Goal: Task Accomplishment & Management: Manage account settings

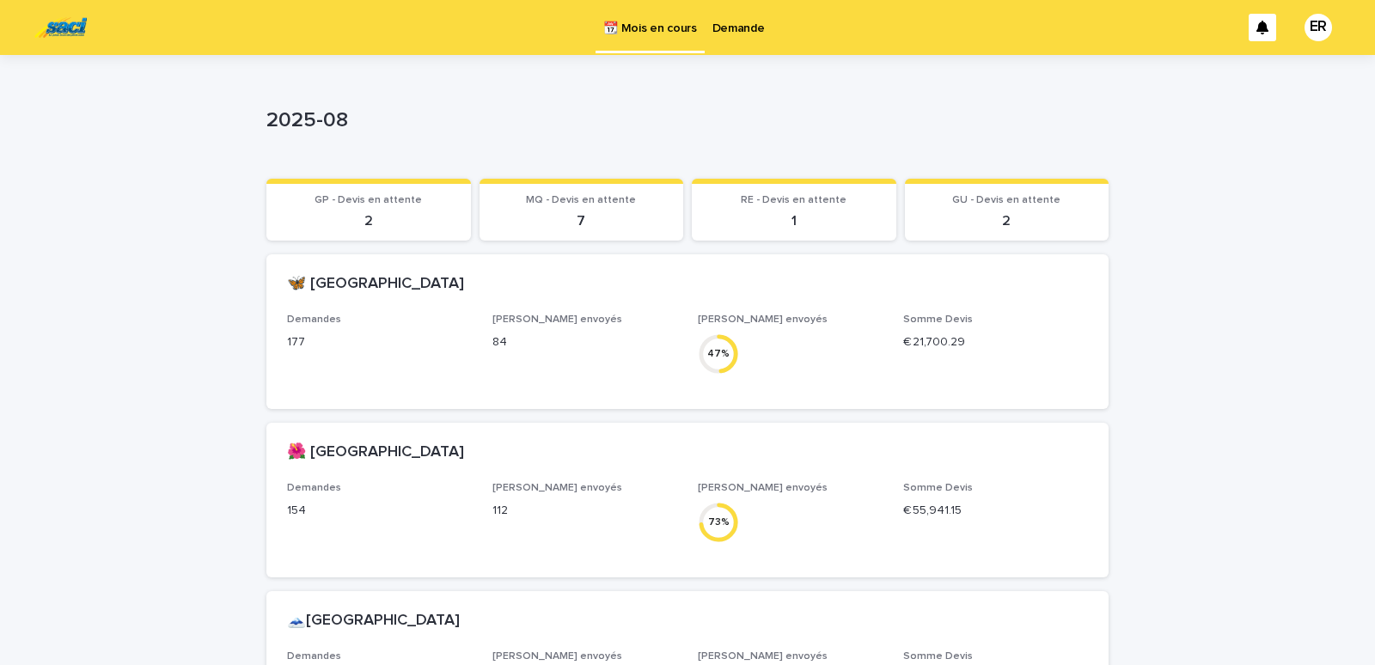
click at [742, 26] on p "Demande" at bounding box center [739, 18] width 52 height 36
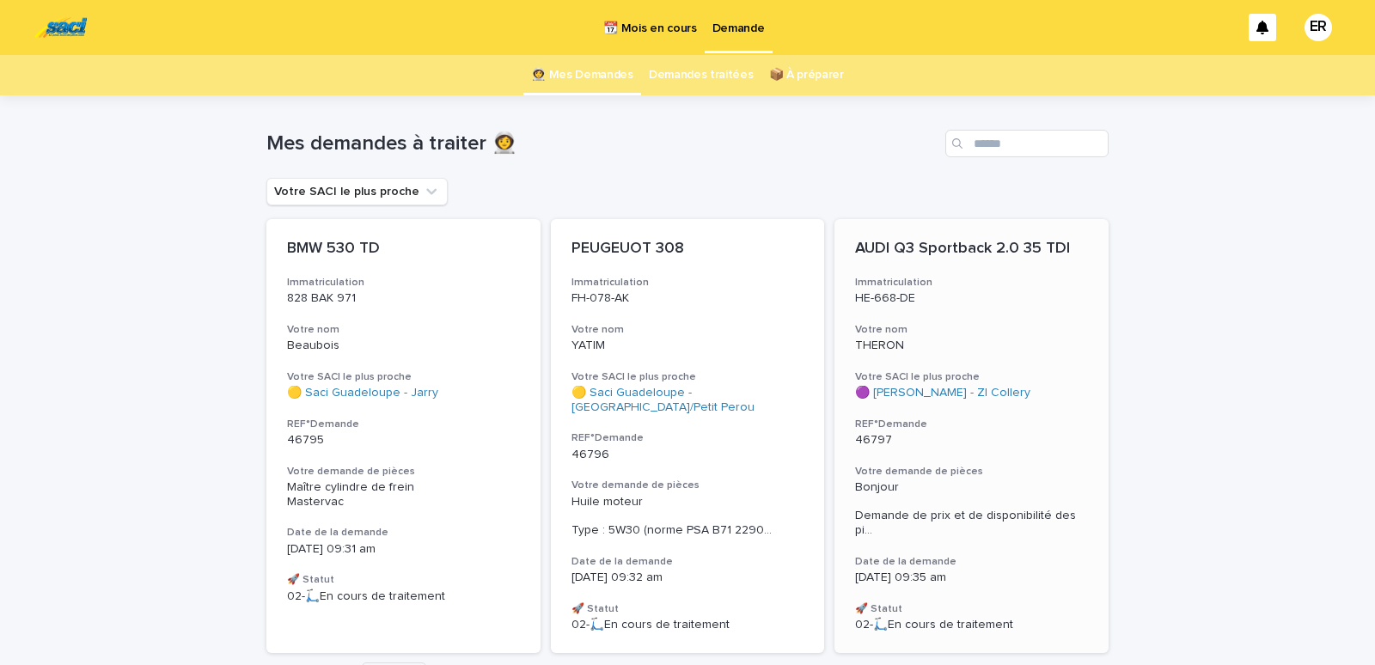
click at [991, 339] on p "THERON" at bounding box center [971, 346] width 233 height 15
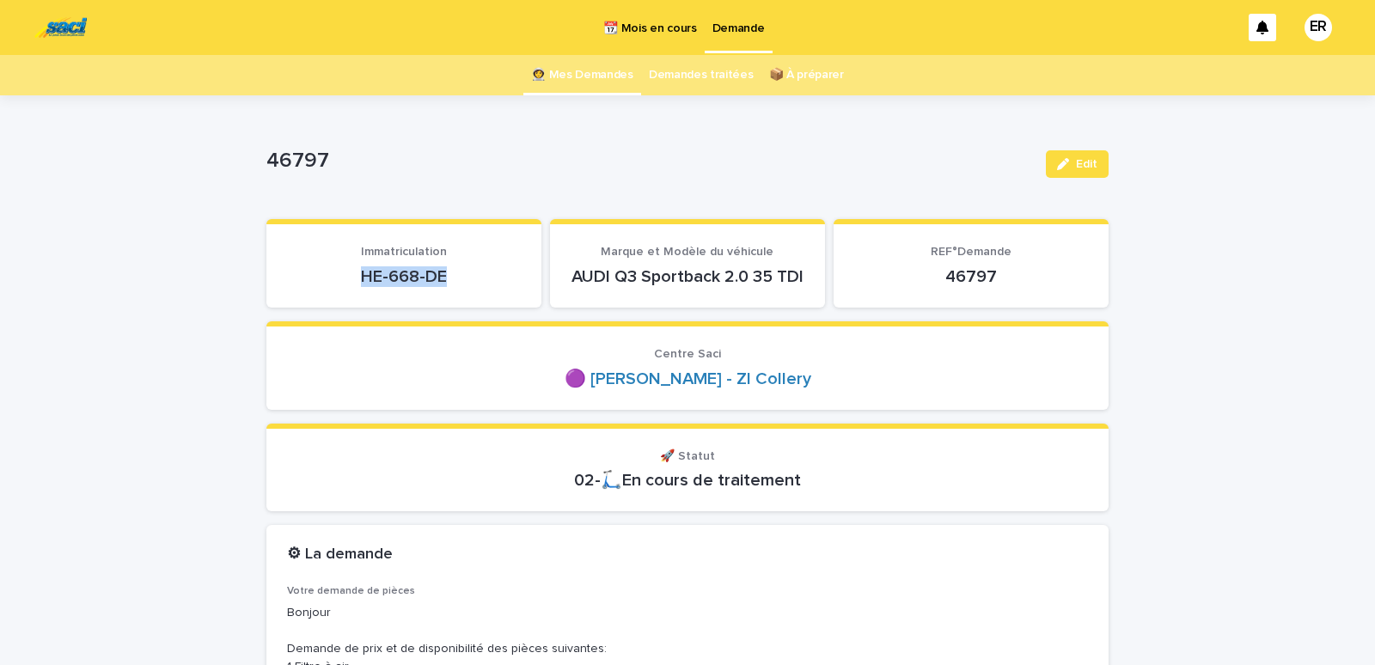
drag, startPoint x: 345, startPoint y: 282, endPoint x: 490, endPoint y: 293, distance: 145.7
click at [490, 287] on p "HE-668-DE" at bounding box center [404, 277] width 234 height 21
copy p "HE-668-DE"
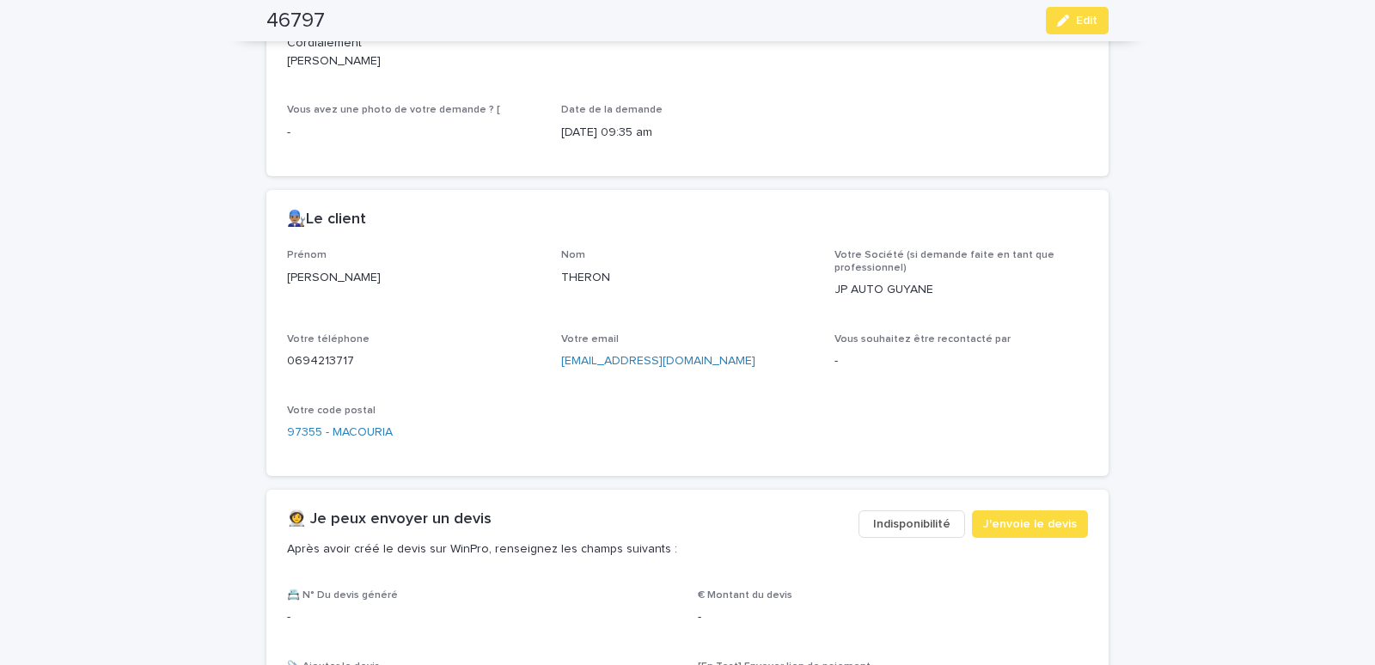
scroll to position [731, 0]
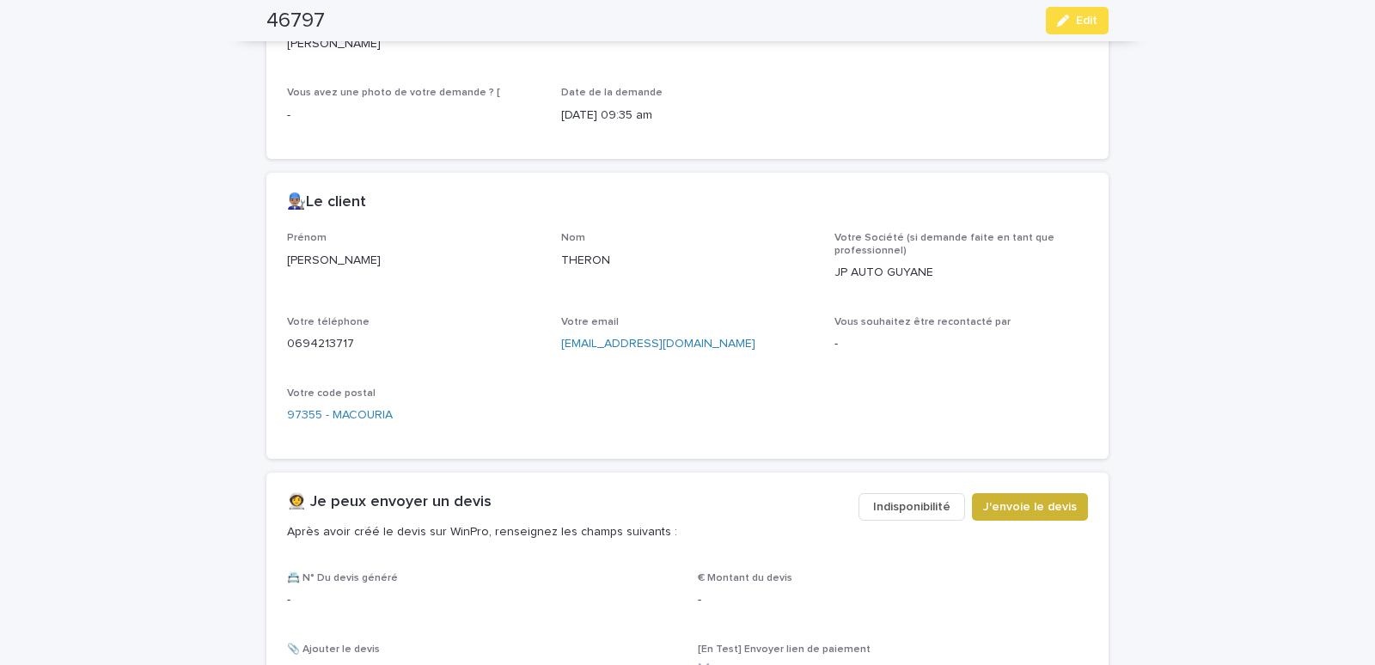
click at [1014, 516] on span "J'envoie le devis" at bounding box center [1030, 507] width 94 height 17
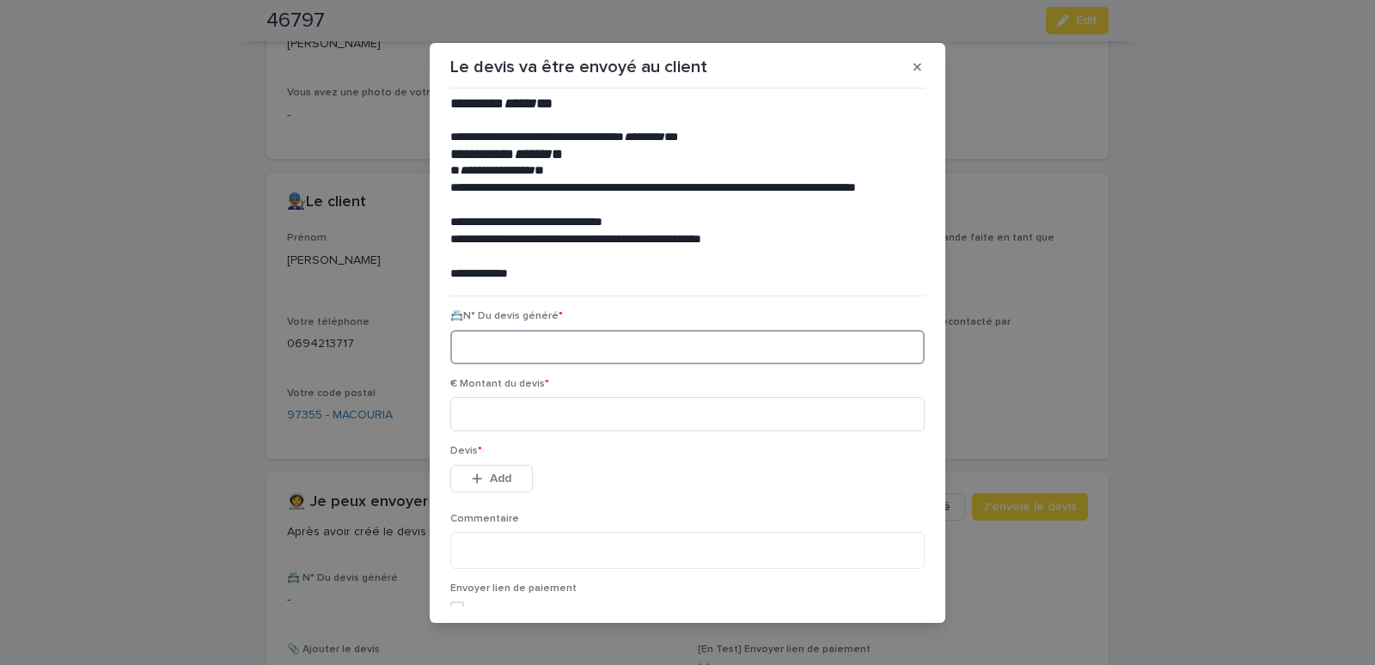
click at [458, 351] on input at bounding box center [687, 347] width 475 height 34
paste input "********"
type input "********"
click at [499, 417] on input at bounding box center [687, 414] width 475 height 34
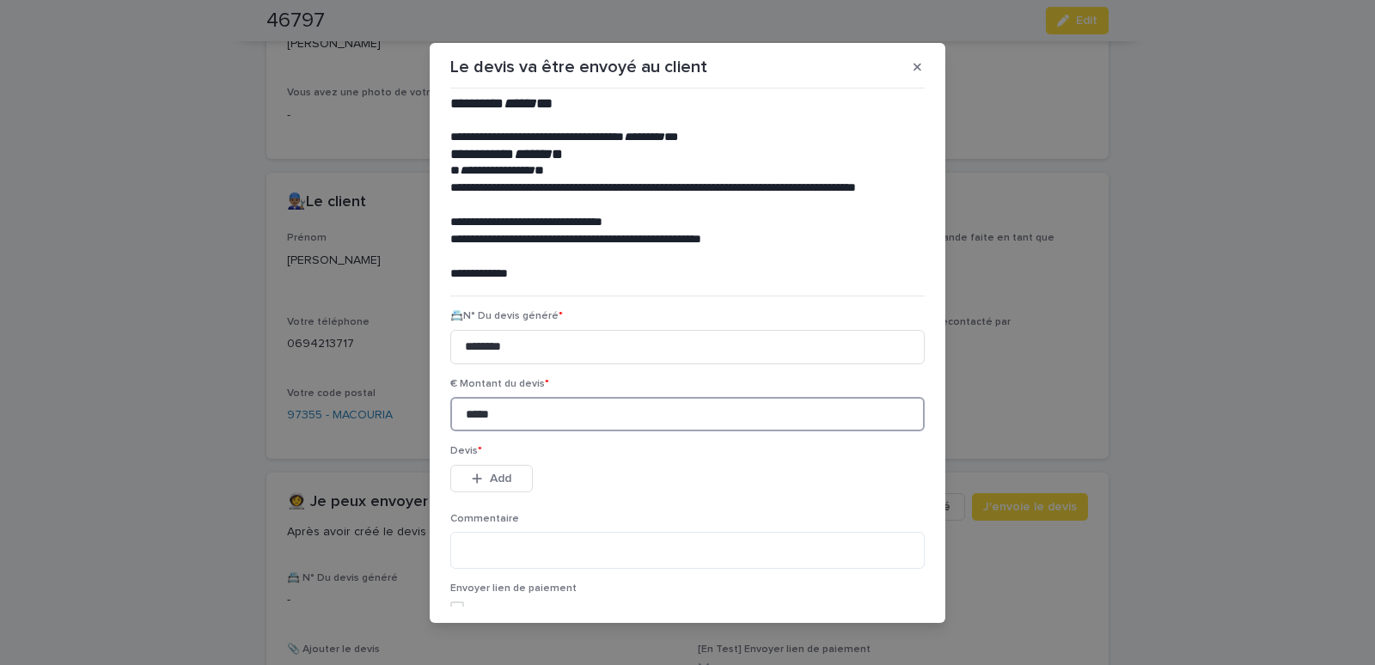
type input "*****"
click at [481, 476] on div "button" at bounding box center [480, 479] width 17 height 12
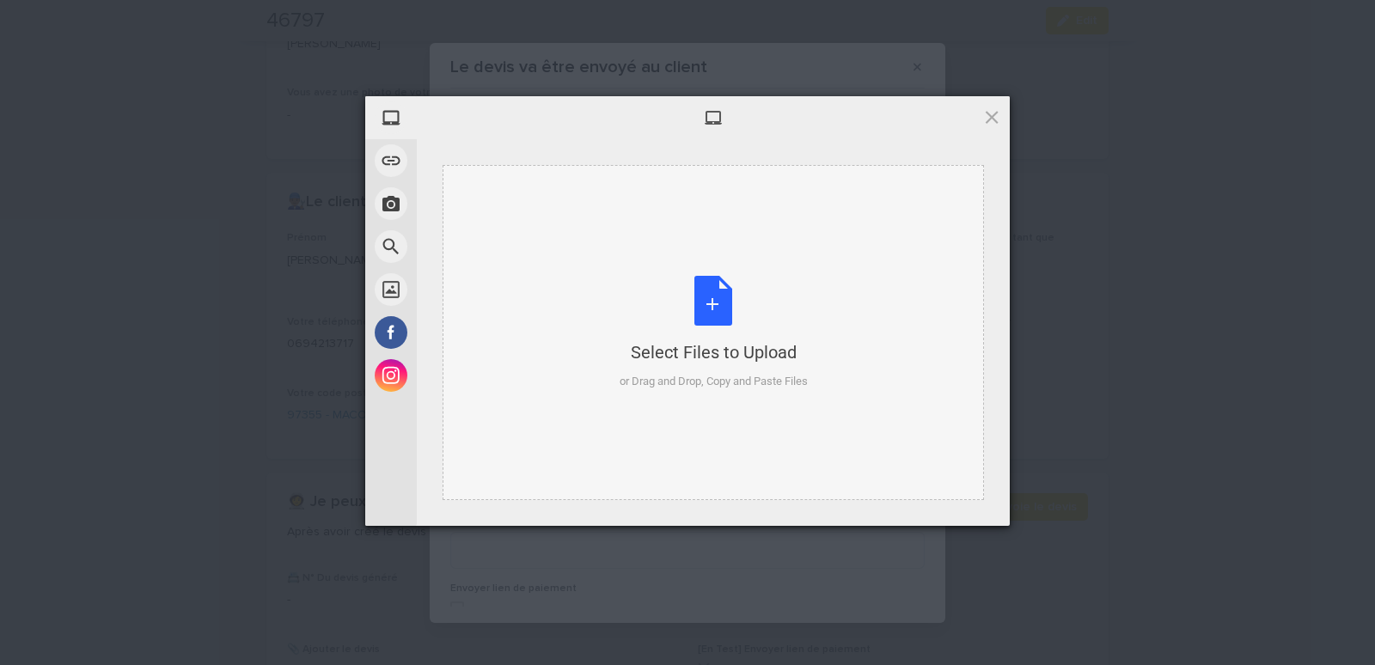
click at [506, 200] on div "Select Files to Upload or Drag and Drop, Copy and Paste Files" at bounding box center [714, 332] width 542 height 335
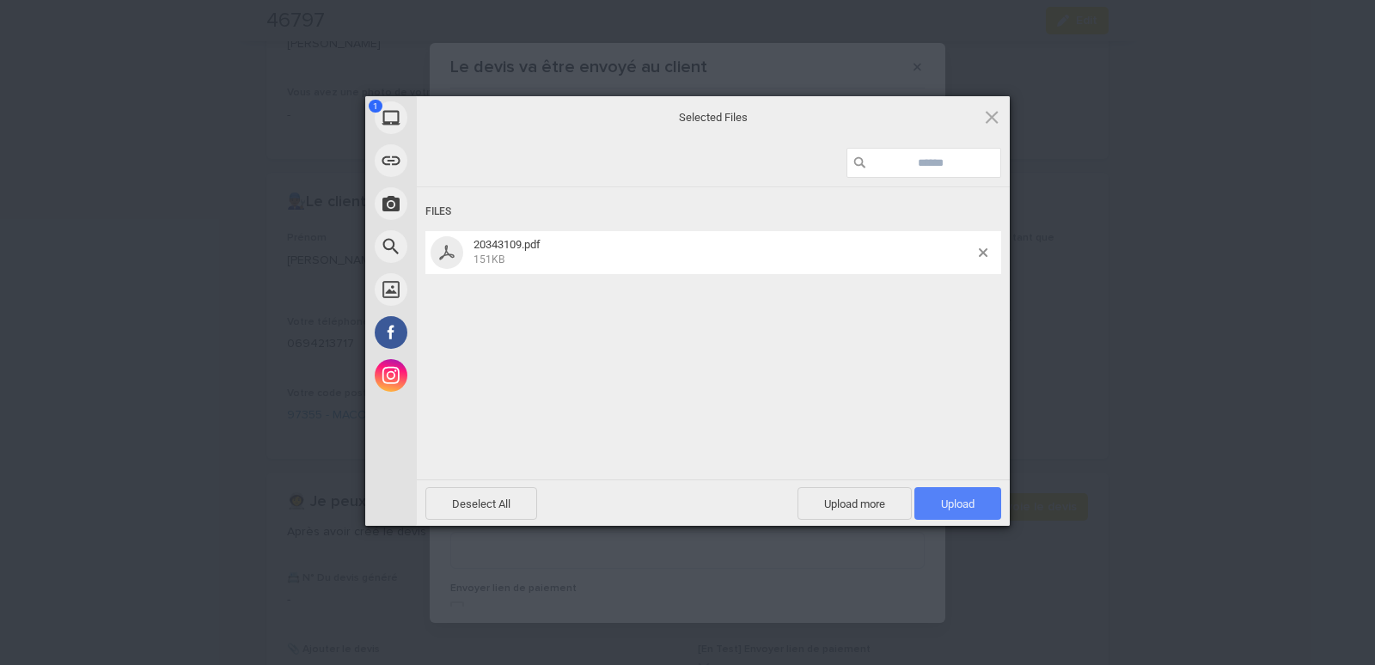
click at [928, 502] on span "Upload 1" at bounding box center [958, 503] width 87 height 33
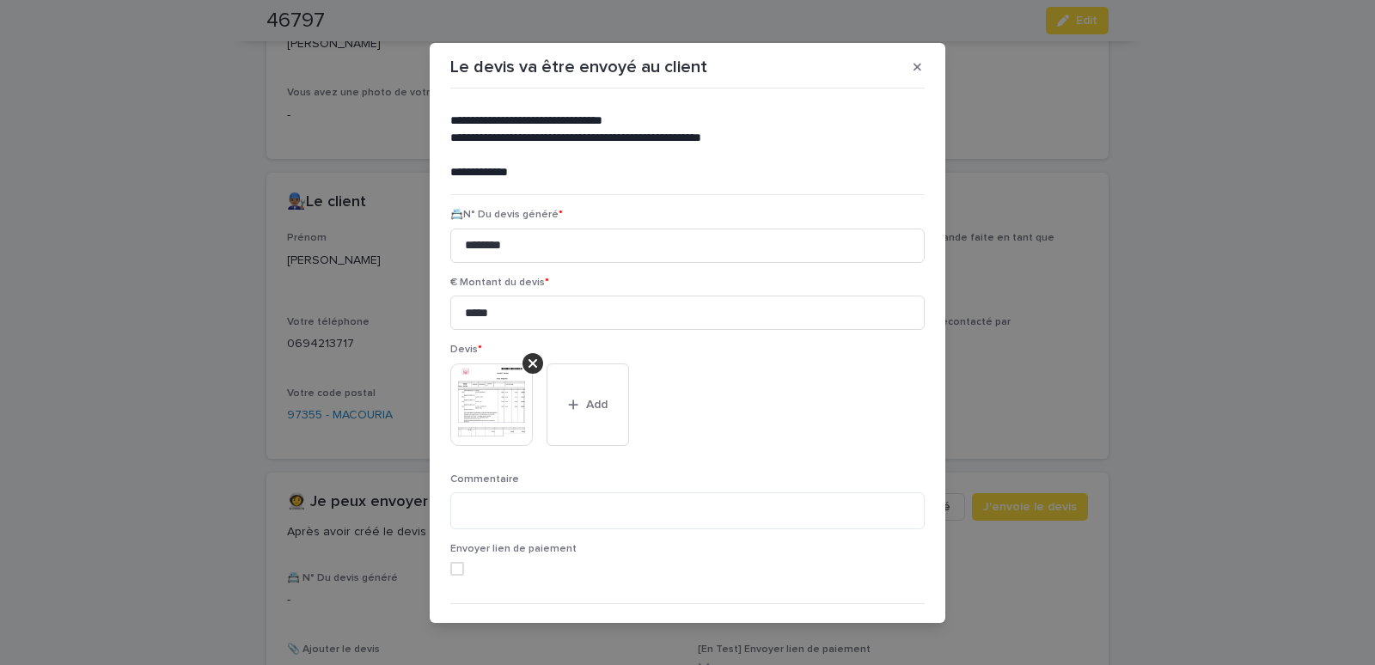
scroll to position [140, 0]
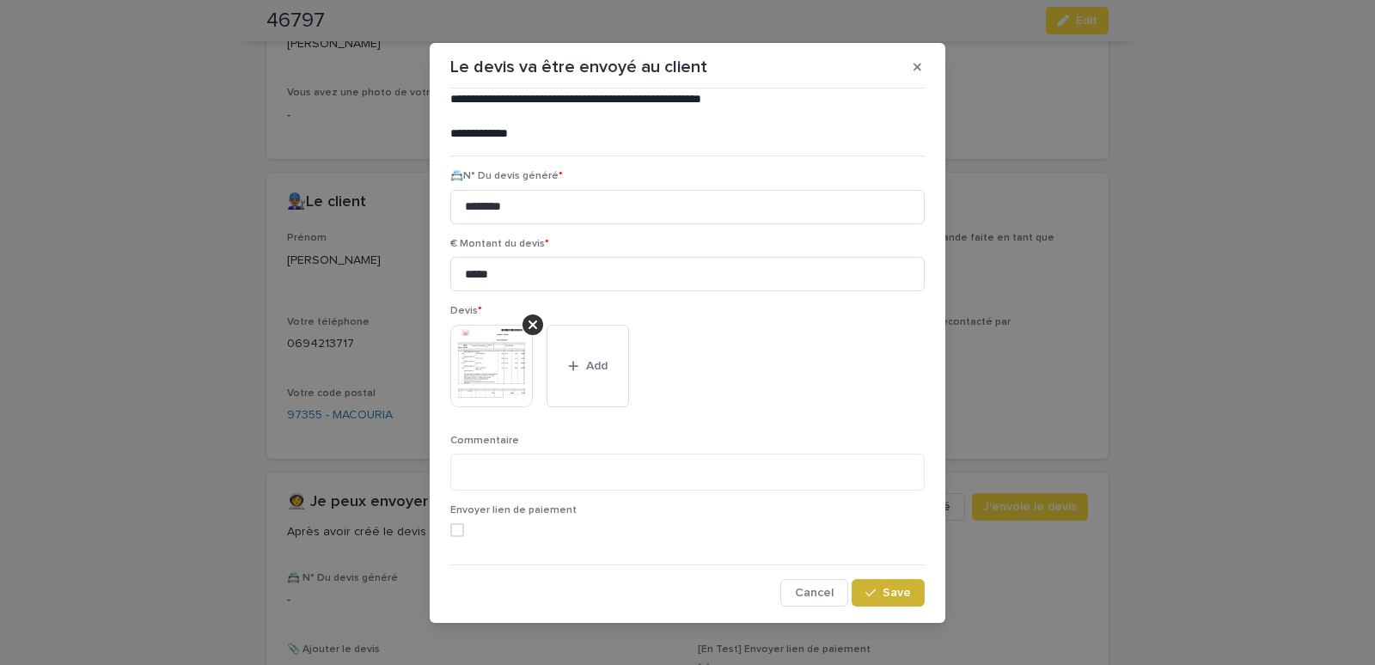
click at [883, 596] on span "Save" at bounding box center [897, 593] width 28 height 12
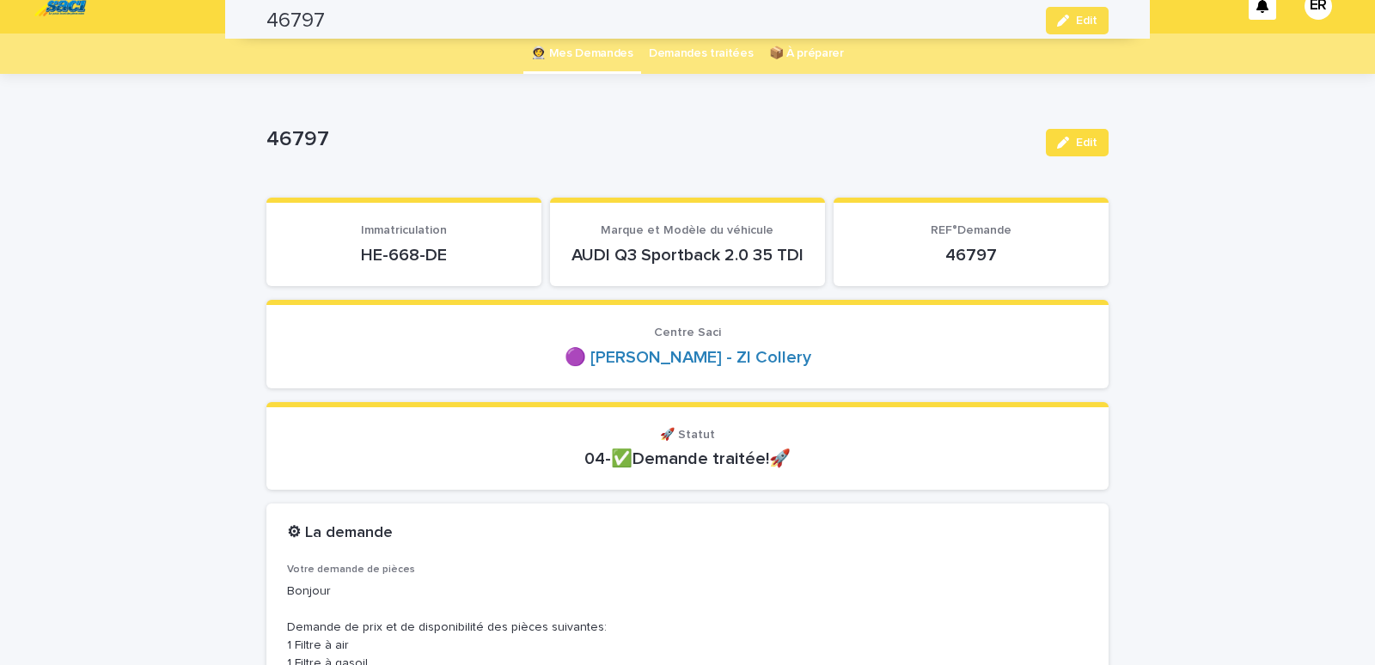
scroll to position [0, 0]
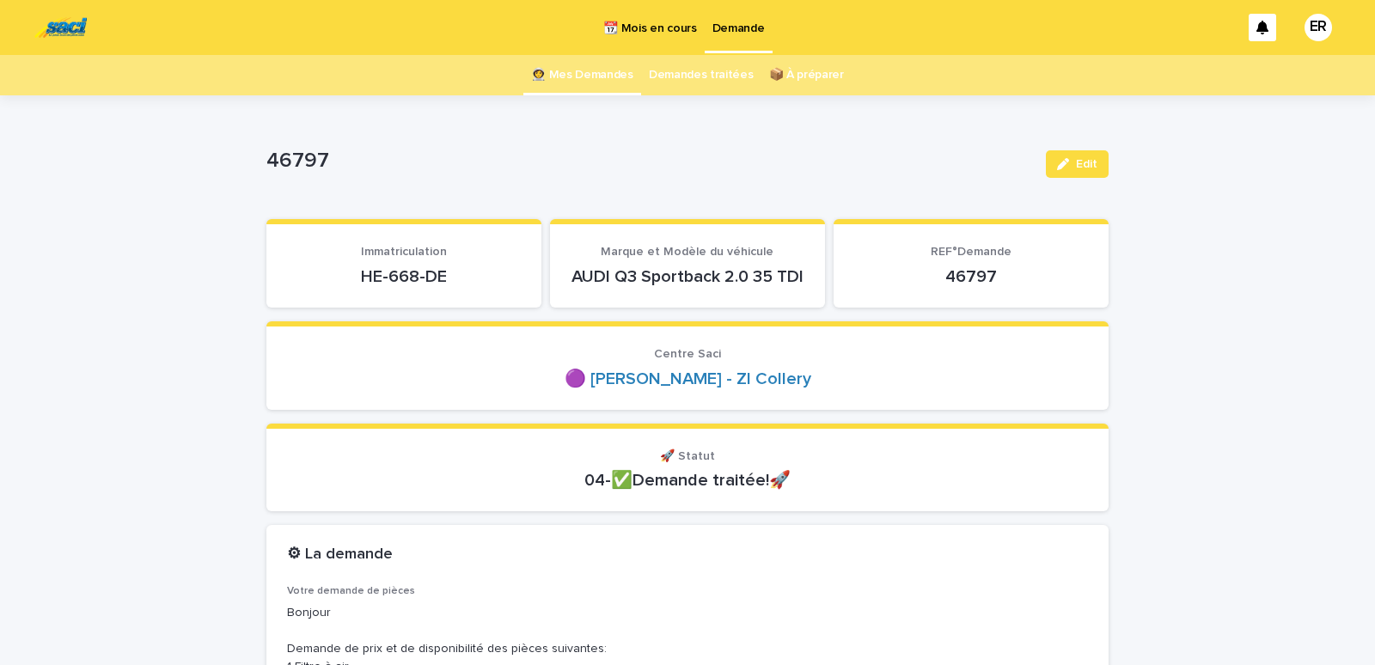
click at [596, 77] on link "👩‍🚀 Mes Demandes" at bounding box center [582, 75] width 102 height 40
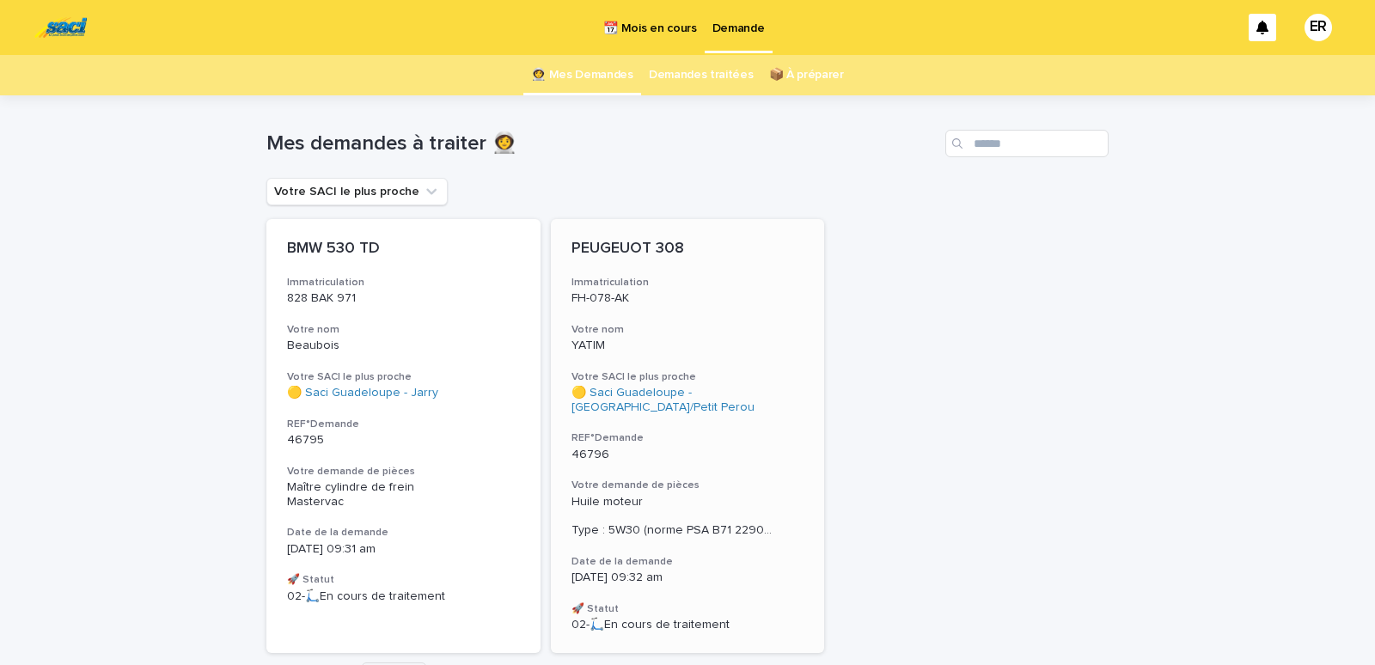
click at [664, 345] on p "YATIM" at bounding box center [688, 346] width 233 height 15
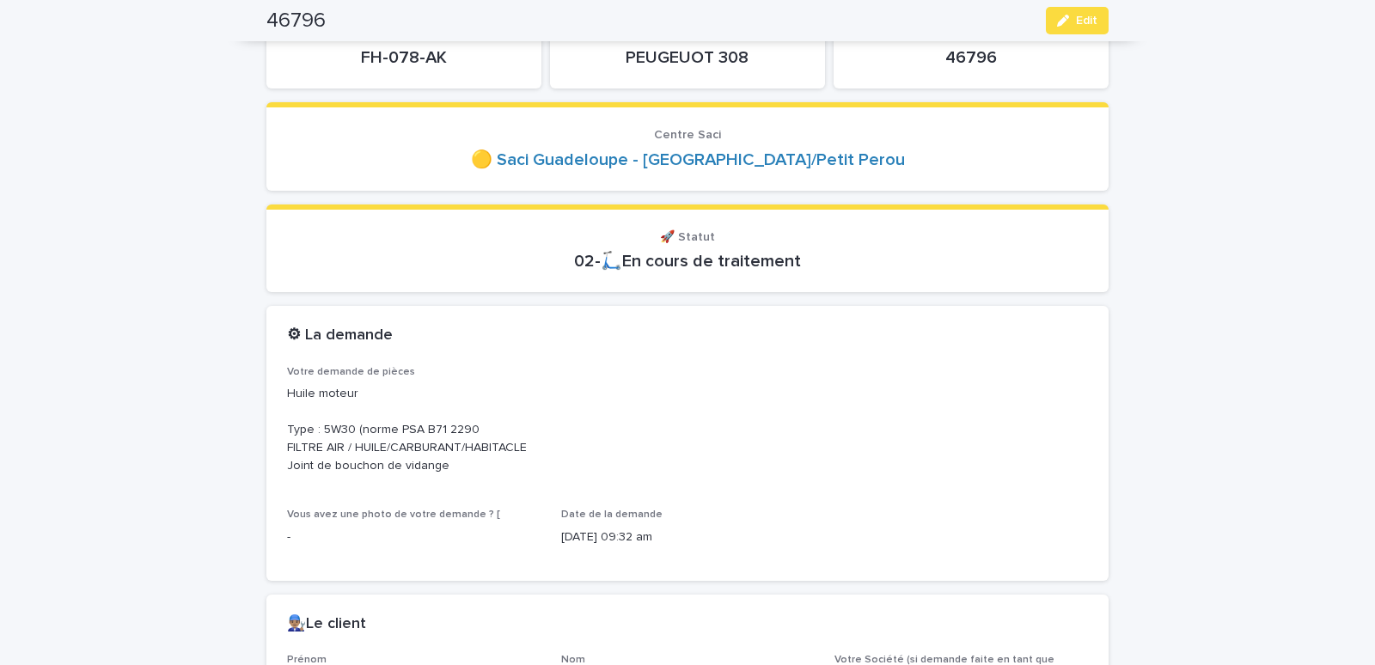
scroll to position [146, 0]
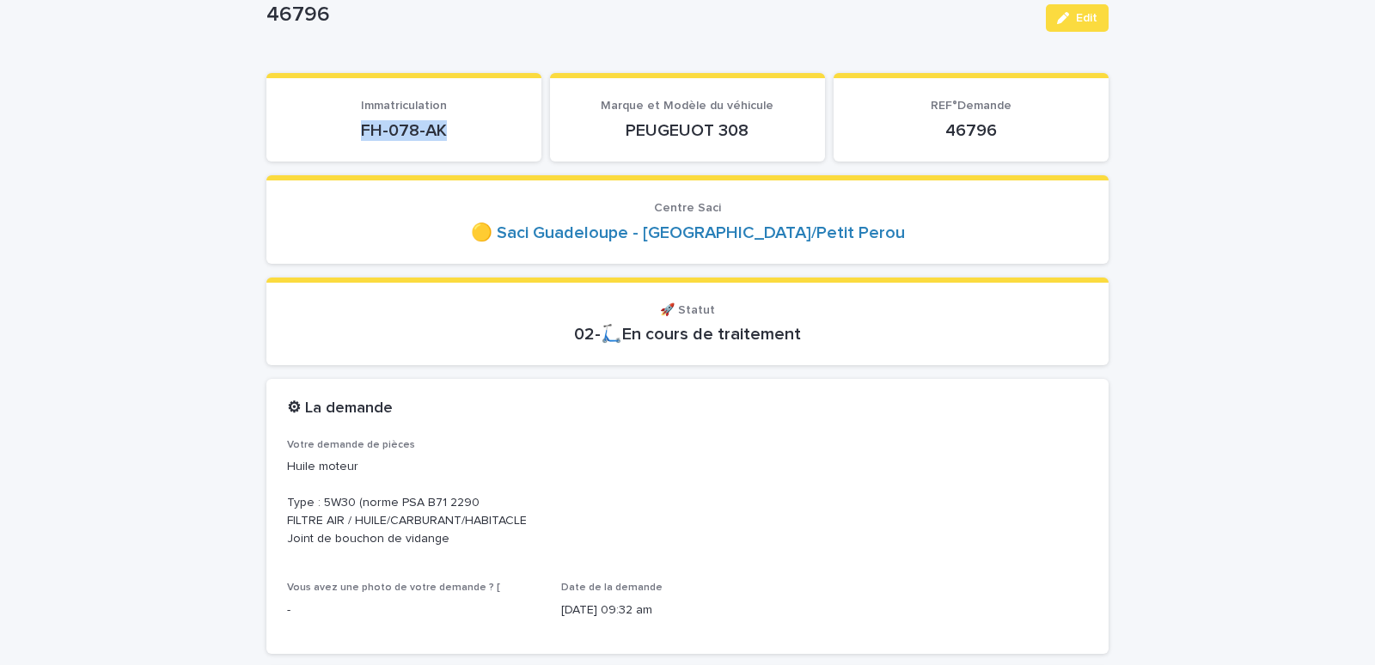
drag, startPoint x: 432, startPoint y: 132, endPoint x: 471, endPoint y: 132, distance: 39.5
click at [471, 132] on p "FH-078-AK" at bounding box center [404, 130] width 234 height 21
copy p "FH-078-AK"
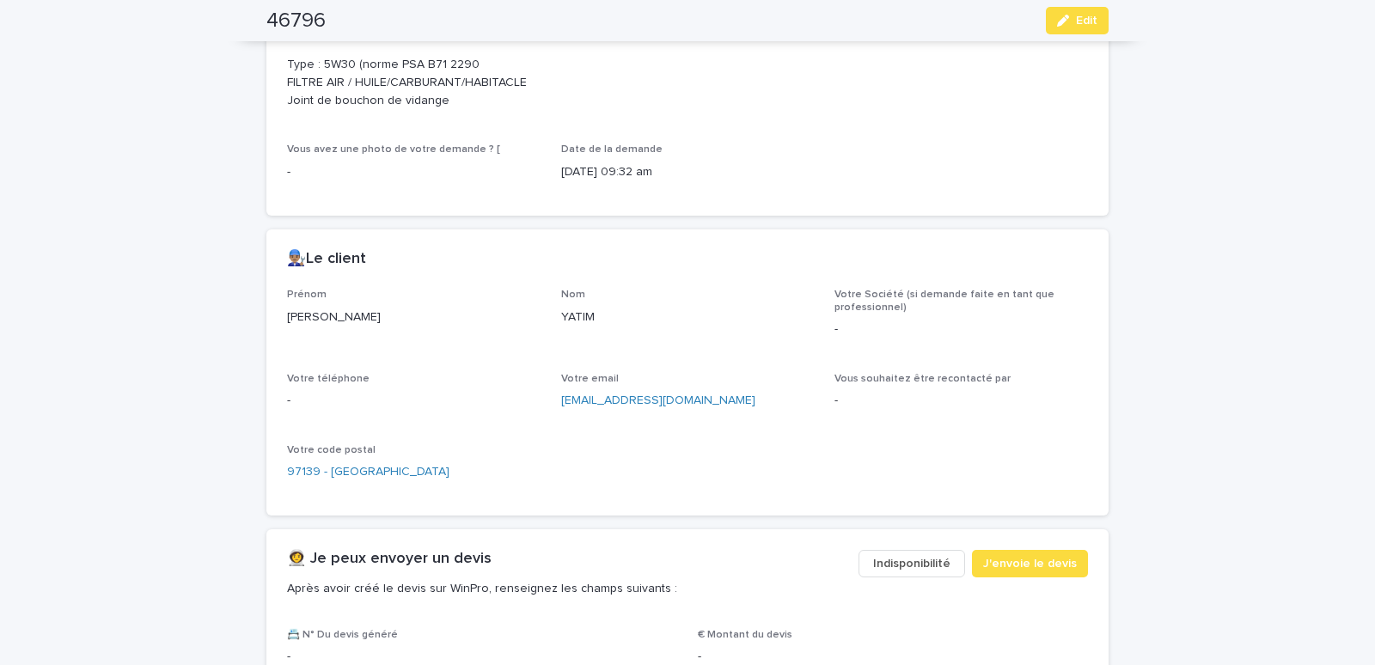
scroll to position [877, 0]
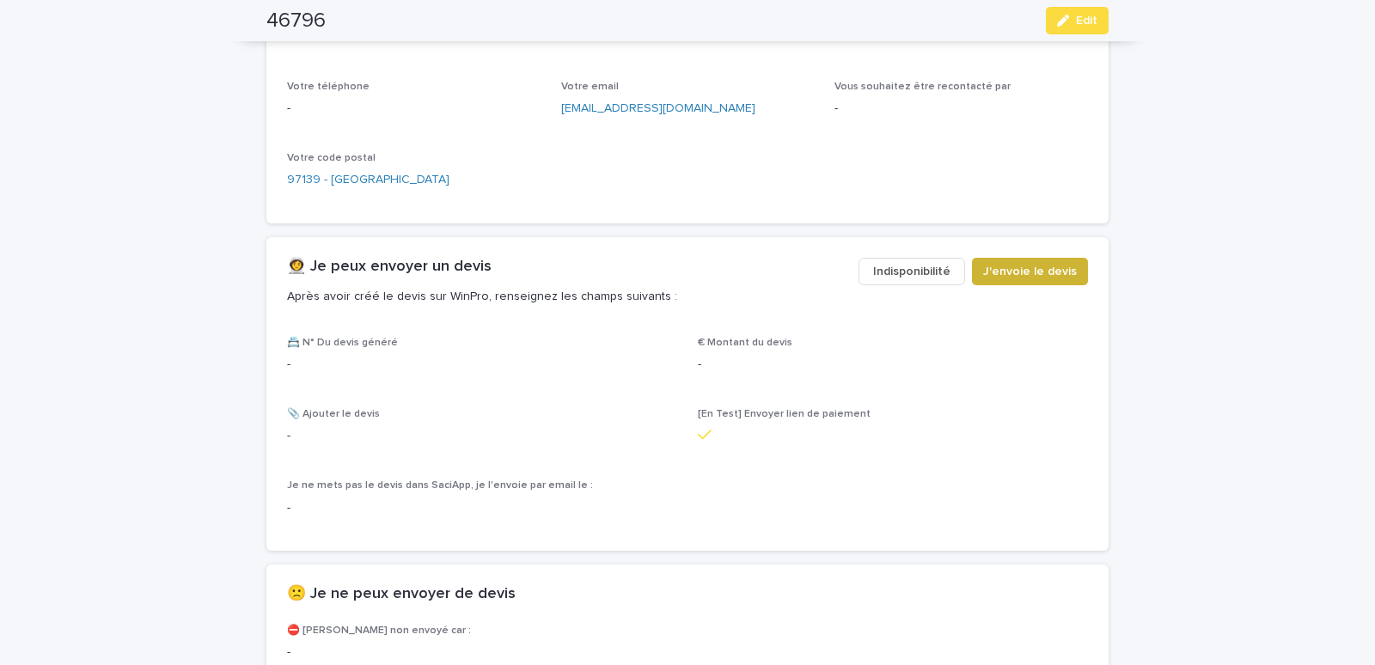
click at [1002, 266] on span "J'envoie le devis" at bounding box center [1030, 271] width 94 height 17
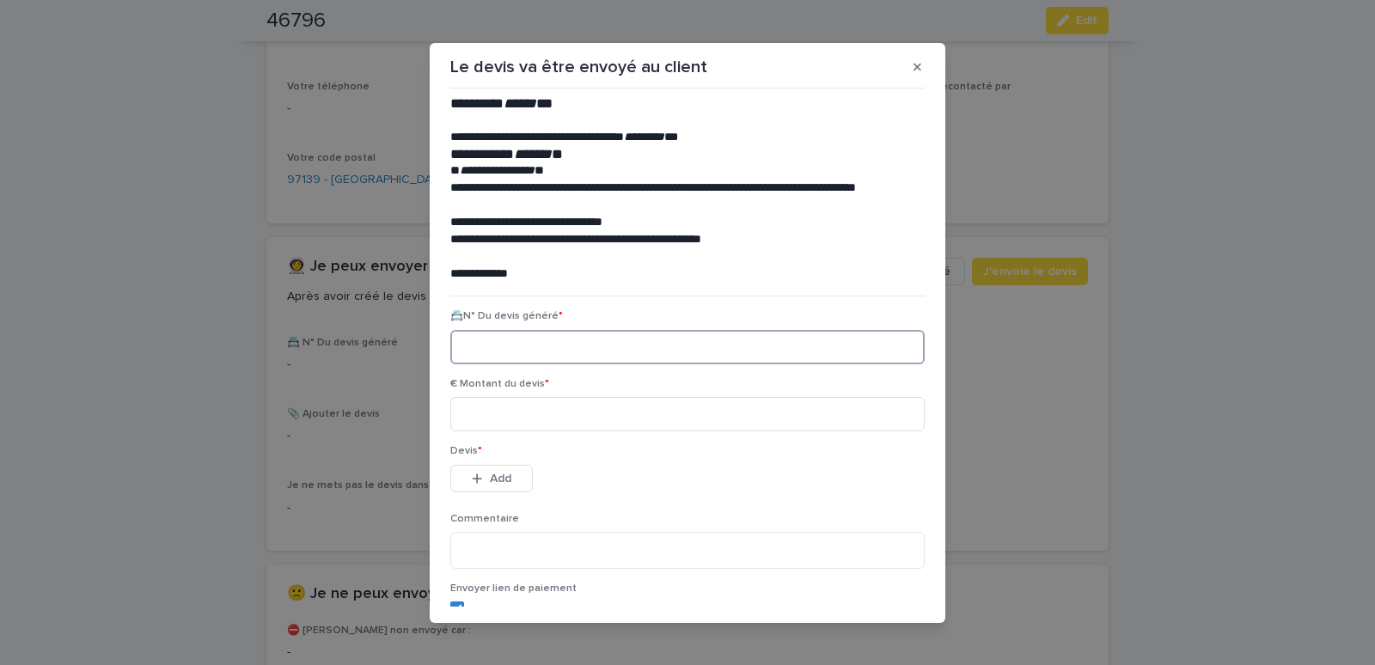
click at [458, 351] on input at bounding box center [687, 347] width 475 height 34
paste input "********"
type input "********"
click at [484, 415] on input at bounding box center [687, 414] width 475 height 34
type input "******"
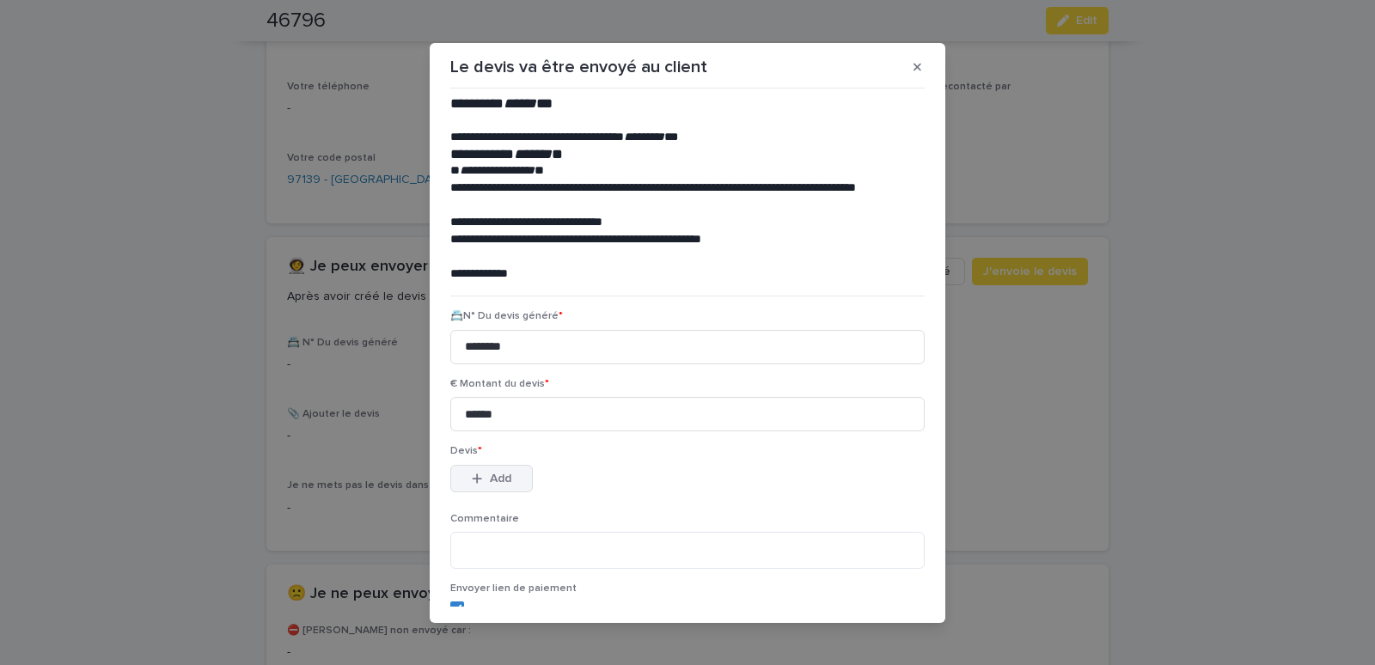
click at [479, 475] on div "button" at bounding box center [480, 479] width 17 height 12
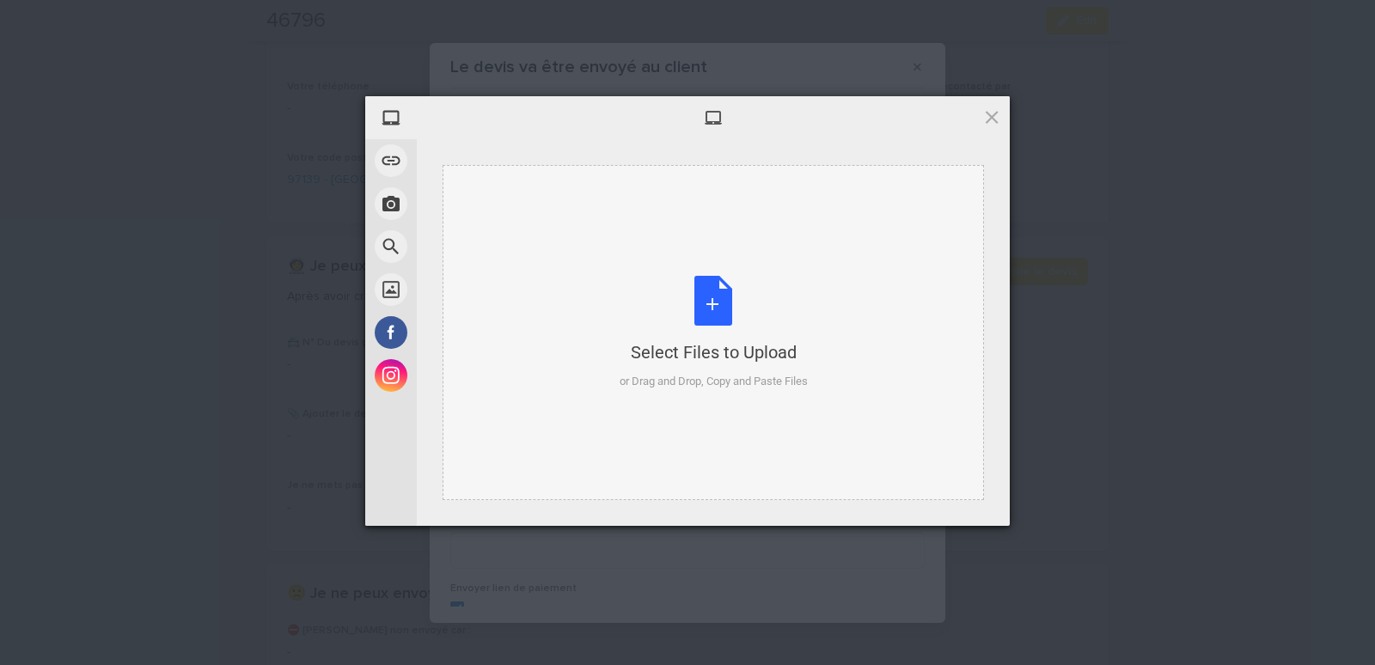
click at [548, 279] on div "Select Files to Upload or Drag and Drop, Copy and Paste Files" at bounding box center [714, 332] width 542 height 335
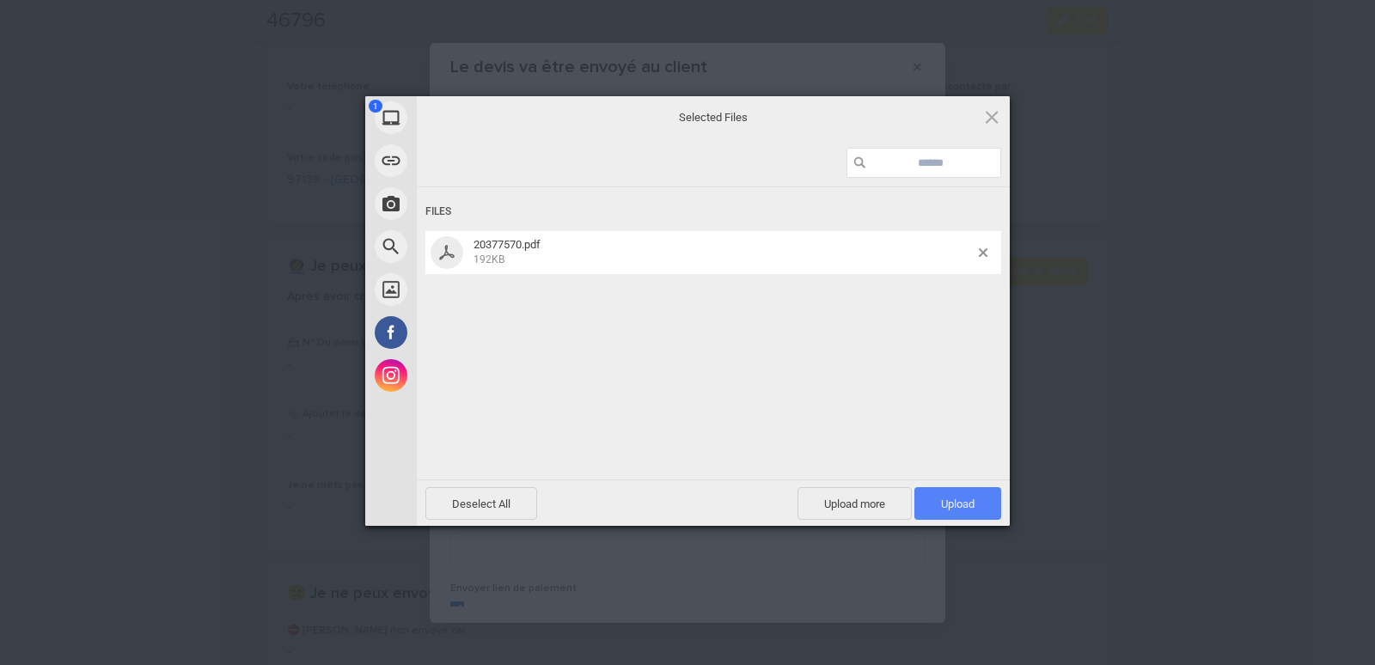
click at [954, 497] on span "Upload 1" at bounding box center [958, 503] width 87 height 33
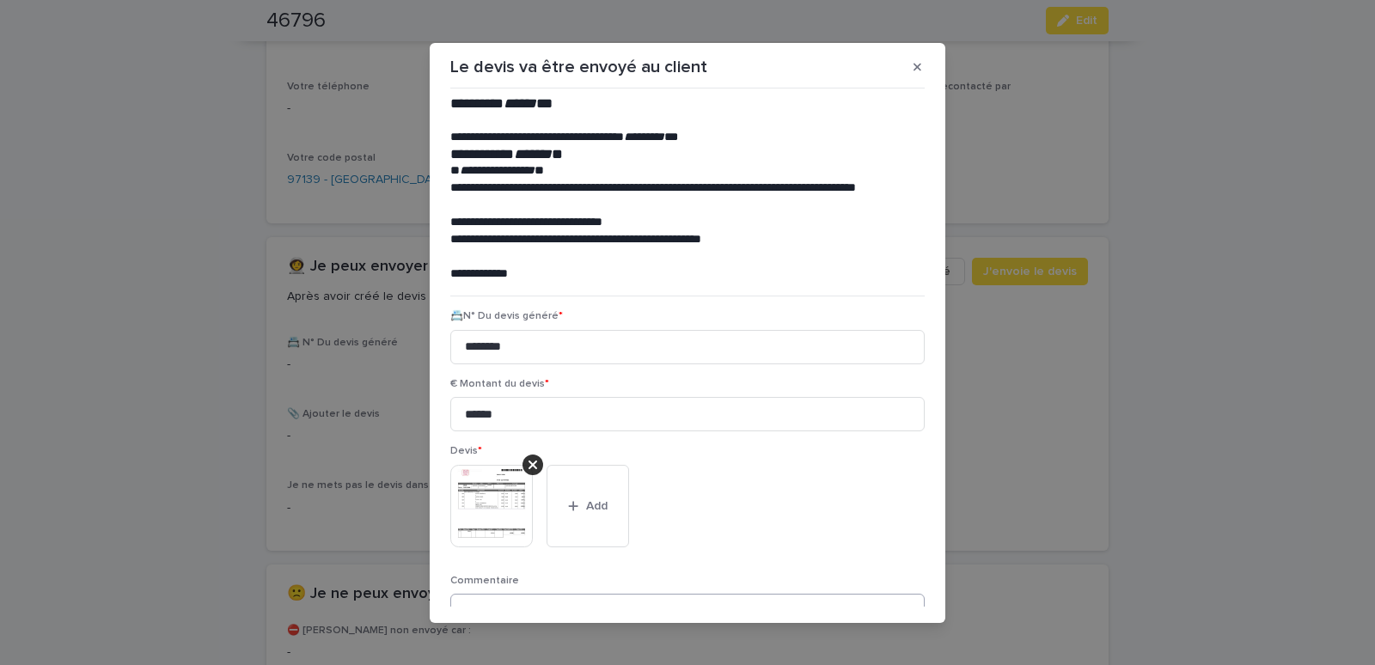
scroll to position [140, 0]
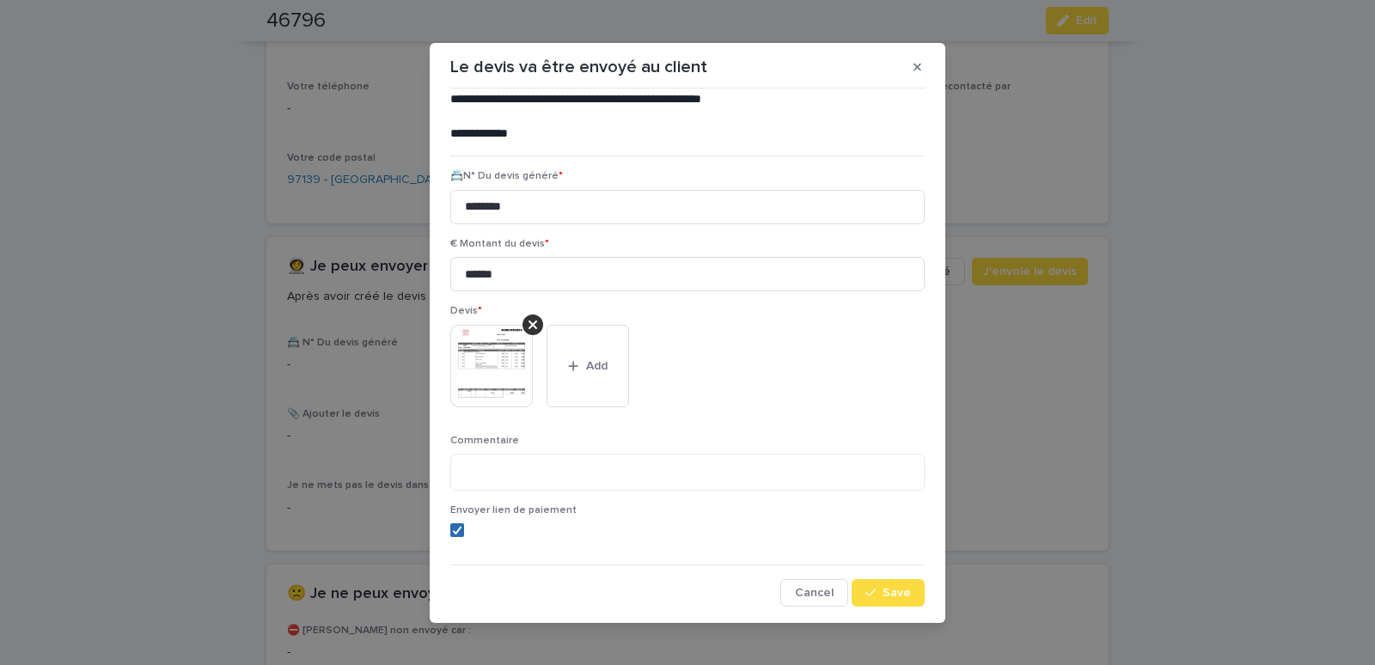
click at [454, 530] on polyline at bounding box center [458, 530] width 8 height 7
click at [888, 594] on span "Save" at bounding box center [897, 593] width 28 height 12
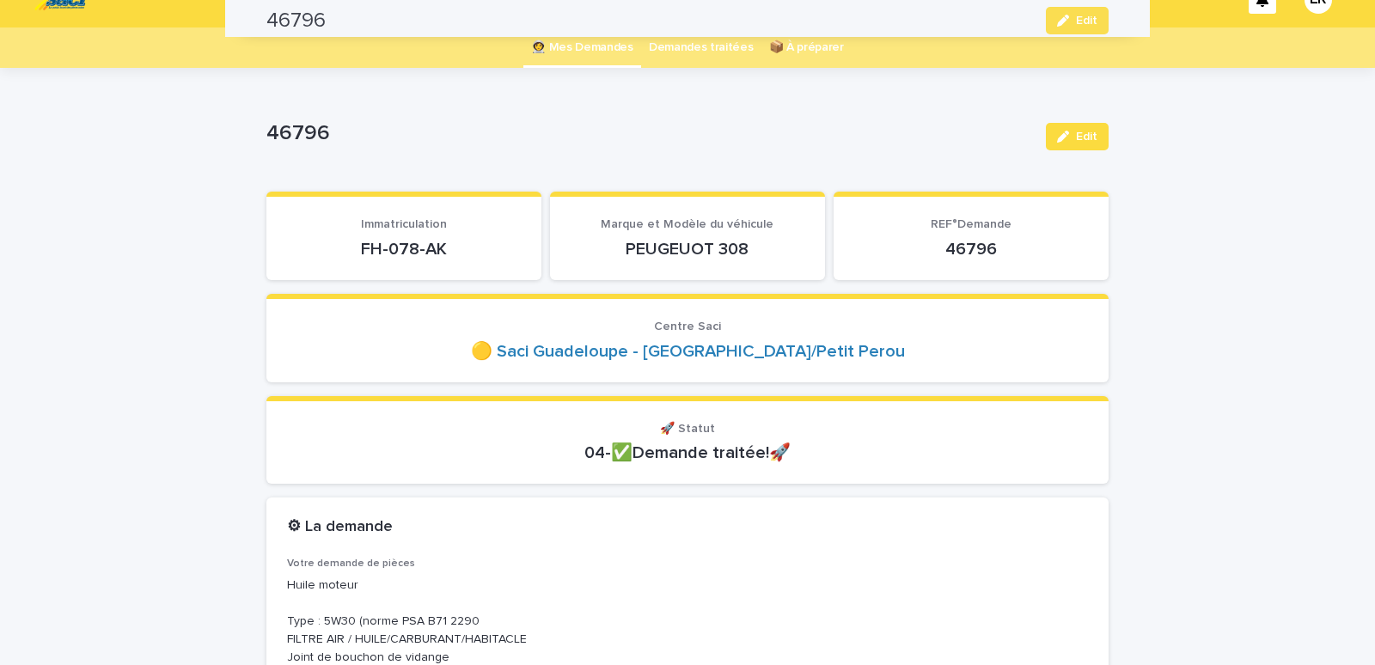
scroll to position [0, 0]
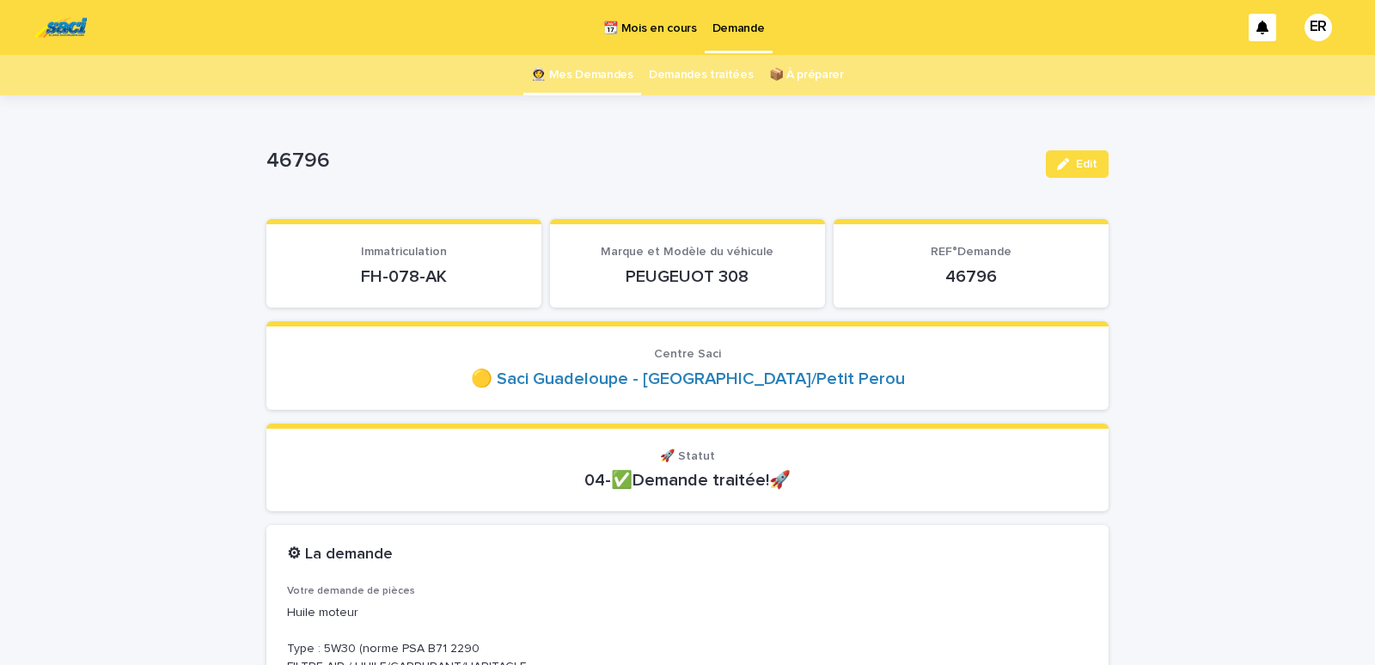
click at [606, 77] on link "👩‍🚀 Mes Demandes" at bounding box center [582, 75] width 102 height 40
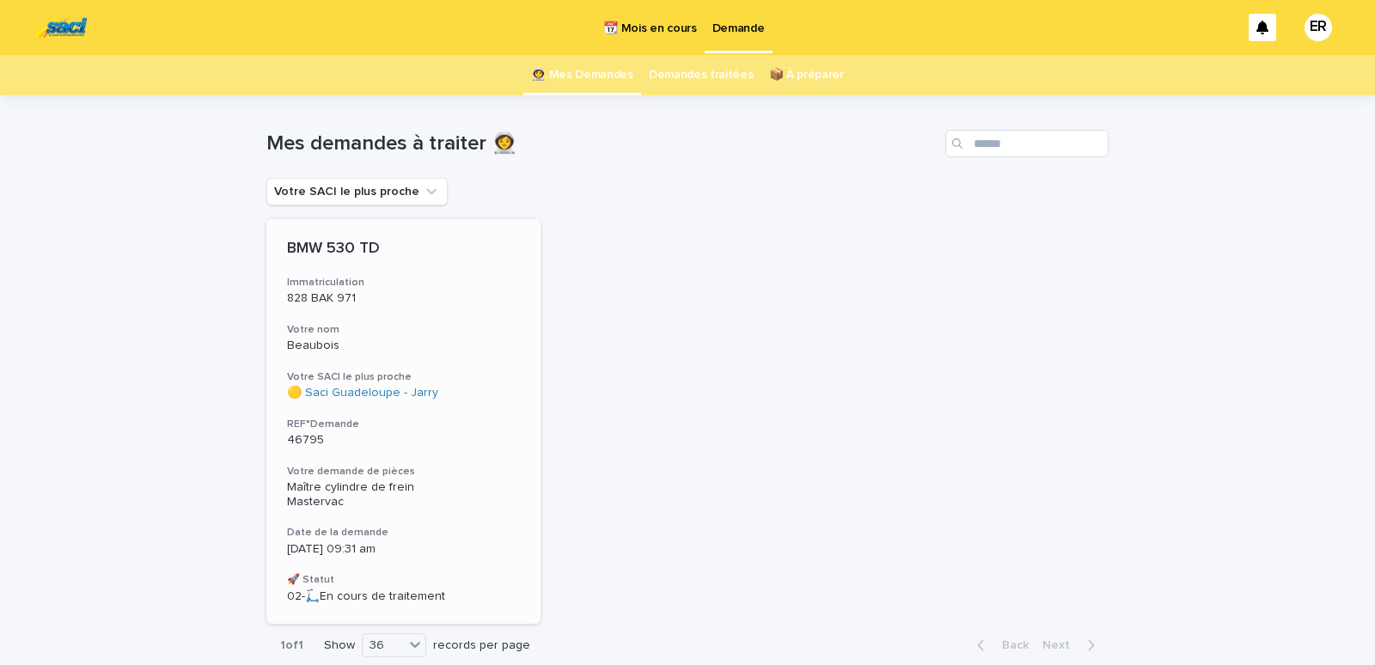
click at [398, 329] on h3 "Votre nom" at bounding box center [403, 330] width 233 height 14
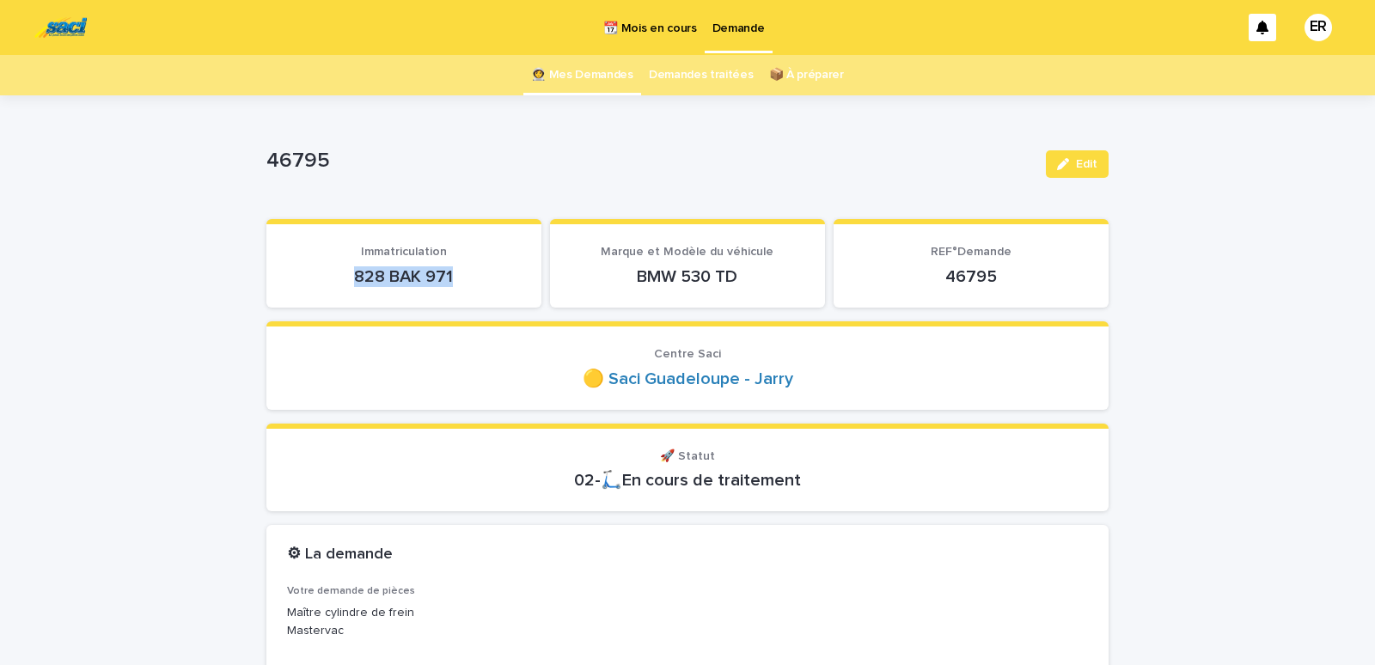
drag, startPoint x: 337, startPoint y: 278, endPoint x: 506, endPoint y: 276, distance: 169.4
click at [506, 276] on p "828 BAK 971" at bounding box center [404, 277] width 234 height 21
copy p "828 BAK 971"
click at [601, 76] on link "👩‍🚀 Mes Demandes" at bounding box center [582, 75] width 102 height 40
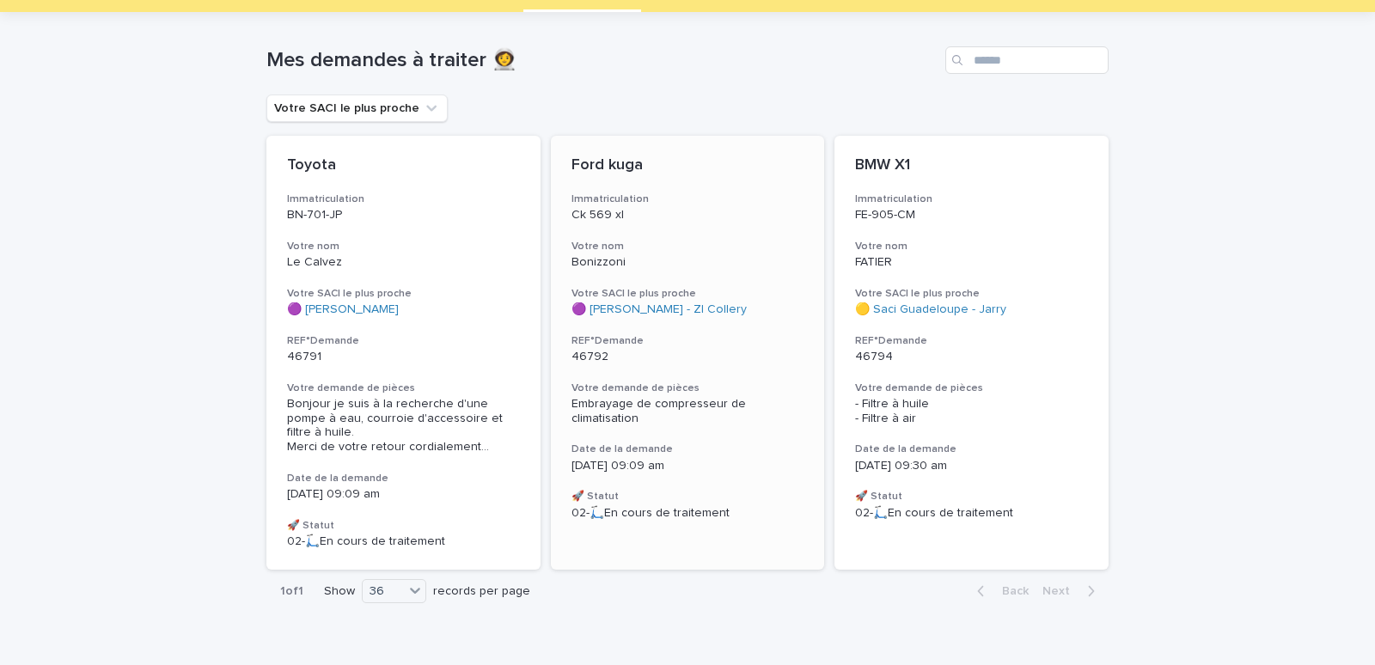
scroll to position [101, 0]
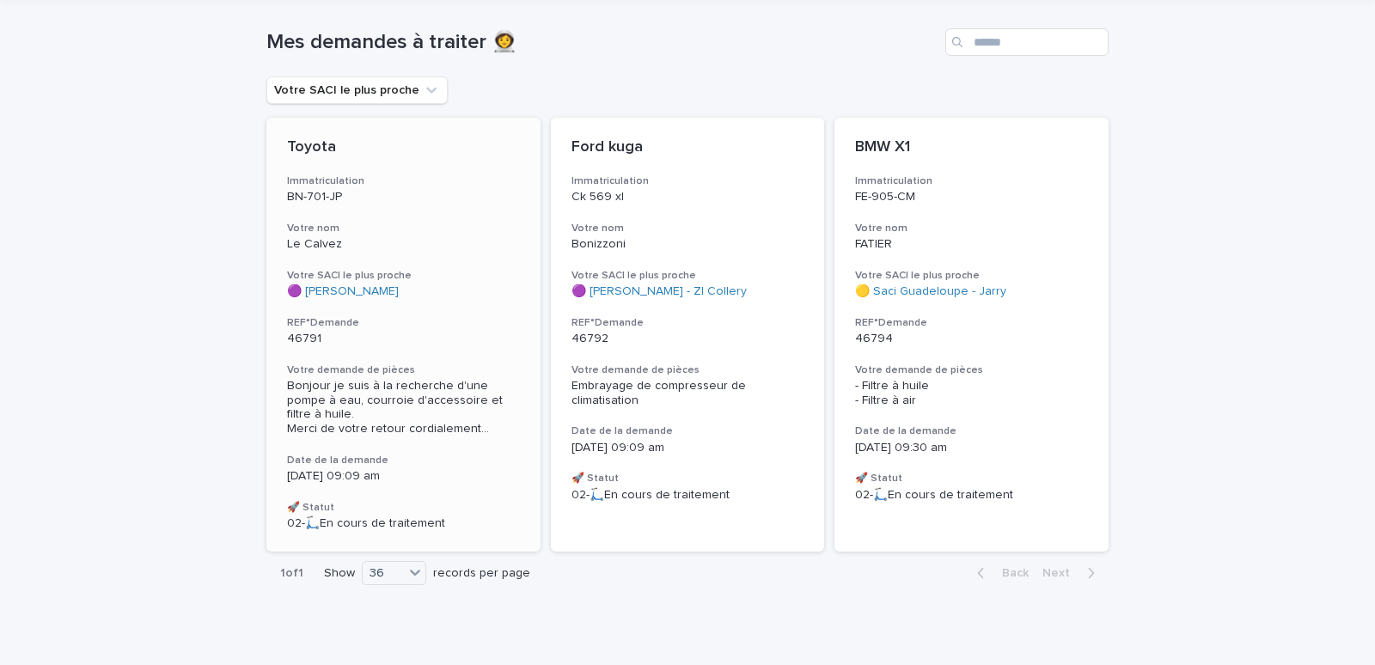
click at [363, 219] on div "Toyota Immatriculation BN-701-JP Votre nom Le Calvez Votre SACI le plus proche …" at bounding box center [404, 335] width 274 height 434
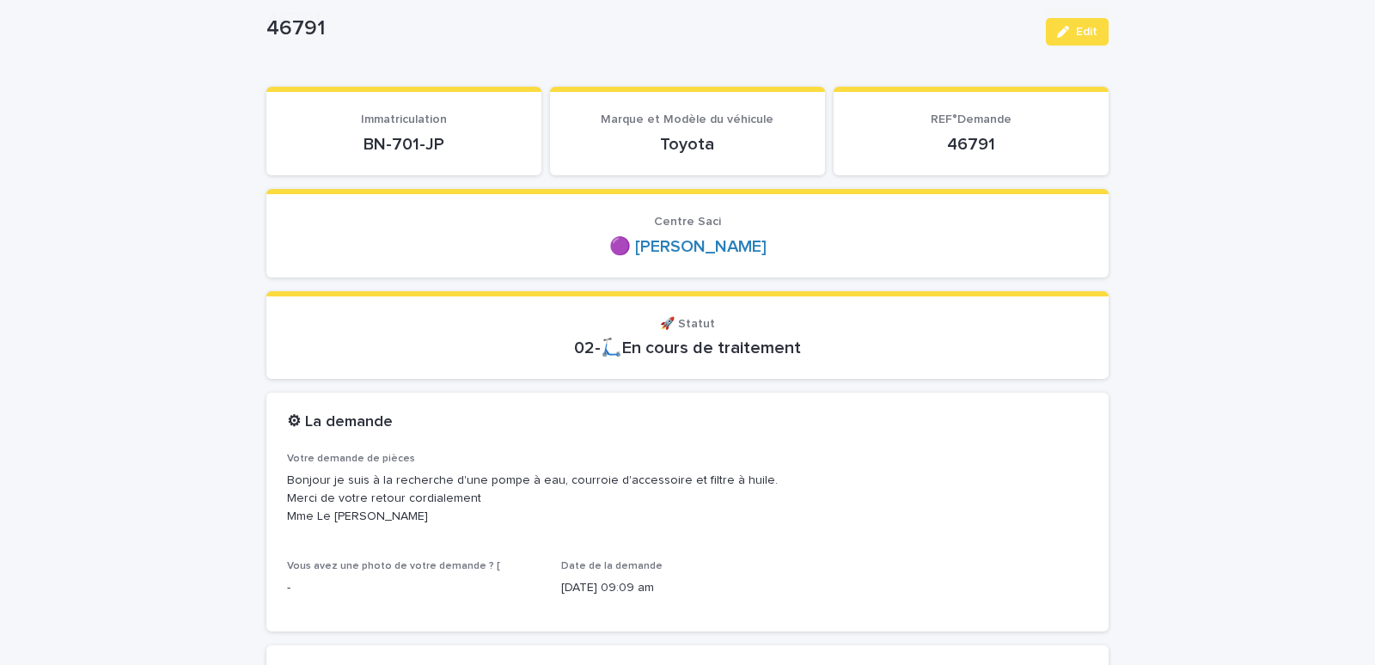
scroll to position [219, 0]
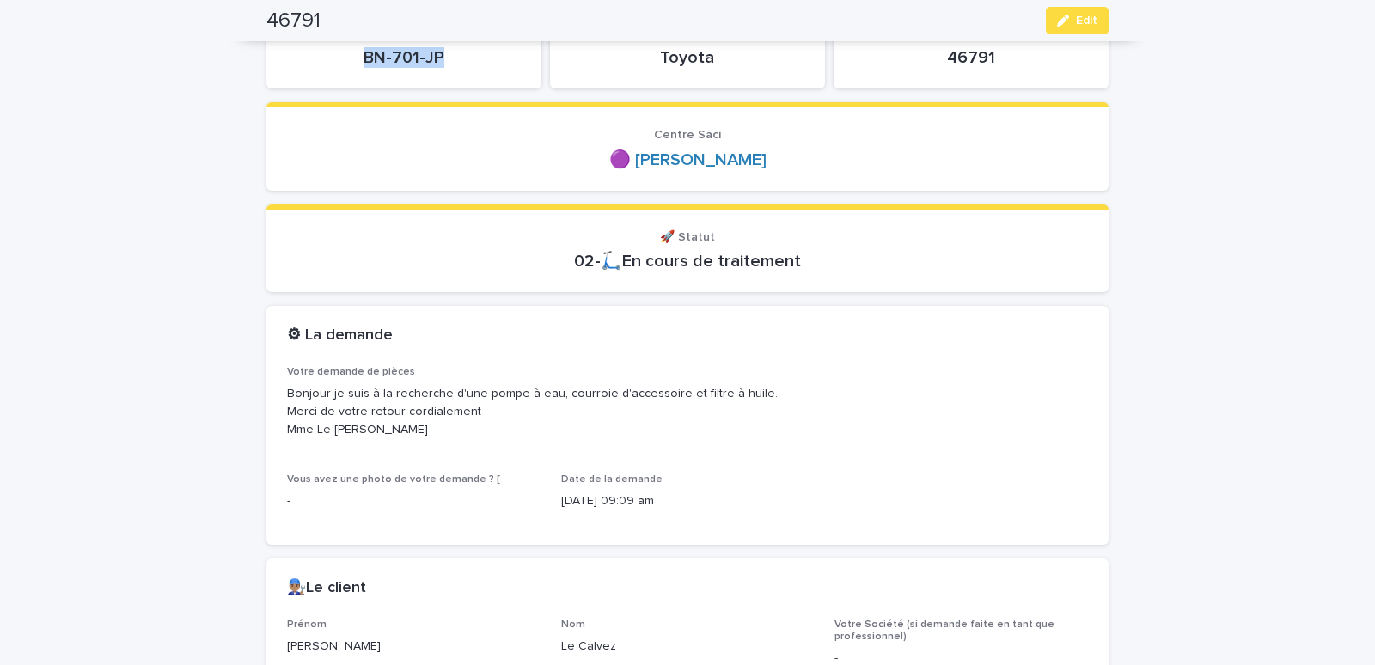
drag, startPoint x: 336, startPoint y: 51, endPoint x: 443, endPoint y: 54, distance: 106.7
click at [443, 54] on p "BN-701-JP" at bounding box center [404, 57] width 234 height 21
copy p "BN-701-JP"
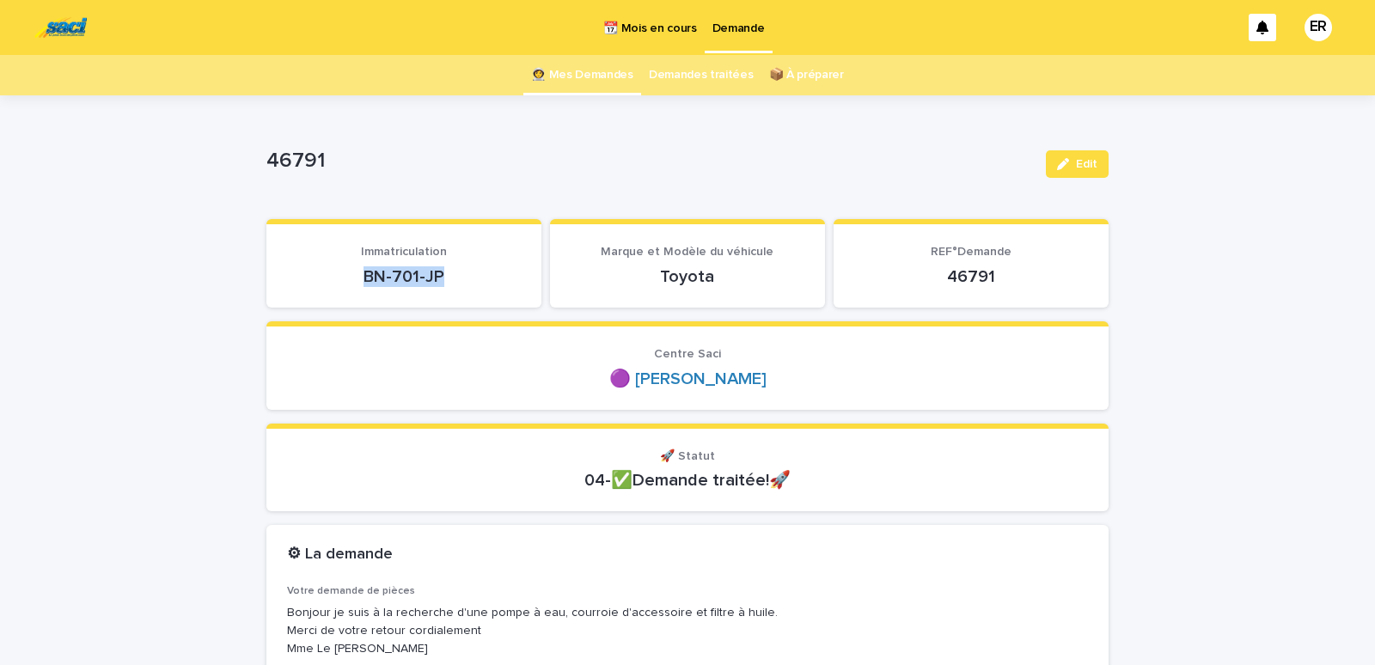
click at [591, 76] on link "👩‍🚀 Mes Demandes" at bounding box center [582, 75] width 102 height 40
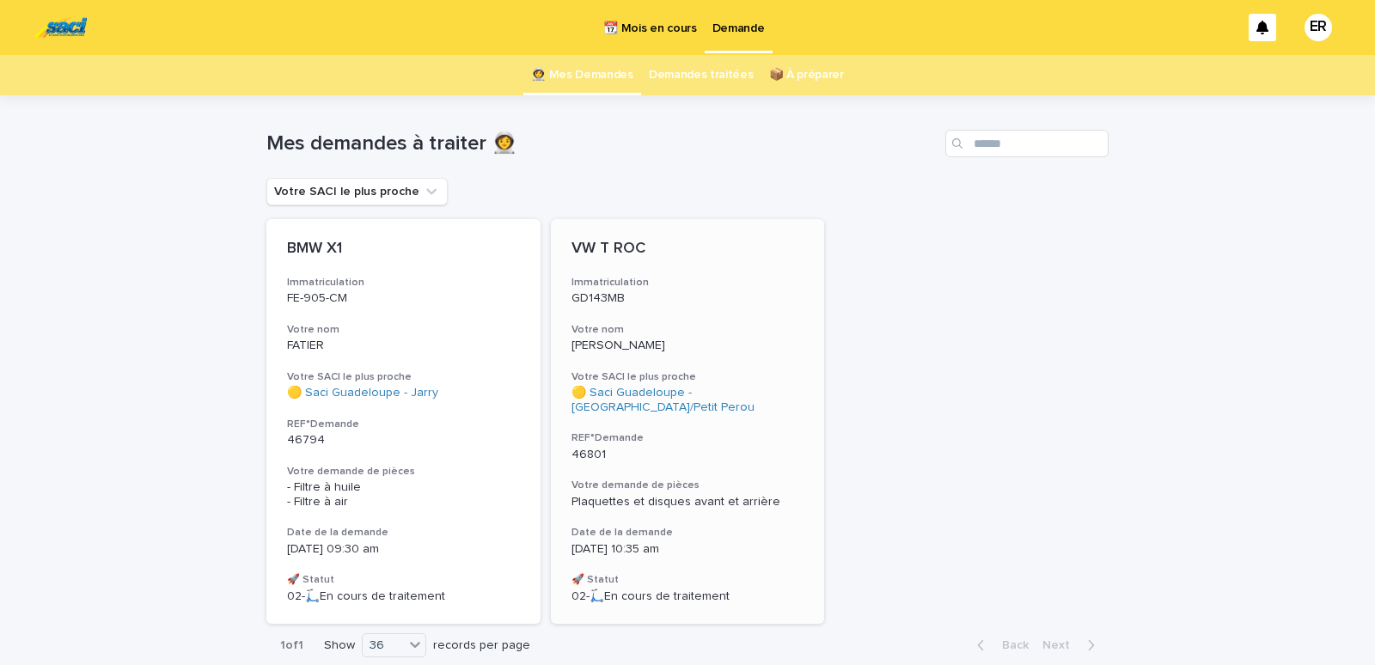
click at [652, 353] on div "VW T ROC Immatriculation GD143MB Votre nom [PERSON_NAME] SACI le plus proche 🟡 …" at bounding box center [688, 421] width 274 height 405
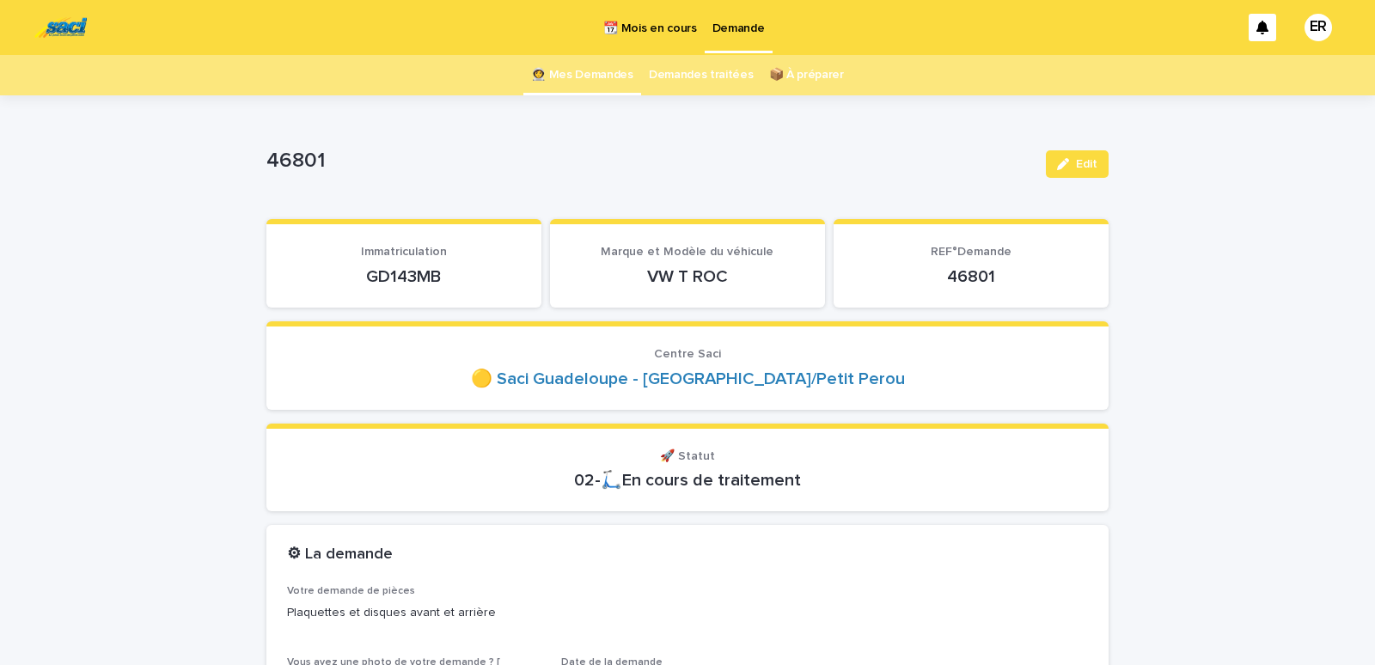
drag, startPoint x: 352, startPoint y: 271, endPoint x: 455, endPoint y: 278, distance: 103.4
click at [455, 278] on p "GD143MB" at bounding box center [404, 277] width 234 height 21
copy p "GD143MB"
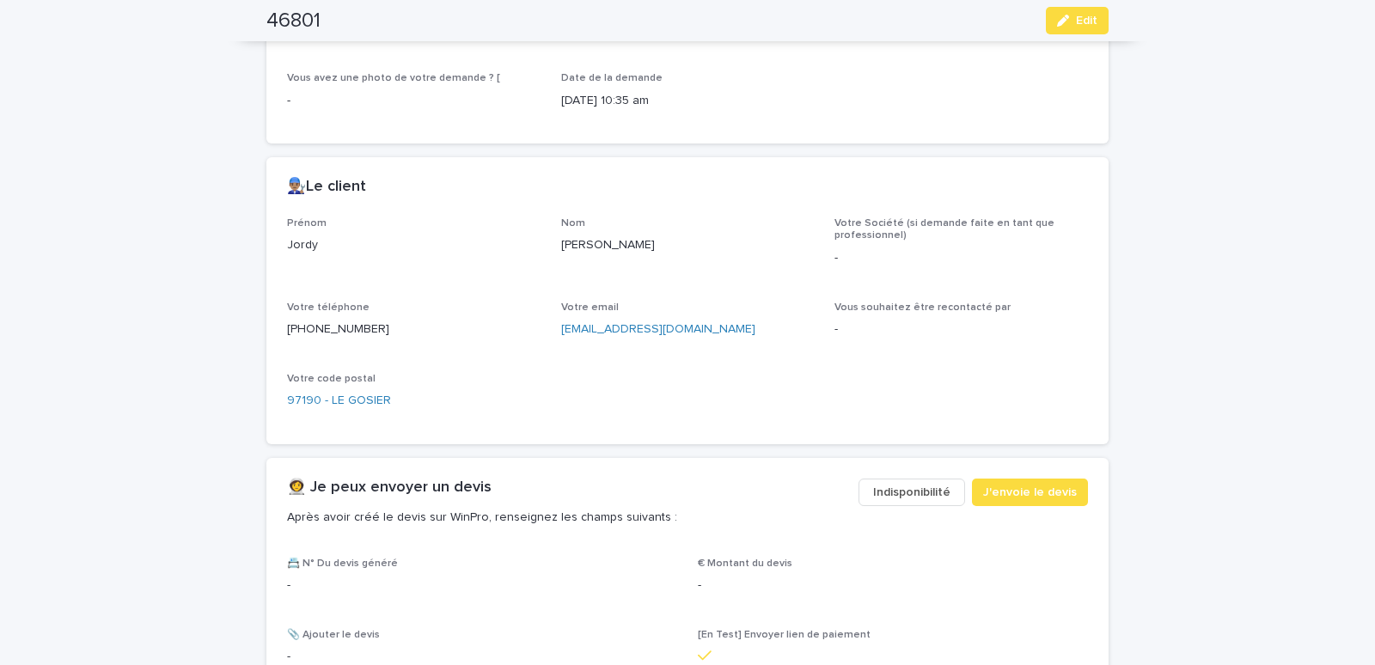
scroll to position [950, 0]
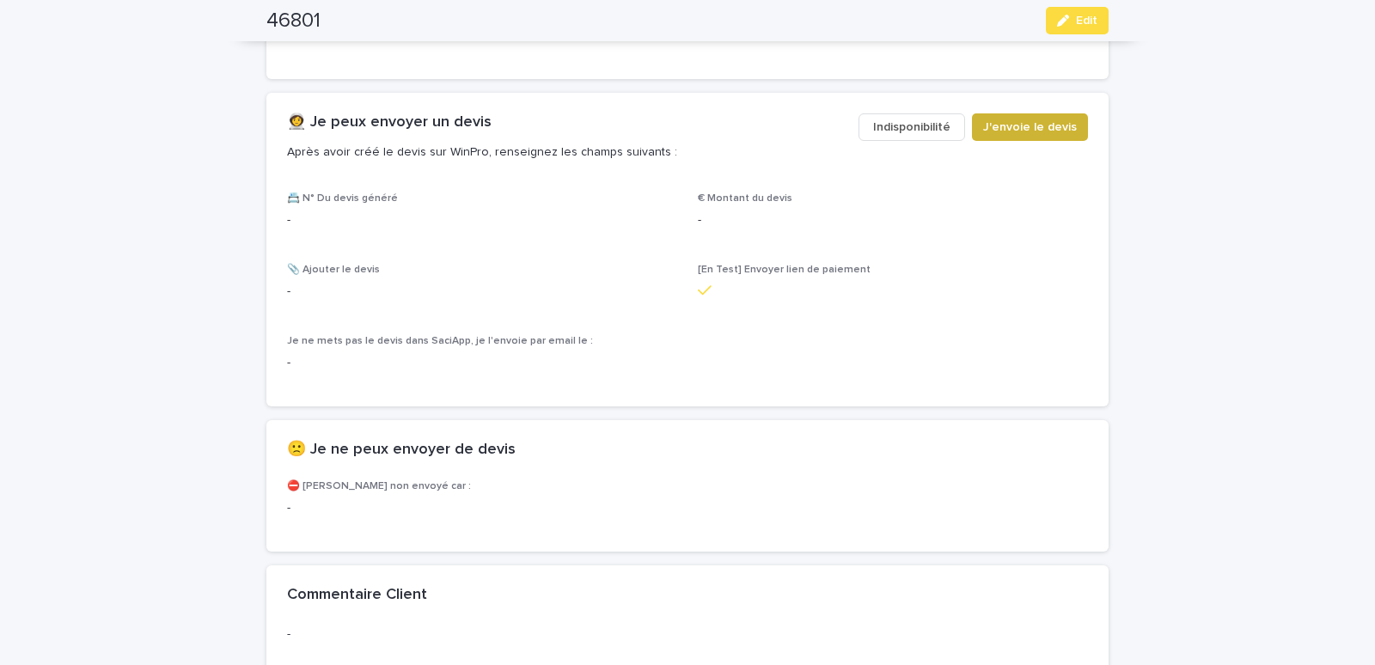
click at [1016, 131] on span "J'envoie le devis" at bounding box center [1030, 127] width 94 height 17
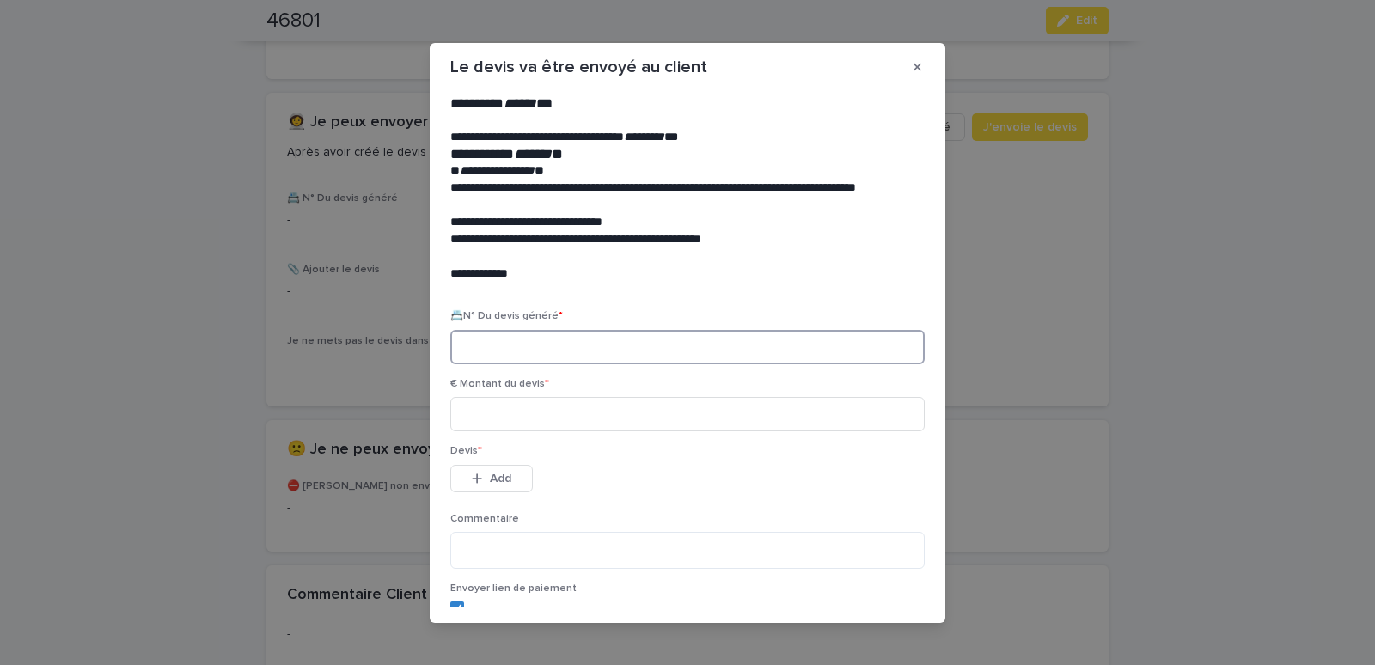
click at [483, 349] on input at bounding box center [687, 347] width 475 height 34
paste input "********"
type input "********"
click at [491, 420] on input at bounding box center [687, 414] width 475 height 34
type input "******"
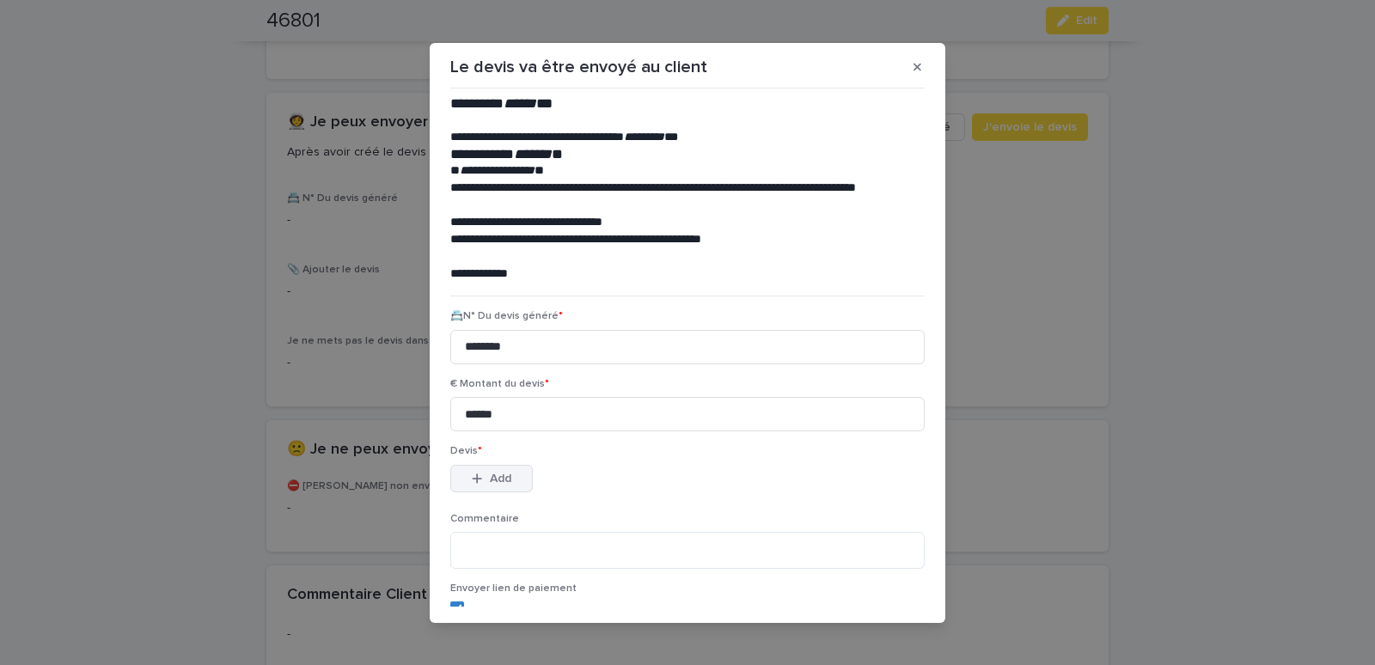
click at [510, 476] on button "Add" at bounding box center [491, 479] width 83 height 28
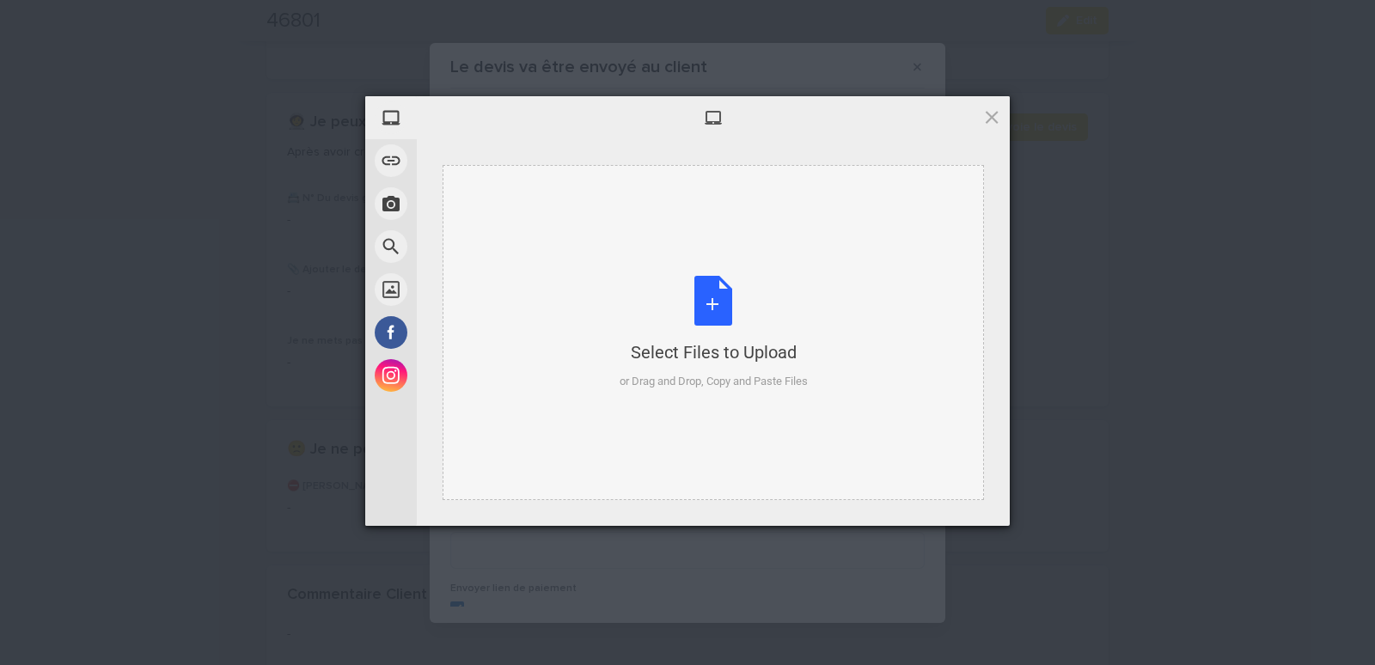
click at [527, 256] on div "Select Files to Upload or Drag and Drop, Copy and Paste Files" at bounding box center [714, 332] width 542 height 335
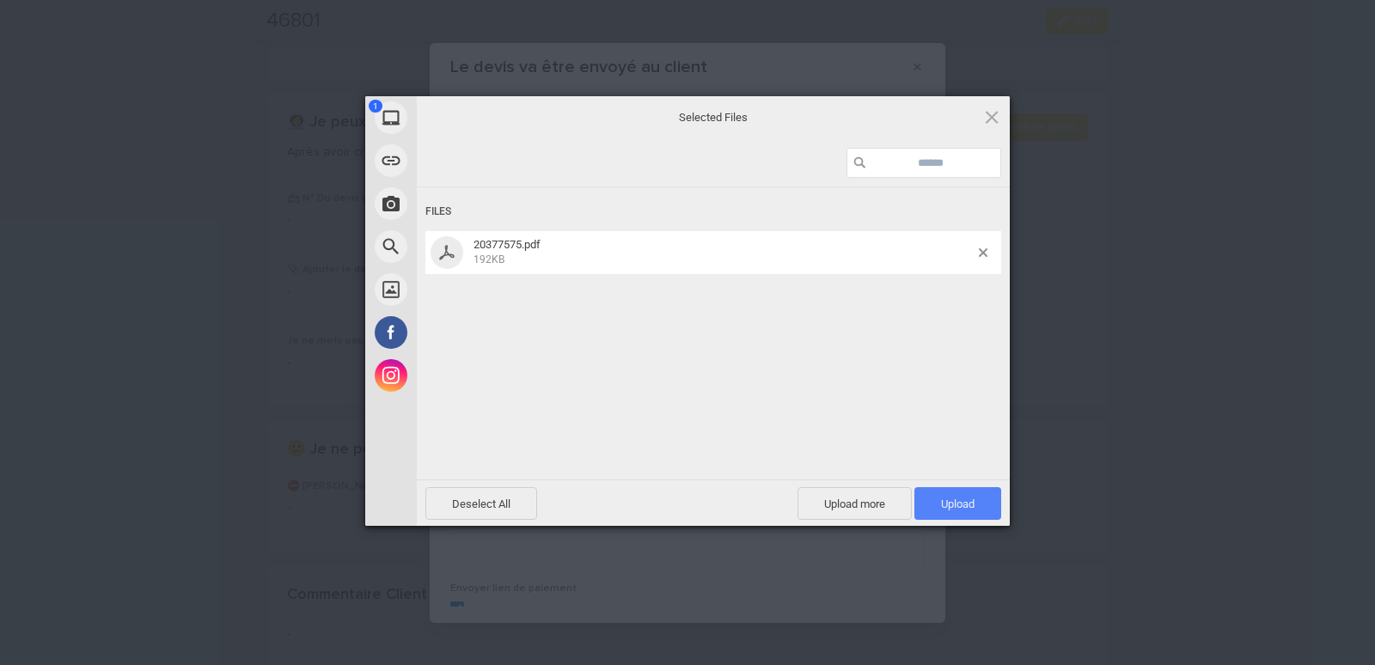
click at [941, 498] on span "Upload 1" at bounding box center [958, 504] width 34 height 13
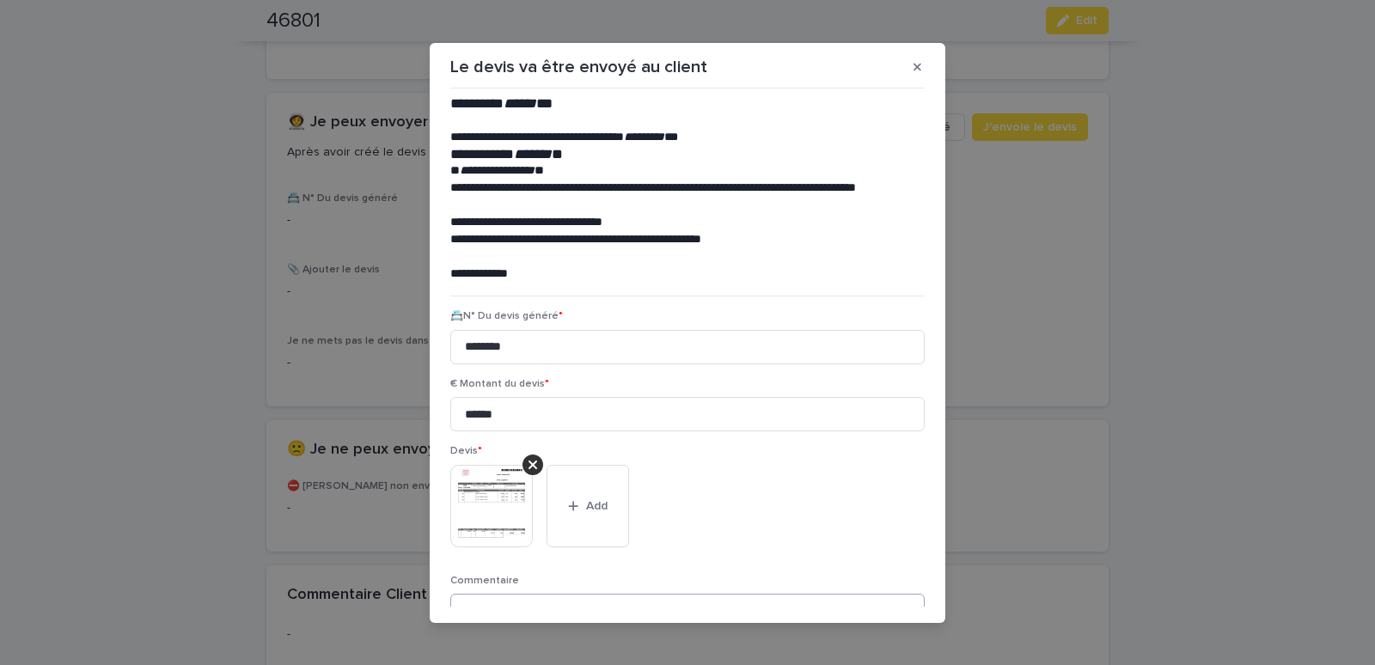
scroll to position [140, 0]
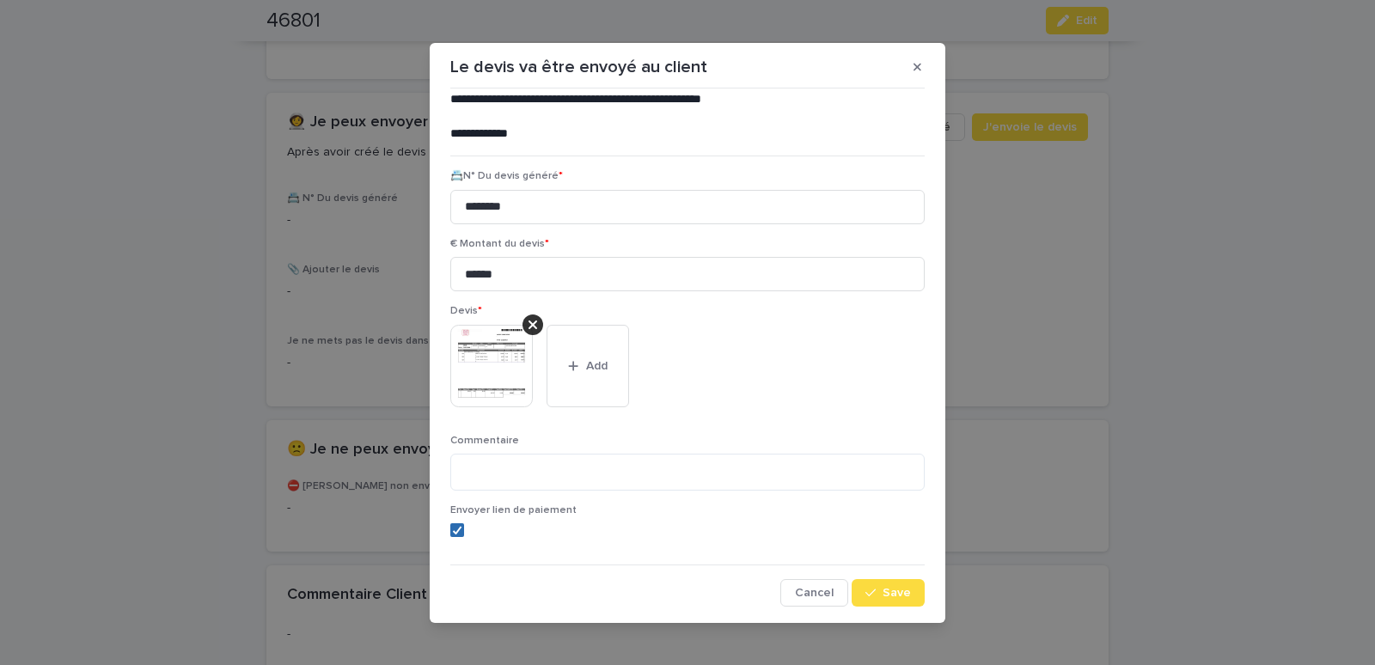
click at [454, 532] on icon at bounding box center [457, 530] width 10 height 9
click at [887, 593] on span "Save" at bounding box center [897, 593] width 28 height 12
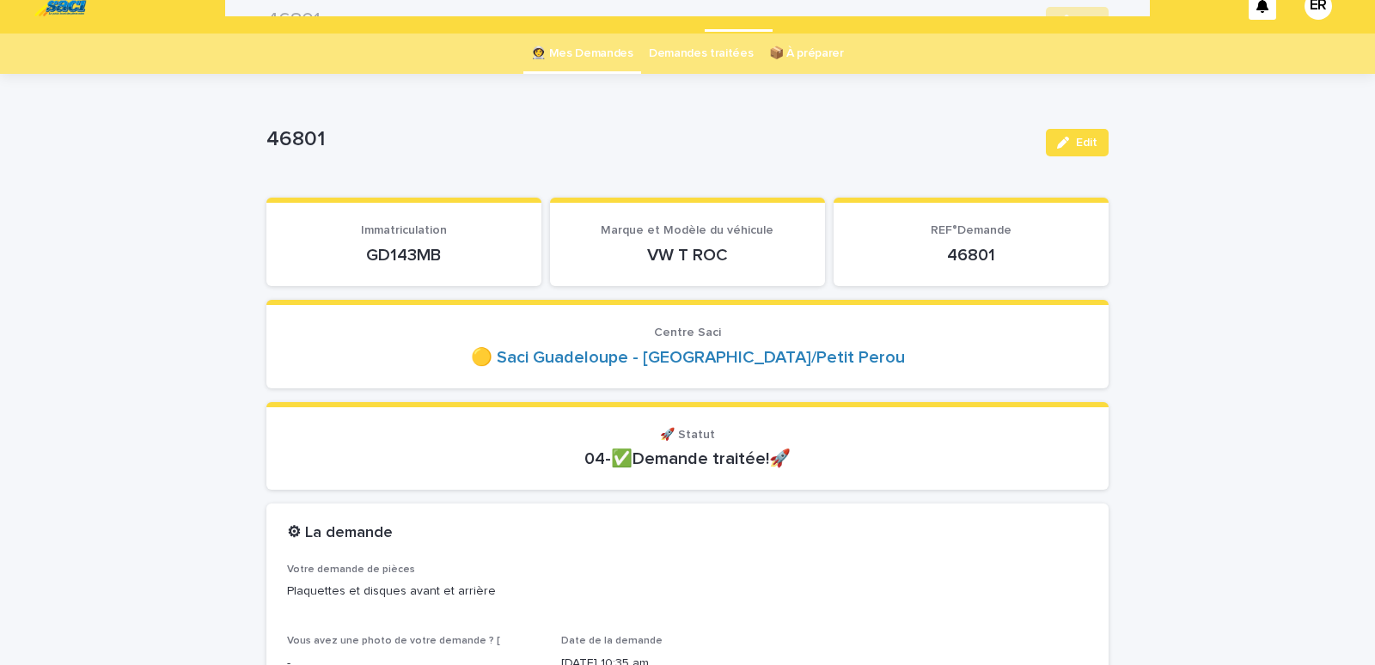
scroll to position [0, 0]
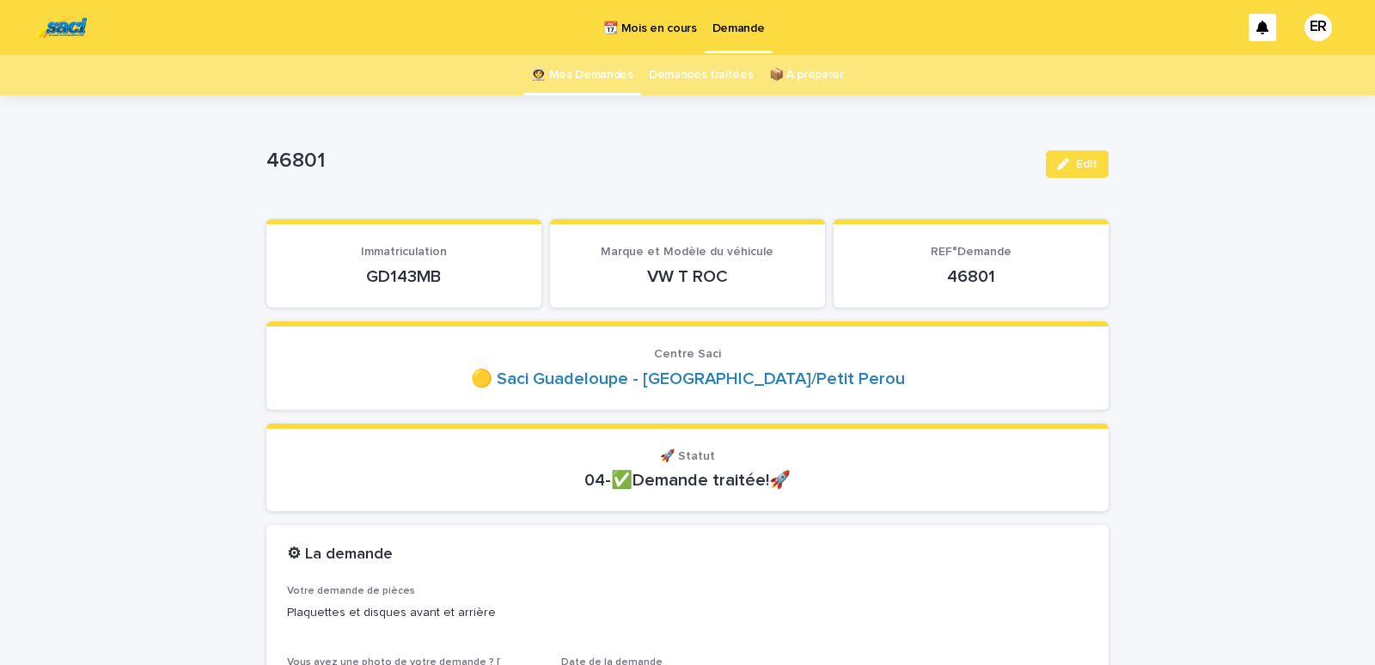
click at [583, 77] on link "👩‍🚀 Mes Demandes" at bounding box center [582, 75] width 102 height 40
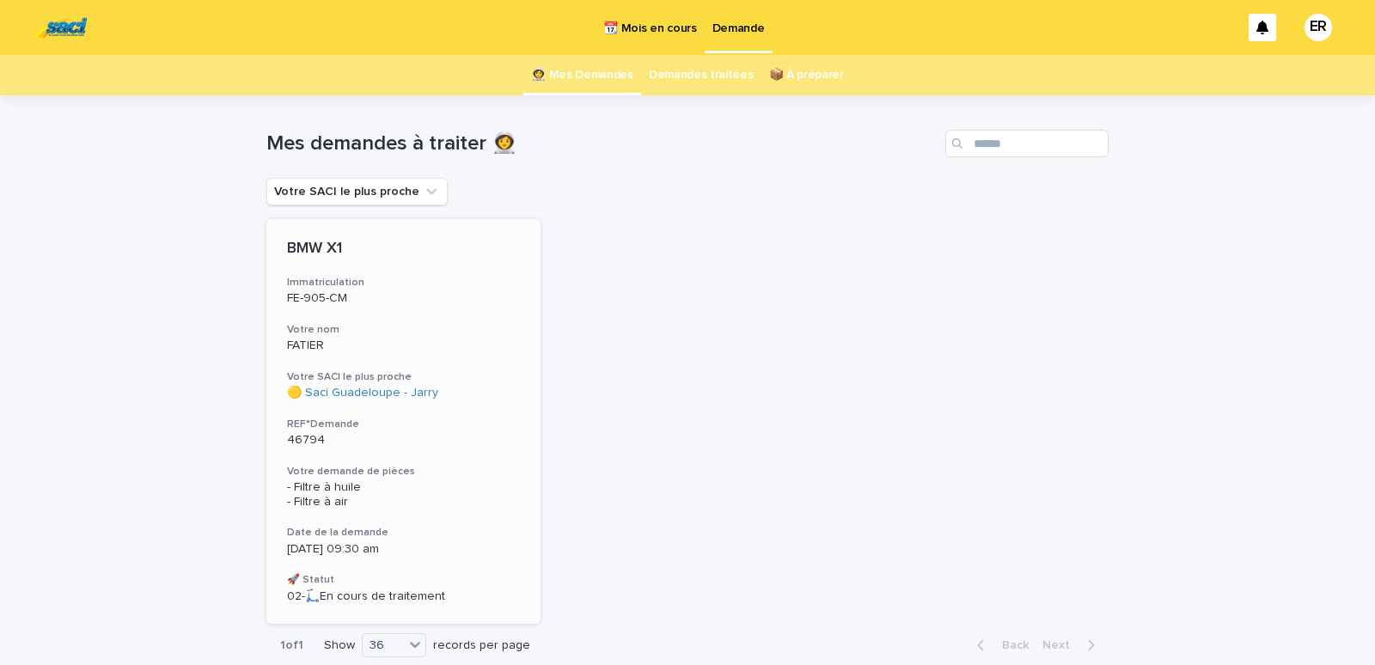
click at [384, 332] on h3 "Votre nom" at bounding box center [403, 330] width 233 height 14
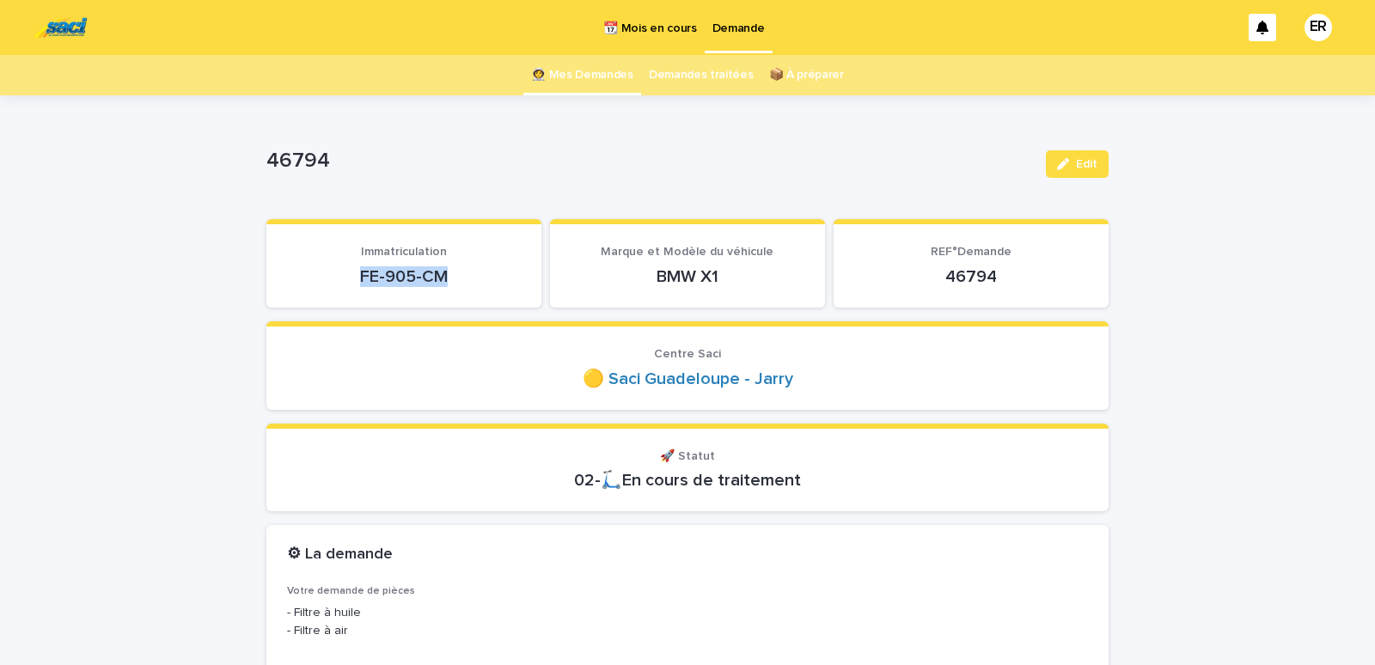
drag, startPoint x: 342, startPoint y: 290, endPoint x: 458, endPoint y: 286, distance: 116.1
click at [458, 286] on section "Immatriculation FE-905-CM" at bounding box center [404, 263] width 275 height 89
copy p "FE-905-CM"
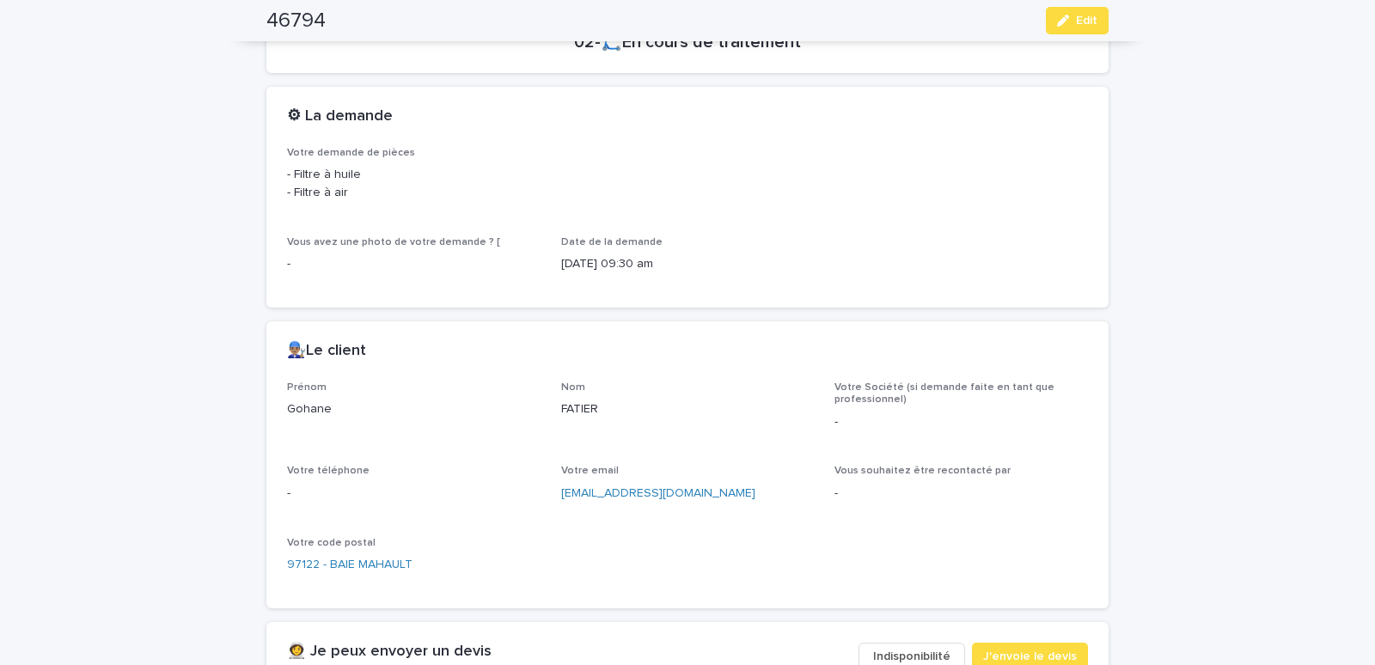
scroll to position [731, 0]
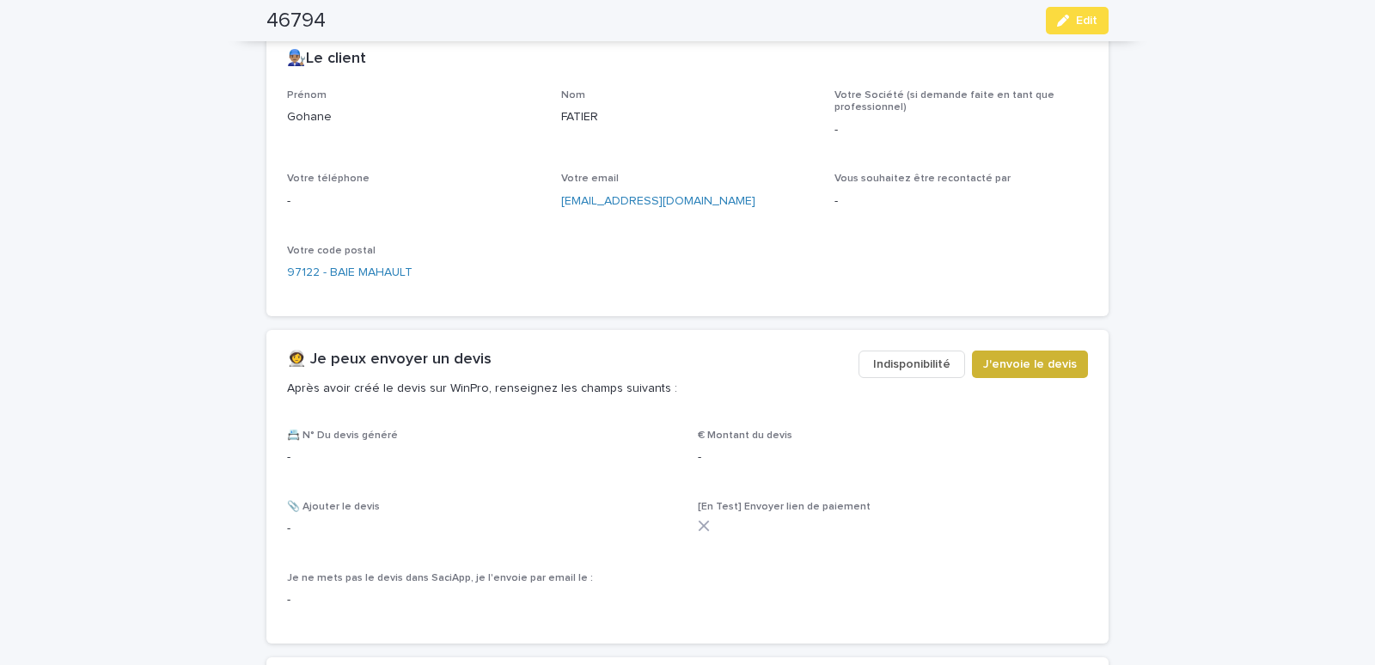
click at [997, 364] on span "J'envoie le devis" at bounding box center [1030, 364] width 94 height 17
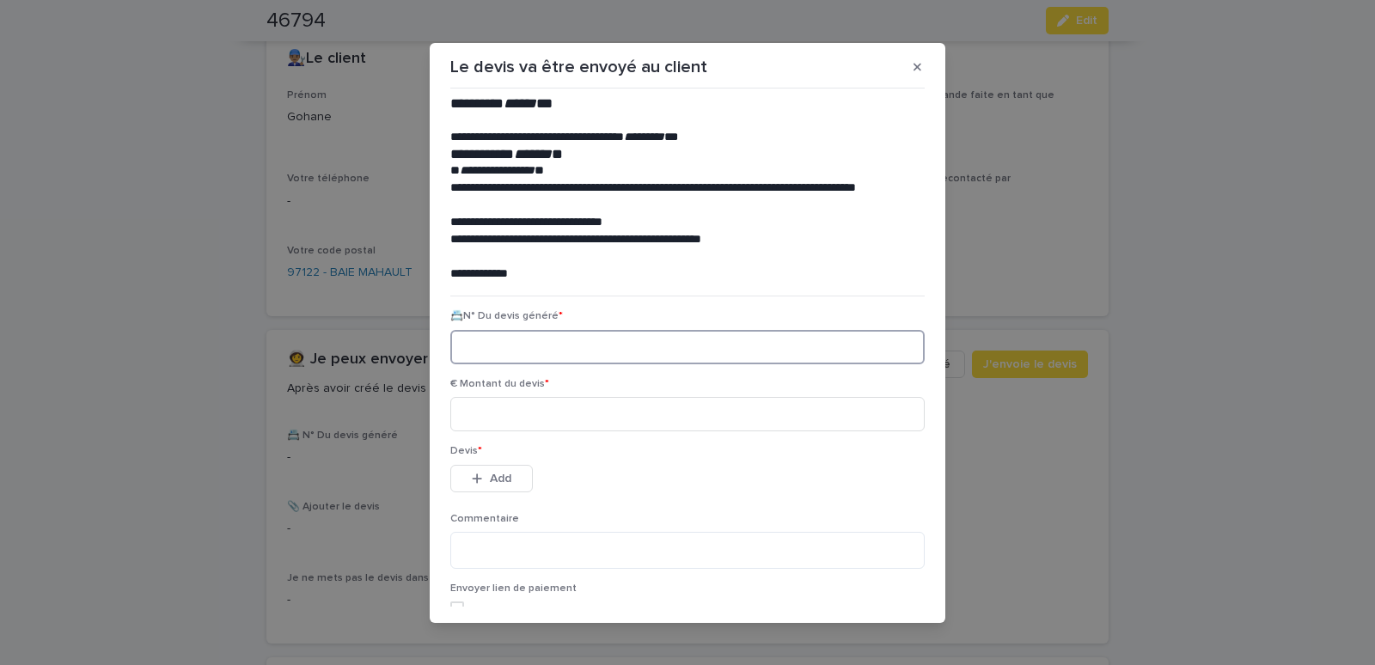
click at [535, 335] on input at bounding box center [687, 347] width 475 height 34
paste input "********"
type input "********"
click at [530, 407] on input at bounding box center [687, 414] width 475 height 34
type input "*****"
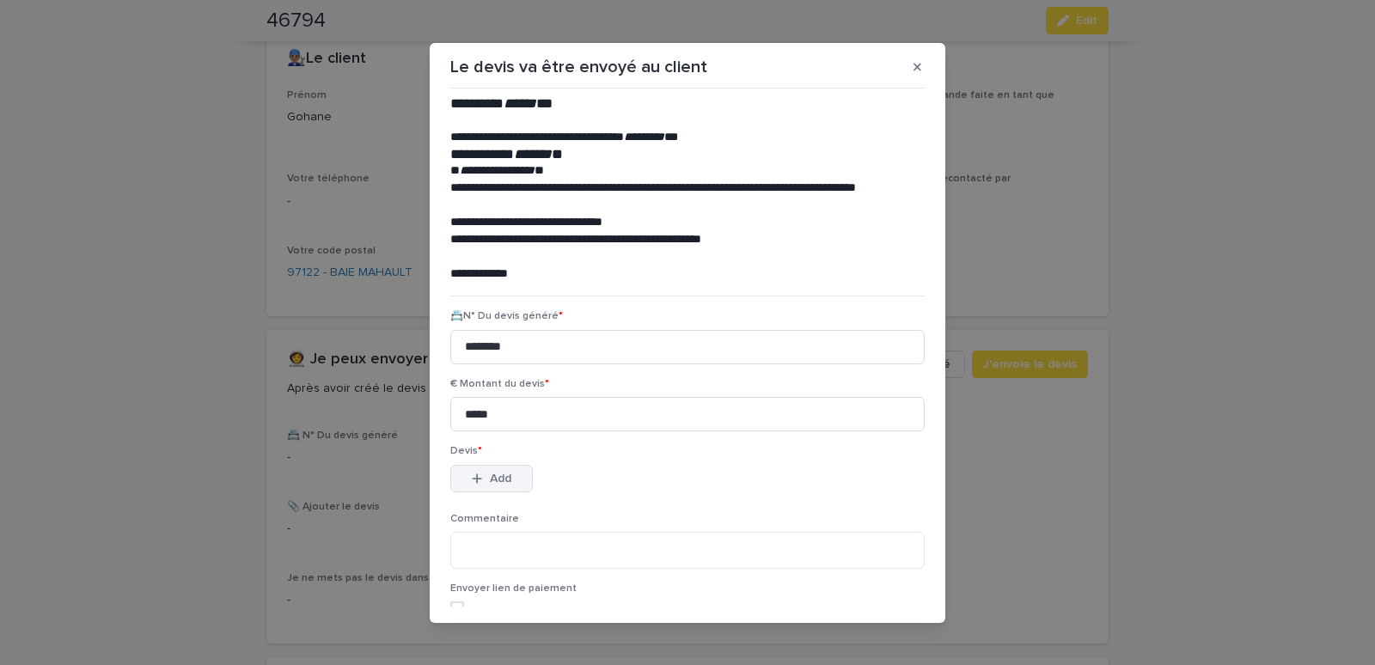
click at [490, 484] on span "Add" at bounding box center [500, 479] width 21 height 12
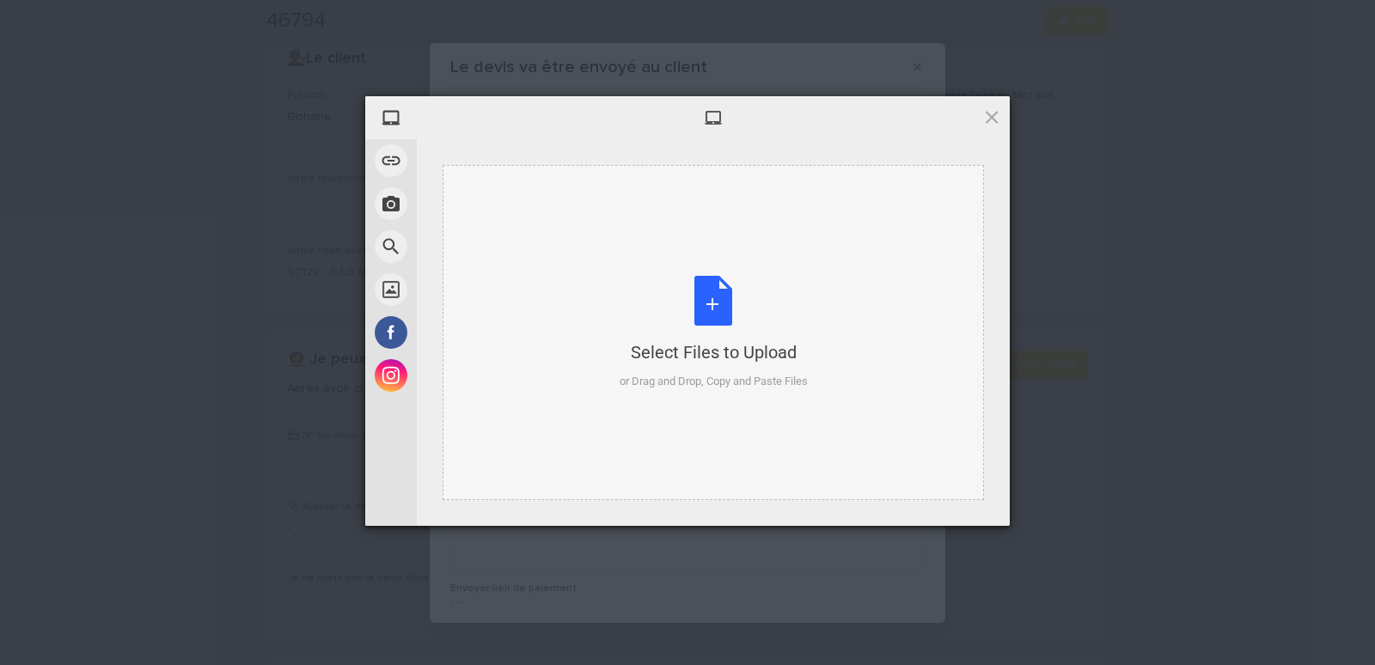
click at [498, 188] on div "Select Files to Upload or Drag and Drop, Copy and Paste Files" at bounding box center [714, 332] width 542 height 335
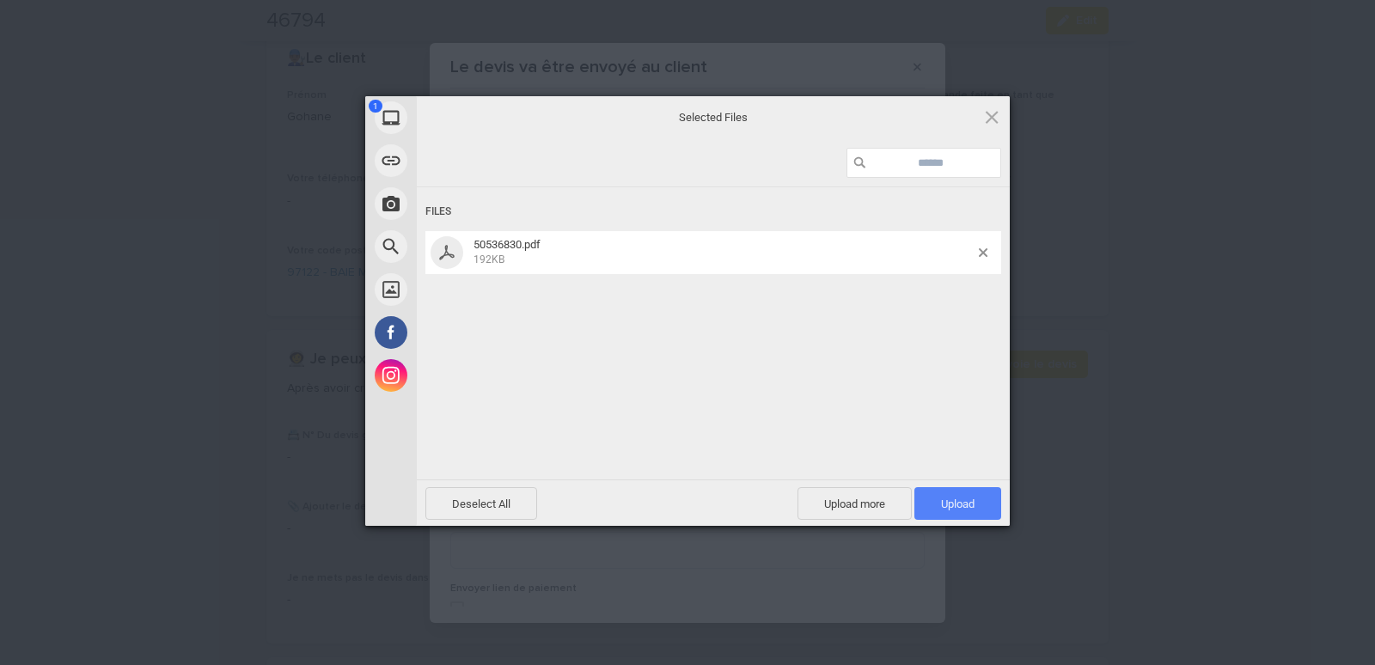
click at [933, 493] on span "Upload 1" at bounding box center [958, 503] width 87 height 33
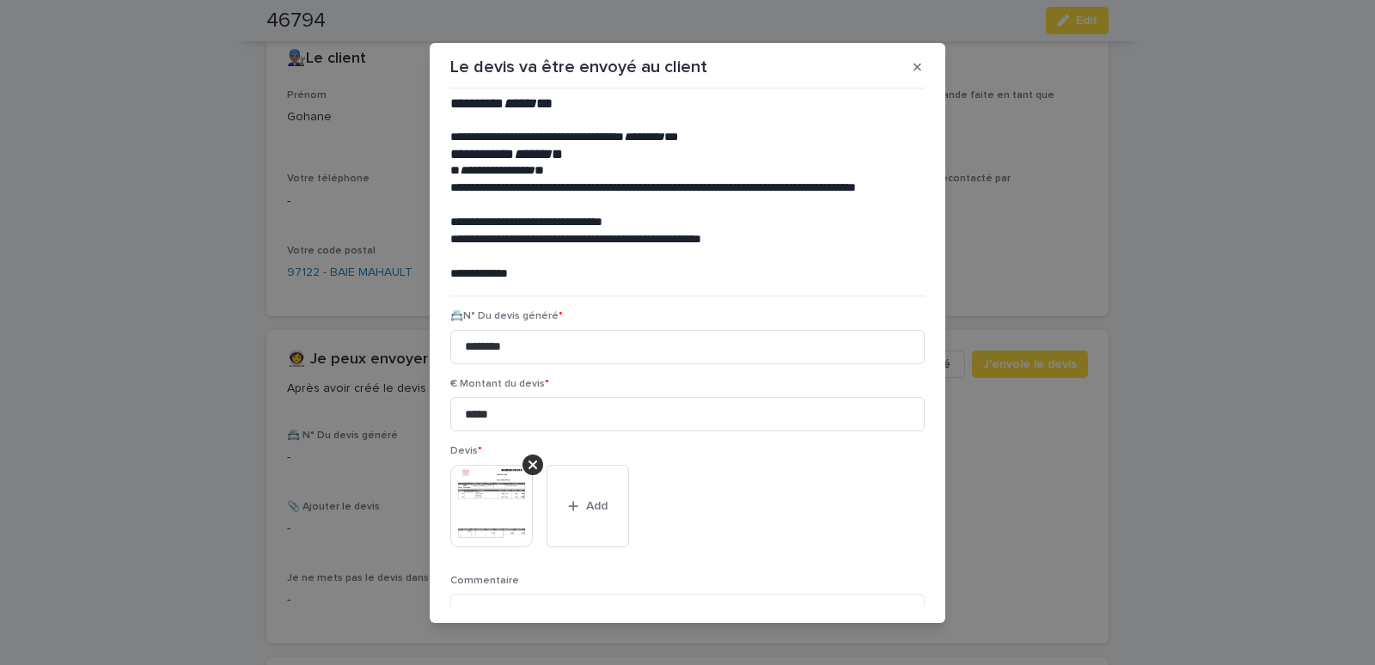
scroll to position [140, 0]
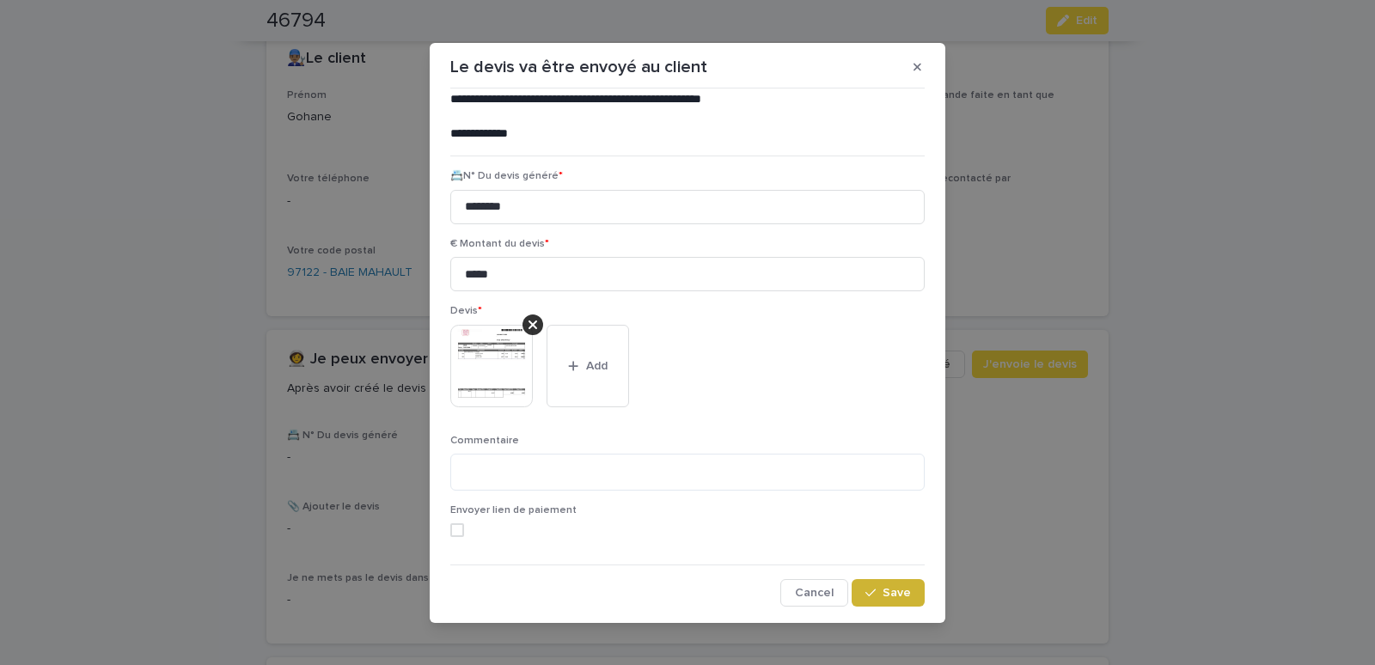
click at [888, 596] on span "Save" at bounding box center [897, 593] width 28 height 12
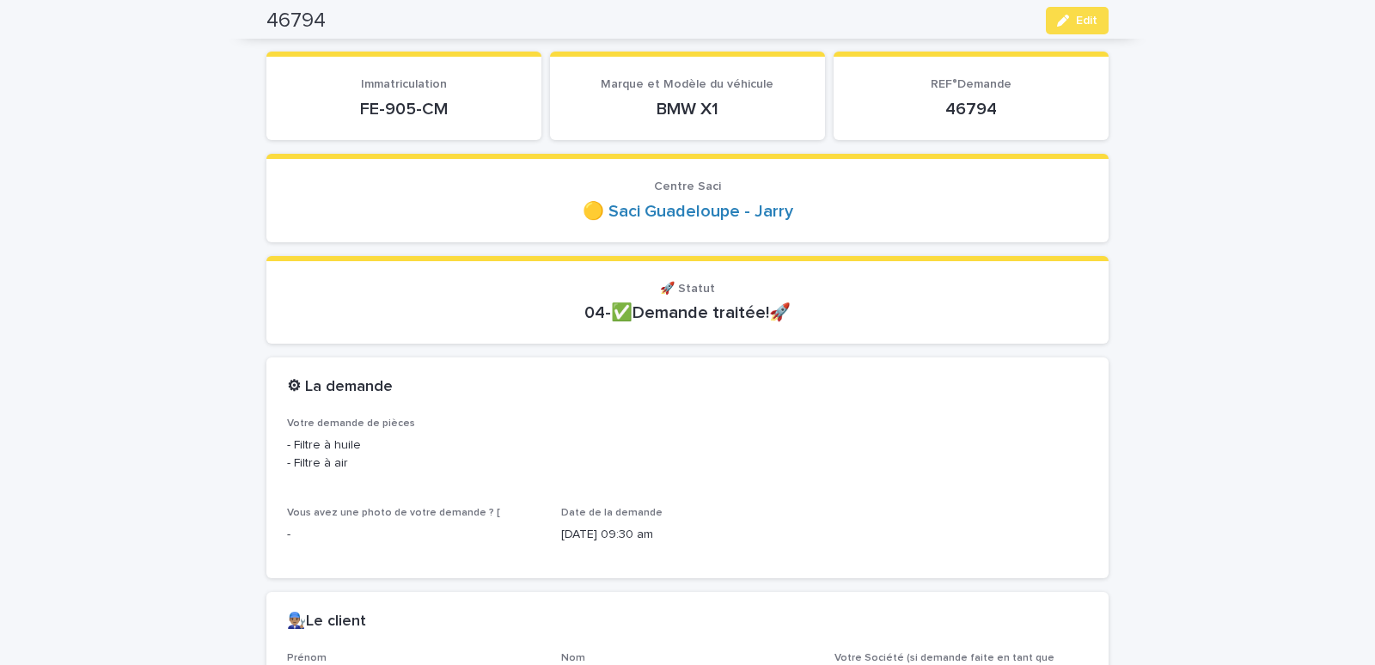
scroll to position [0, 0]
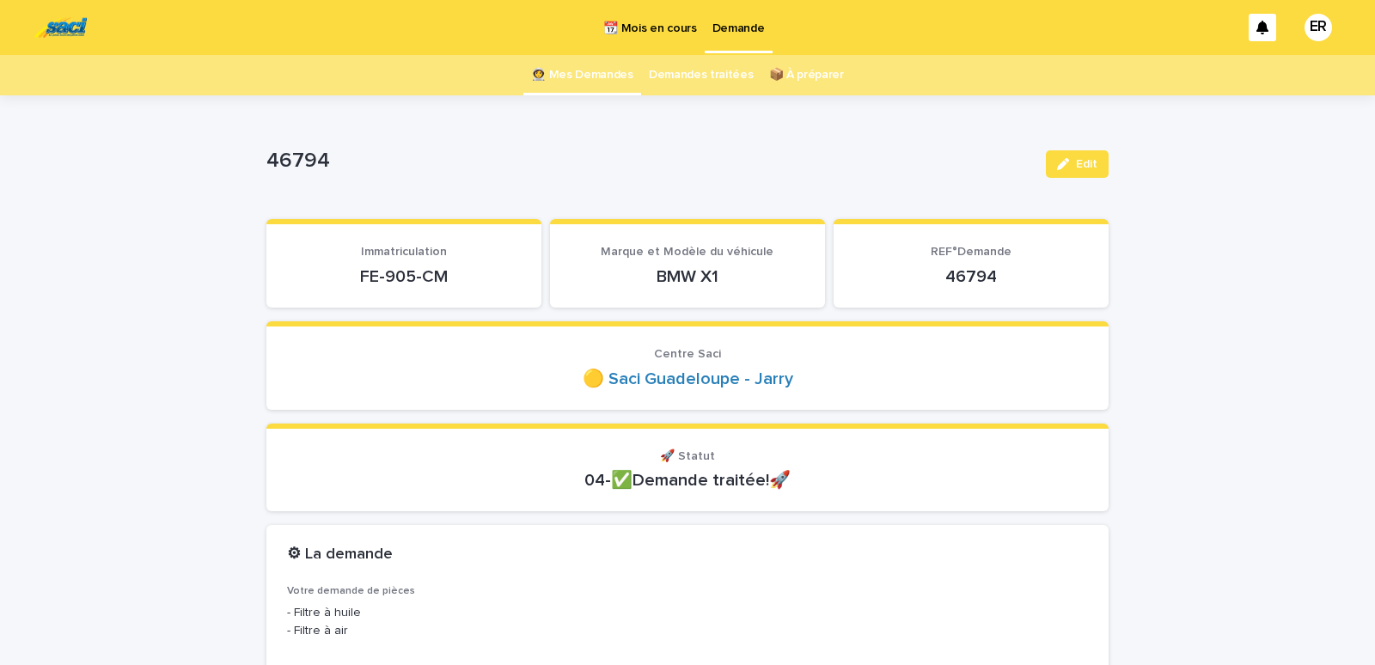
click at [555, 70] on link "👩‍🚀 Mes Demandes" at bounding box center [582, 75] width 102 height 40
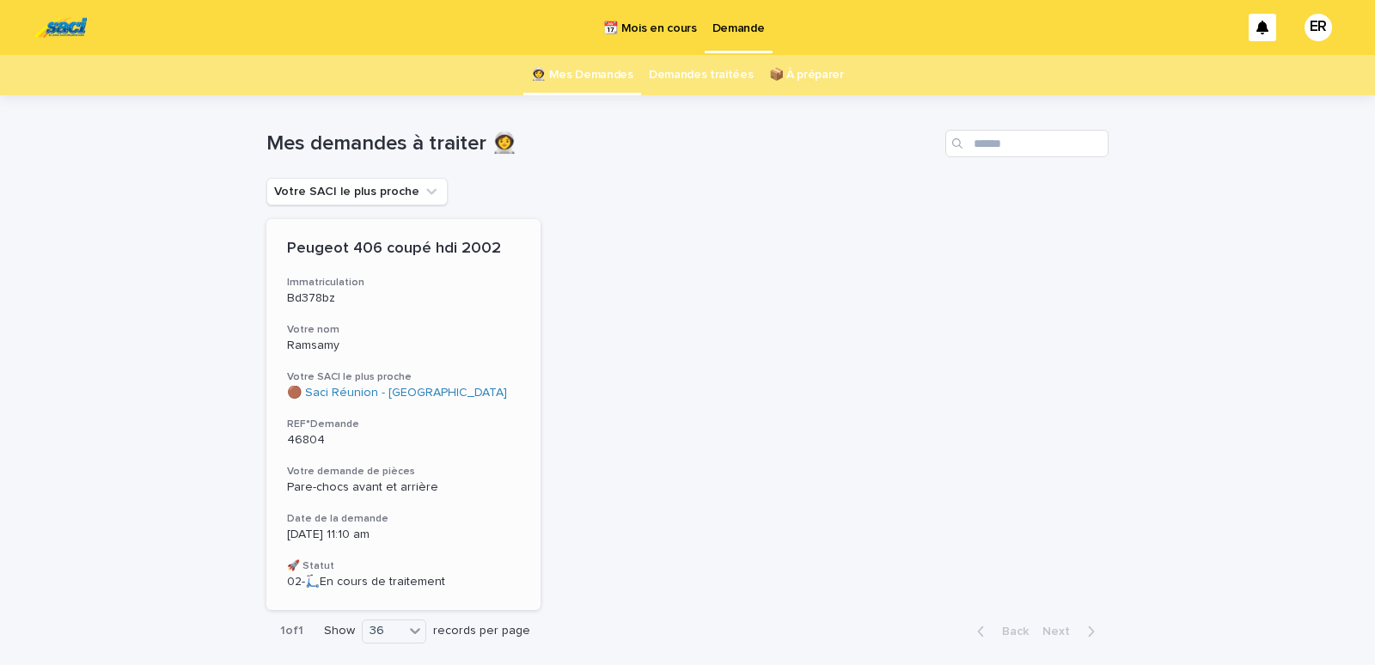
click at [390, 320] on div "Peugeot 406 coupé hdi 2002 Immatriculation Bd378bz Votre nom Ramsamy Votre SACI…" at bounding box center [404, 414] width 274 height 391
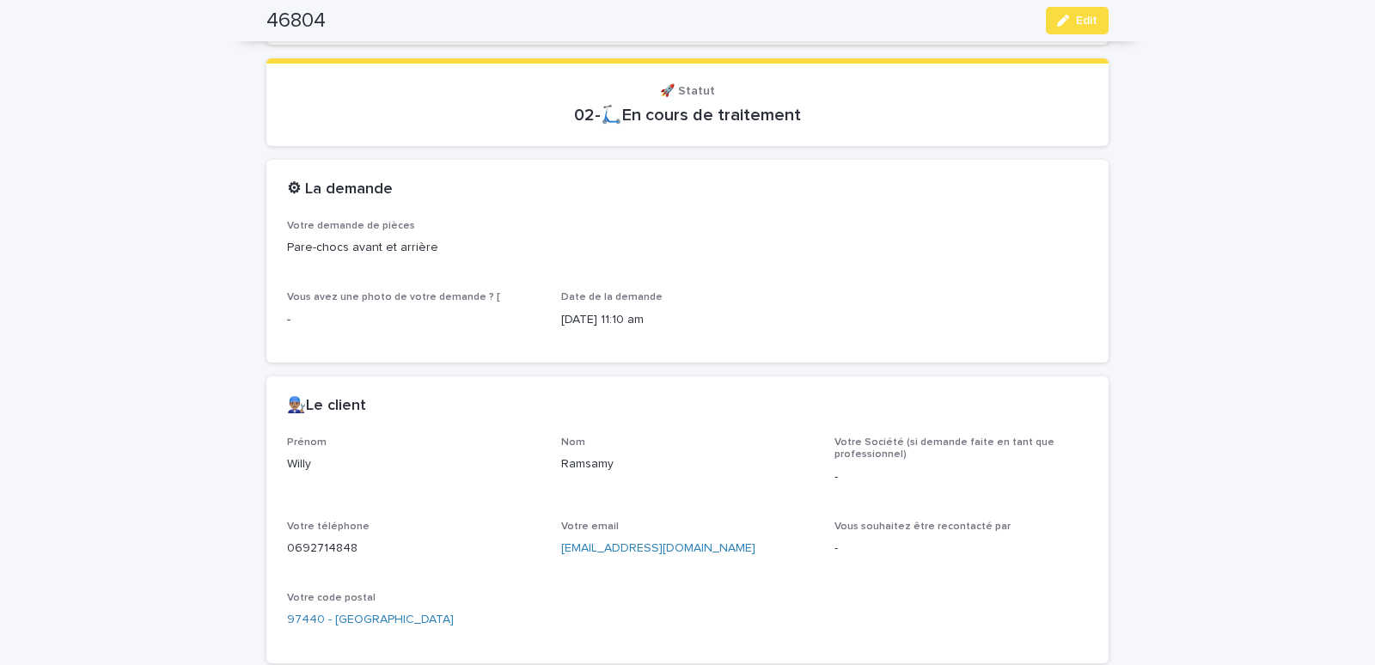
scroll to position [585, 0]
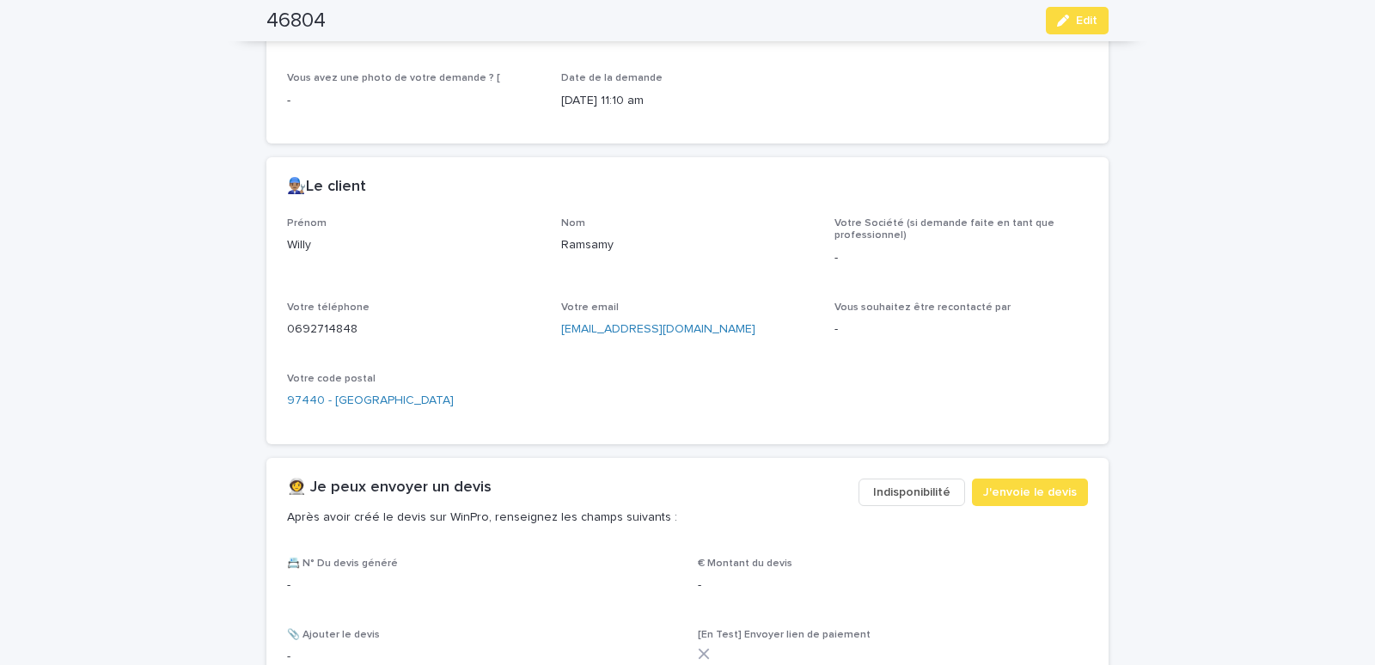
click at [890, 498] on span "Indisponibilité" at bounding box center [911, 492] width 77 height 17
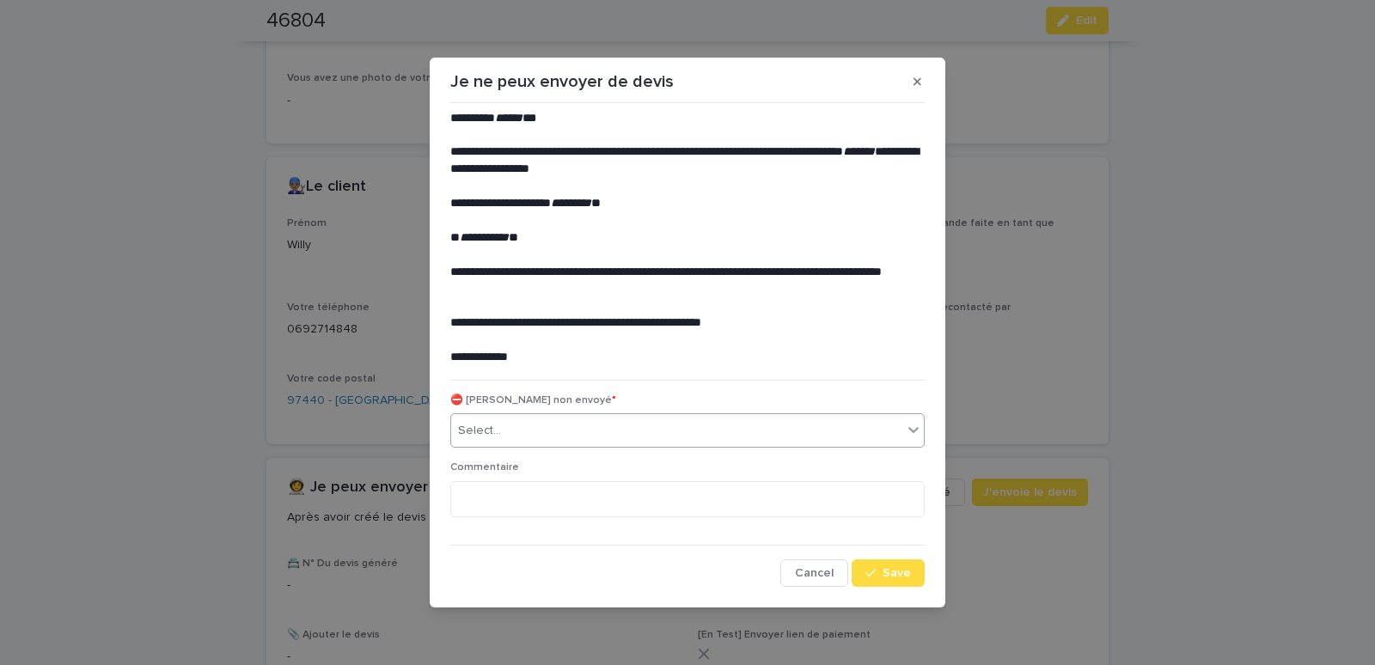
click at [588, 434] on div "Select..." at bounding box center [676, 431] width 451 height 28
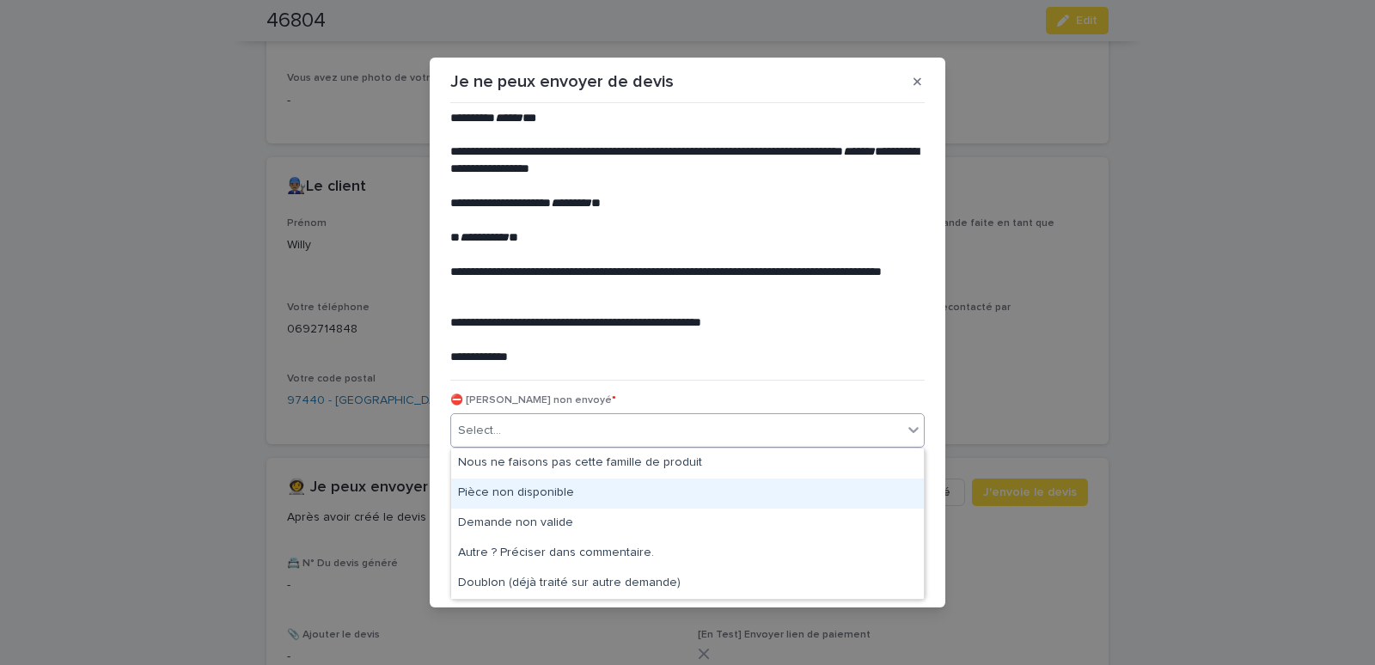
click at [542, 494] on div "Pièce non disponible" at bounding box center [687, 494] width 473 height 30
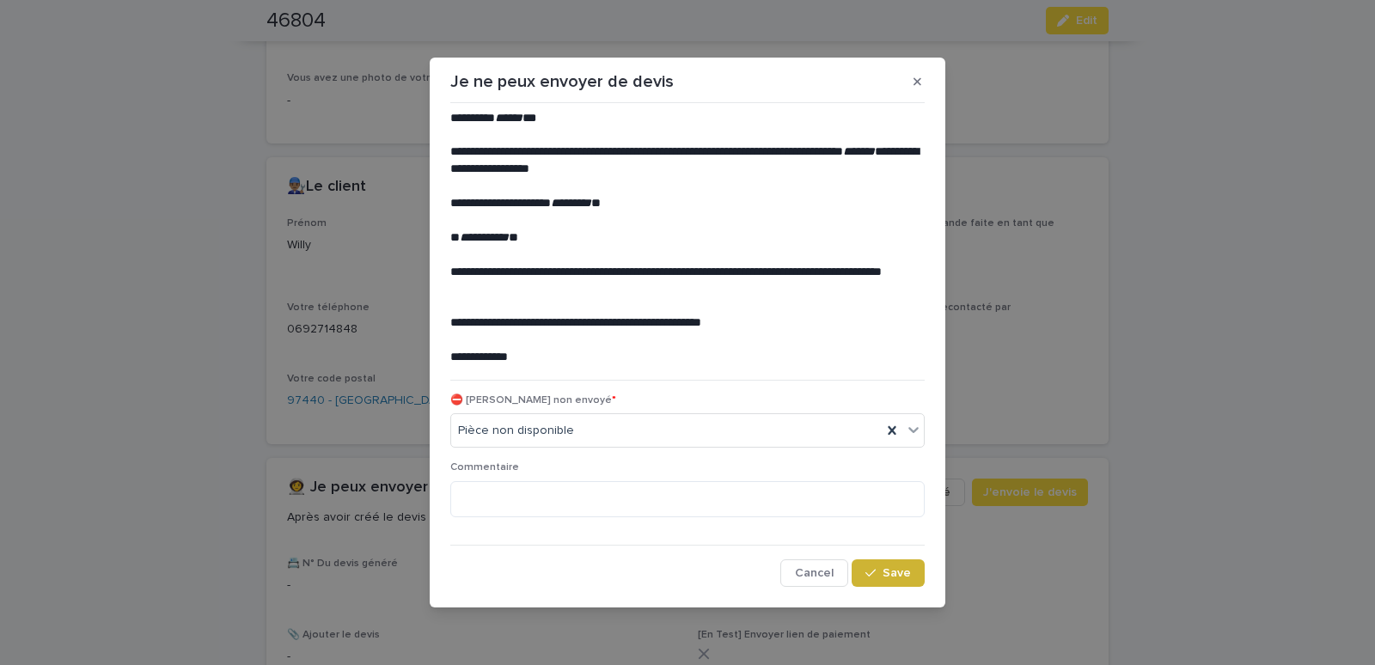
click at [893, 574] on span "Save" at bounding box center [897, 573] width 28 height 12
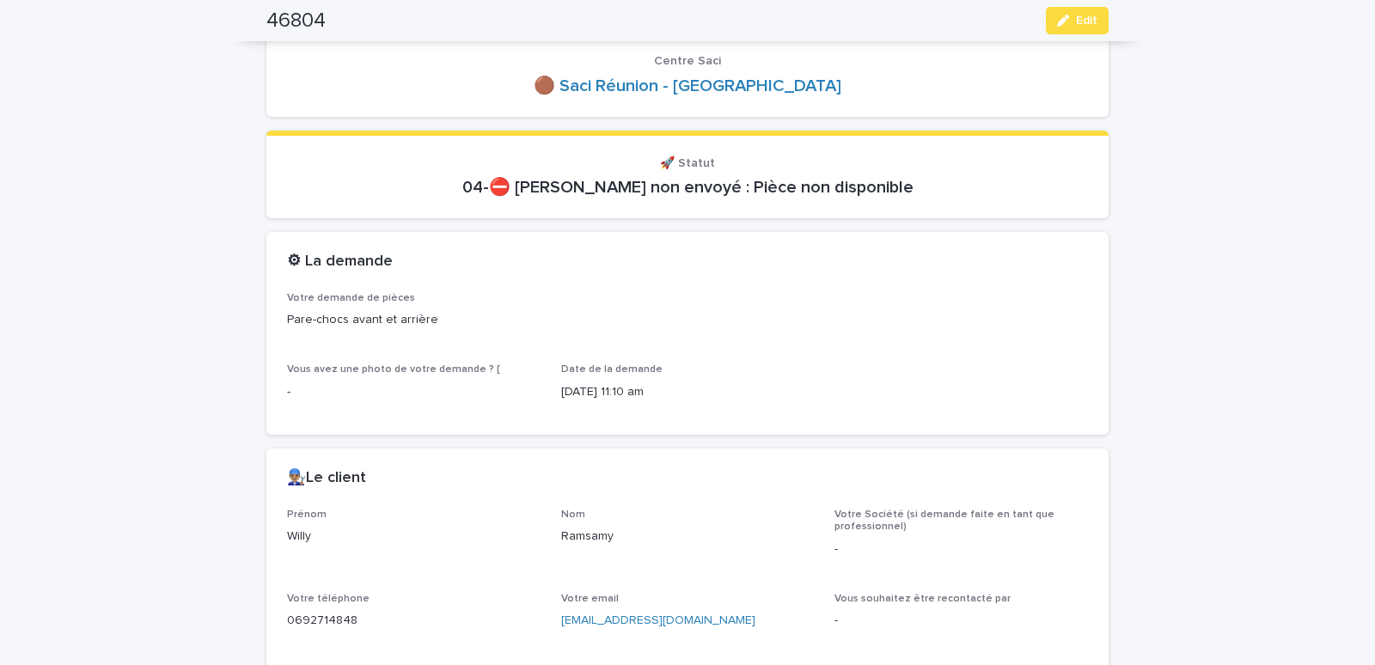
scroll to position [0, 0]
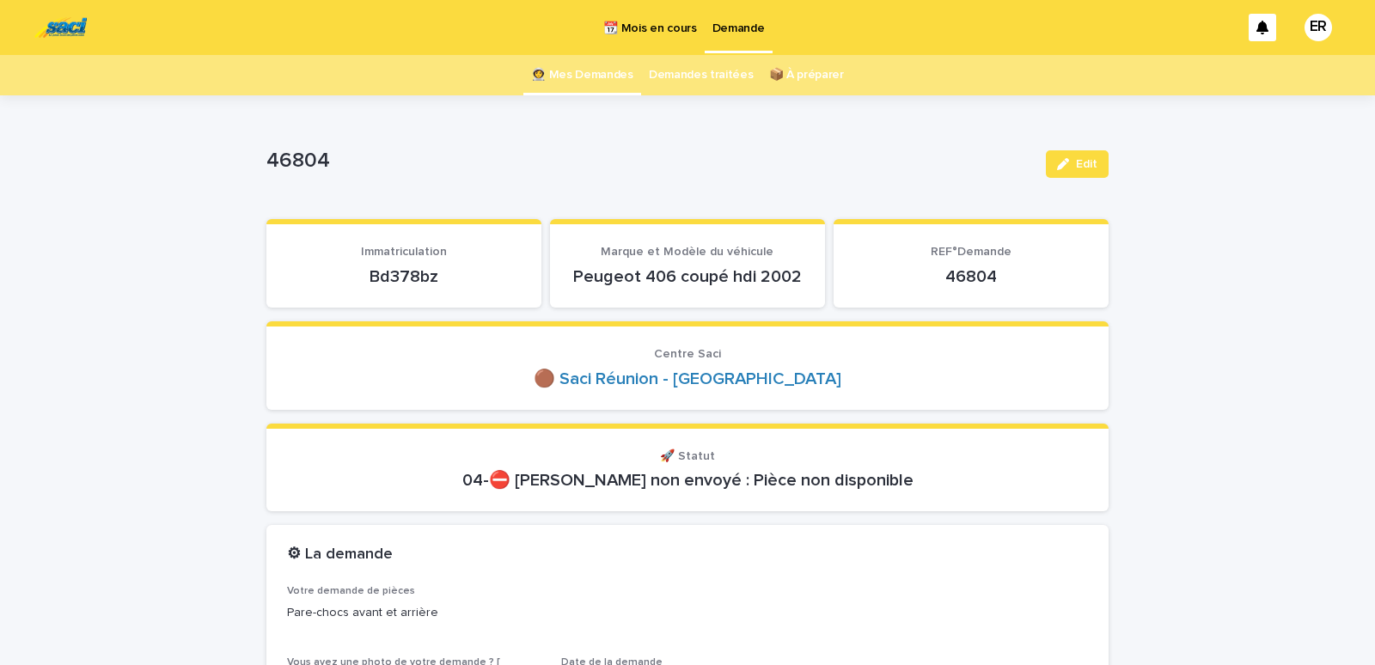
click at [577, 75] on link "👩‍🚀 Mes Demandes" at bounding box center [582, 75] width 102 height 40
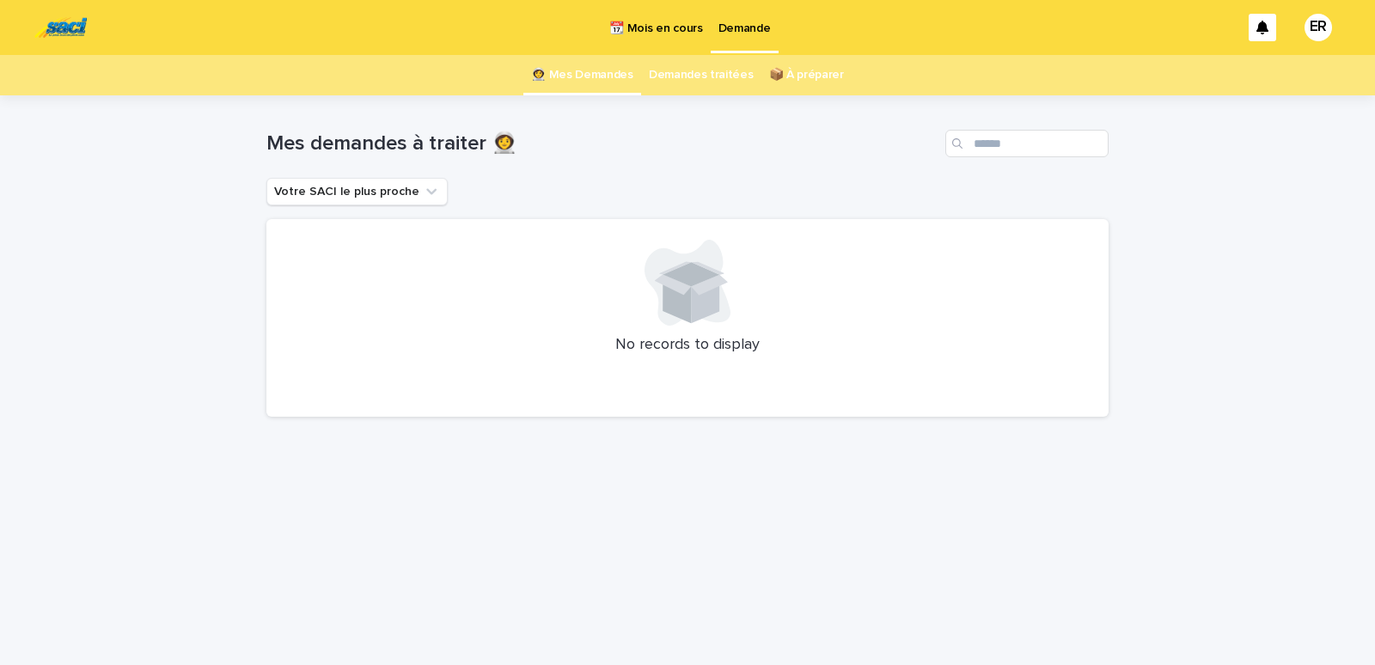
click at [660, 23] on p "📆 Mois en cours" at bounding box center [656, 18] width 93 height 36
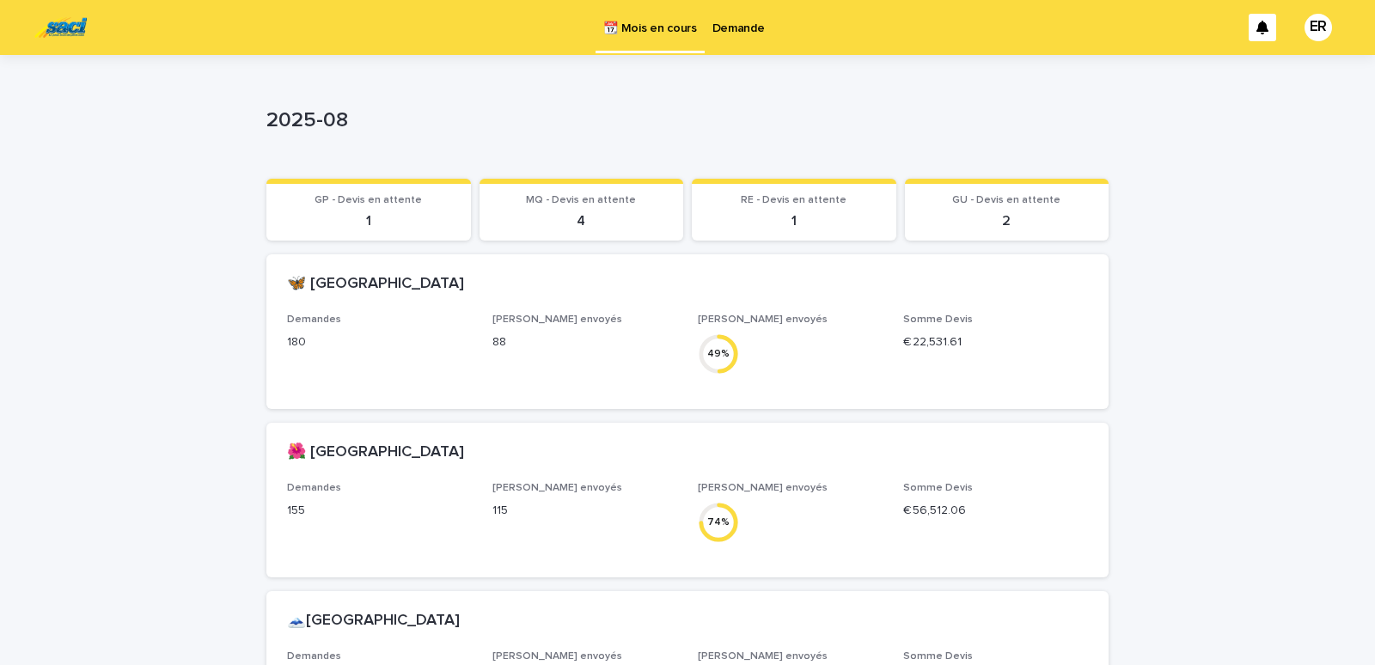
click at [731, 28] on p "Demande" at bounding box center [739, 18] width 52 height 36
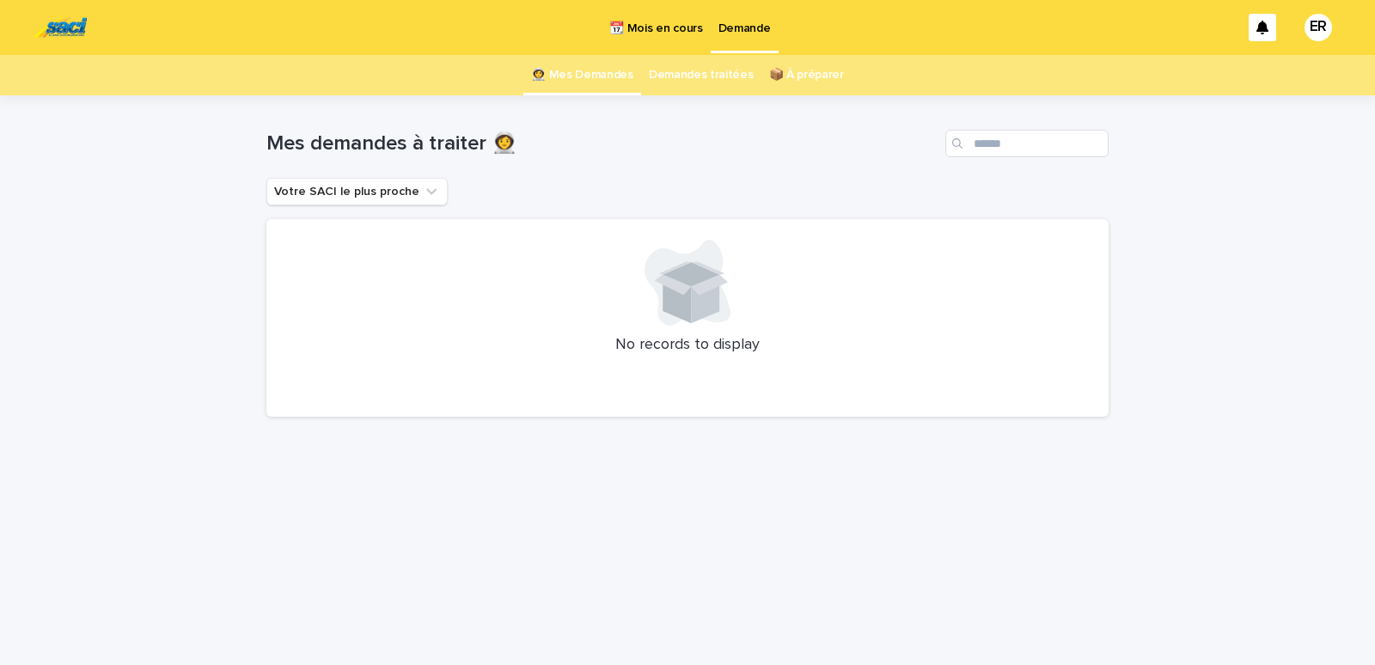
click at [659, 31] on p "📆 Mois en cours" at bounding box center [656, 18] width 93 height 36
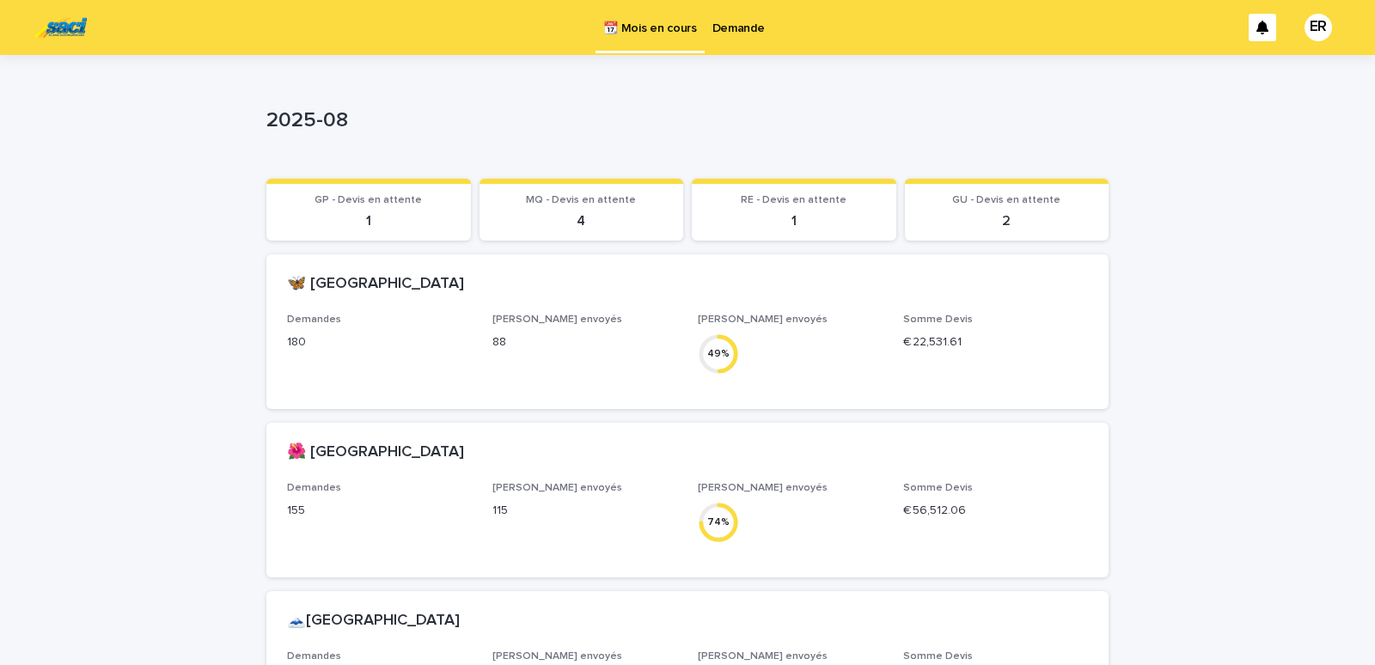
click at [730, 26] on p "Demande" at bounding box center [739, 18] width 52 height 36
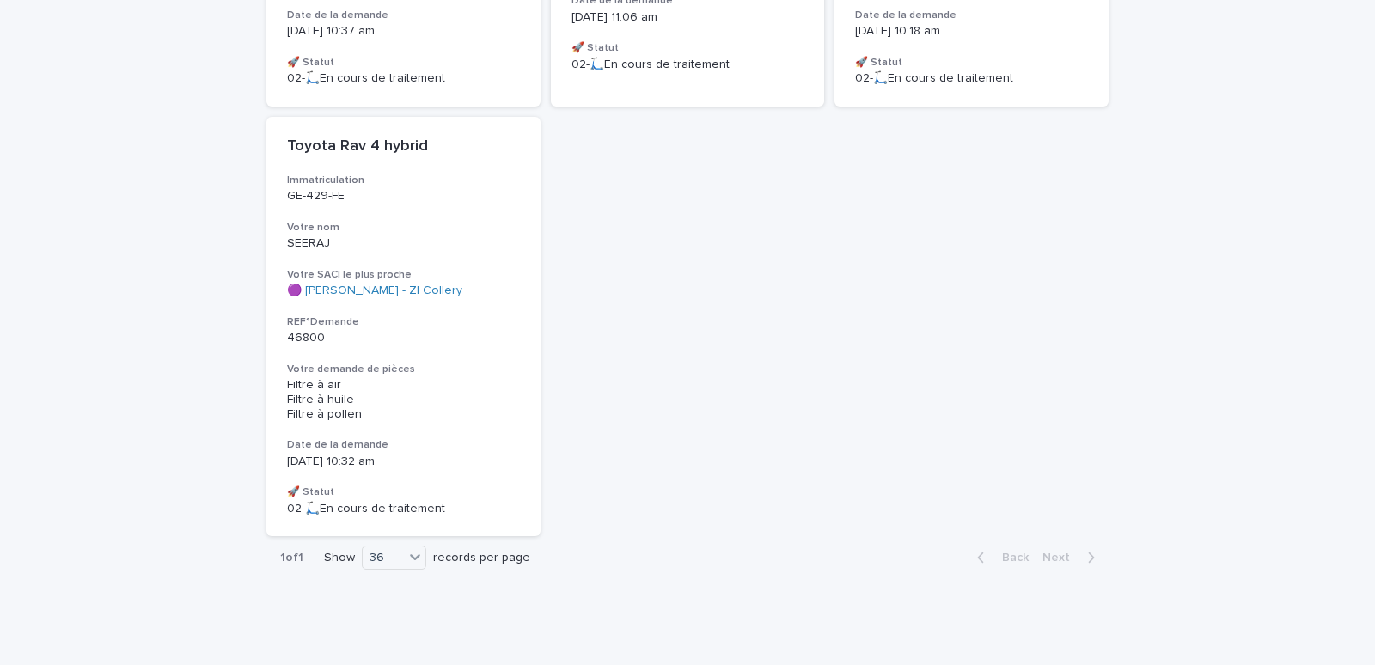
scroll to position [167, 0]
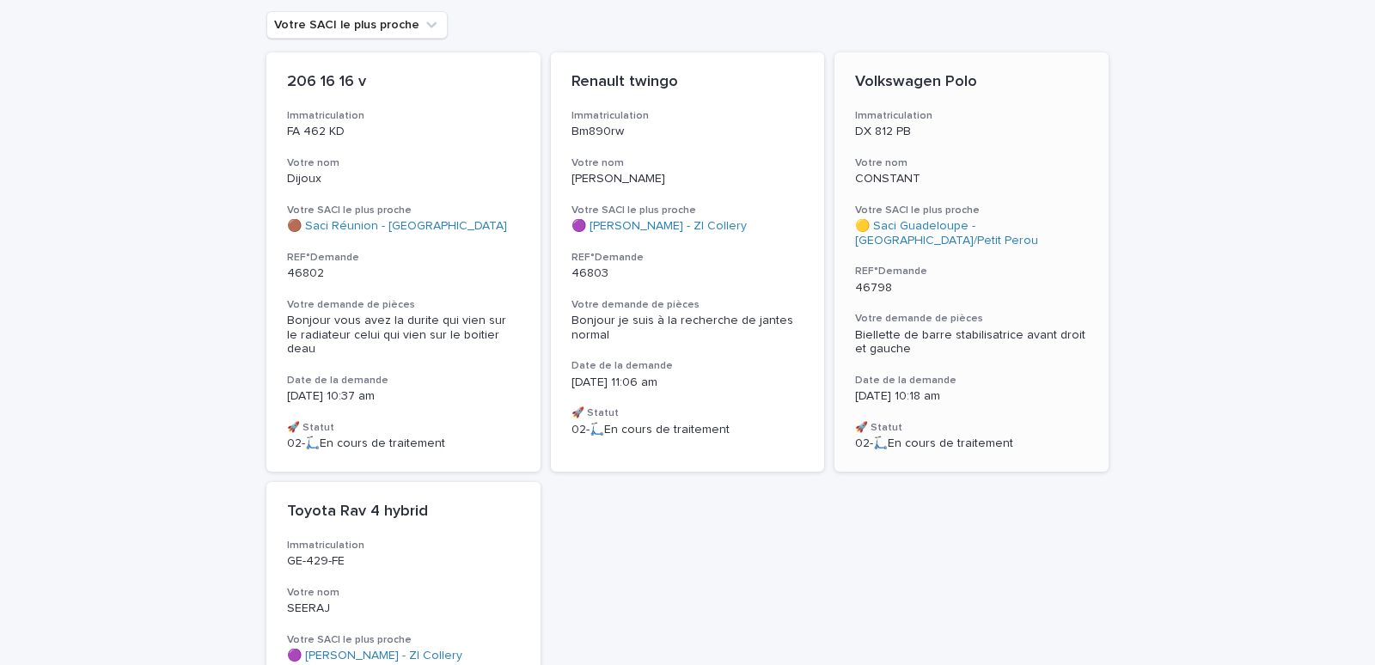
click at [980, 165] on h3 "Votre nom" at bounding box center [971, 163] width 233 height 14
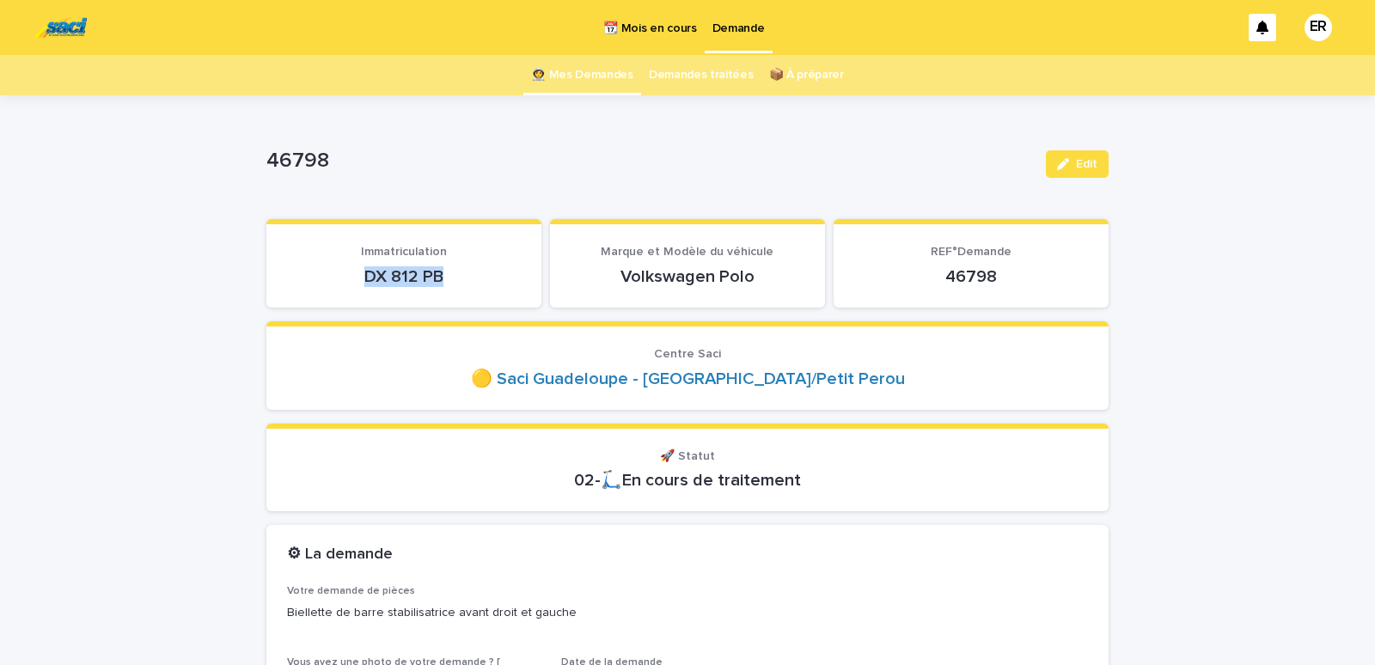
drag, startPoint x: 355, startPoint y: 278, endPoint x: 463, endPoint y: 273, distance: 108.4
click at [463, 273] on p "DX 812 PB" at bounding box center [404, 277] width 234 height 21
copy p "DX 812 PB"
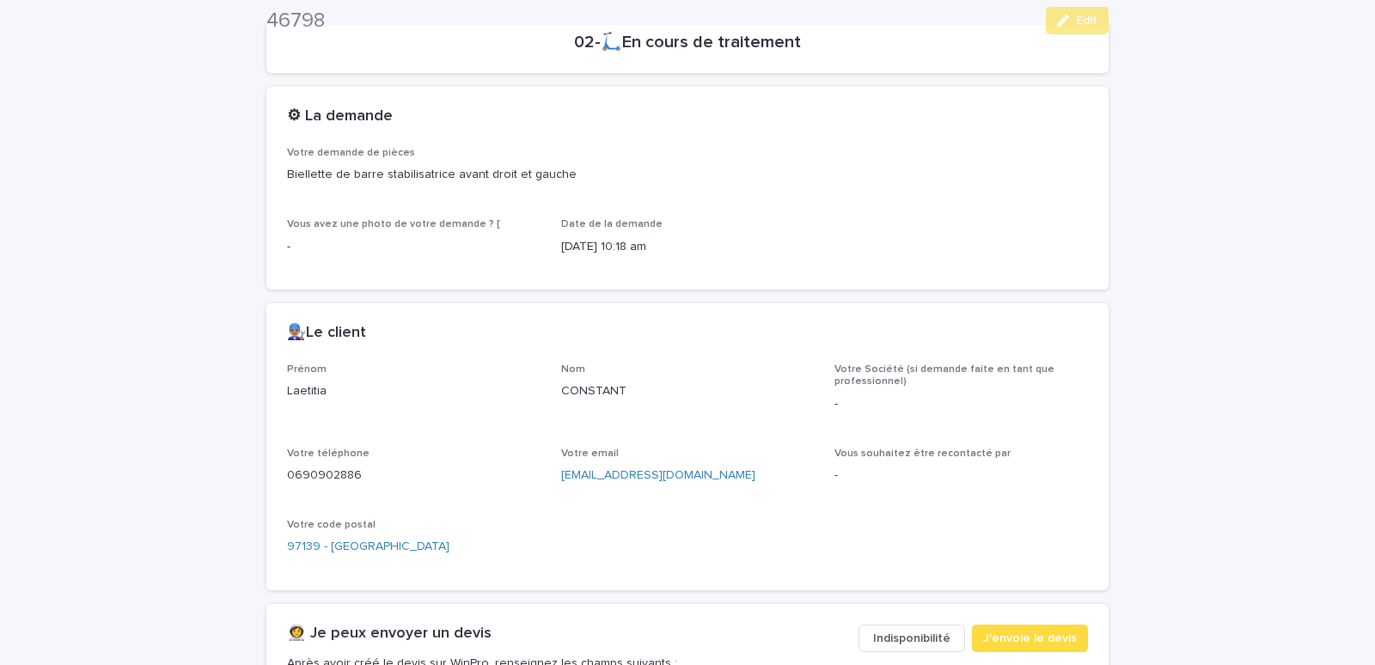
scroll to position [658, 0]
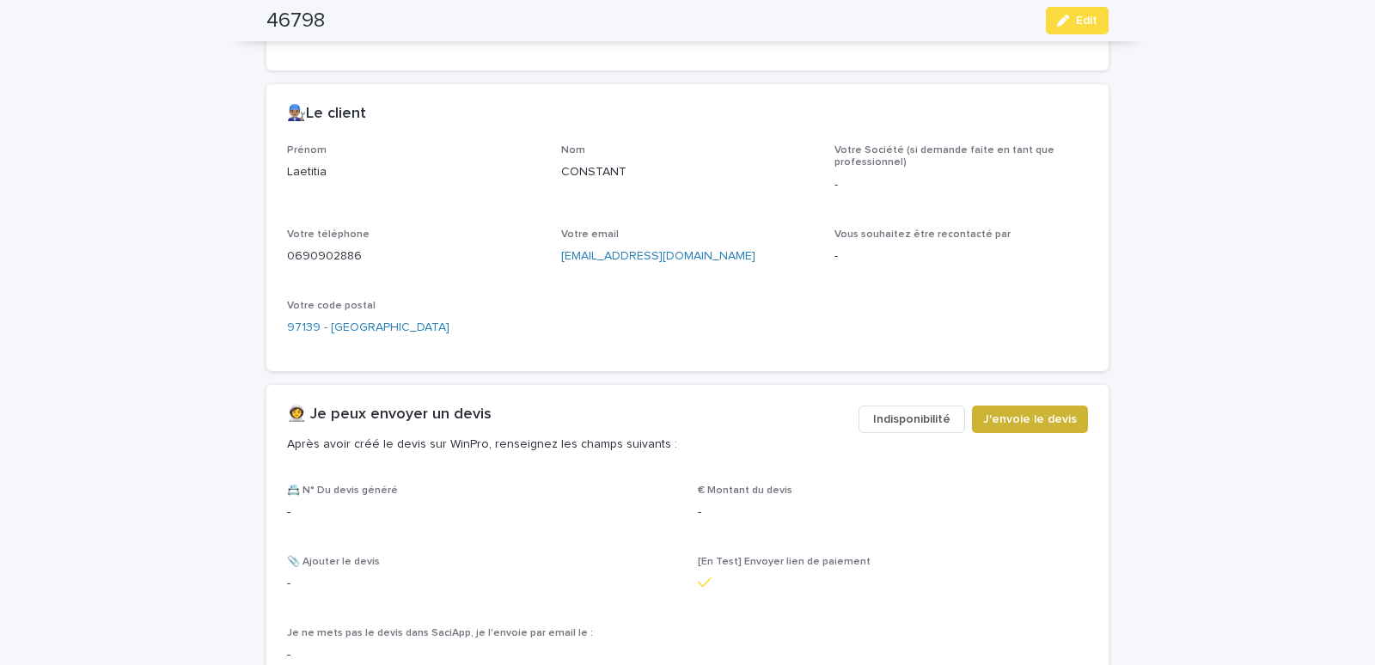
click at [1000, 420] on span "J'envoie le devis" at bounding box center [1030, 419] width 94 height 17
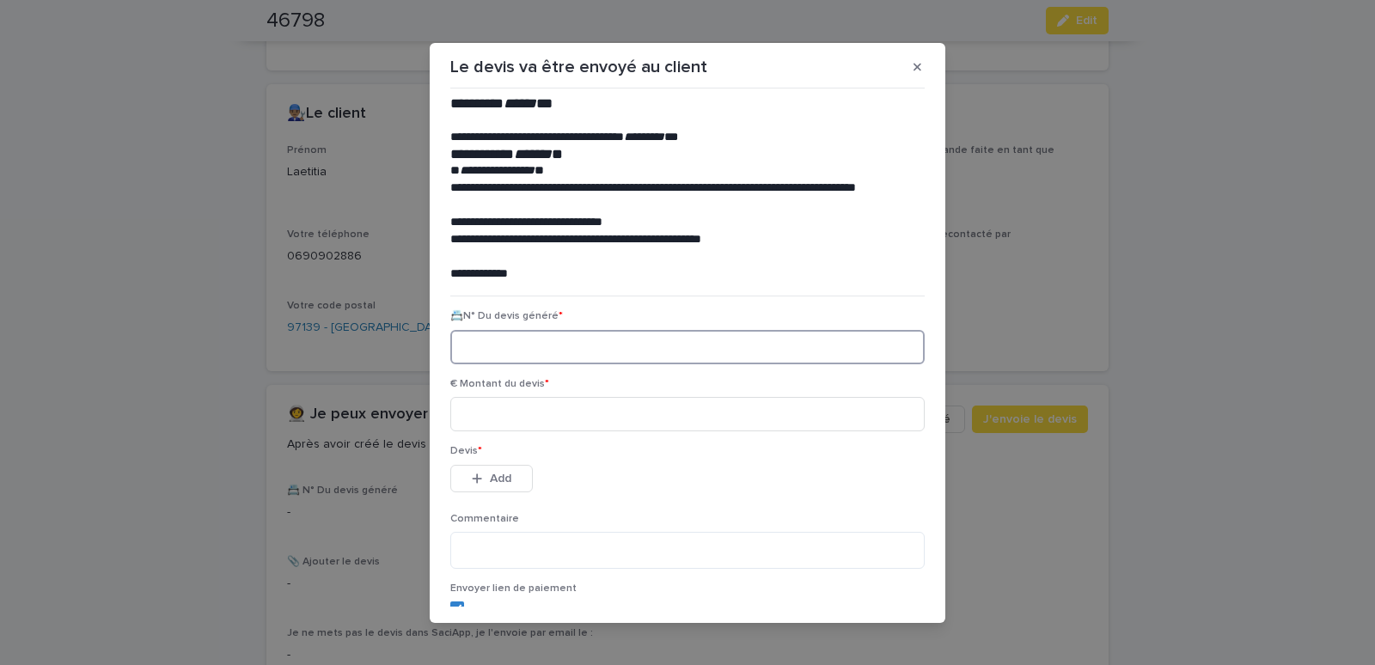
click at [587, 349] on input at bounding box center [687, 347] width 475 height 34
paste input "*********"
click at [574, 413] on input at bounding box center [687, 414] width 475 height 34
drag, startPoint x: 533, startPoint y: 346, endPoint x: 384, endPoint y: 316, distance: 151.7
click at [450, 330] on input "*********" at bounding box center [687, 347] width 475 height 34
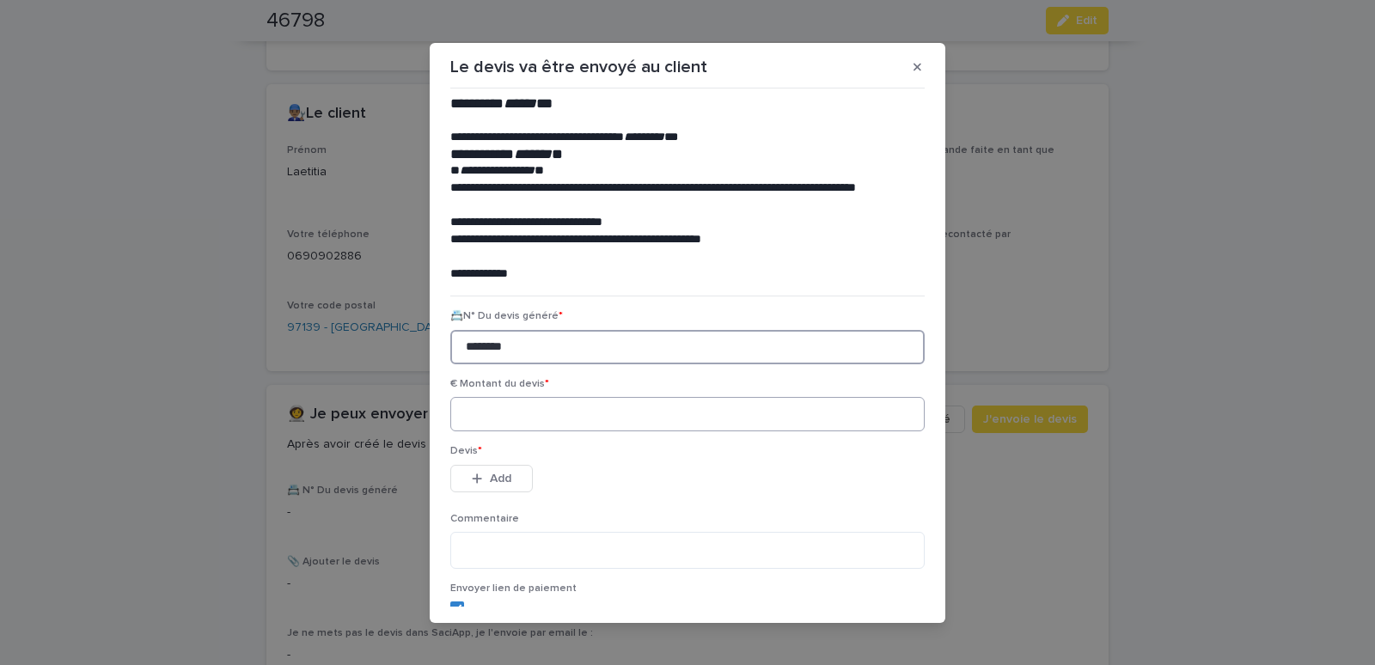
type input "********"
click at [573, 417] on input at bounding box center [687, 414] width 475 height 34
type input "*****"
click at [510, 479] on button "Add" at bounding box center [491, 479] width 83 height 28
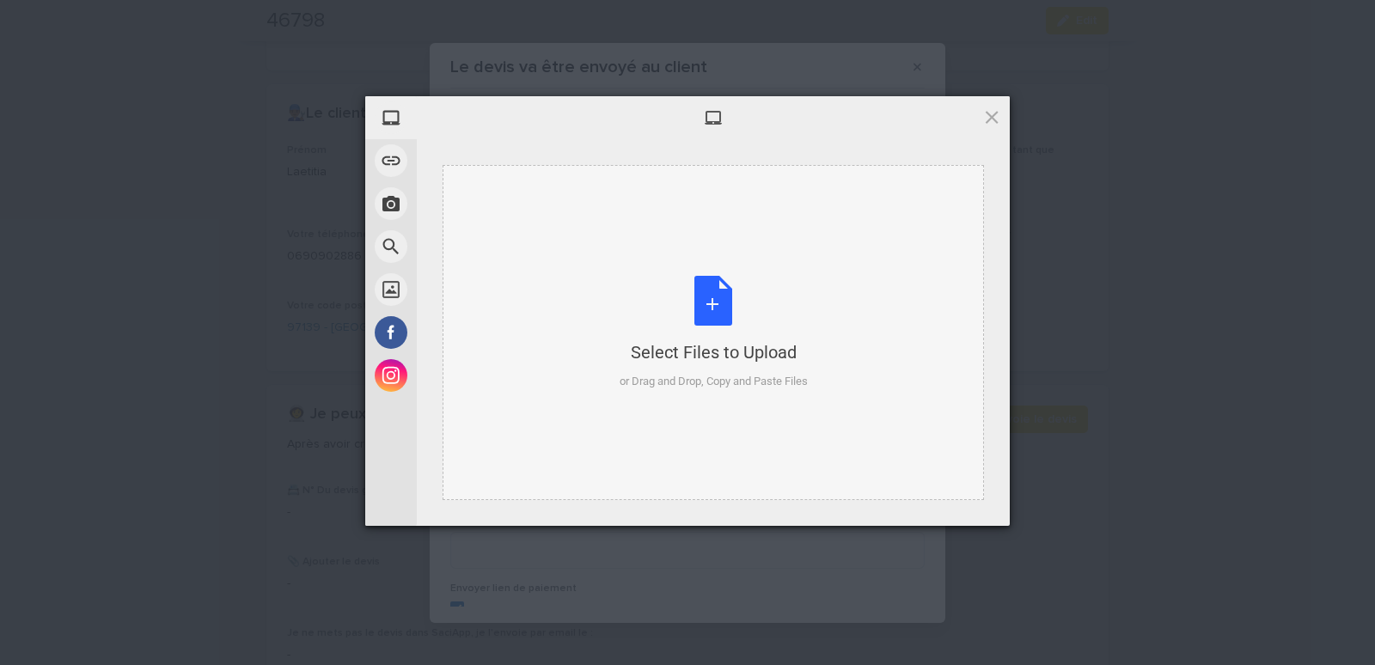
click at [541, 260] on div "Select Files to Upload or Drag and Drop, Copy and Paste Files" at bounding box center [714, 332] width 542 height 335
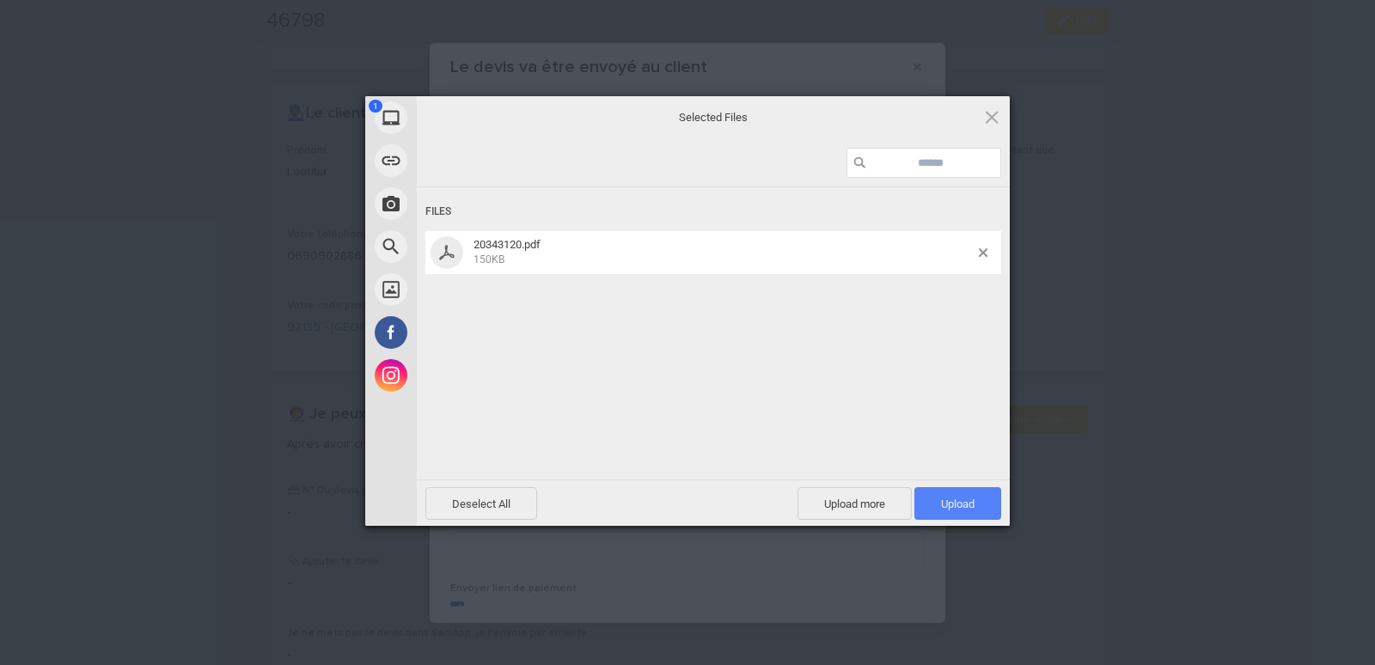
click at [929, 498] on span "Upload 1" at bounding box center [958, 503] width 87 height 33
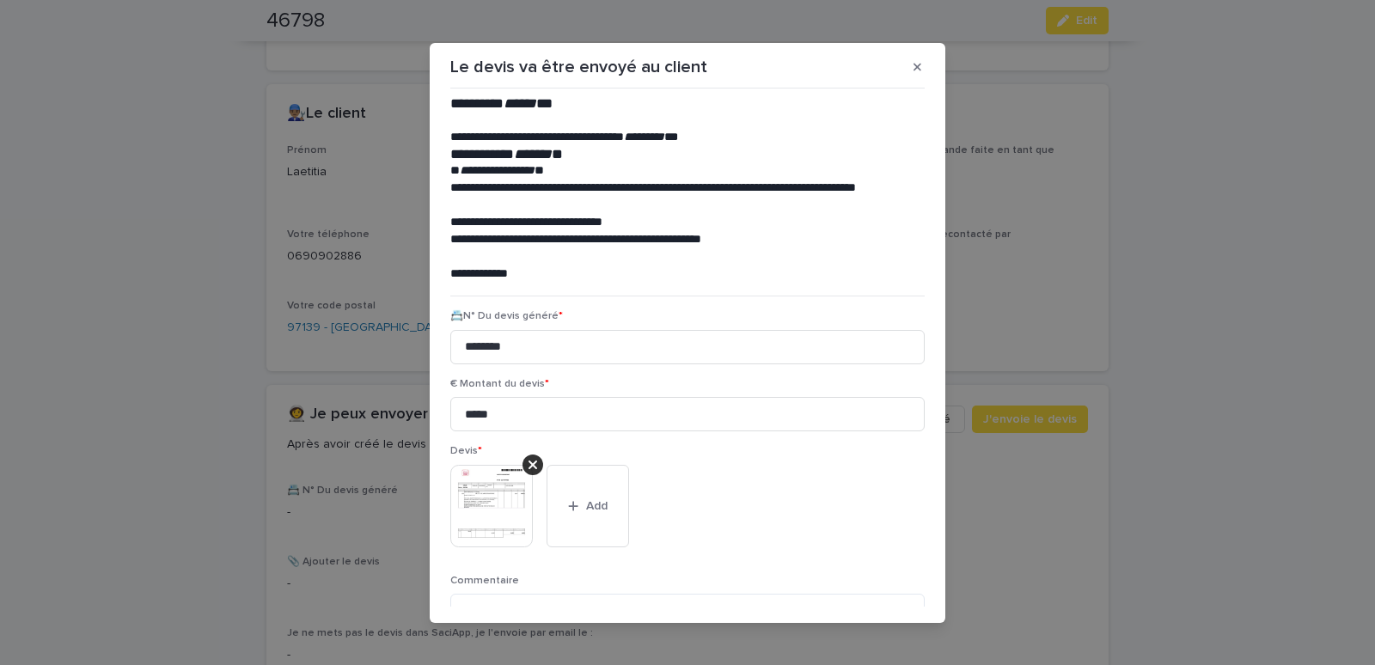
scroll to position [140, 0]
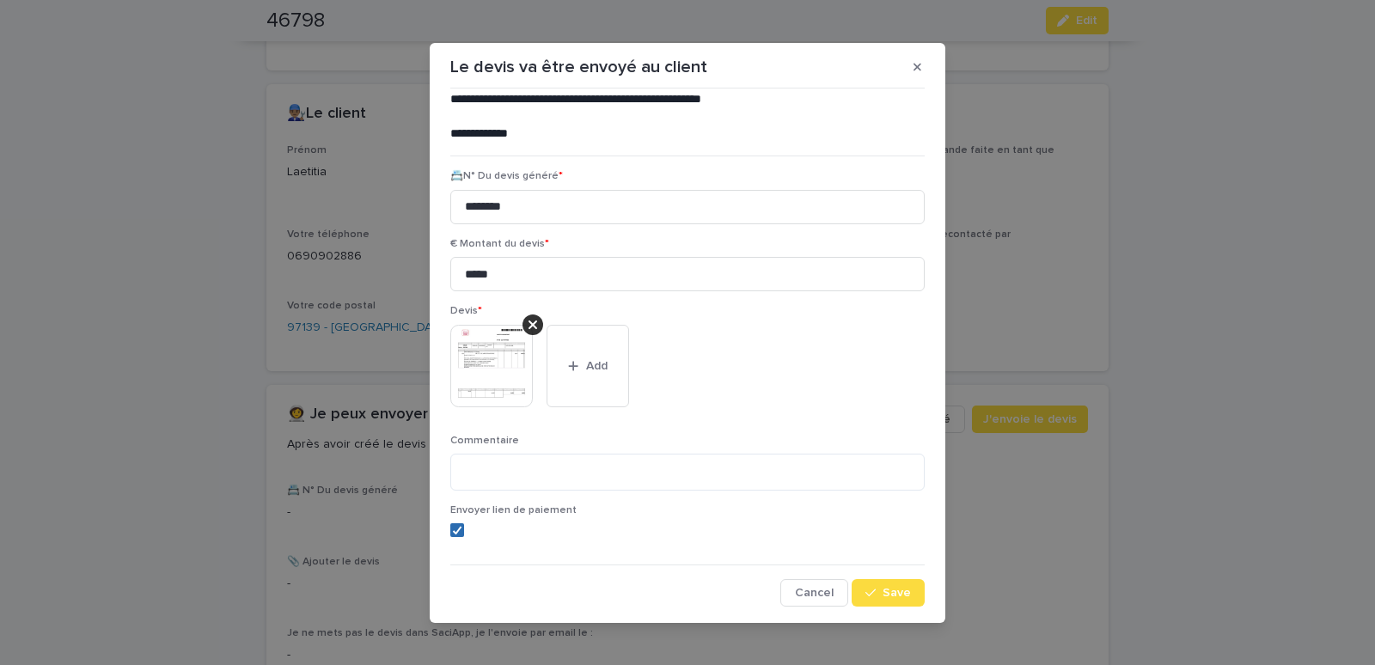
click at [450, 530] on span at bounding box center [457, 531] width 14 height 14
click at [883, 591] on span "Save" at bounding box center [897, 593] width 28 height 12
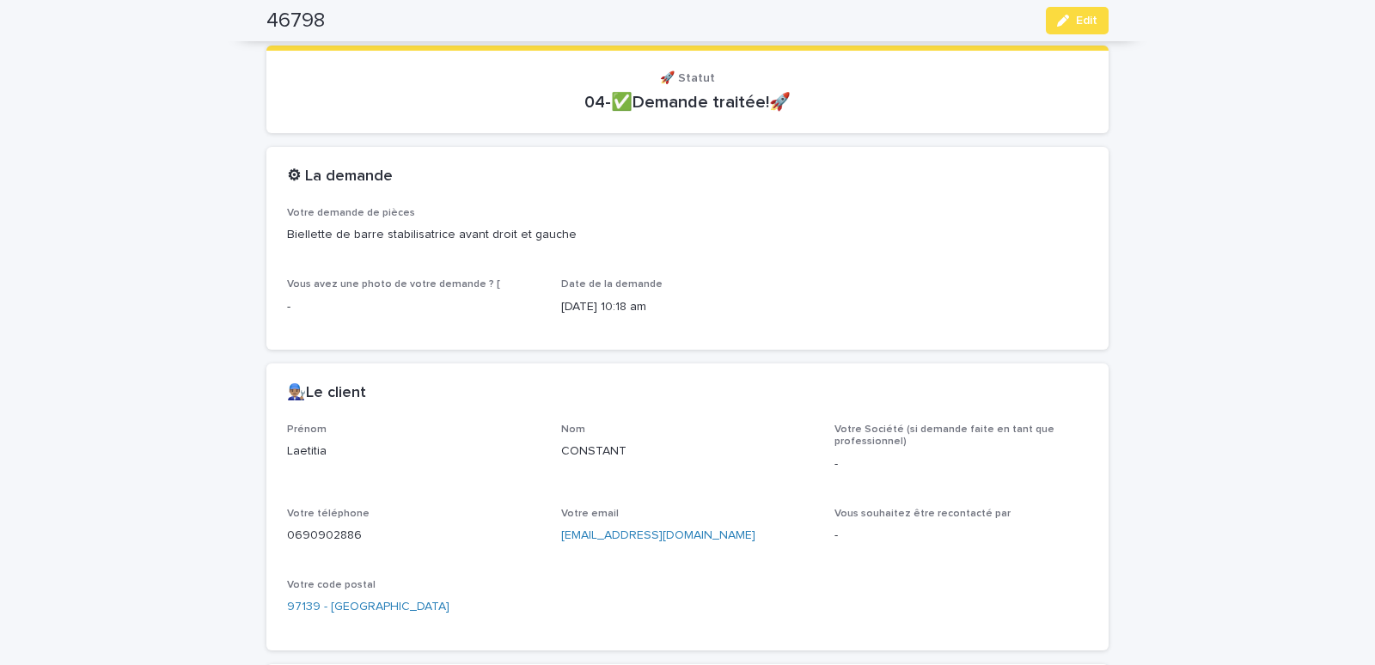
scroll to position [365, 0]
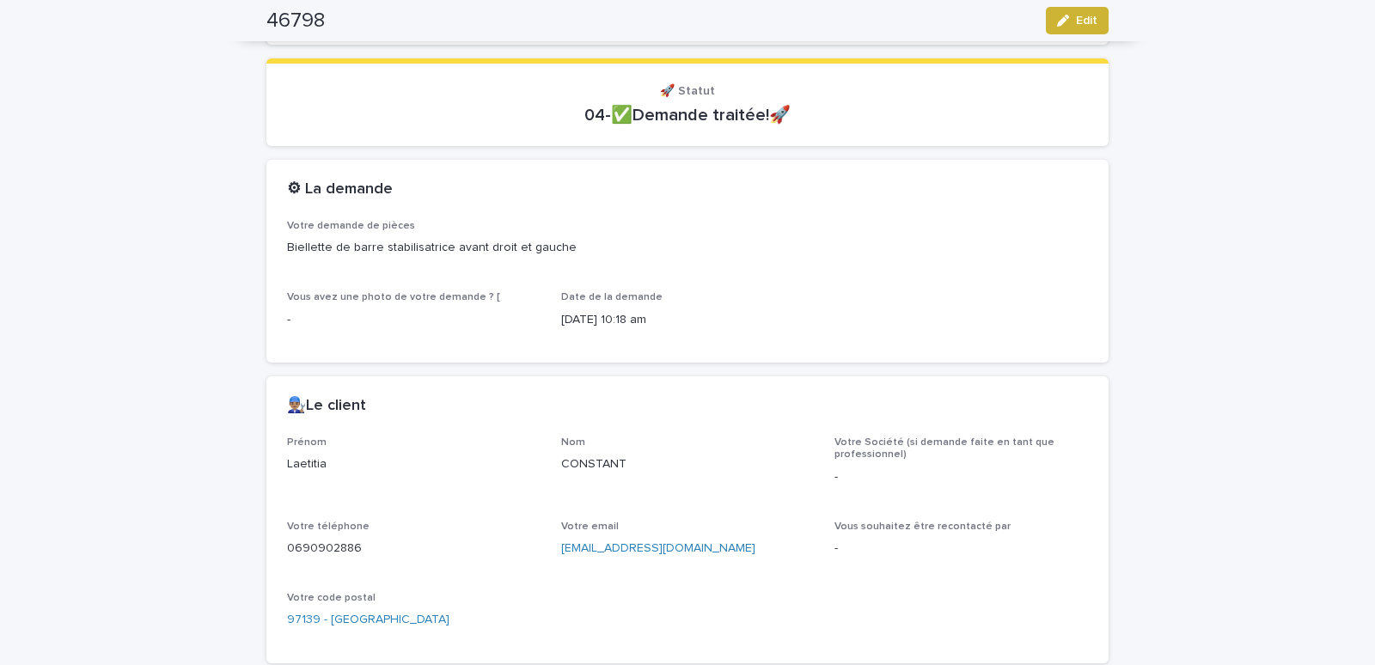
click at [1062, 19] on icon "button" at bounding box center [1063, 21] width 12 height 12
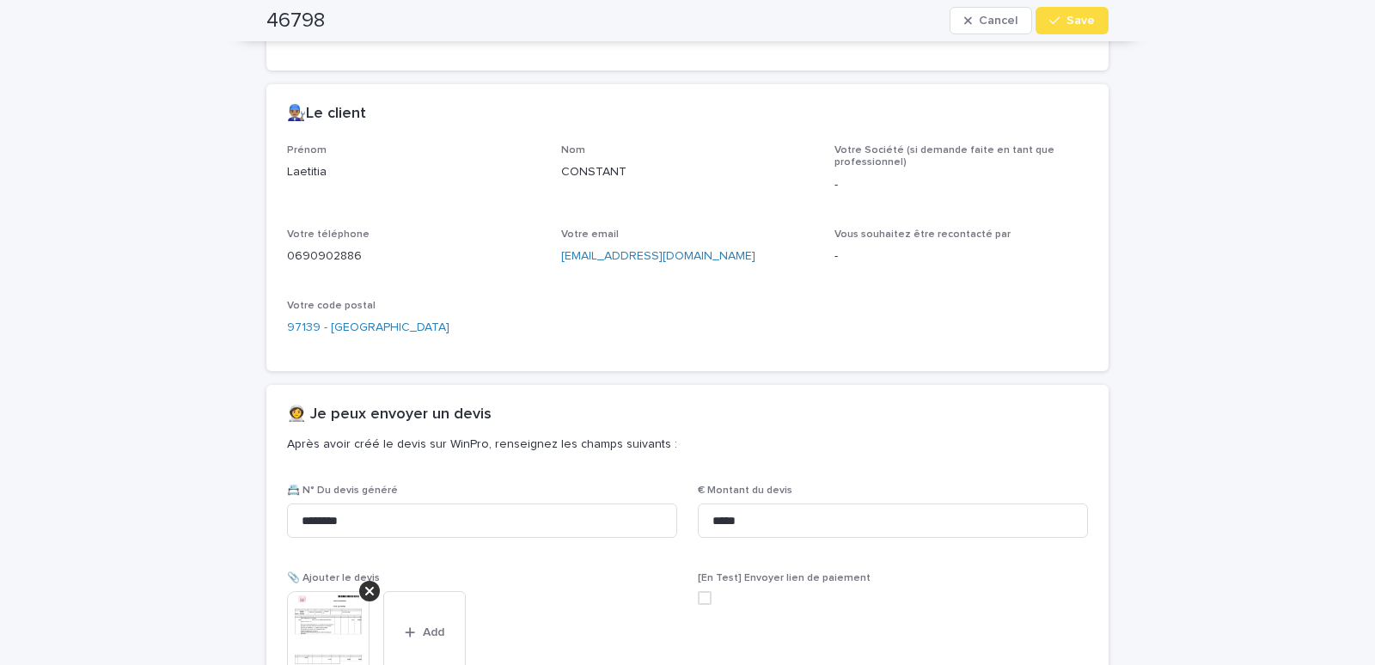
scroll to position [877, 0]
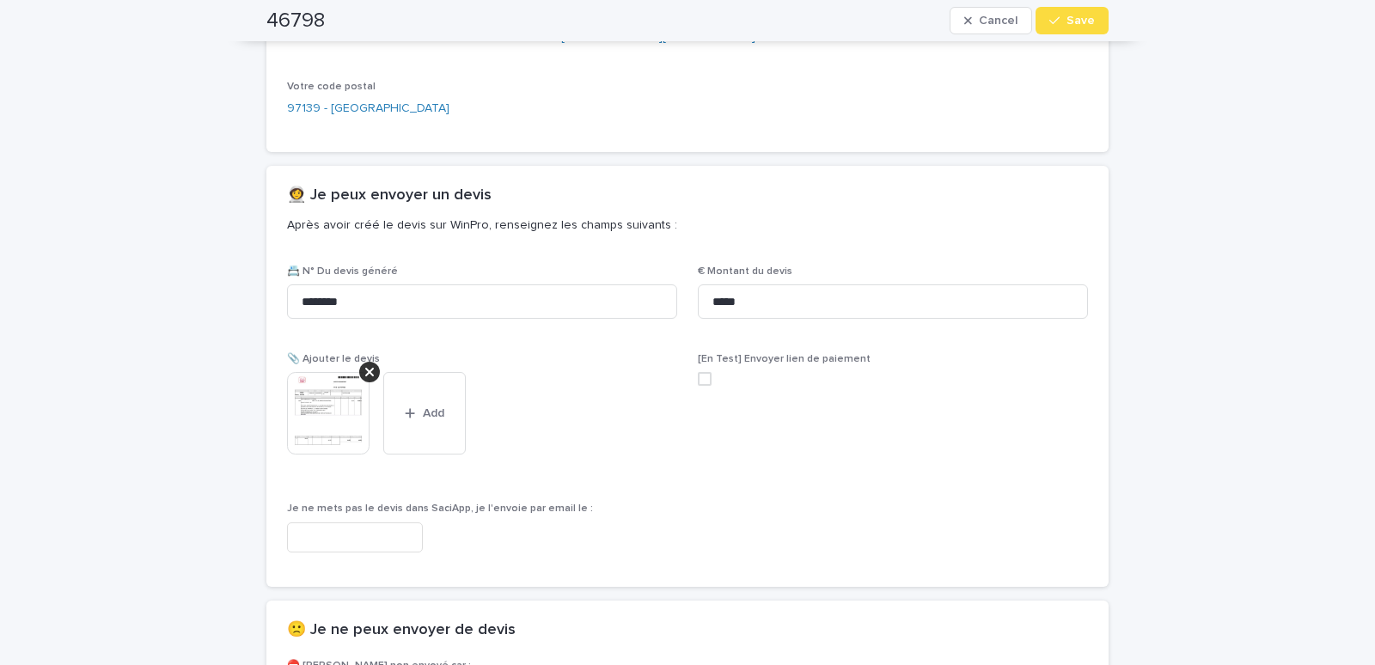
click at [329, 421] on img at bounding box center [328, 413] width 83 height 83
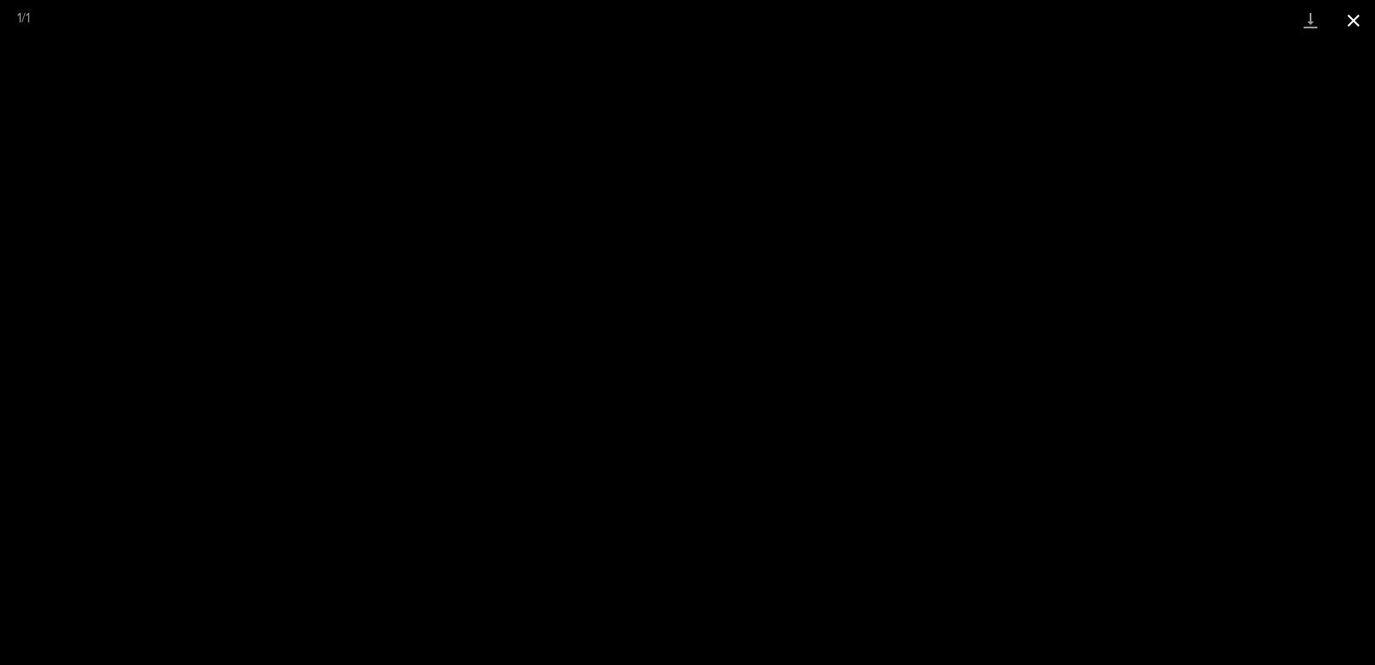
click at [1352, 20] on button "Close gallery" at bounding box center [1354, 20] width 43 height 40
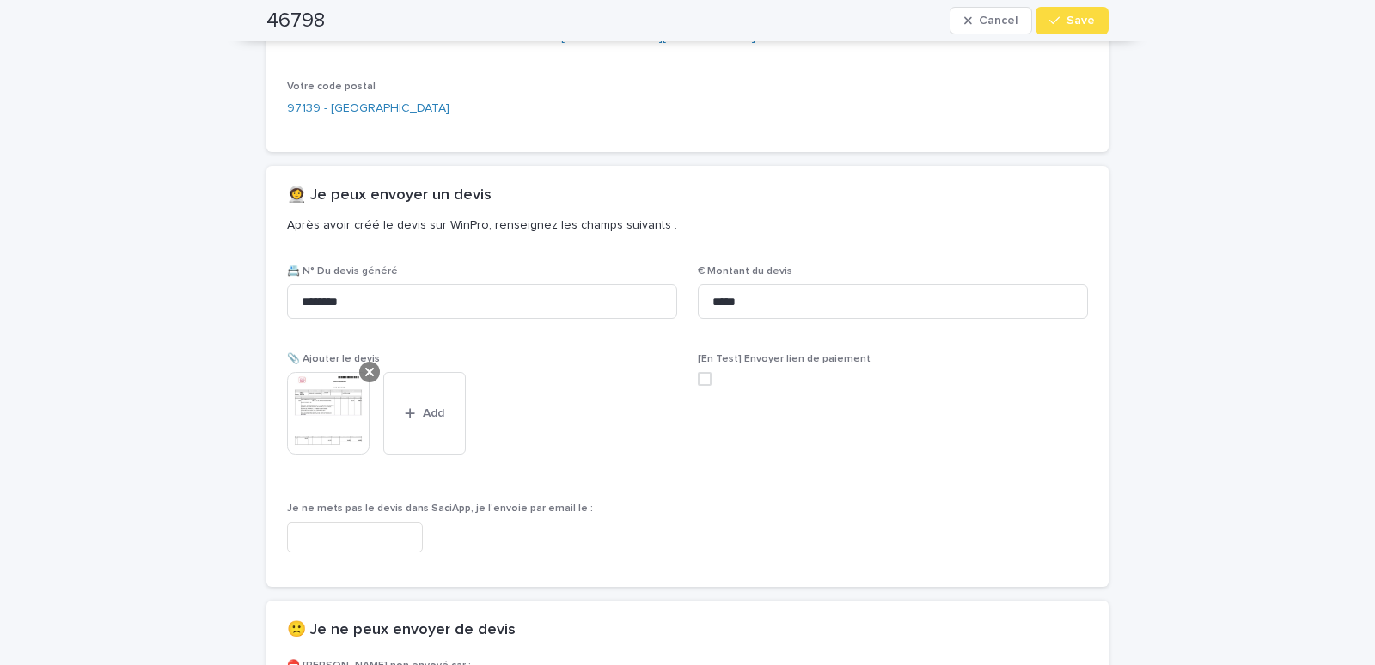
click at [365, 371] on icon at bounding box center [369, 372] width 9 height 14
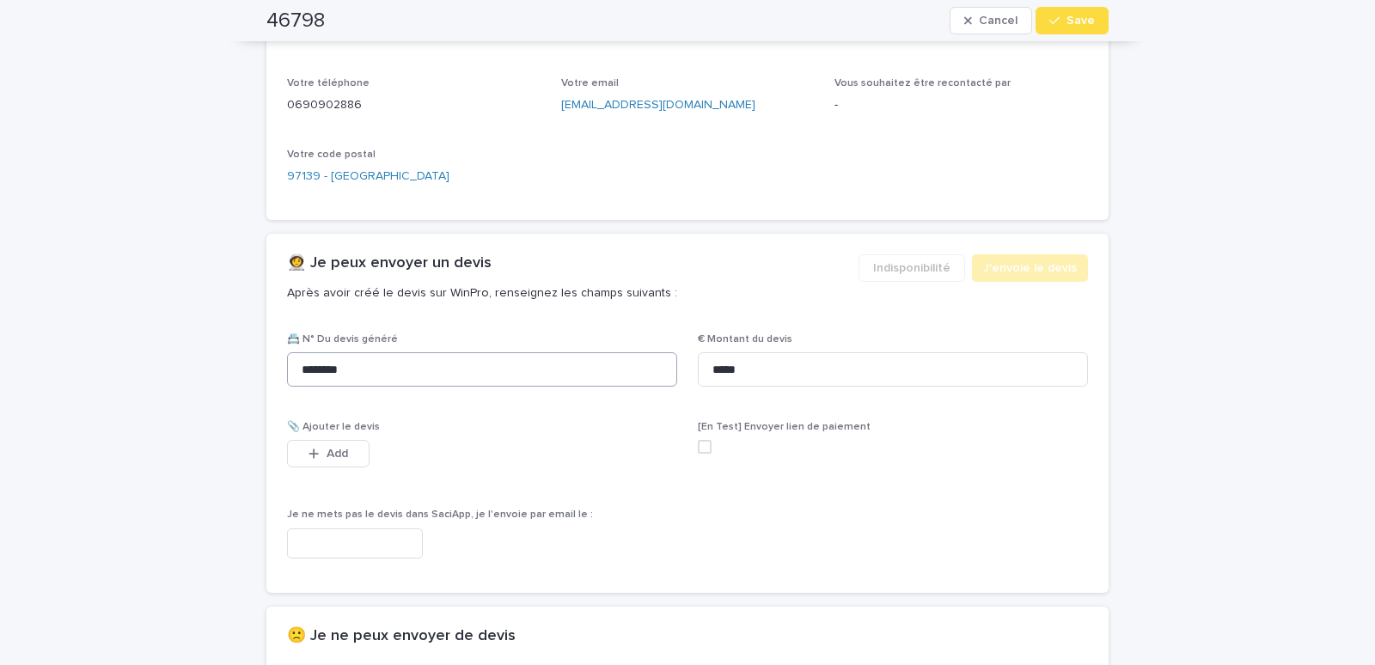
scroll to position [809, 0]
drag, startPoint x: 368, startPoint y: 369, endPoint x: 348, endPoint y: 369, distance: 19.8
click at [348, 369] on input "********" at bounding box center [482, 369] width 390 height 34
drag, startPoint x: 368, startPoint y: 364, endPoint x: 290, endPoint y: 372, distance: 78.7
click at [290, 372] on input "********" at bounding box center [482, 369] width 390 height 34
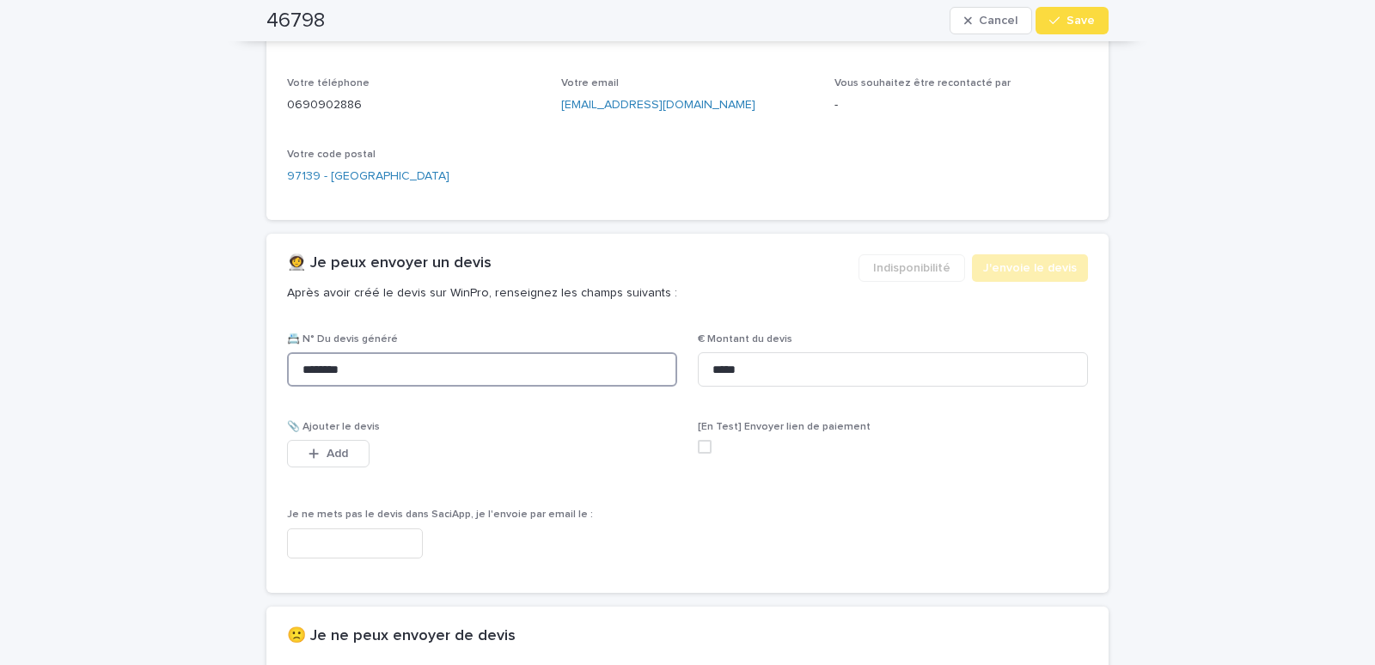
paste input
type input "********"
click at [751, 371] on input "*****" at bounding box center [893, 369] width 390 height 34
drag, startPoint x: 751, startPoint y: 369, endPoint x: 666, endPoint y: 381, distance: 85.1
click at [698, 381] on input "*****" at bounding box center [893, 369] width 390 height 34
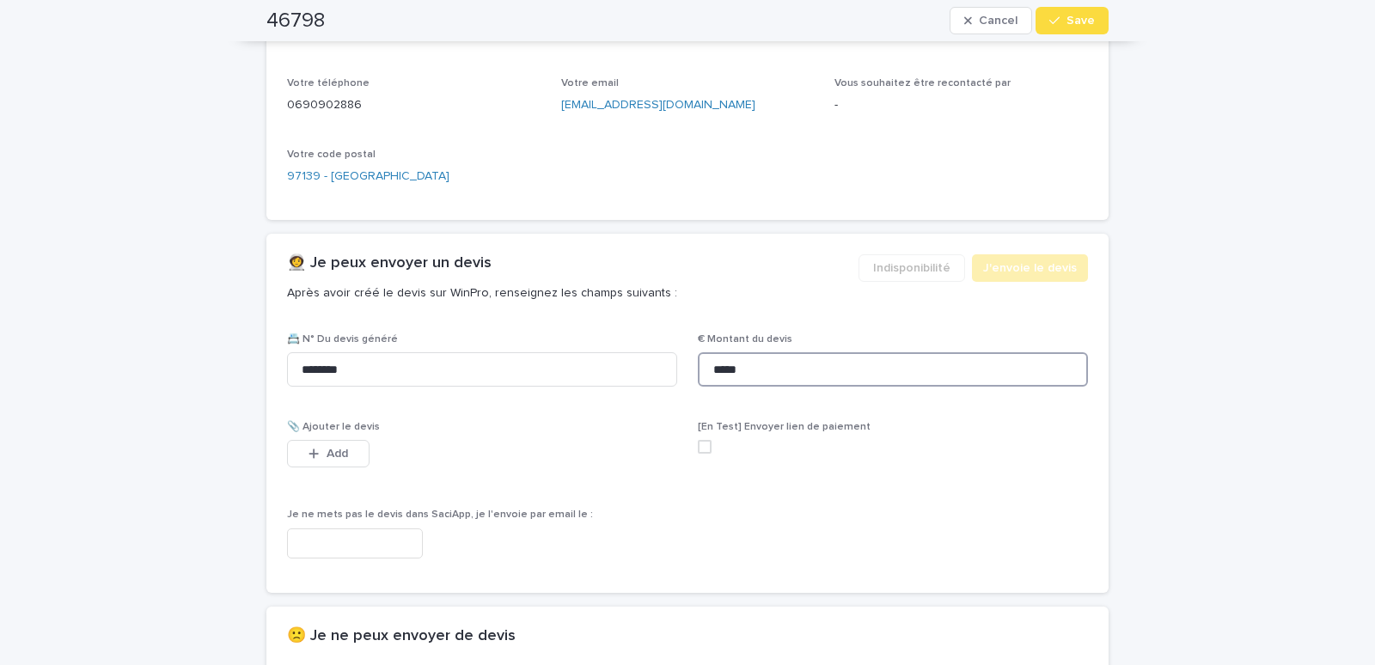
type input "*****"
click at [561, 112] on p "[EMAIL_ADDRESS][DOMAIN_NAME]" at bounding box center [688, 105] width 254 height 18
click at [349, 456] on button "Add" at bounding box center [328, 454] width 83 height 28
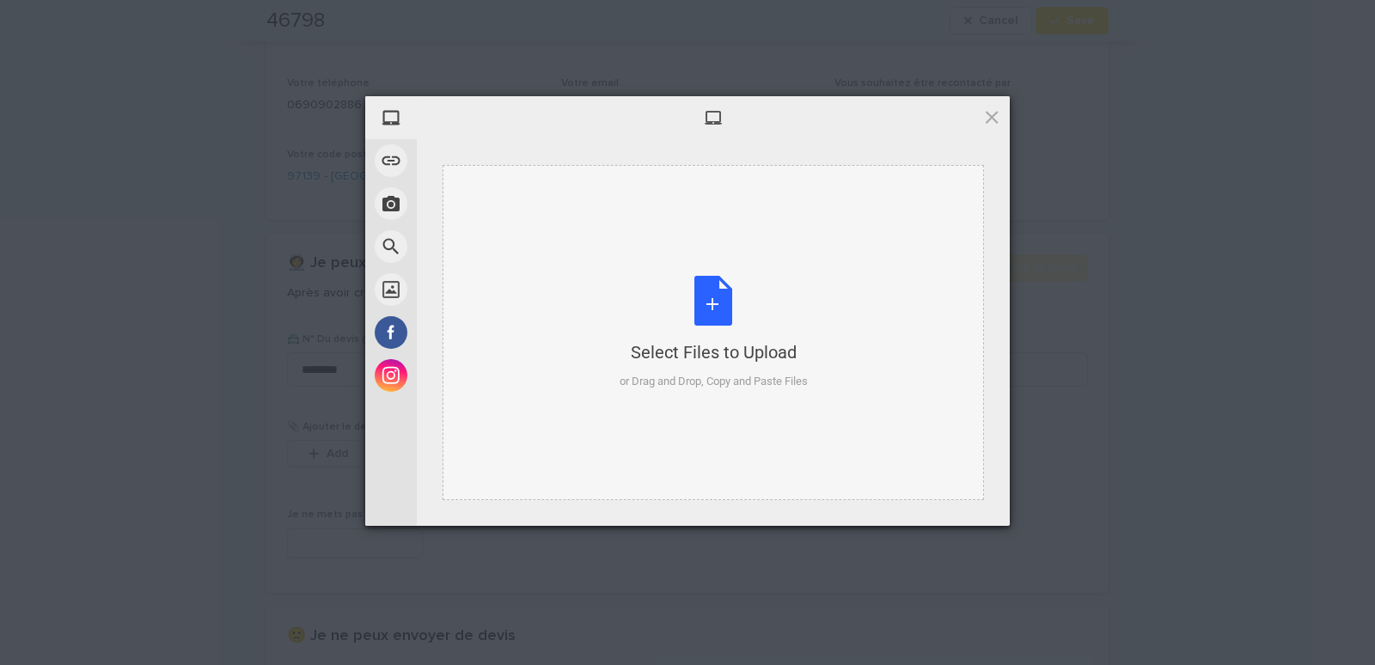
click at [497, 187] on div "Select Files to Upload or Drag and Drop, Copy and Paste Files" at bounding box center [714, 332] width 542 height 335
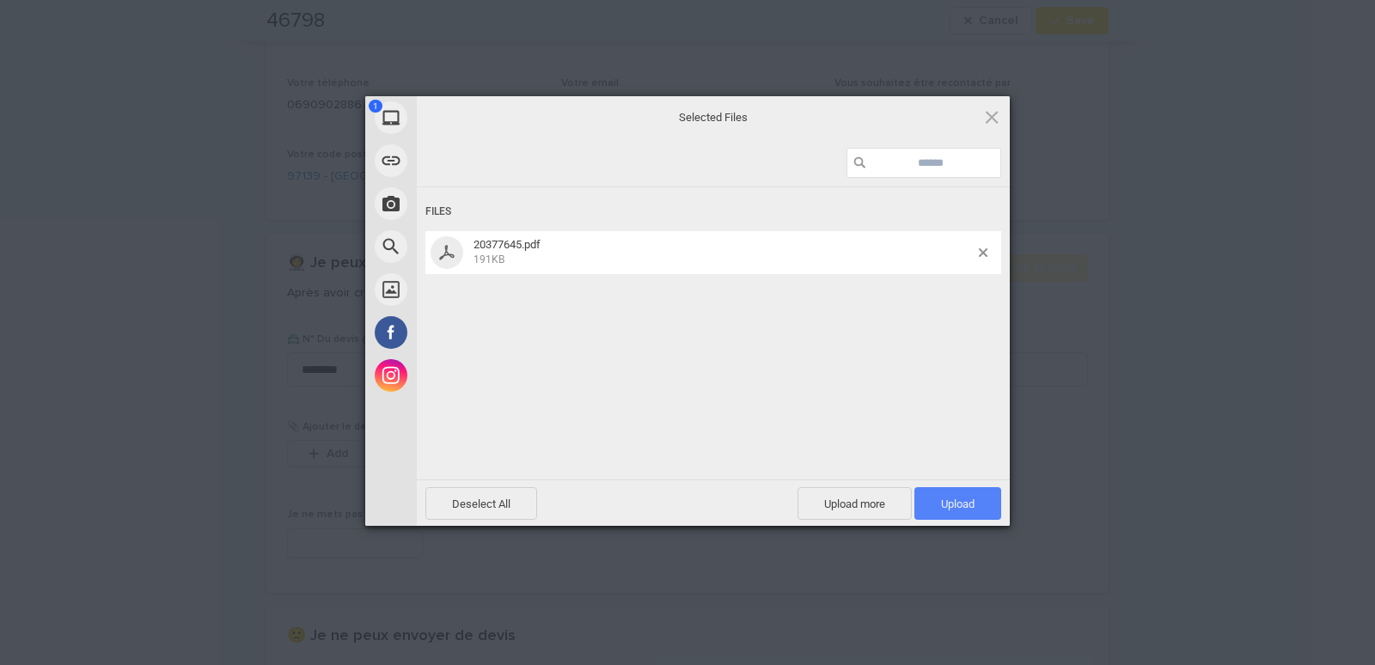
click at [934, 499] on span "Upload 1" at bounding box center [958, 503] width 87 height 33
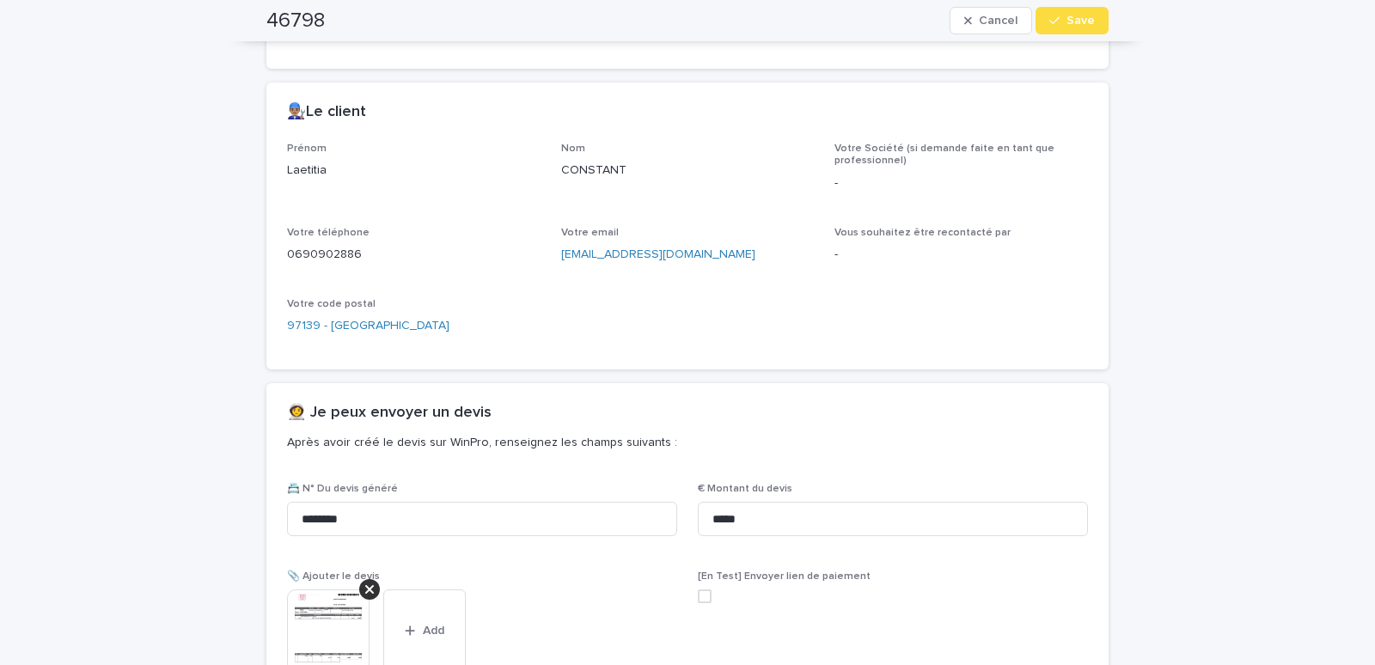
scroll to position [585, 0]
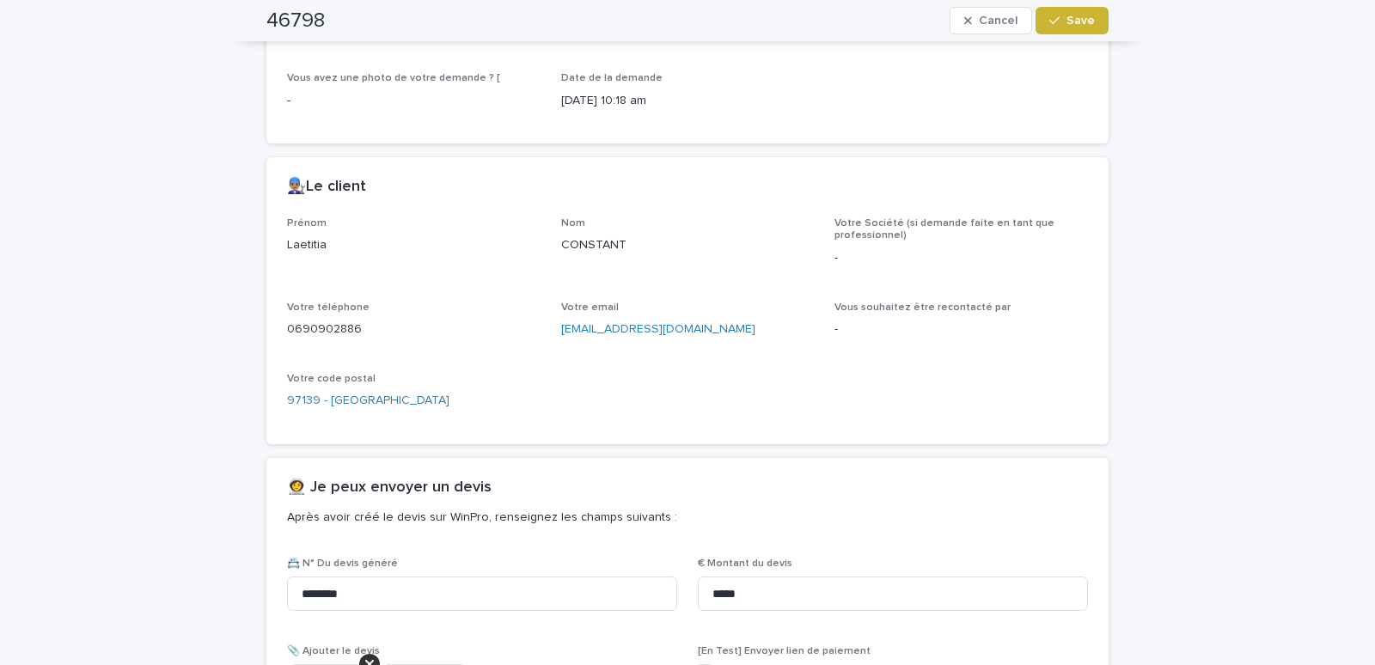
click at [1075, 24] on span "Save" at bounding box center [1081, 21] width 28 height 12
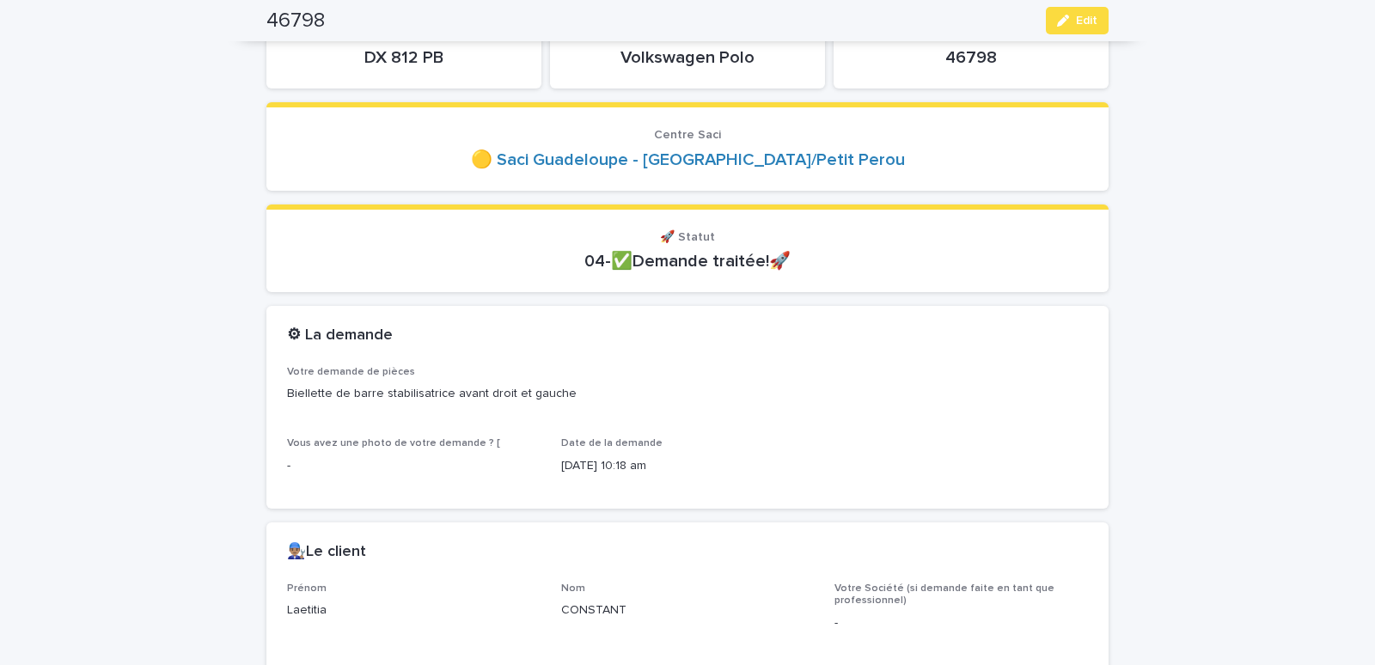
scroll to position [0, 0]
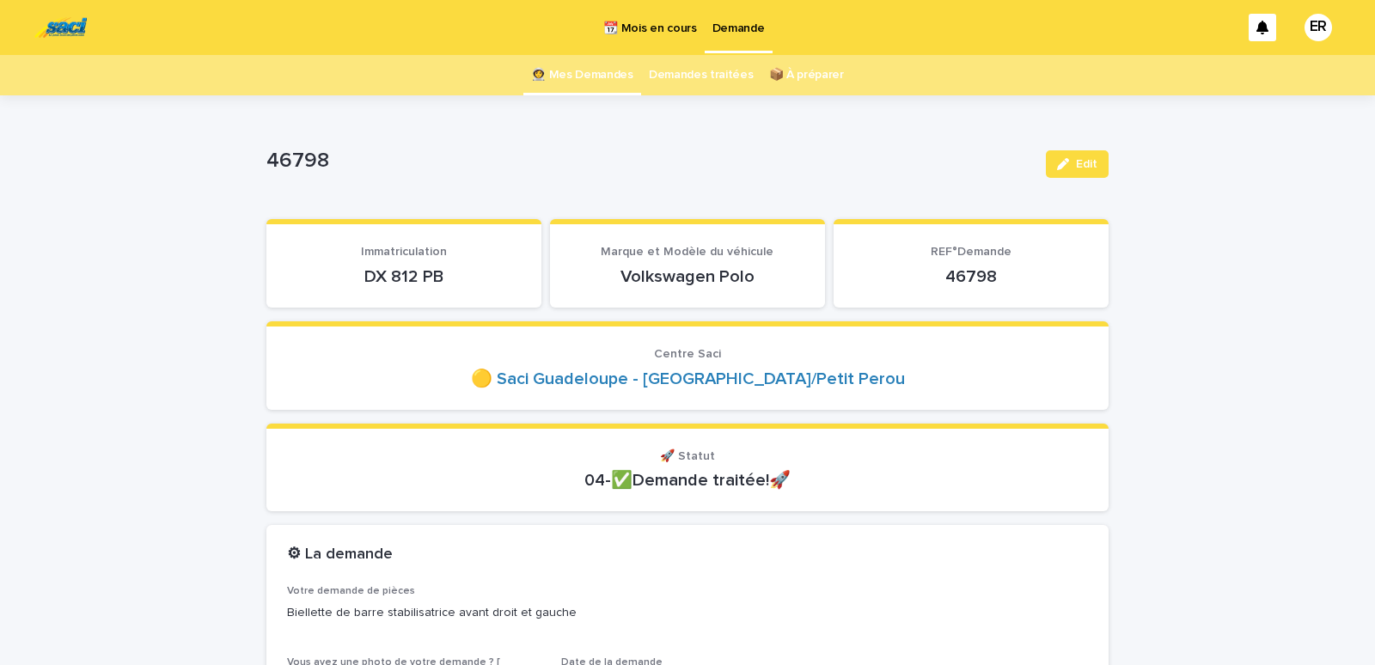
click at [587, 72] on link "👩‍🚀 Mes Demandes" at bounding box center [582, 75] width 102 height 40
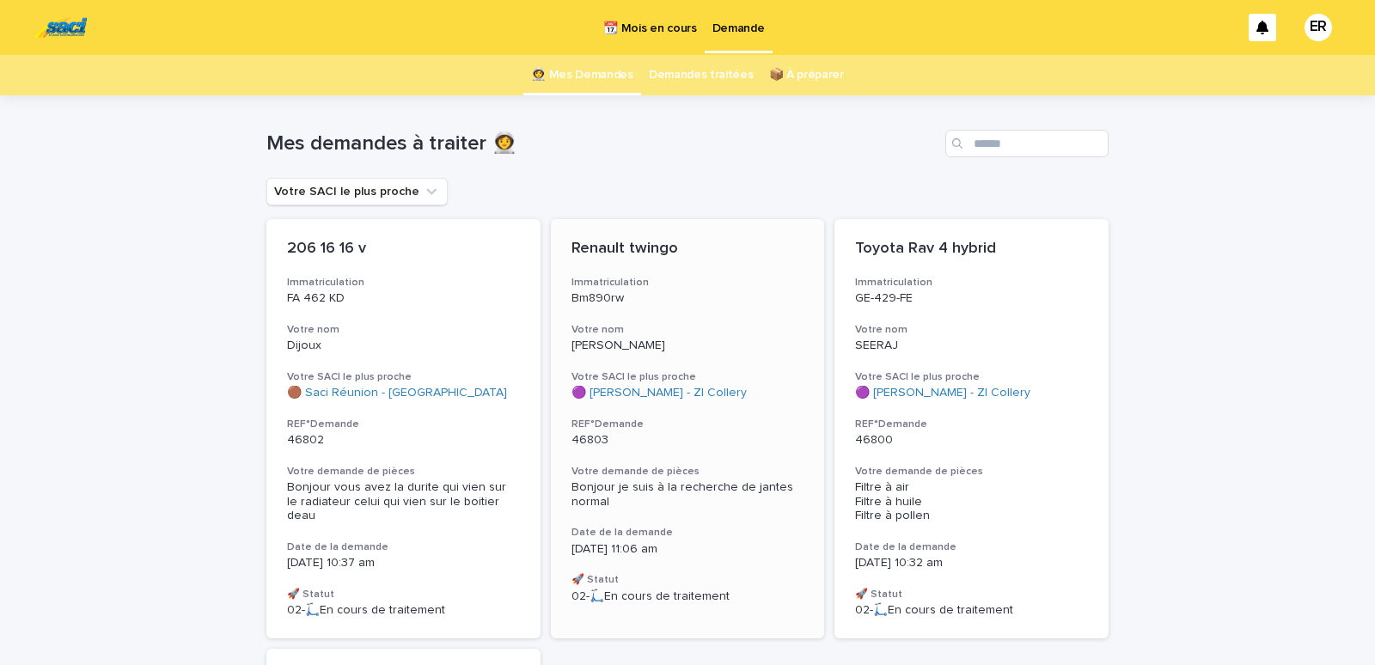
click at [716, 371] on h3 "Votre SACI le plus proche" at bounding box center [688, 378] width 233 height 14
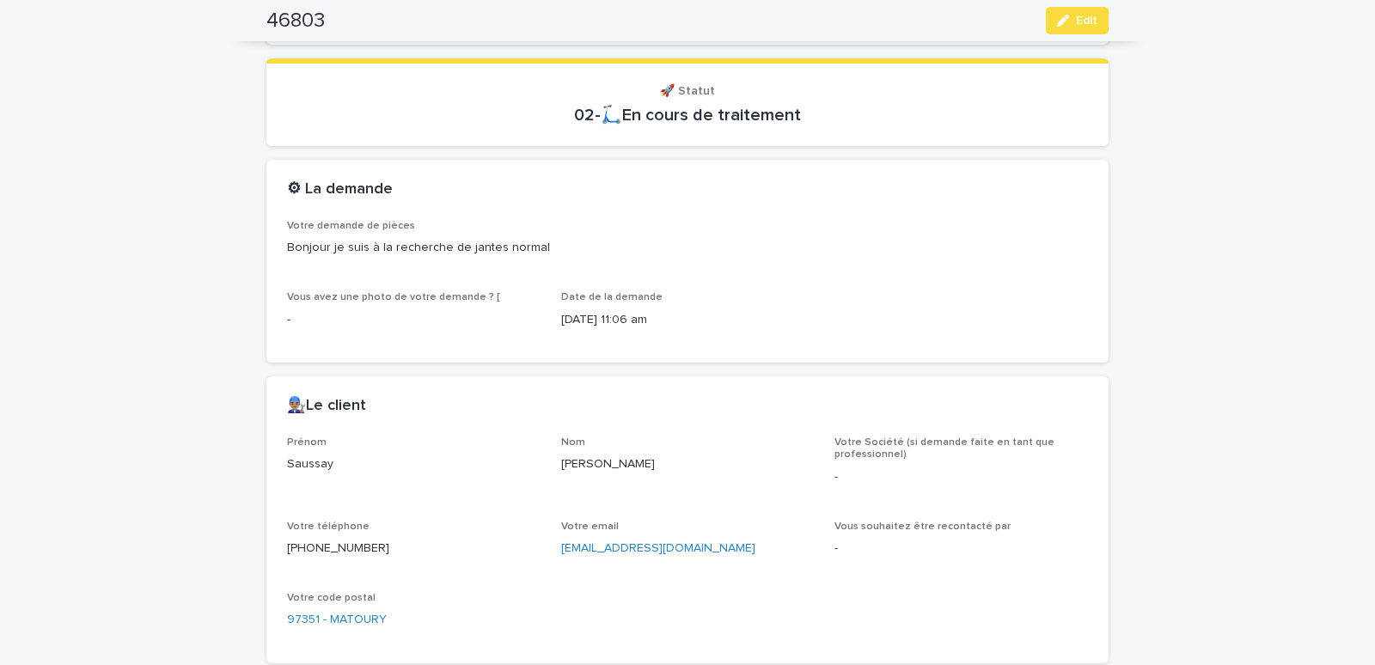
scroll to position [658, 0]
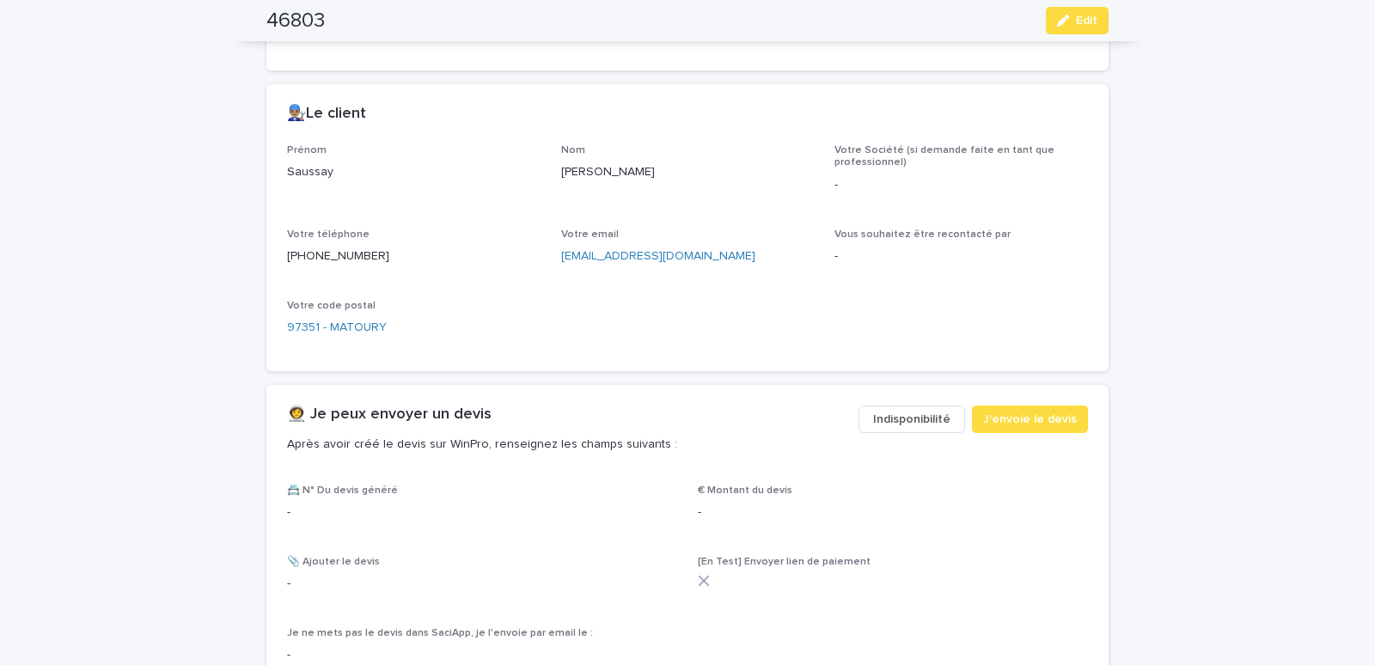
click at [892, 413] on span "Indisponibilité" at bounding box center [911, 419] width 77 height 17
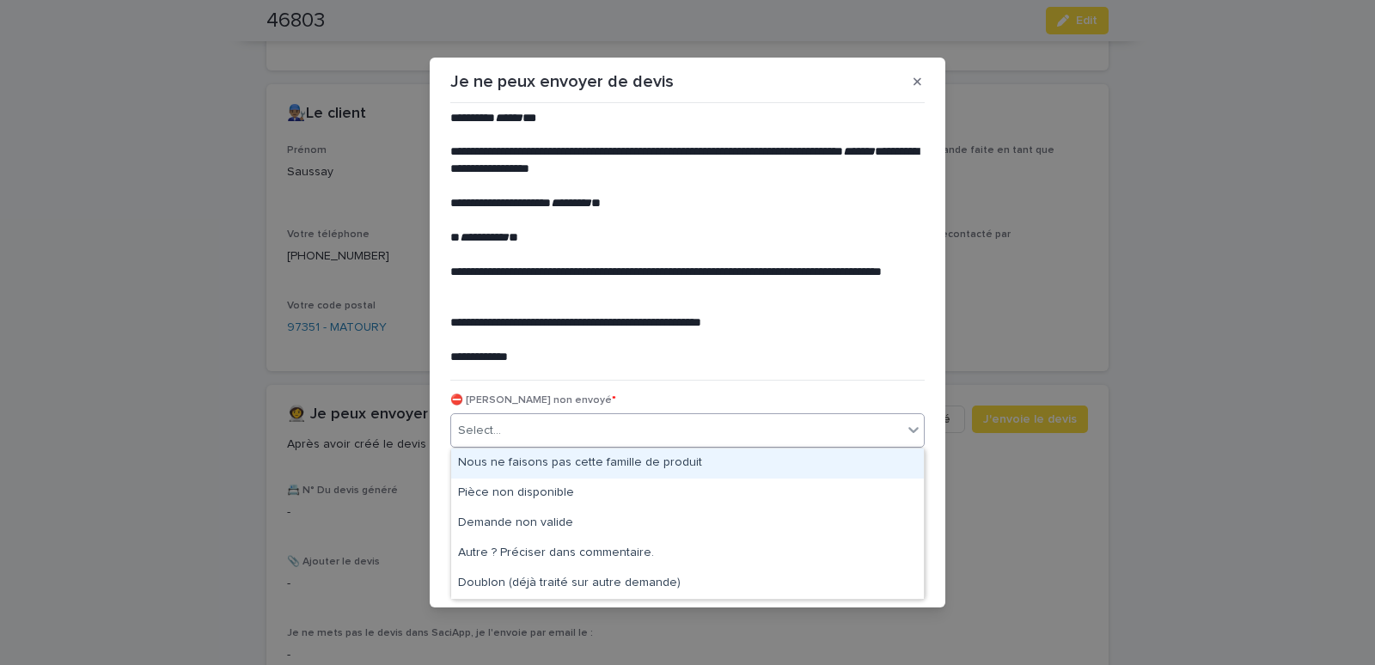
click at [780, 432] on div "Select..." at bounding box center [676, 431] width 451 height 28
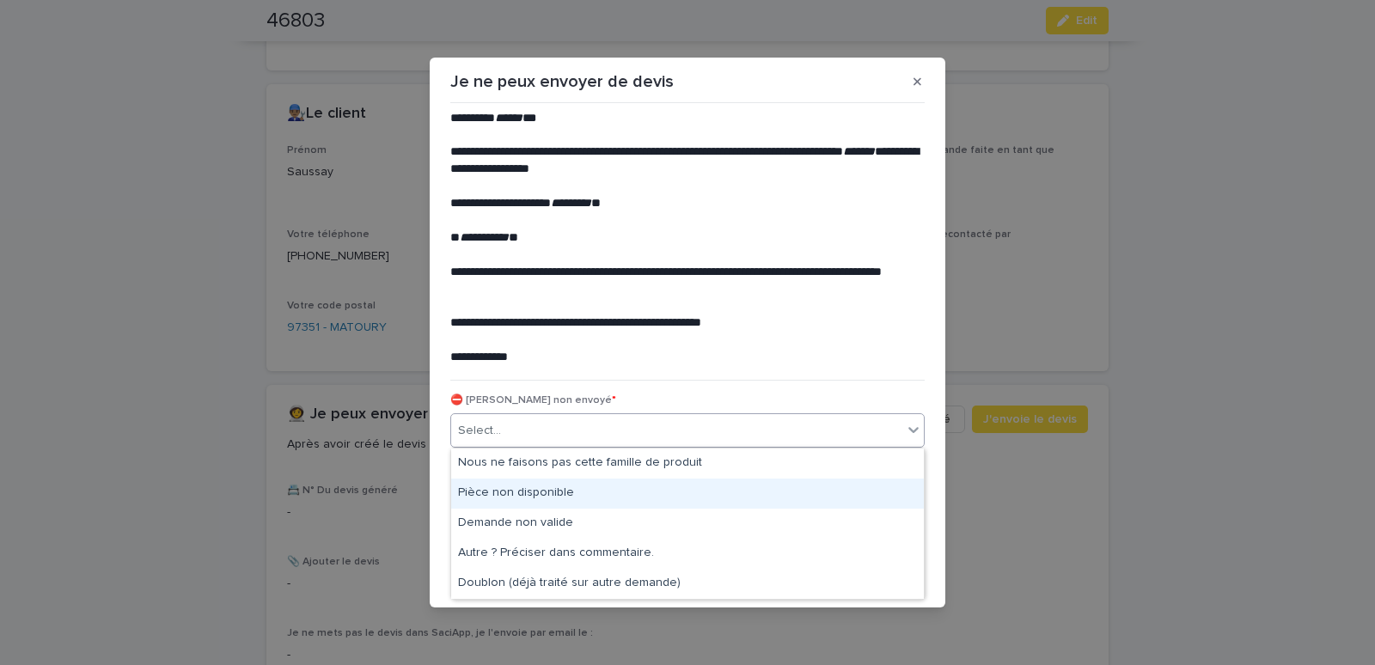
click at [551, 486] on div "Pièce non disponible" at bounding box center [687, 494] width 473 height 30
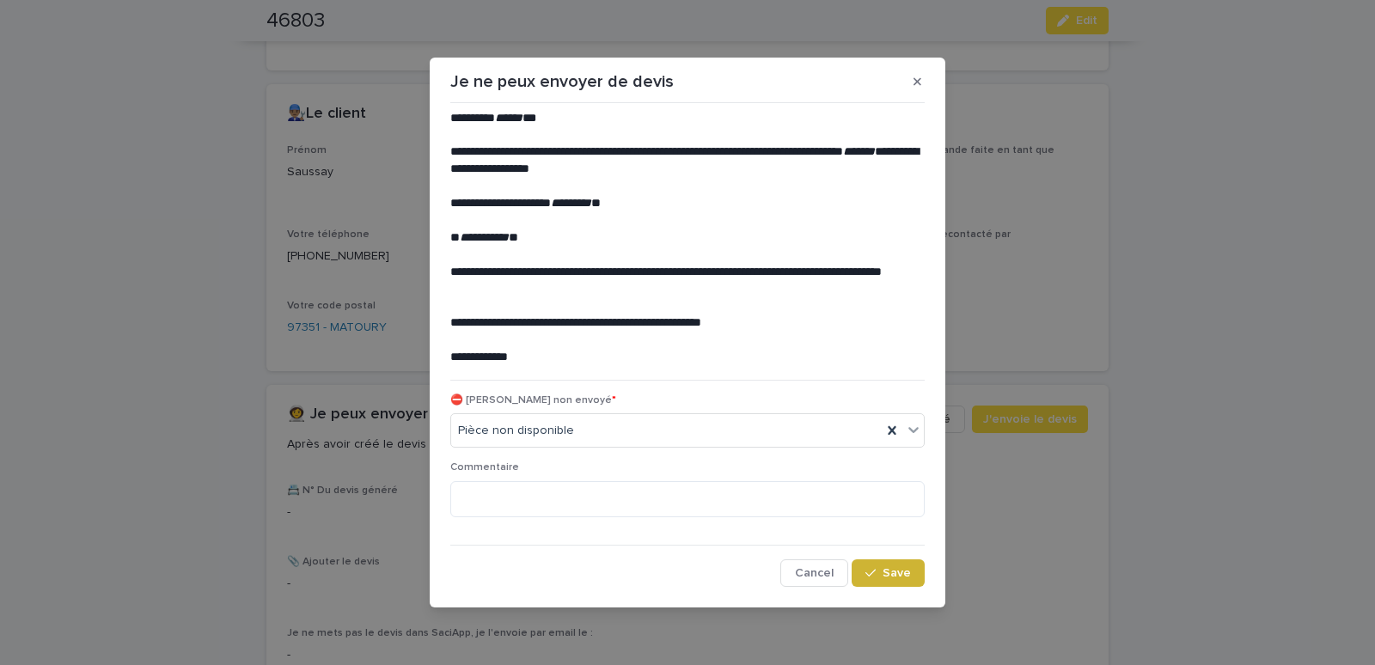
click at [905, 572] on span "Save" at bounding box center [897, 573] width 28 height 12
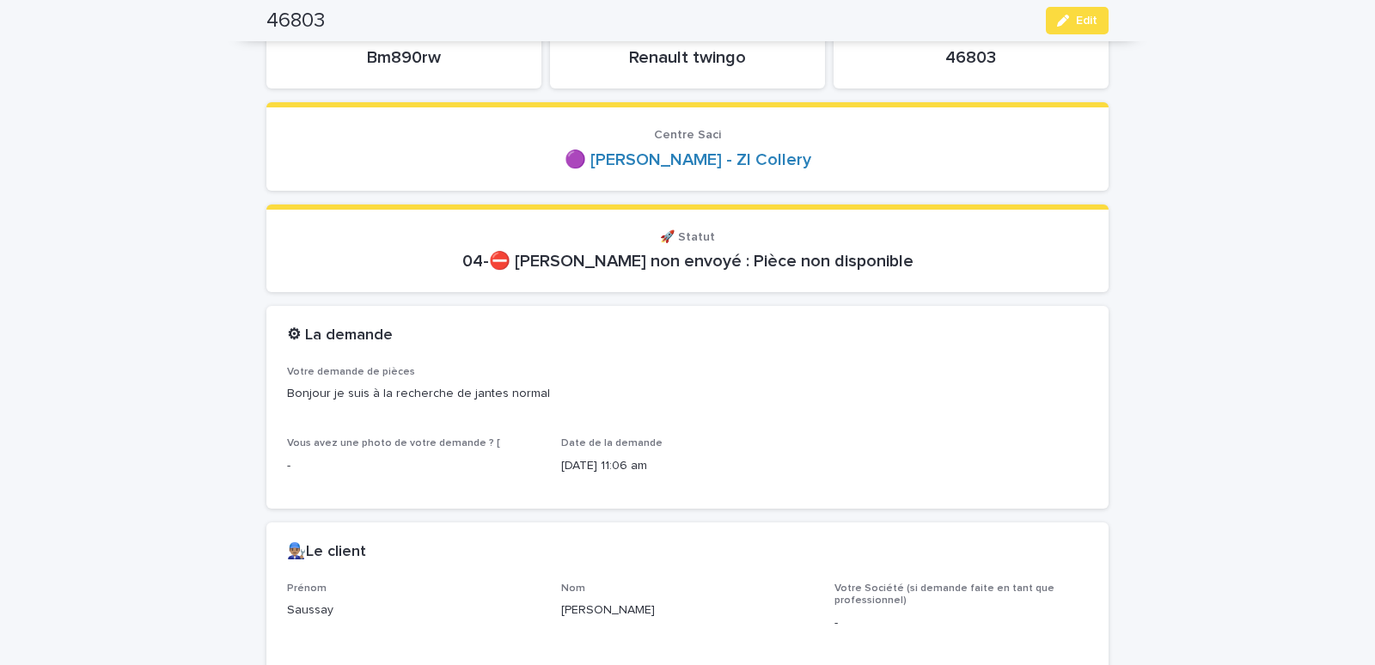
scroll to position [0, 0]
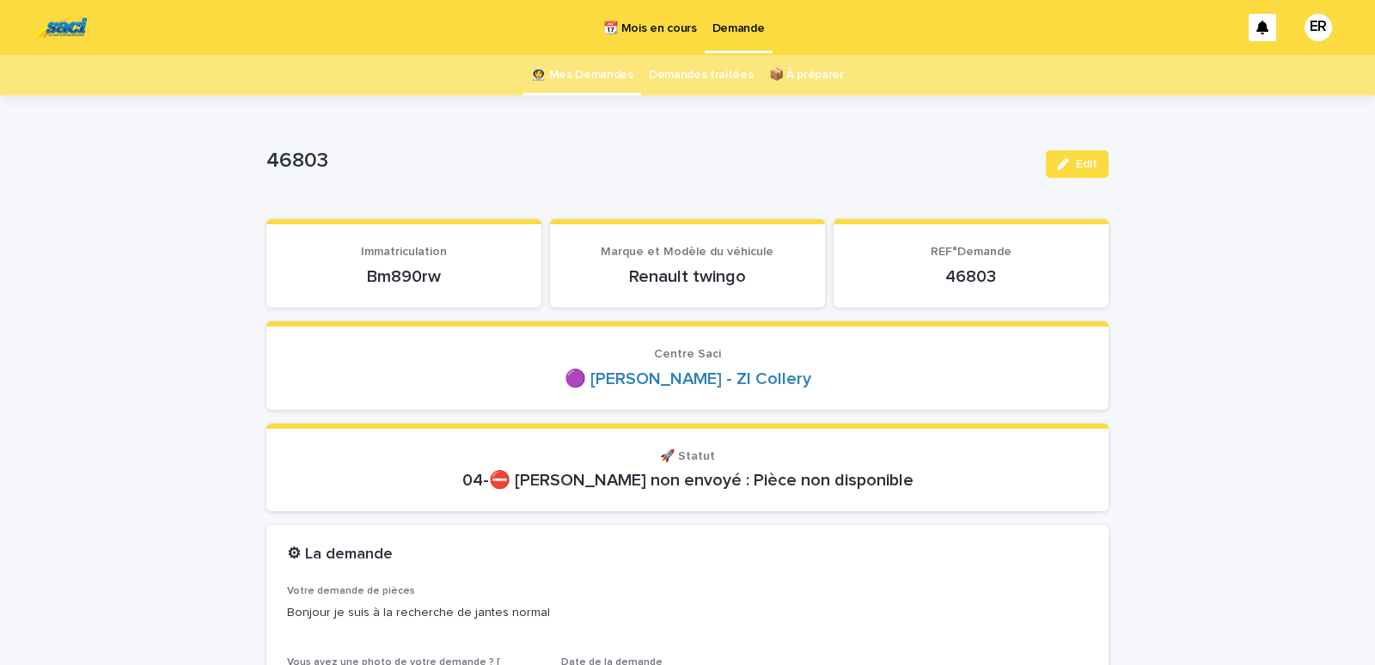
click at [553, 63] on link "👩‍🚀 Mes Demandes" at bounding box center [582, 75] width 102 height 40
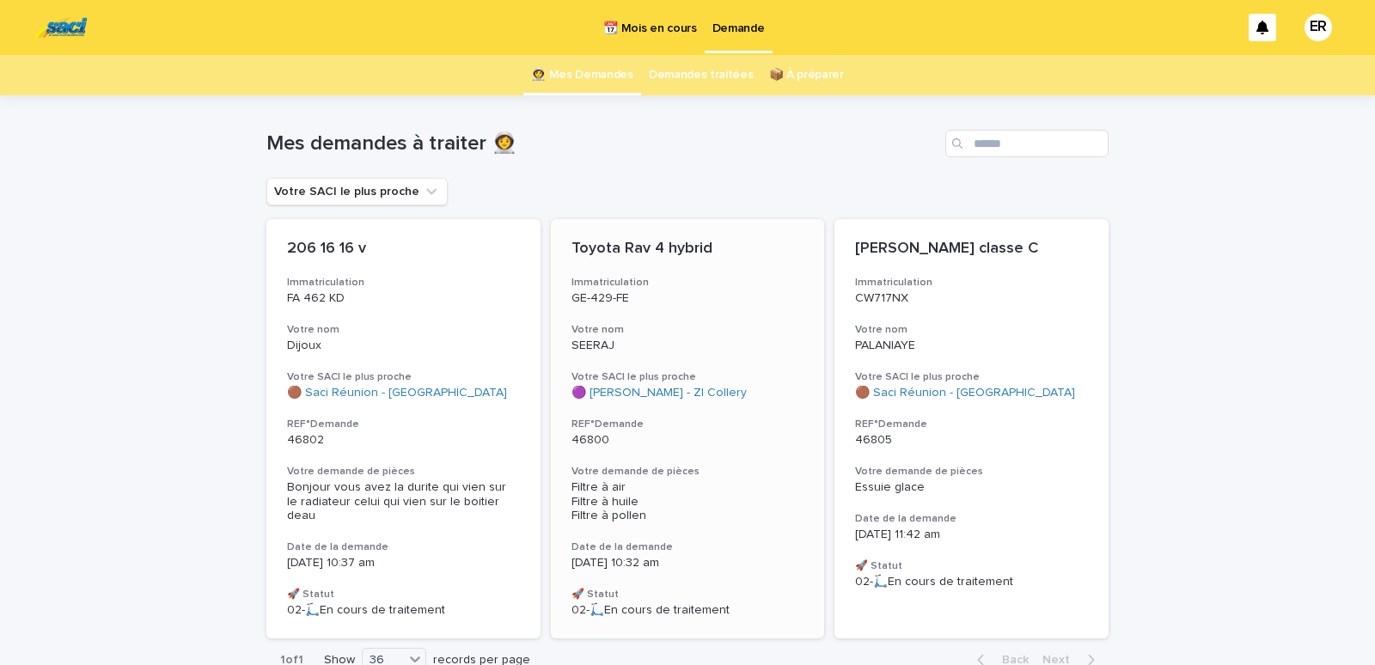
click at [720, 337] on div "SEERAJ" at bounding box center [688, 344] width 233 height 18
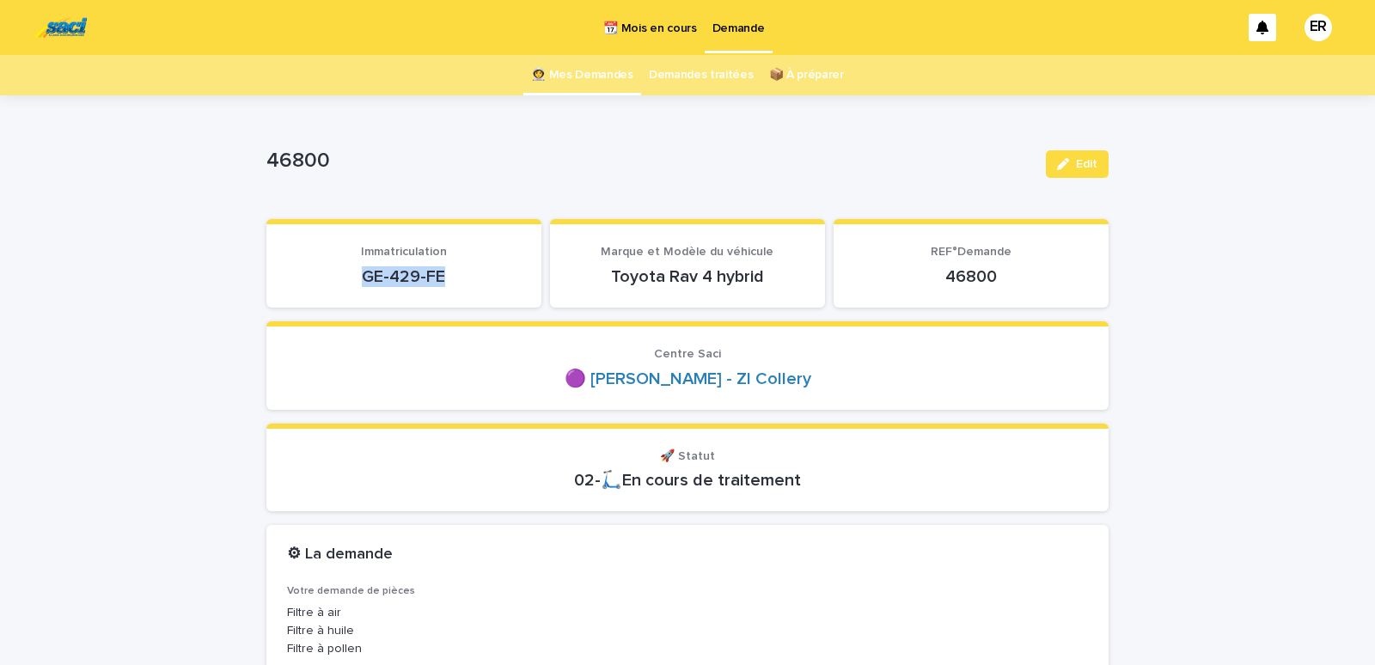
drag, startPoint x: 350, startPoint y: 273, endPoint x: 456, endPoint y: 273, distance: 106.6
click at [456, 273] on p "GE-429-FE" at bounding box center [404, 277] width 234 height 21
copy p "GE-429-FE"
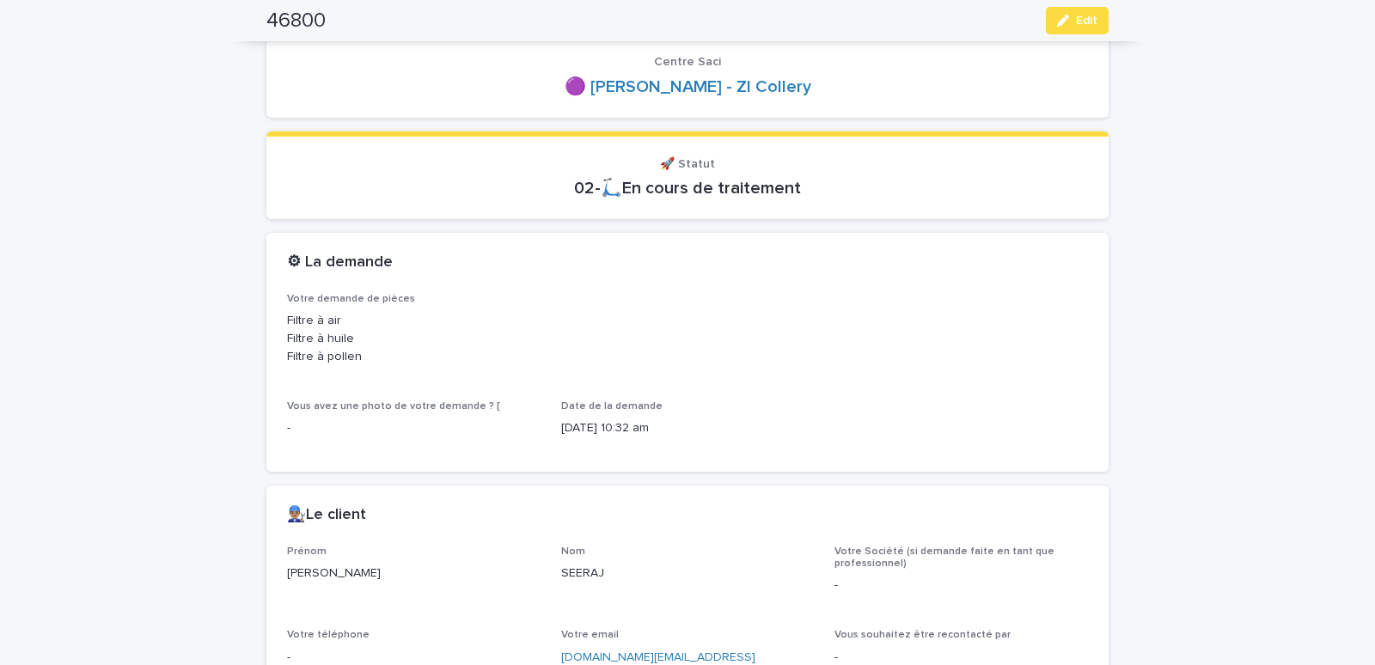
scroll to position [585, 0]
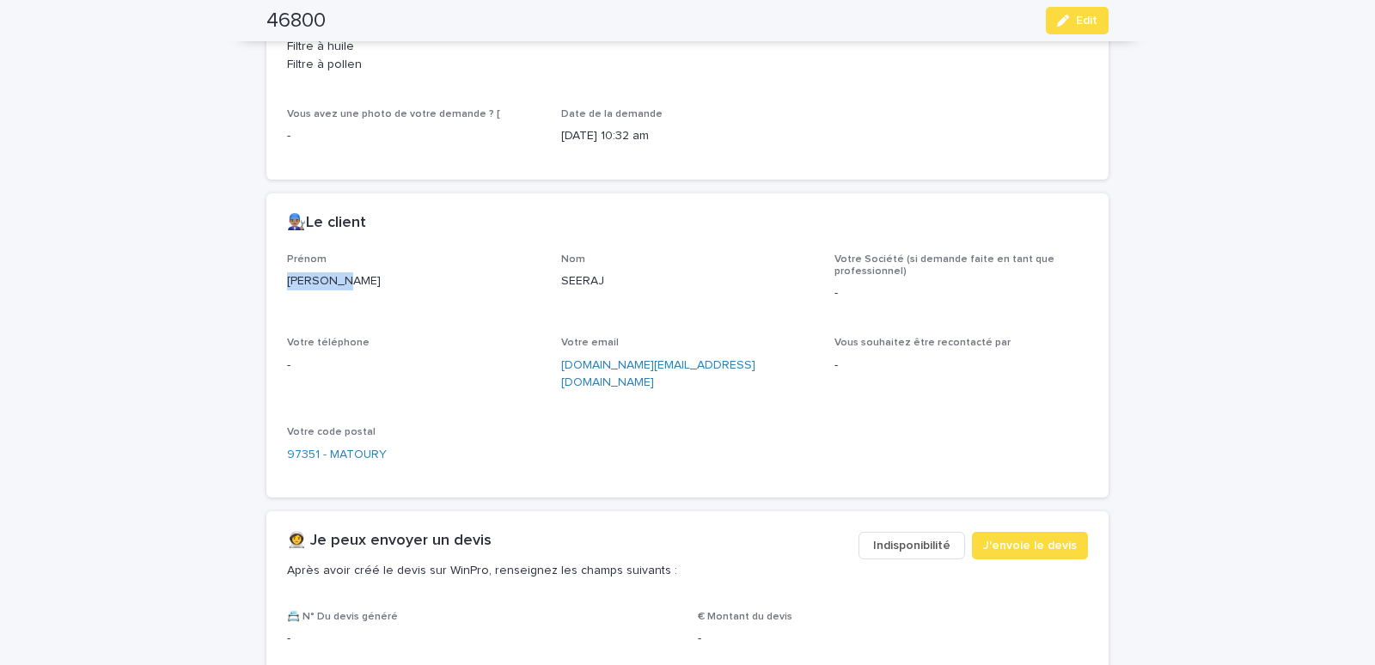
drag, startPoint x: 273, startPoint y: 281, endPoint x: 352, endPoint y: 281, distance: 78.2
click at [352, 281] on div "Prénom [PERSON_NAME] Nom SEERAJ Votre Société (si demande faite en tant que pro…" at bounding box center [688, 376] width 842 height 245
copy p "[PERSON_NAME]"
drag, startPoint x: 551, startPoint y: 283, endPoint x: 618, endPoint y: 281, distance: 67.1
click at [618, 281] on div "Prénom [PERSON_NAME] Nom SEERAJ Votre Société (si demande faite en tant que pro…" at bounding box center [687, 366] width 801 height 224
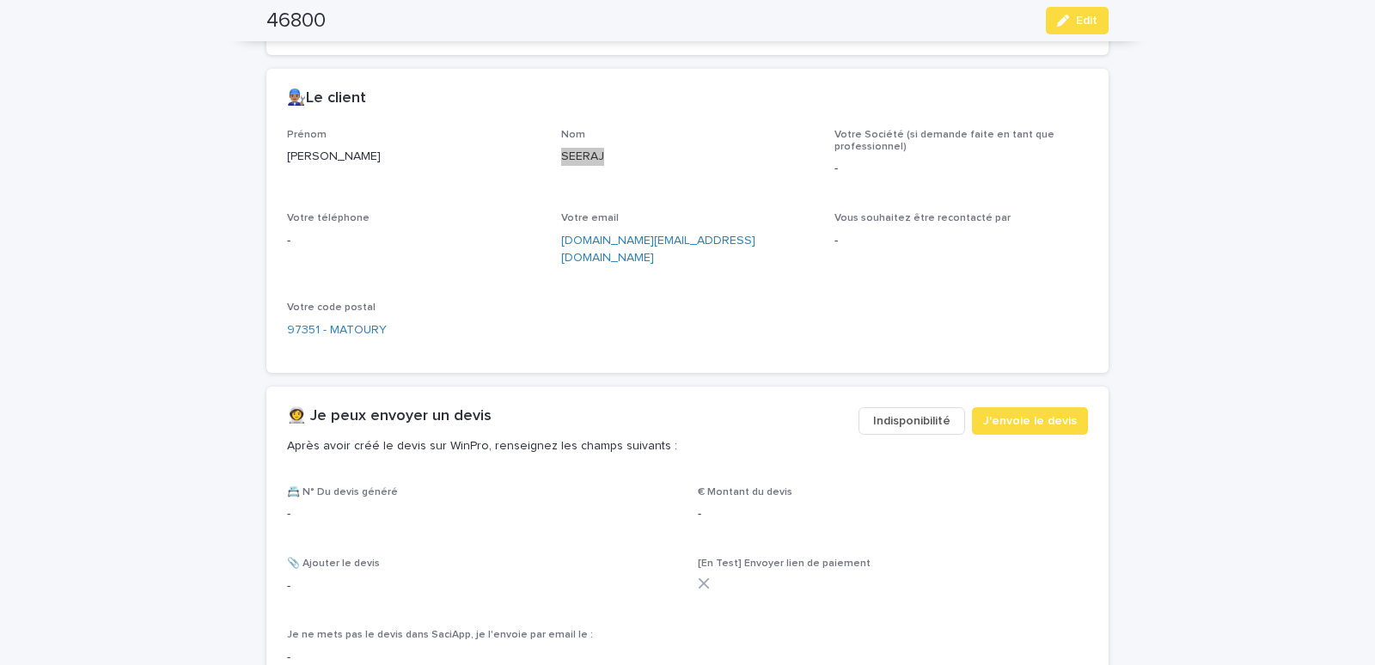
scroll to position [731, 0]
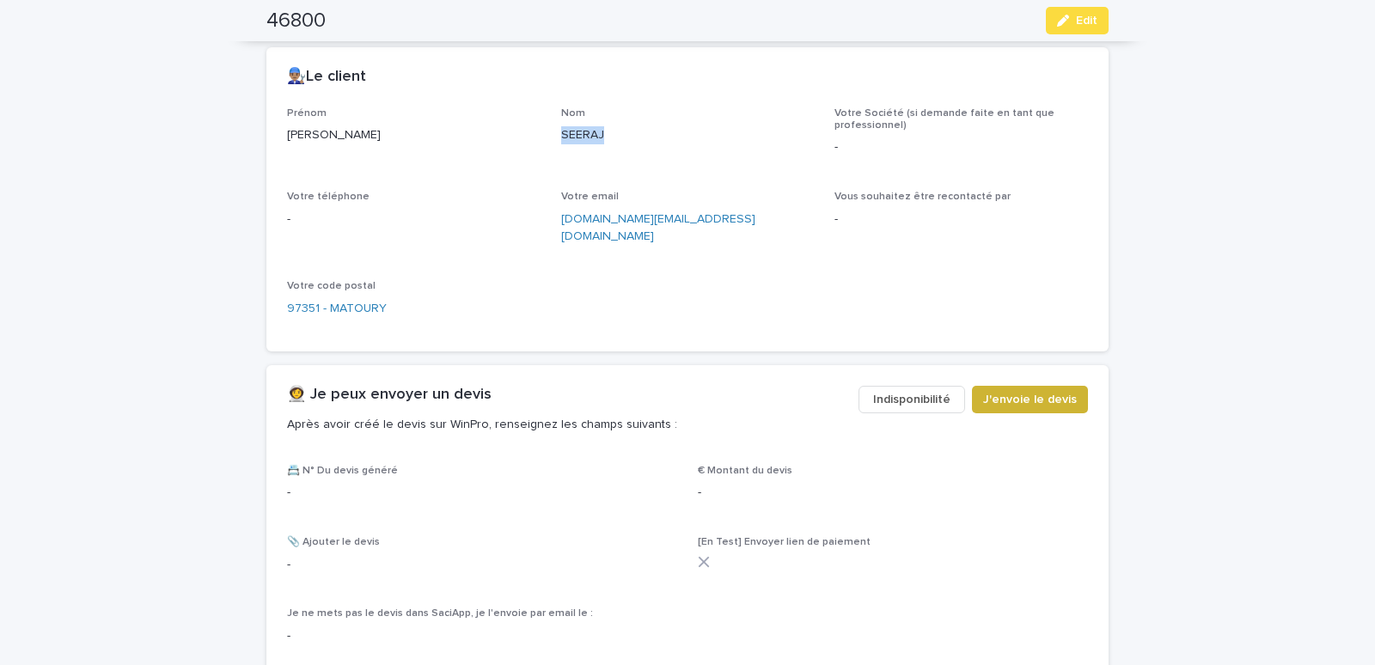
click at [1043, 391] on span "J'envoie le devis" at bounding box center [1030, 399] width 94 height 17
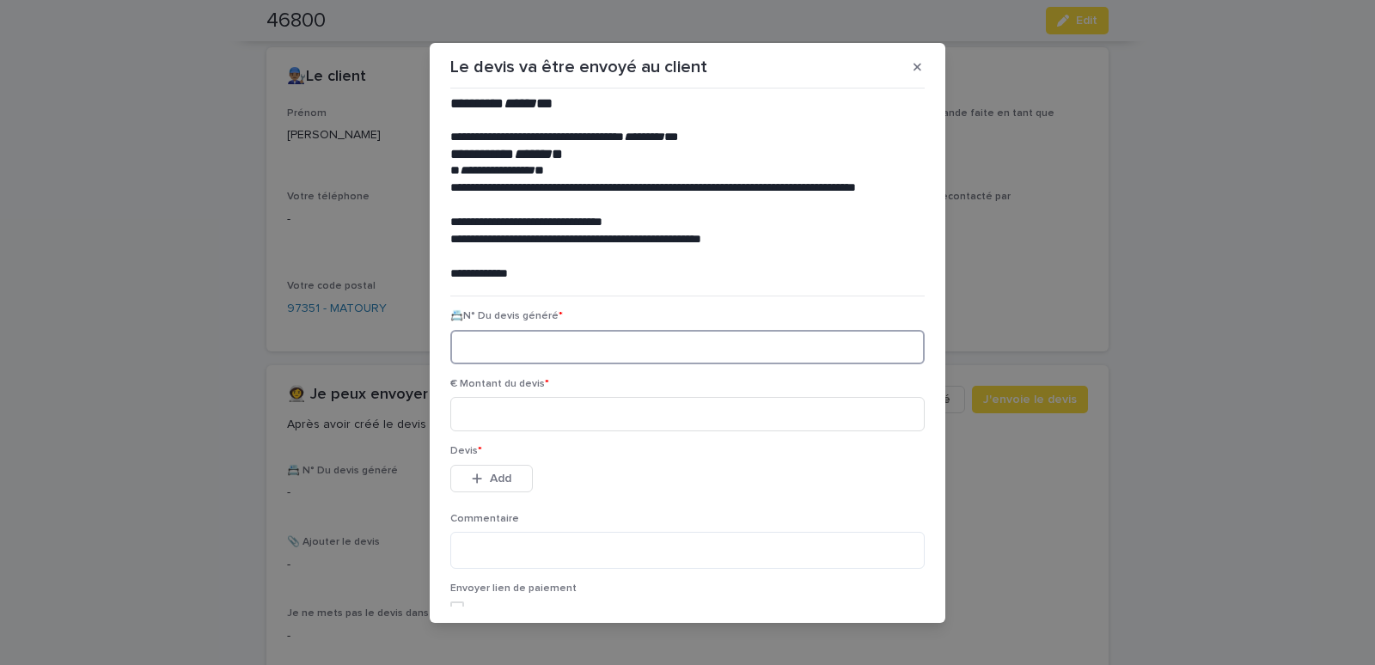
click at [473, 349] on input at bounding box center [687, 347] width 475 height 34
paste input "********"
type input "********"
click at [512, 418] on input at bounding box center [687, 414] width 475 height 34
type input "*****"
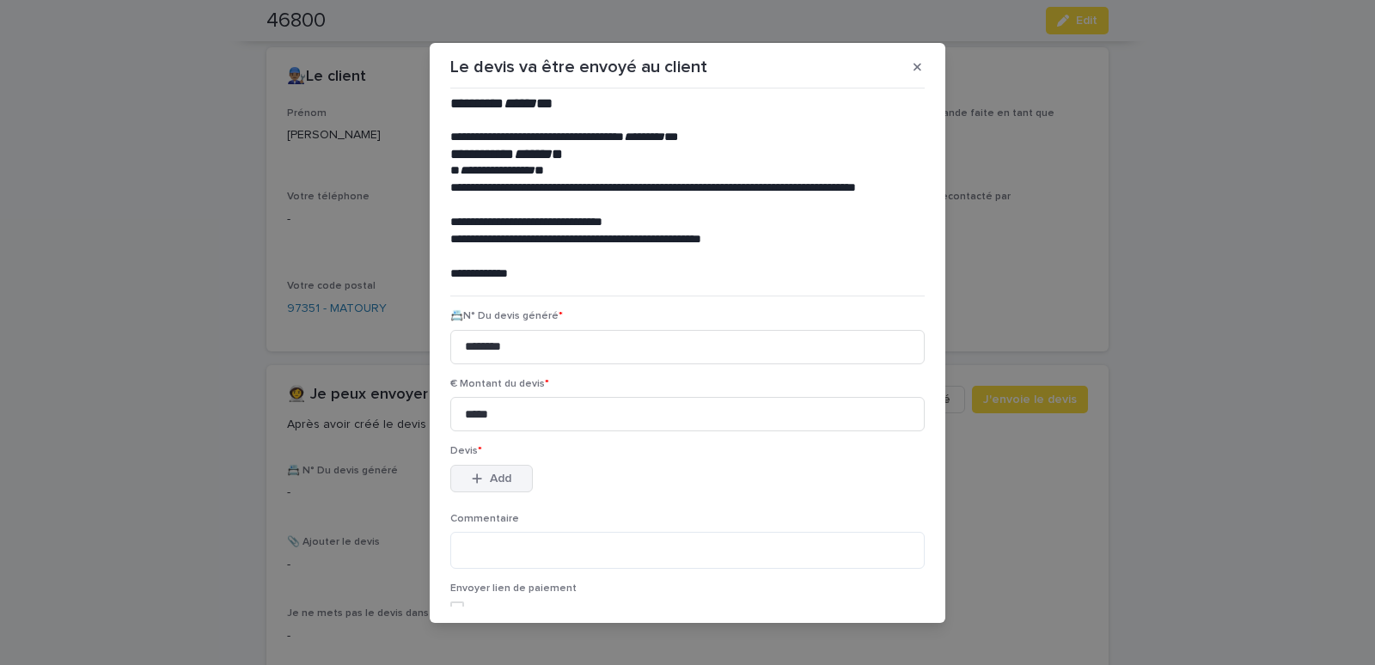
click at [501, 480] on span "Add" at bounding box center [500, 479] width 21 height 12
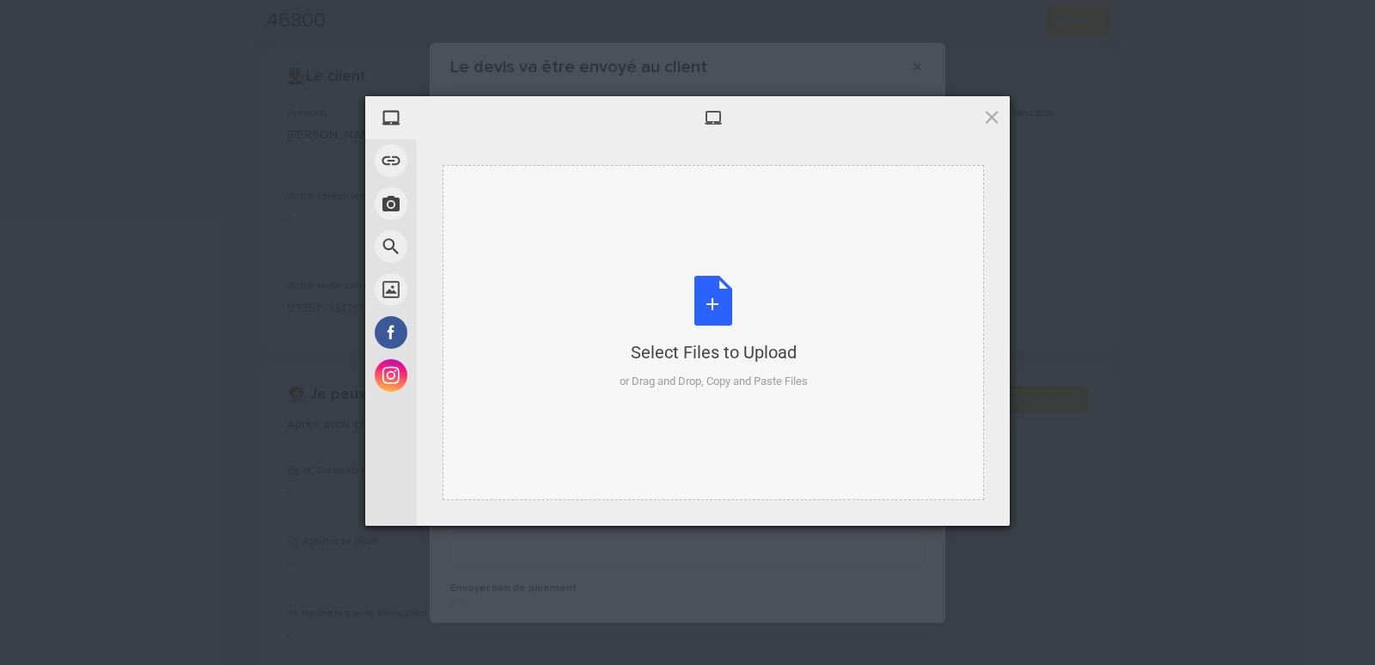
click at [507, 187] on div "Select Files to Upload or Drag and Drop, Copy and Paste Files" at bounding box center [714, 332] width 542 height 335
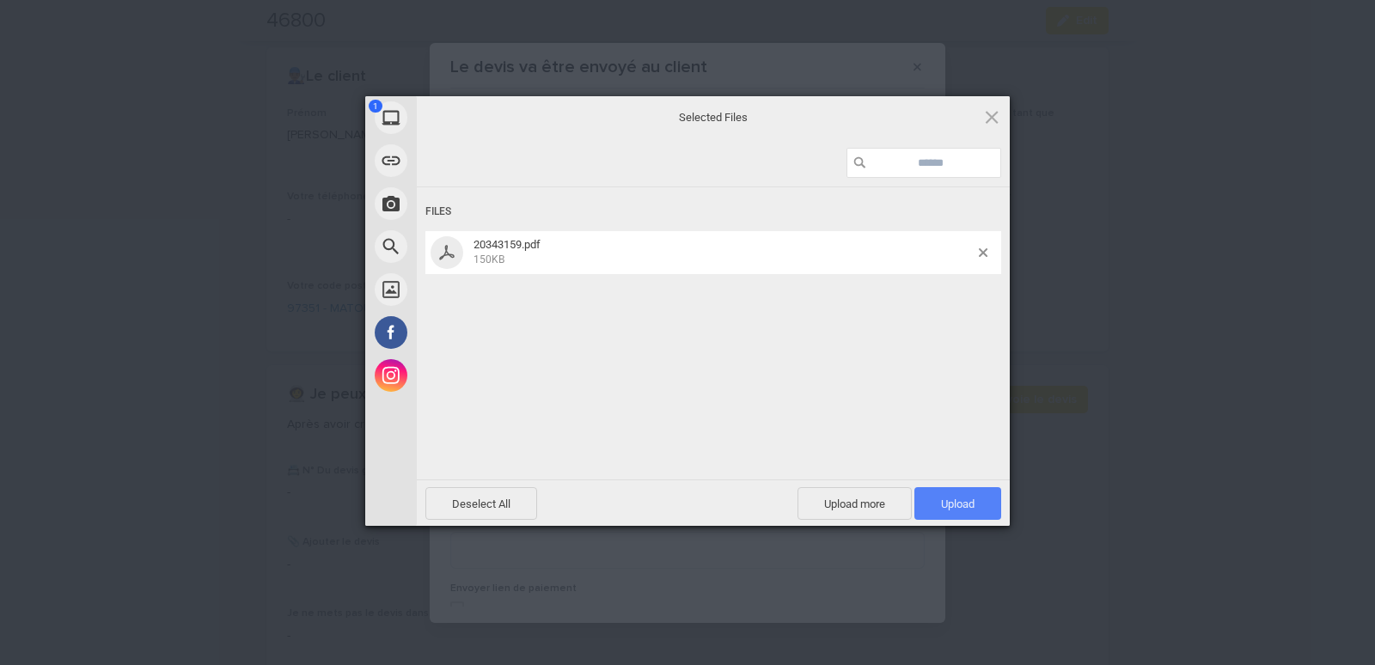
click at [968, 497] on span "Upload 1" at bounding box center [958, 503] width 87 height 33
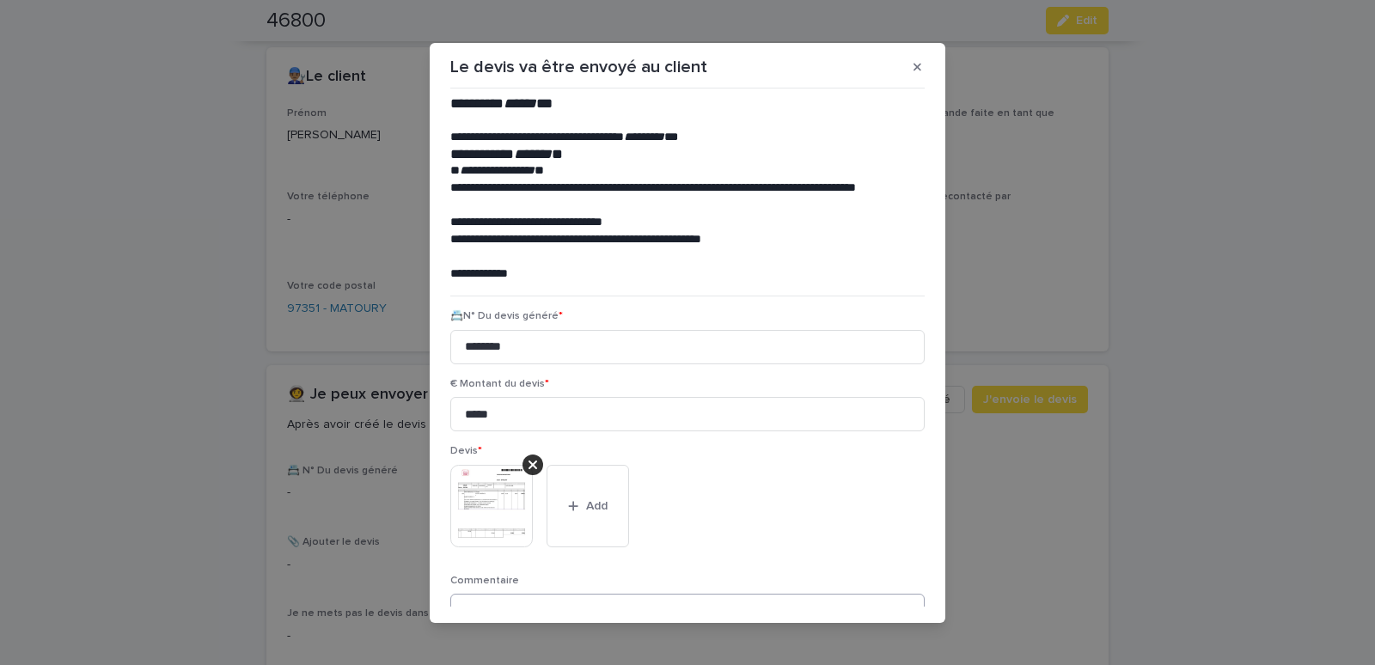
scroll to position [140, 0]
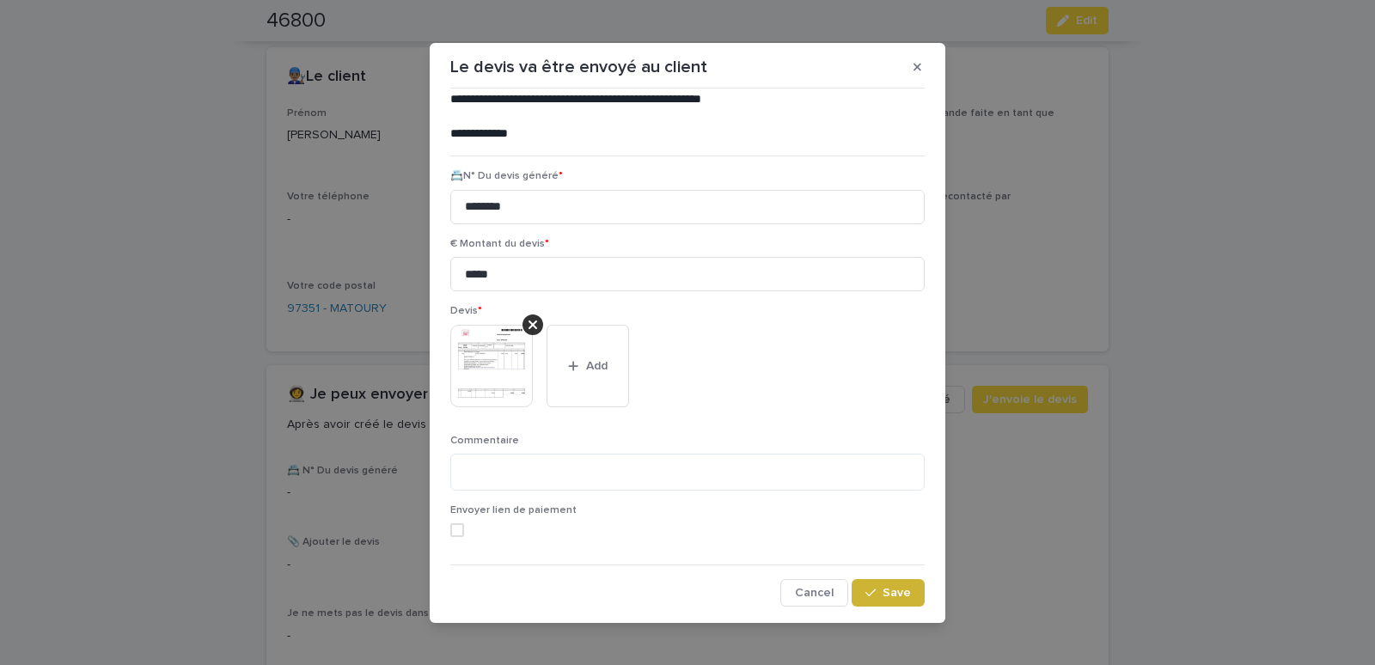
click at [883, 593] on span "Save" at bounding box center [897, 593] width 28 height 12
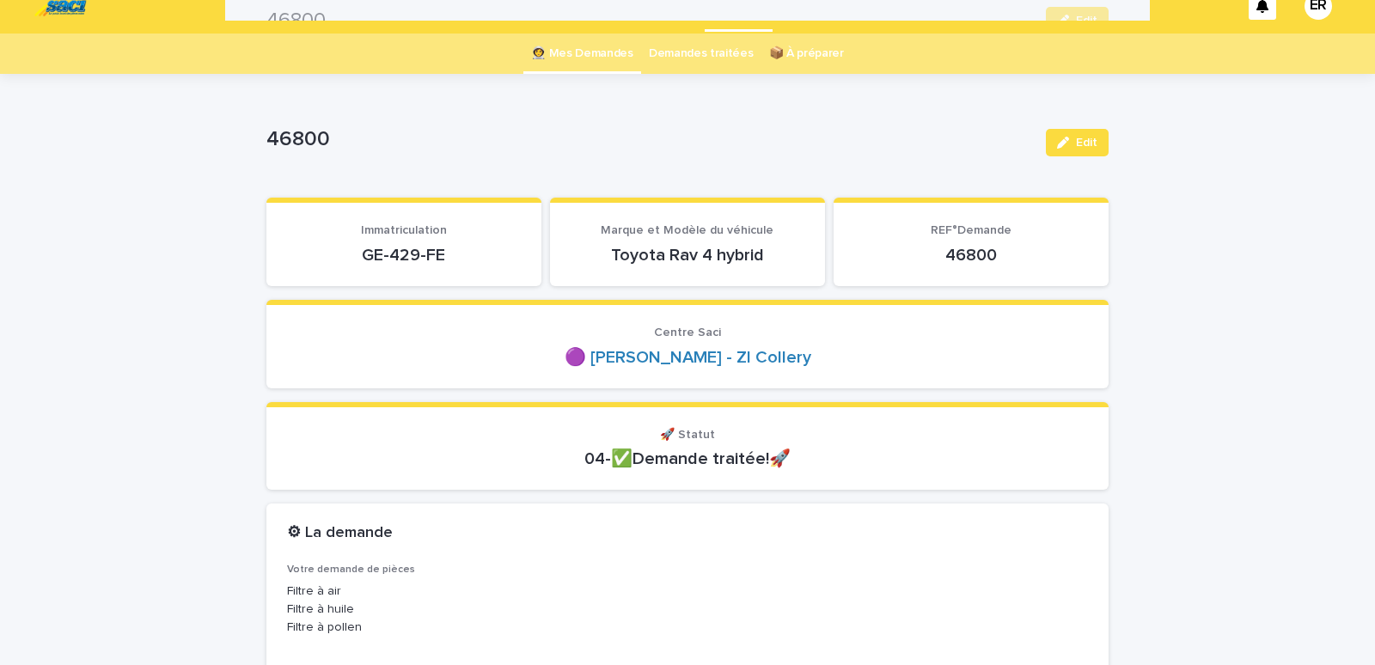
scroll to position [0, 0]
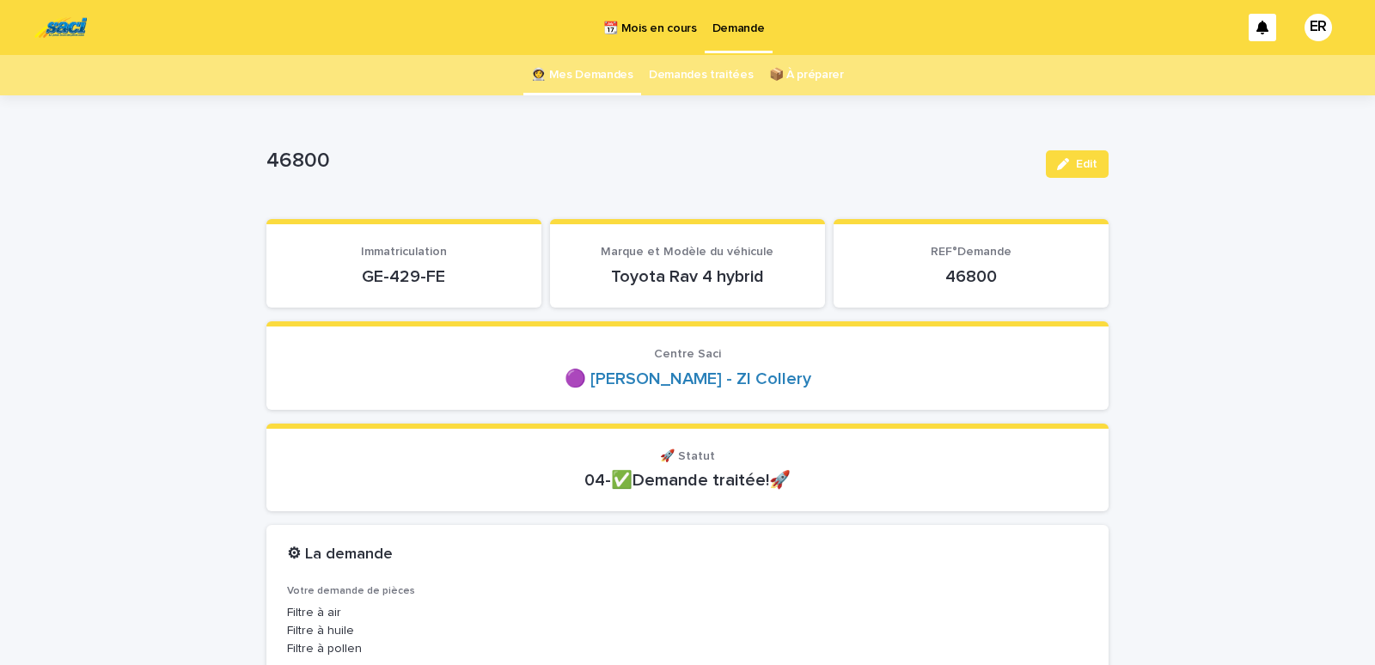
click at [576, 73] on link "👩‍🚀 Mes Demandes" at bounding box center [582, 75] width 102 height 40
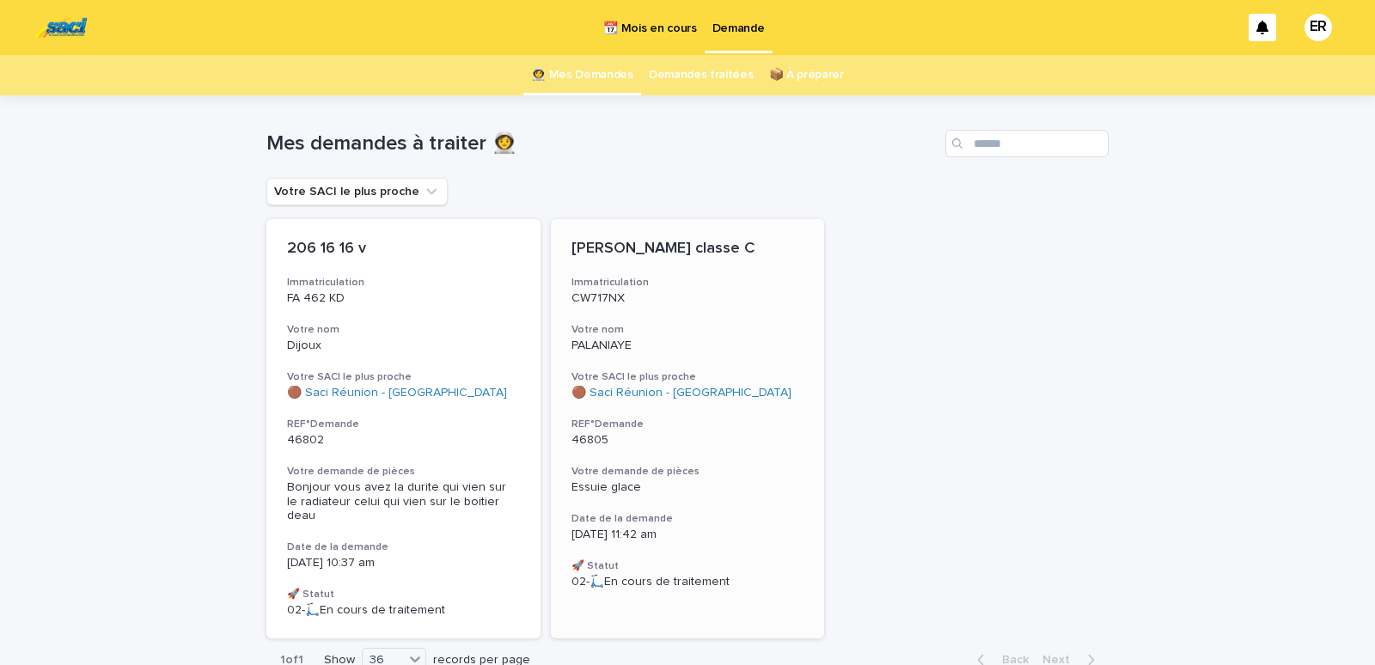
click at [715, 326] on h3 "Votre nom" at bounding box center [688, 330] width 233 height 14
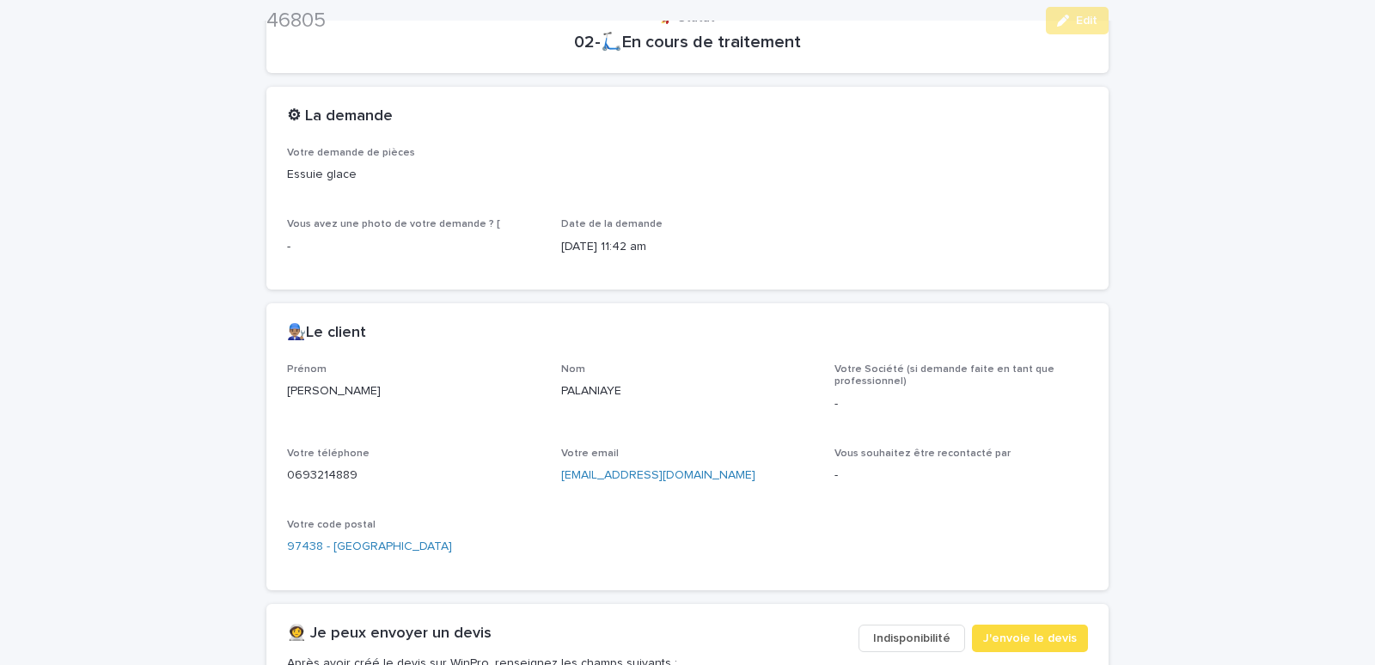
scroll to position [731, 0]
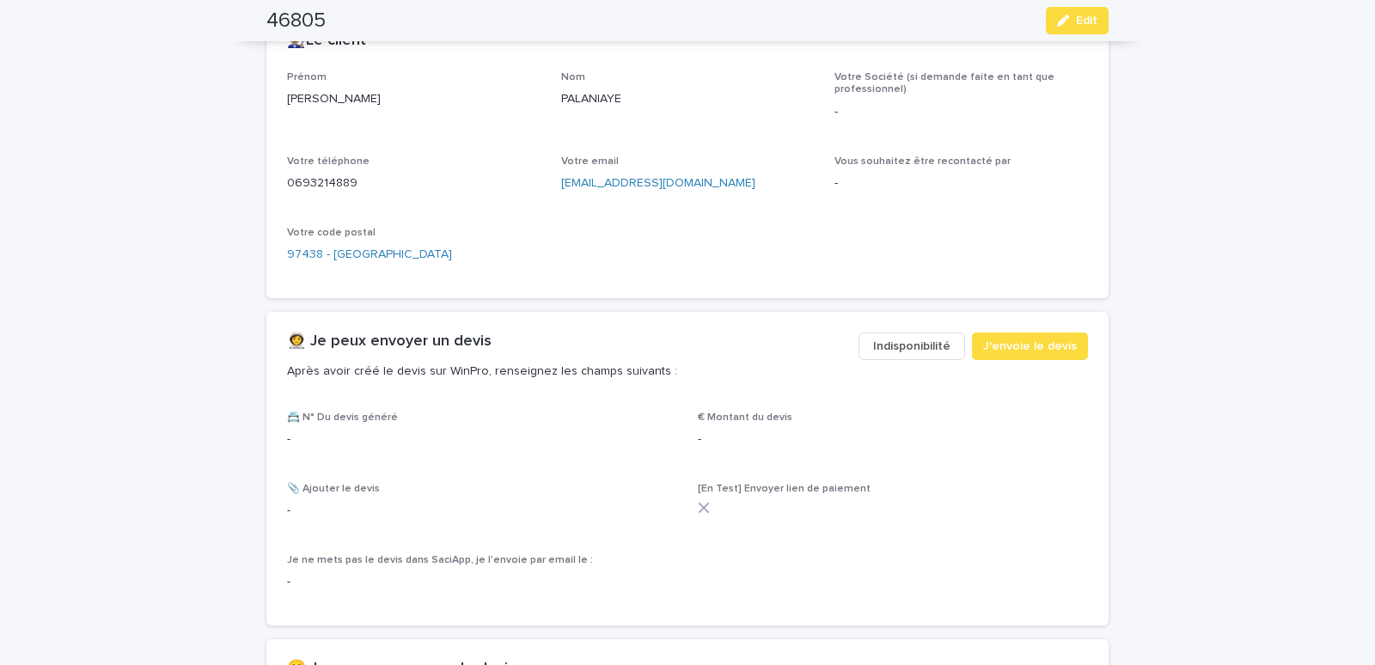
click at [906, 347] on span "Indisponibilité" at bounding box center [911, 346] width 77 height 17
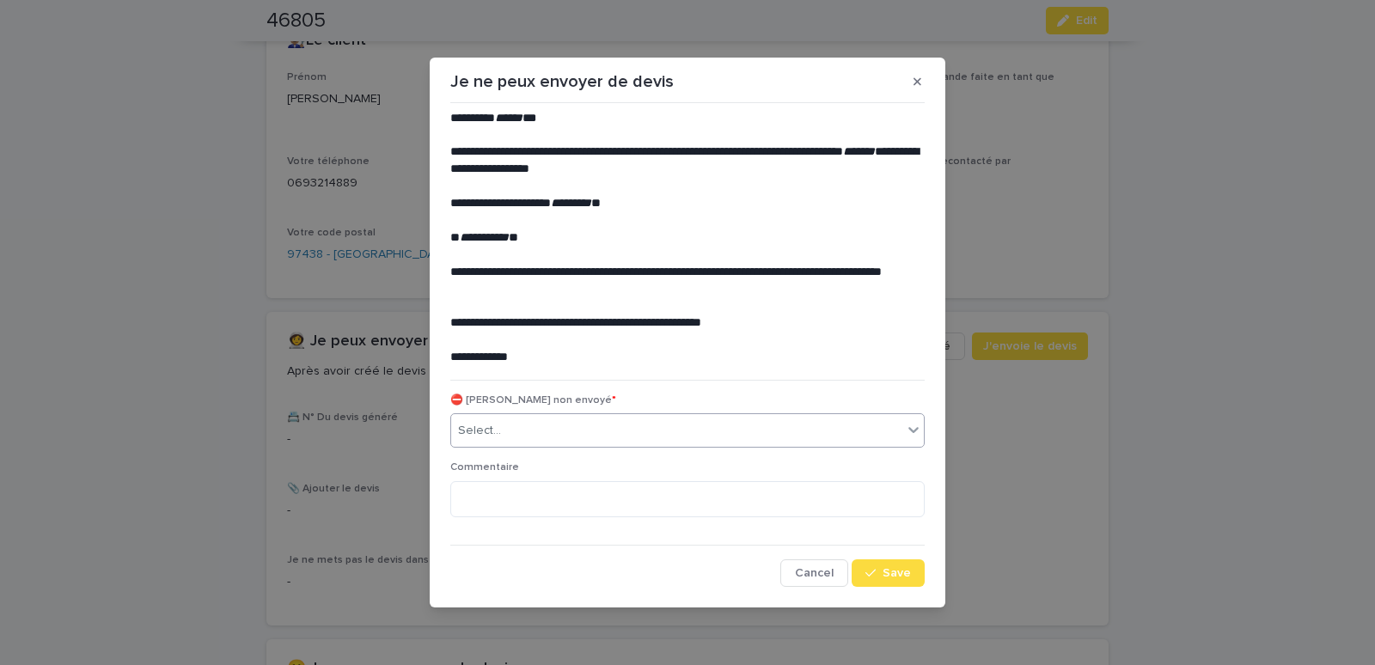
click at [556, 425] on div "Select..." at bounding box center [676, 431] width 451 height 28
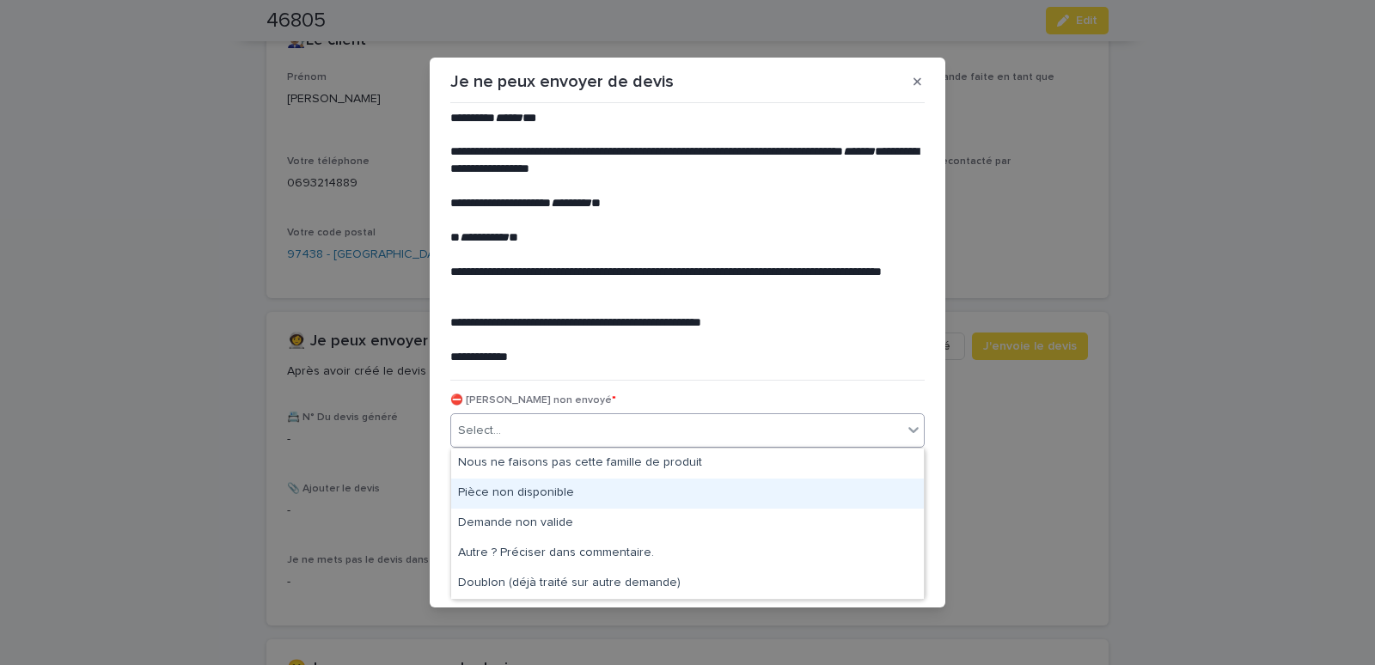
click at [505, 493] on div "Pièce non disponible" at bounding box center [687, 494] width 473 height 30
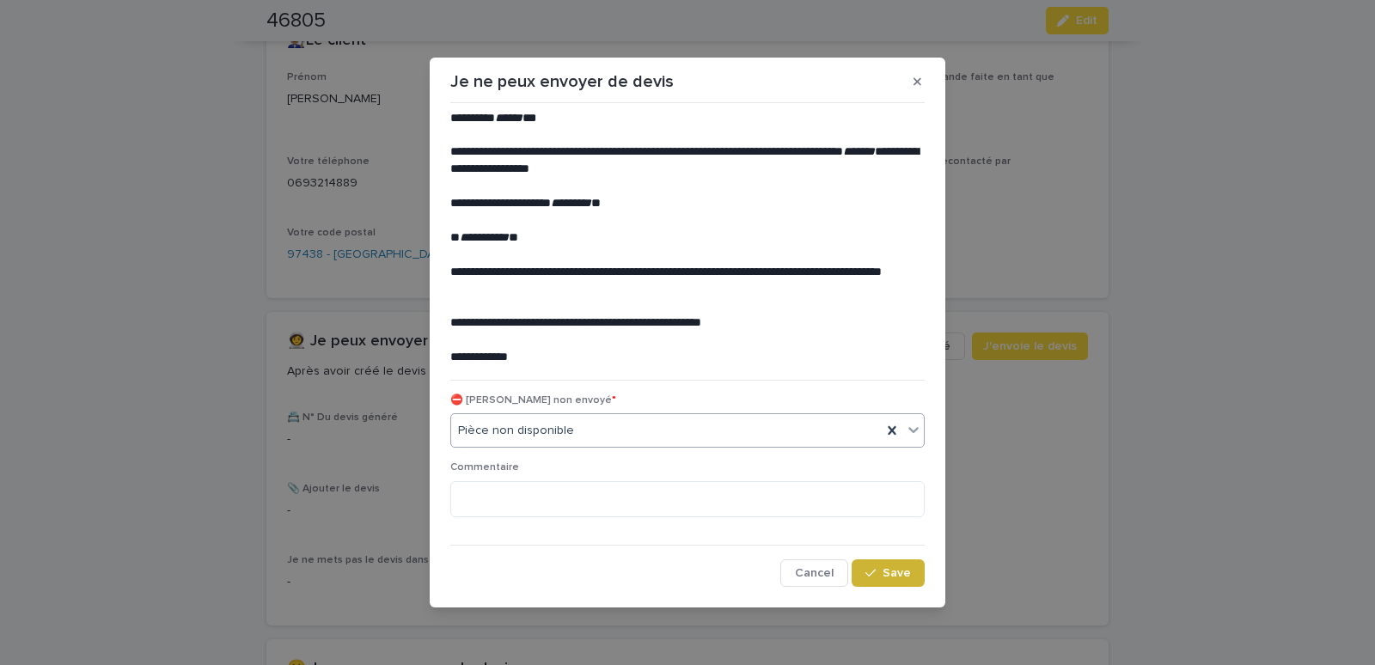
click at [897, 576] on span "Save" at bounding box center [897, 573] width 28 height 12
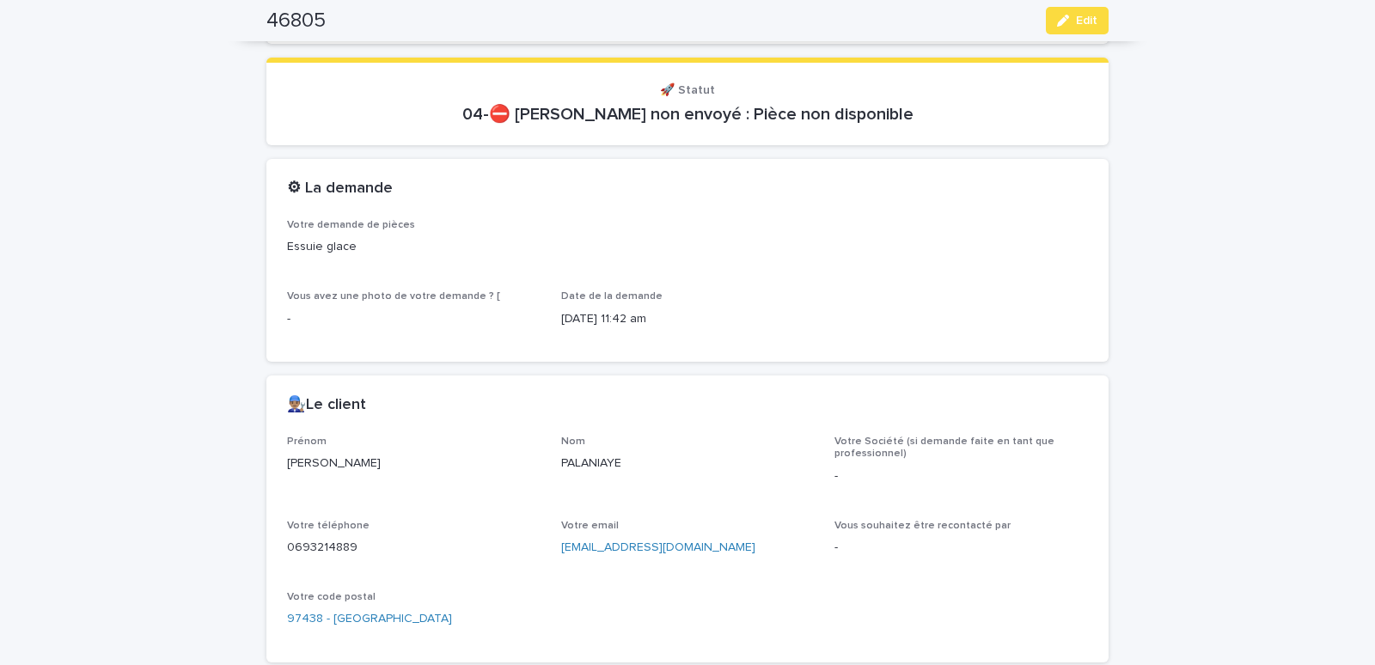
scroll to position [0, 0]
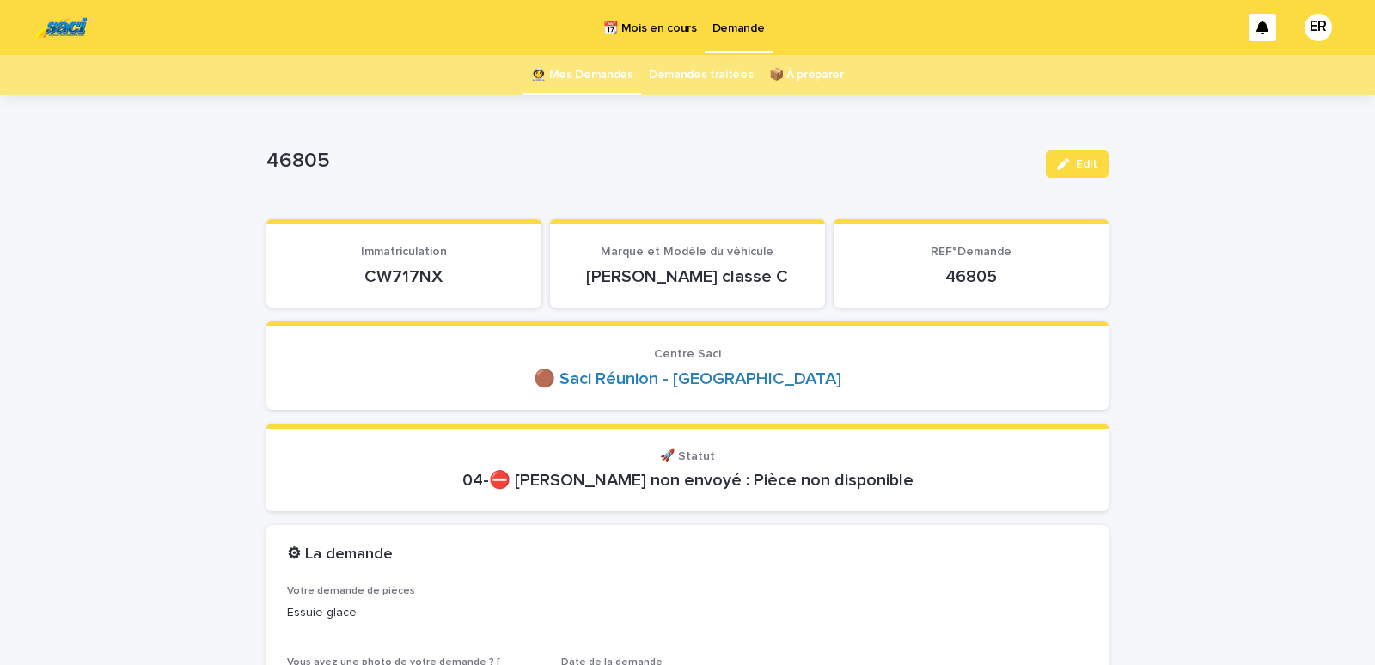
click at [566, 75] on link "👩‍🚀 Mes Demandes" at bounding box center [582, 75] width 102 height 40
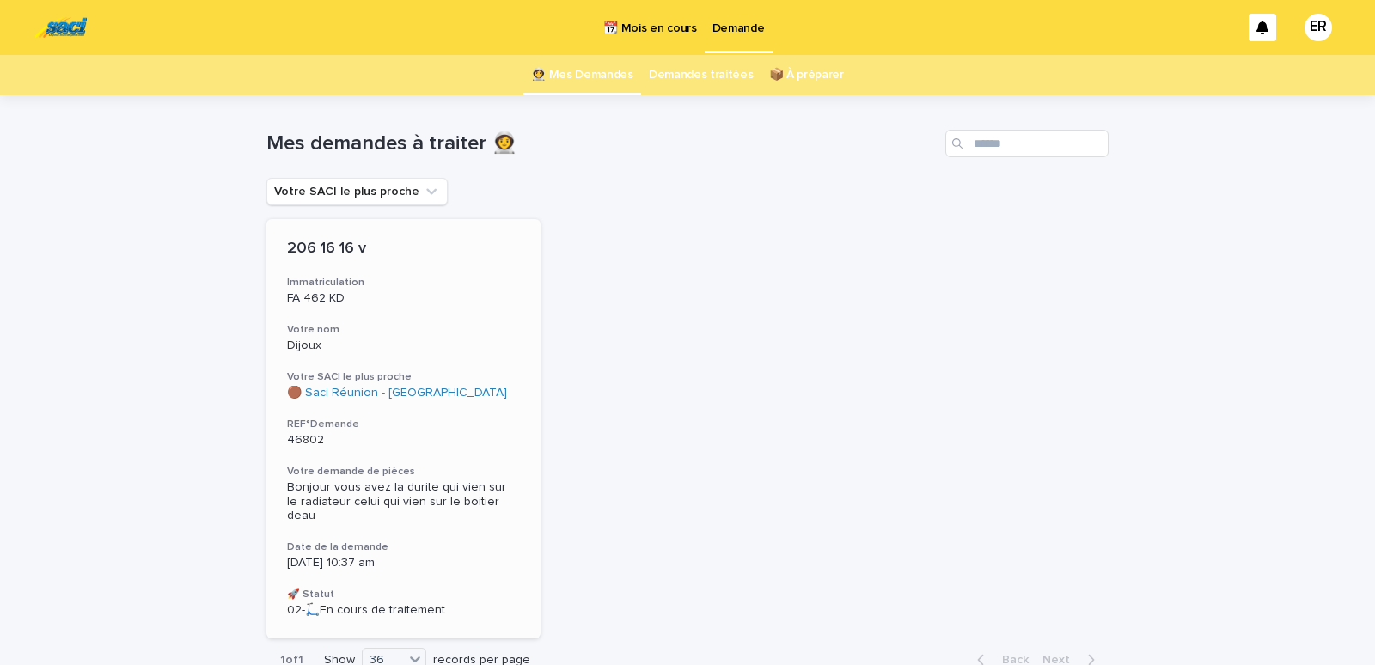
click at [370, 325] on h3 "Votre nom" at bounding box center [403, 330] width 233 height 14
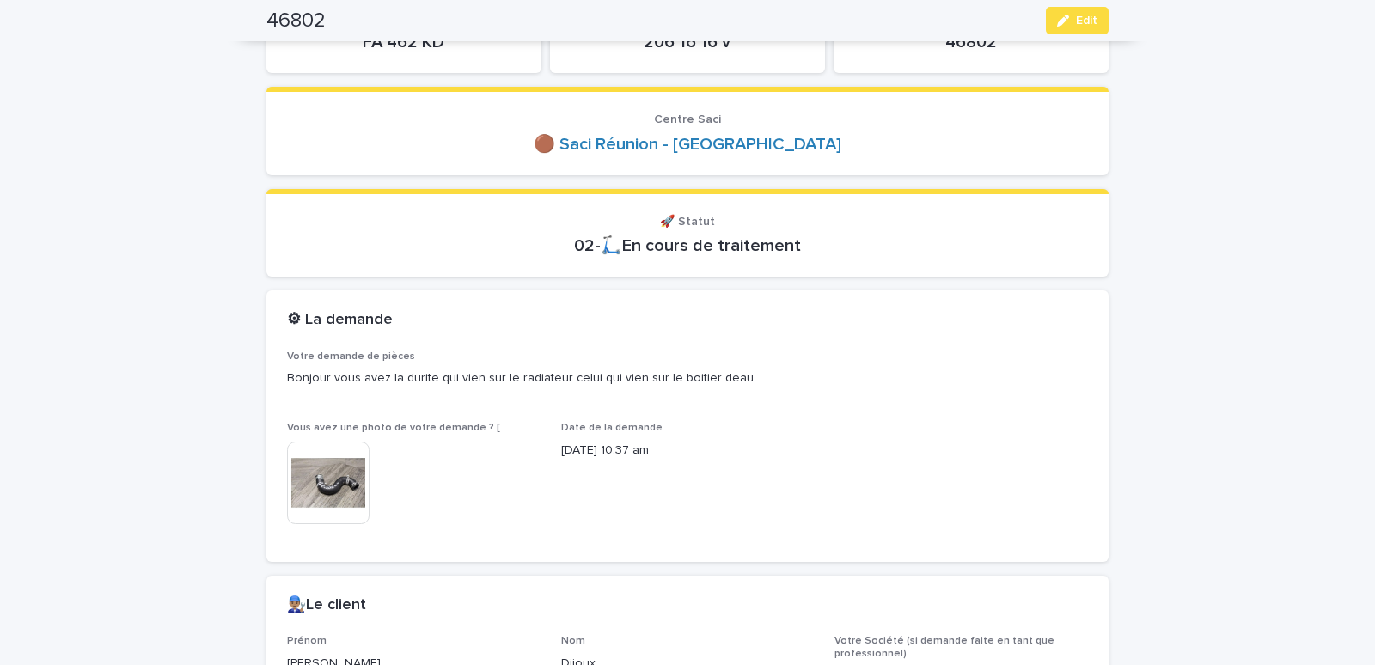
scroll to position [219, 0]
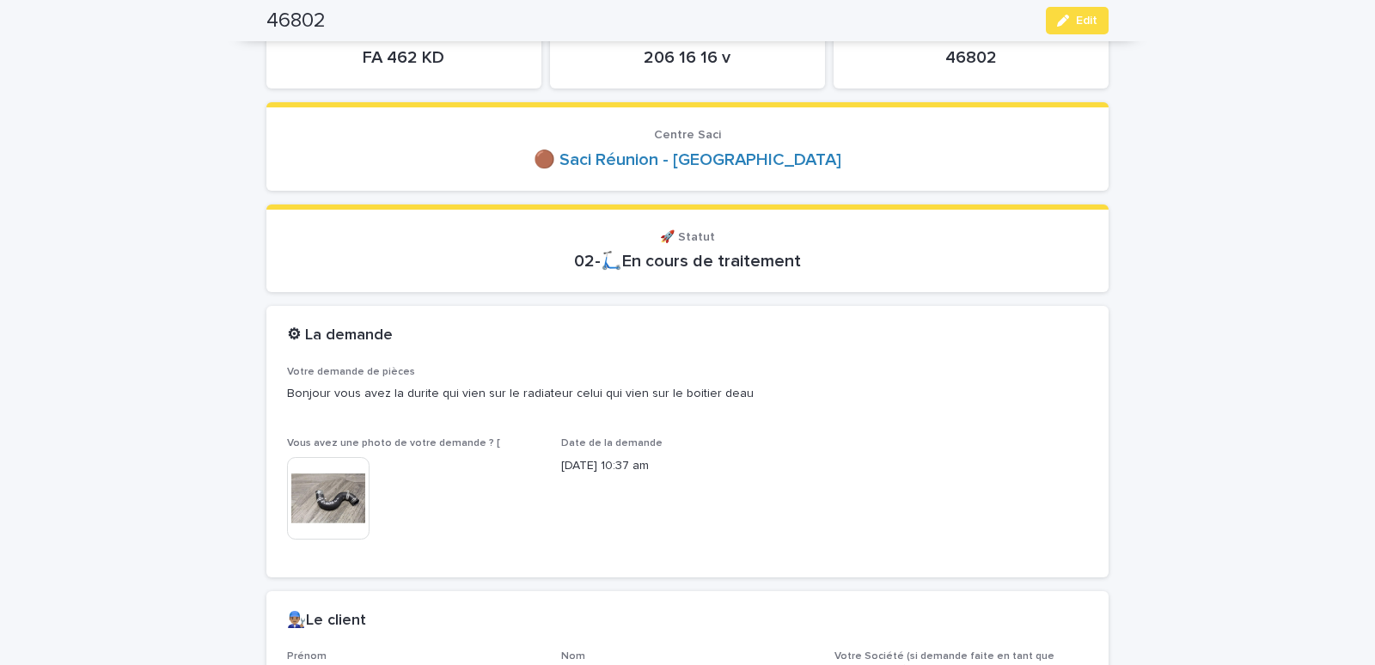
click at [331, 503] on img at bounding box center [328, 498] width 83 height 83
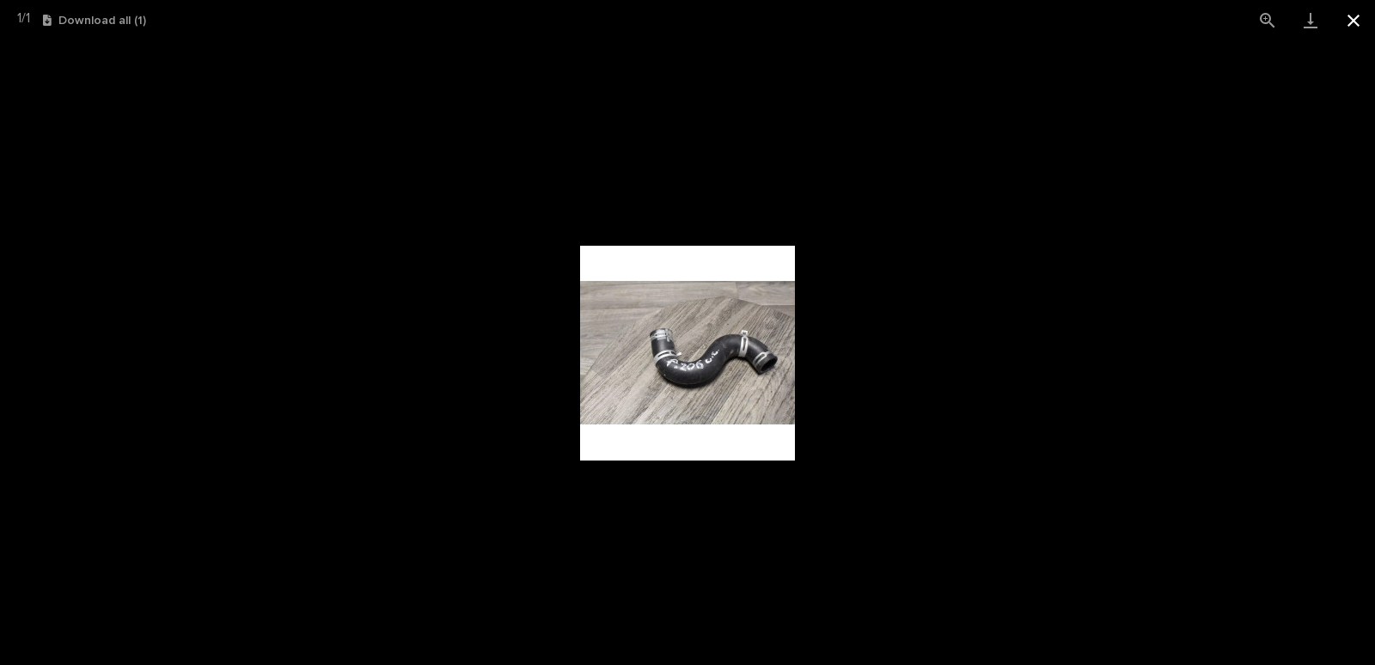
click at [1353, 15] on button "Close gallery" at bounding box center [1354, 20] width 43 height 40
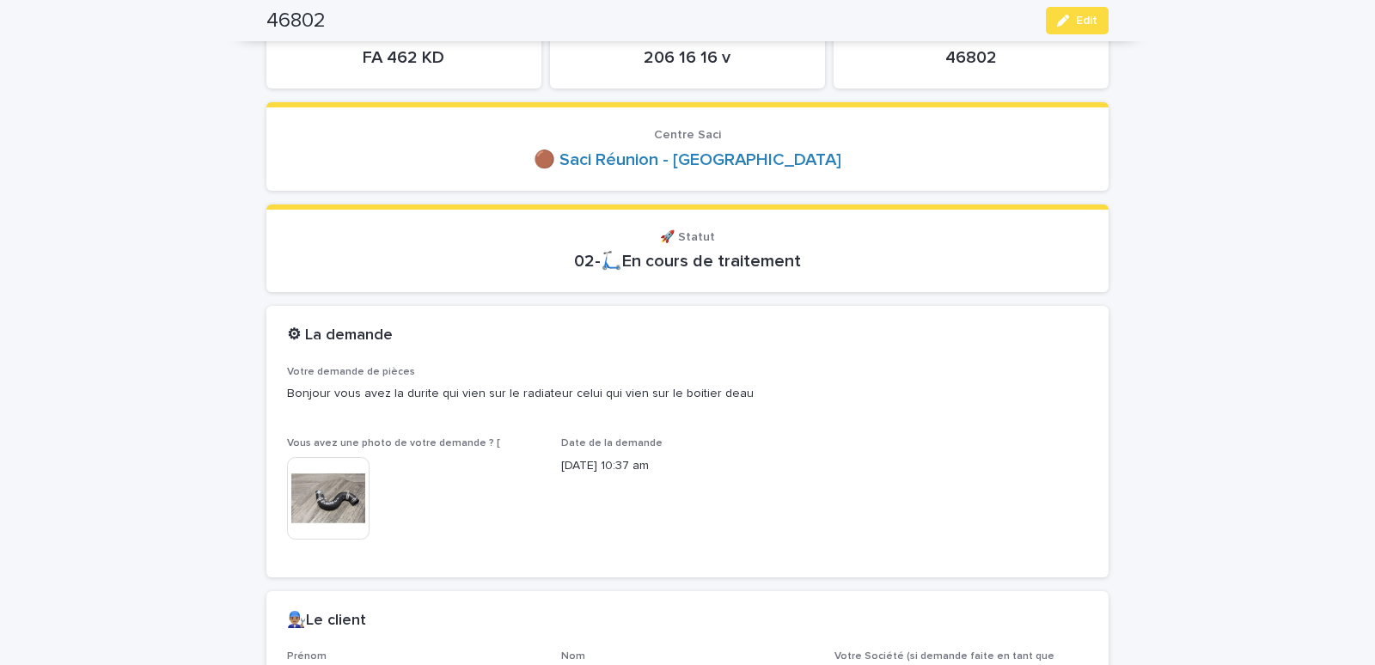
drag, startPoint x: 346, startPoint y: 52, endPoint x: 493, endPoint y: 51, distance: 146.1
click at [493, 51] on p "FA 462 KD" at bounding box center [404, 57] width 234 height 21
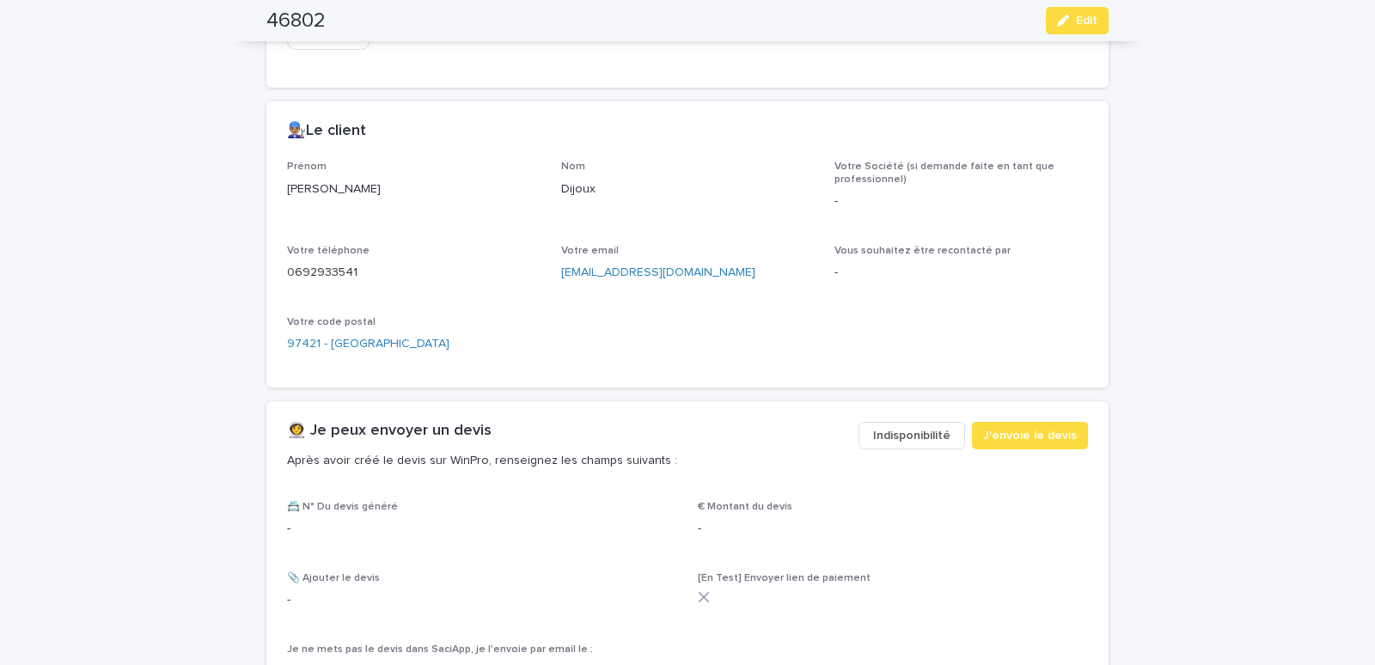
scroll to position [731, 0]
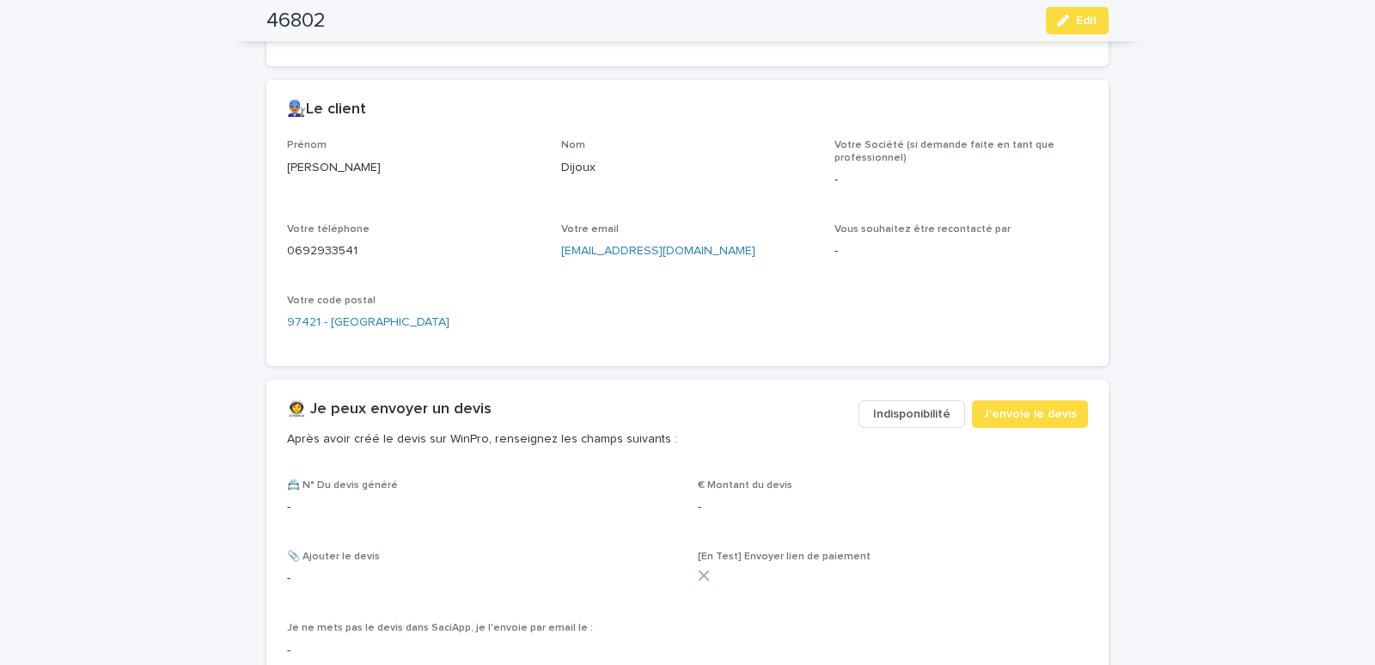
click at [885, 415] on span "Indisponibilité" at bounding box center [911, 414] width 77 height 17
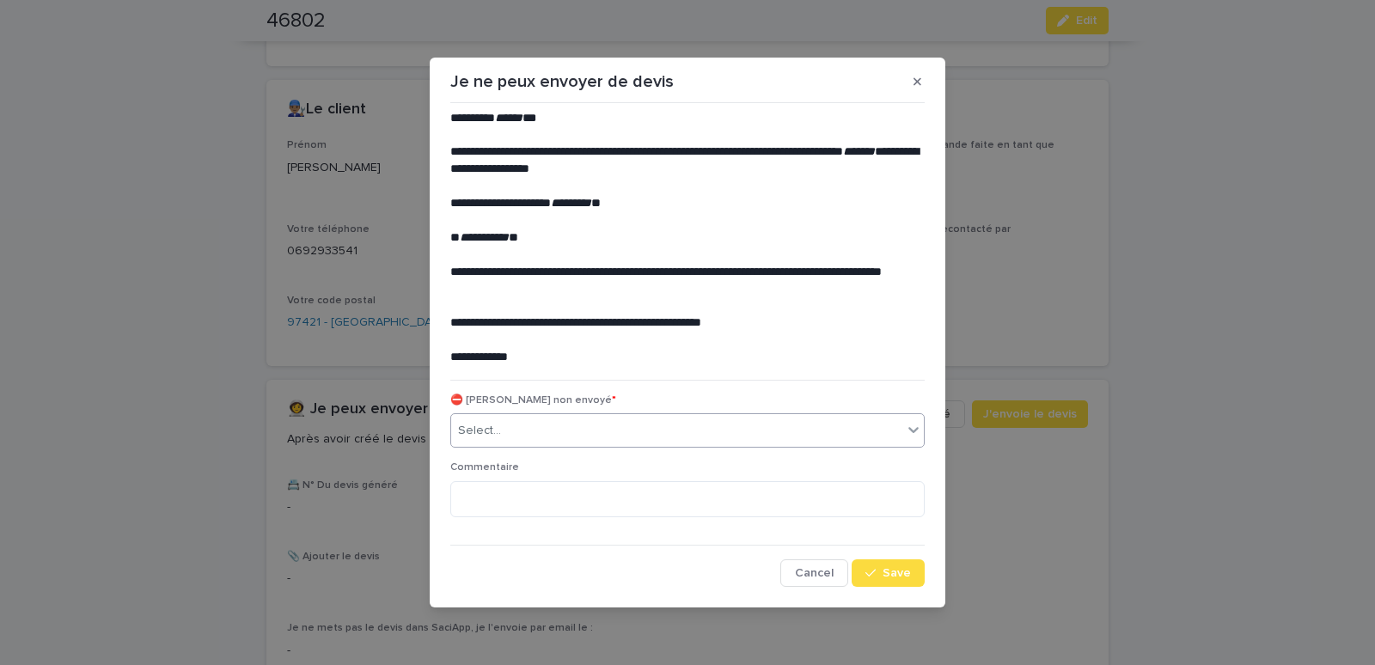
click at [523, 422] on div "Select..." at bounding box center [676, 431] width 451 height 28
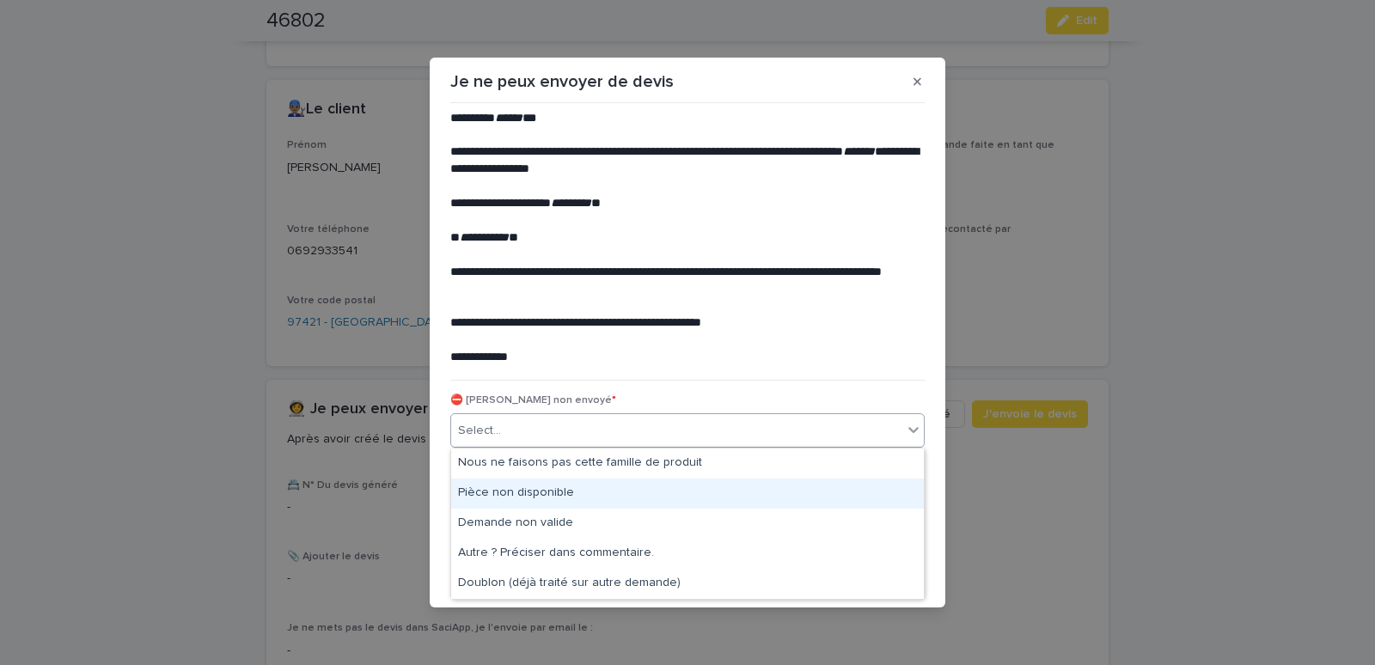
click at [491, 485] on div "Pièce non disponible" at bounding box center [687, 494] width 473 height 30
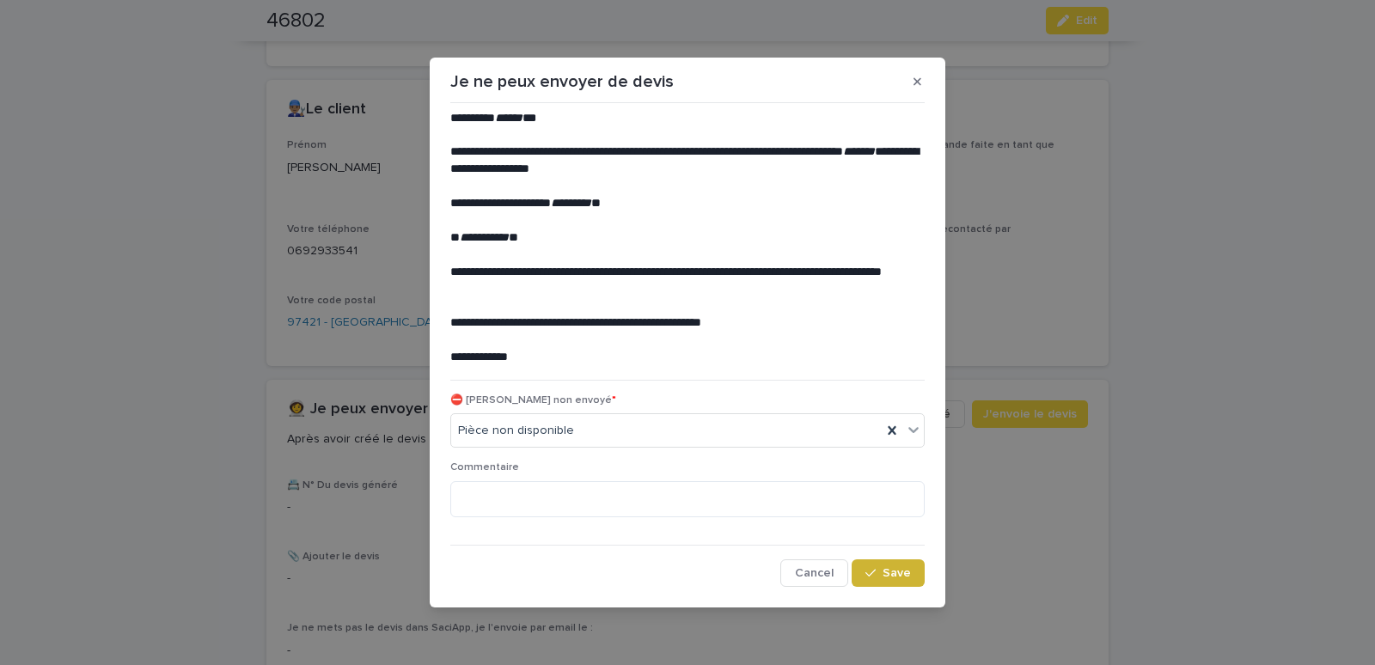
click at [910, 571] on span "Save" at bounding box center [897, 573] width 28 height 12
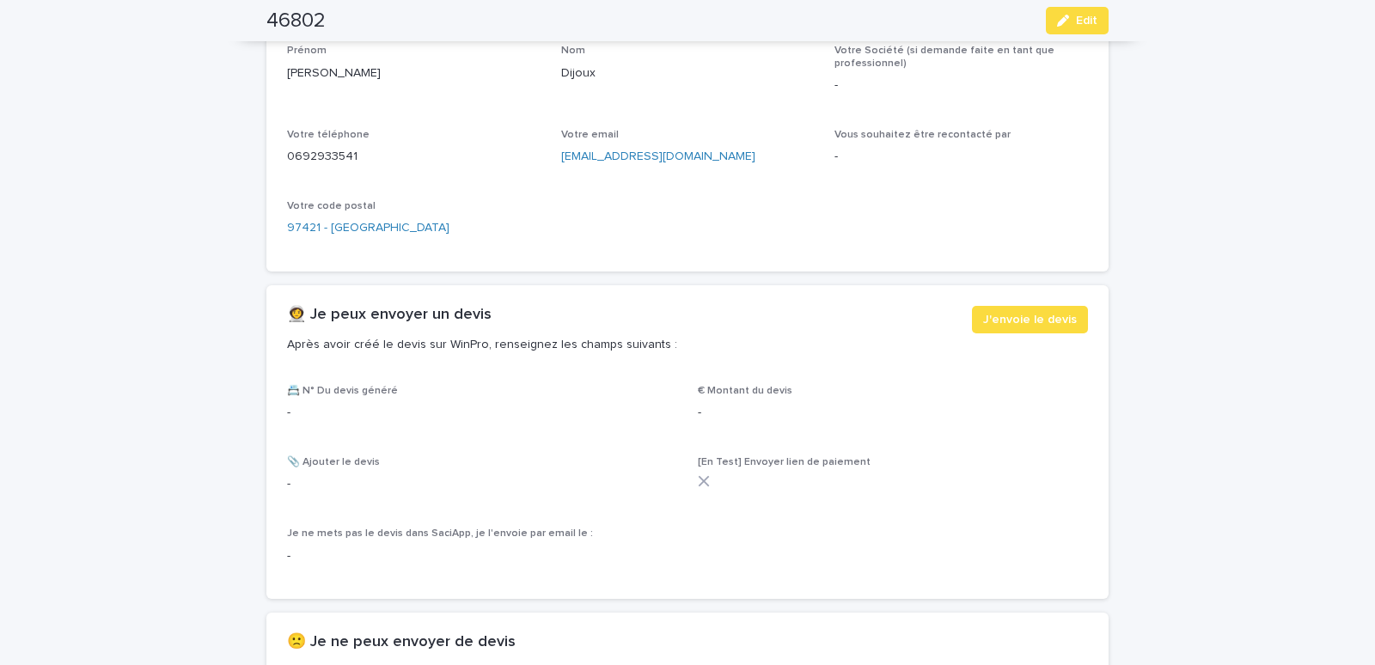
scroll to position [805, 0]
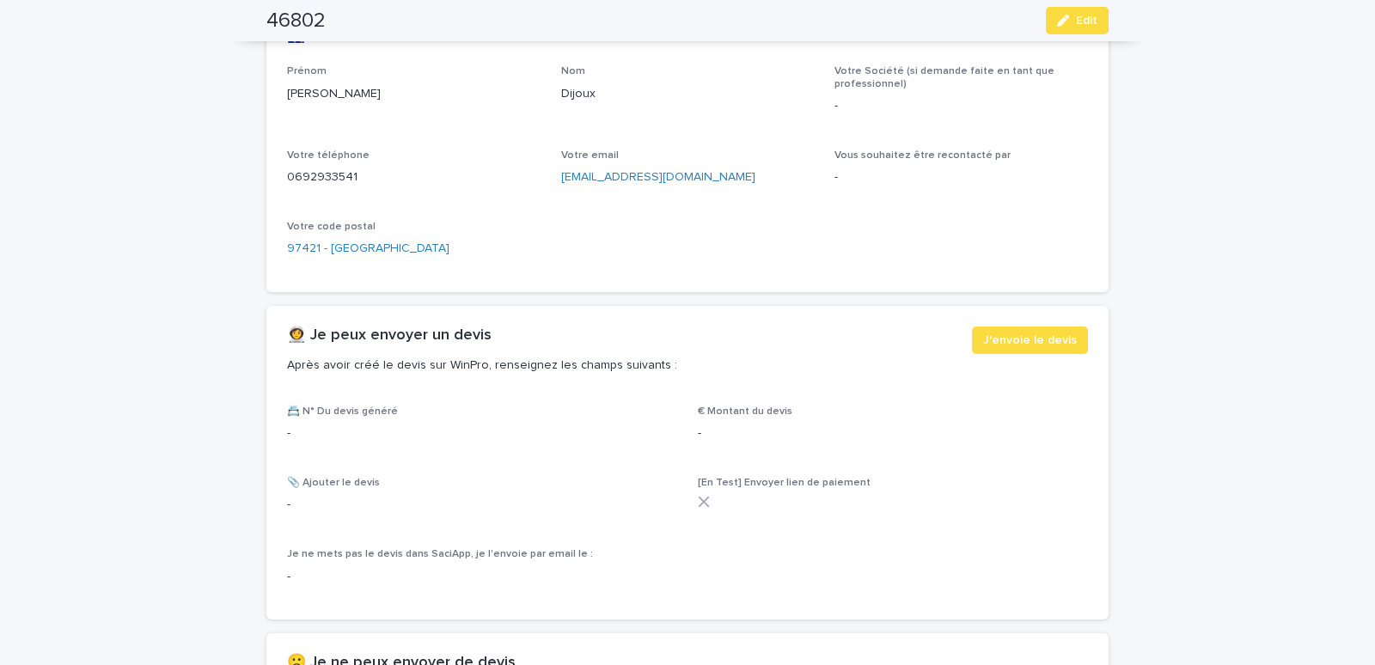
click at [144, 234] on div "**********" at bounding box center [687, 414] width 1375 height 2247
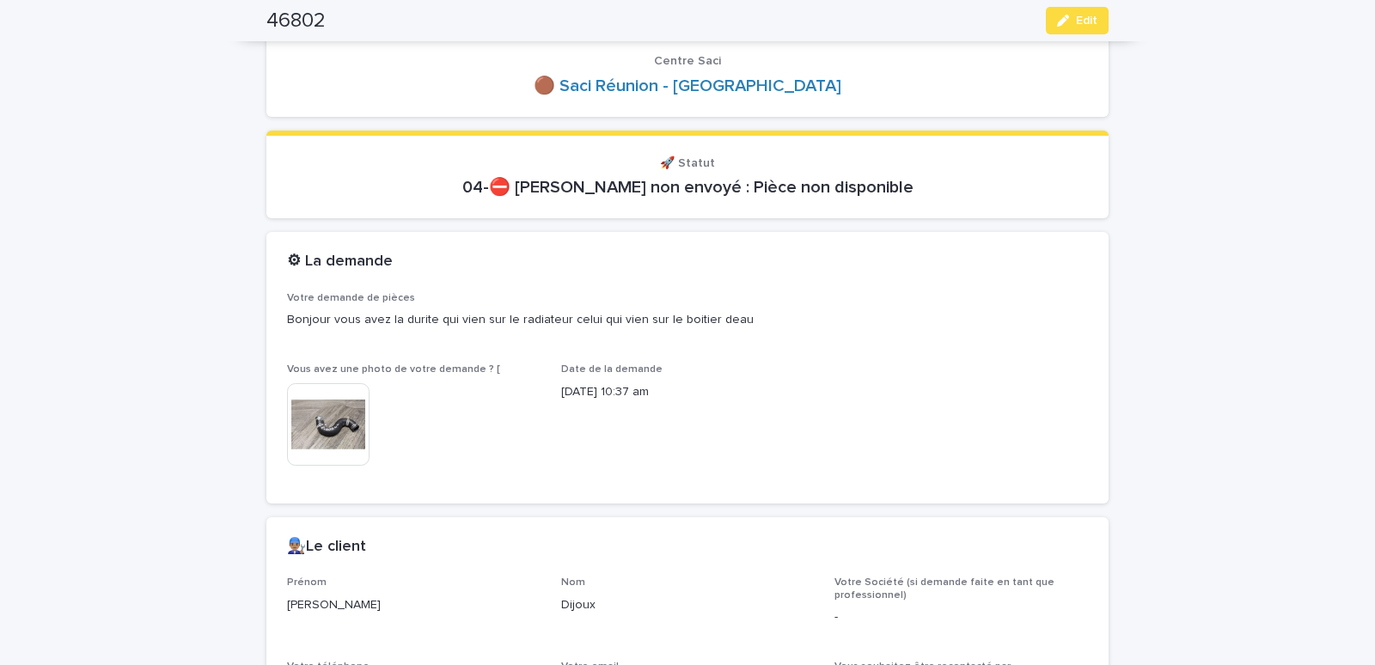
scroll to position [0, 0]
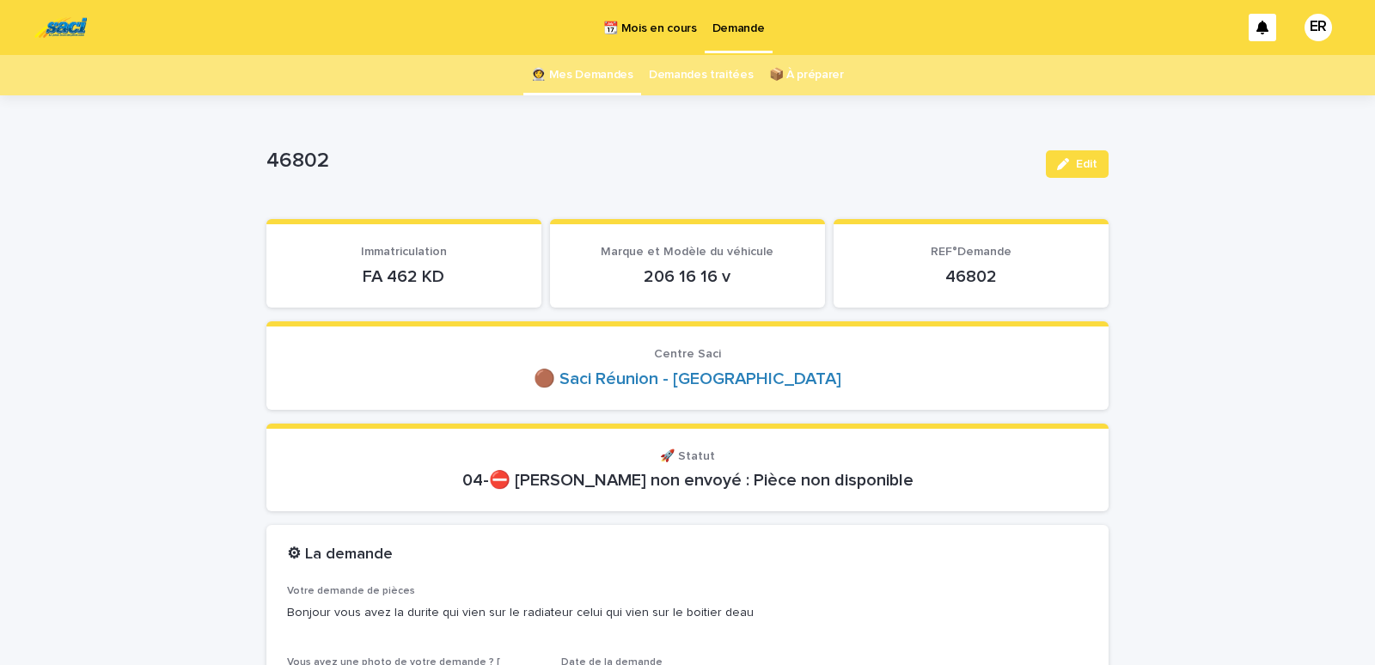
click at [587, 64] on link "👩‍🚀 Mes Demandes" at bounding box center [582, 75] width 102 height 40
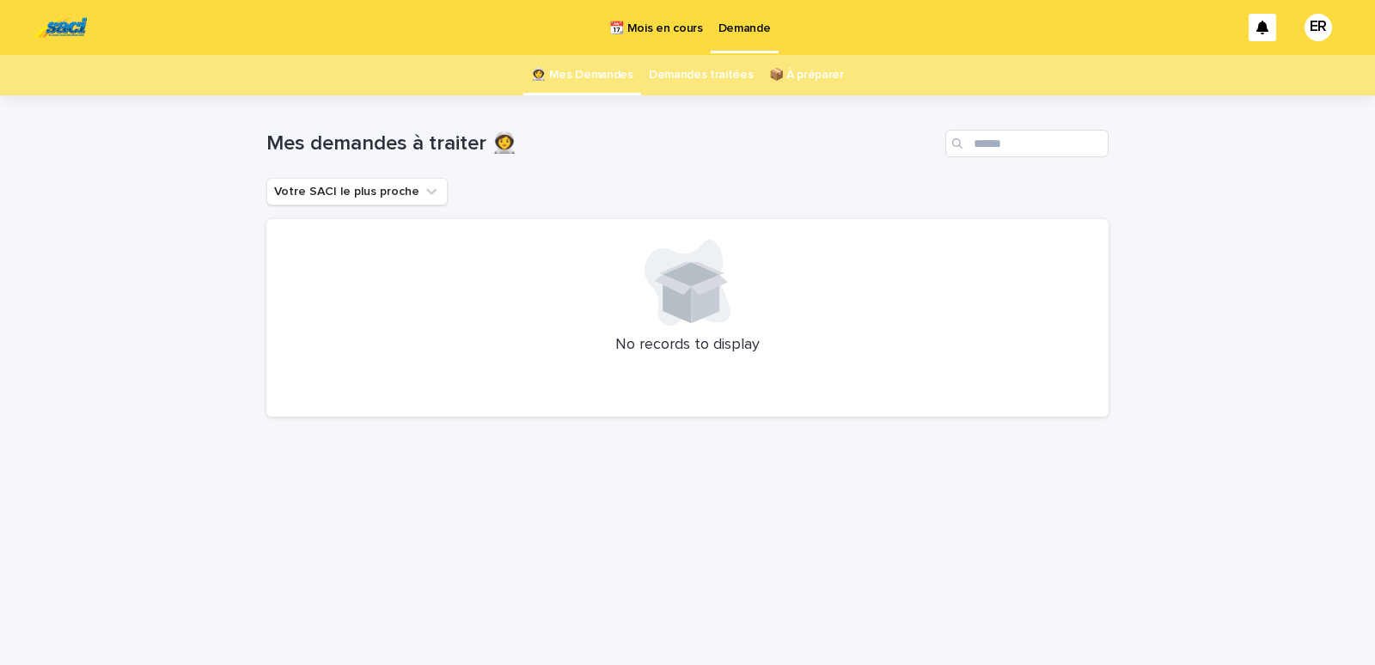
click at [655, 21] on p "📆 Mois en cours" at bounding box center [656, 18] width 93 height 36
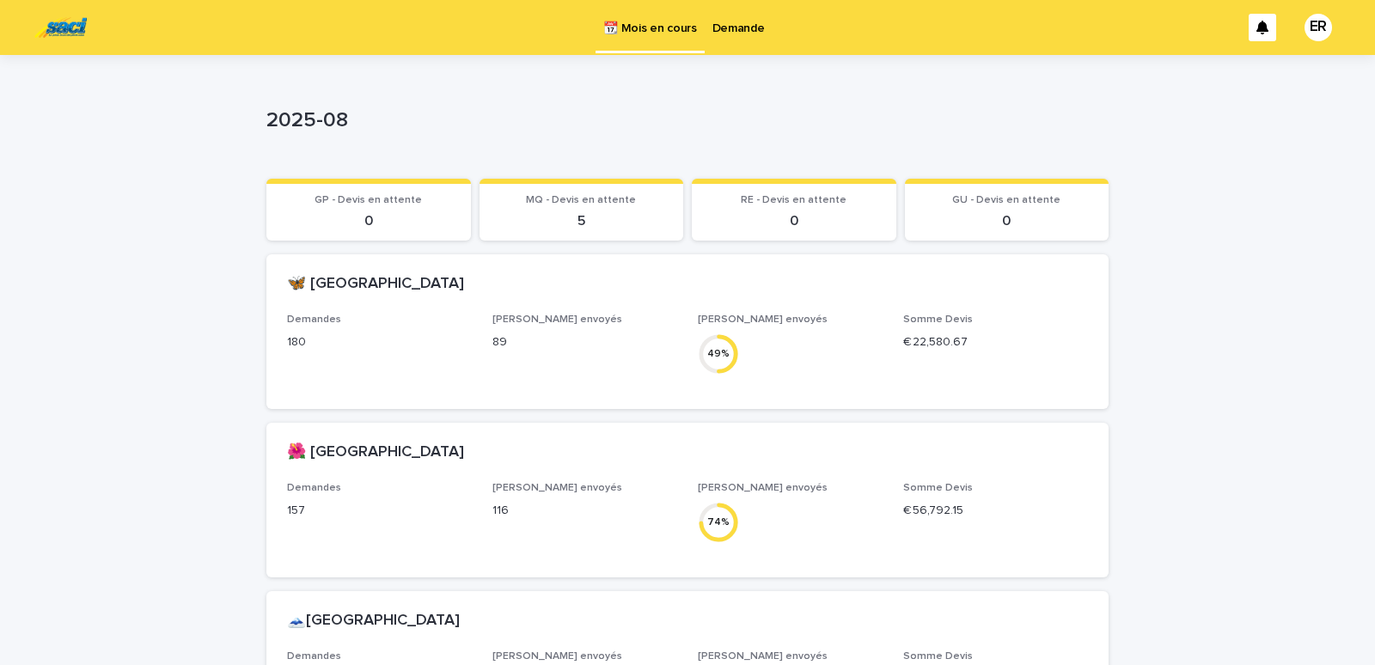
click at [739, 27] on p "Demande" at bounding box center [739, 18] width 52 height 36
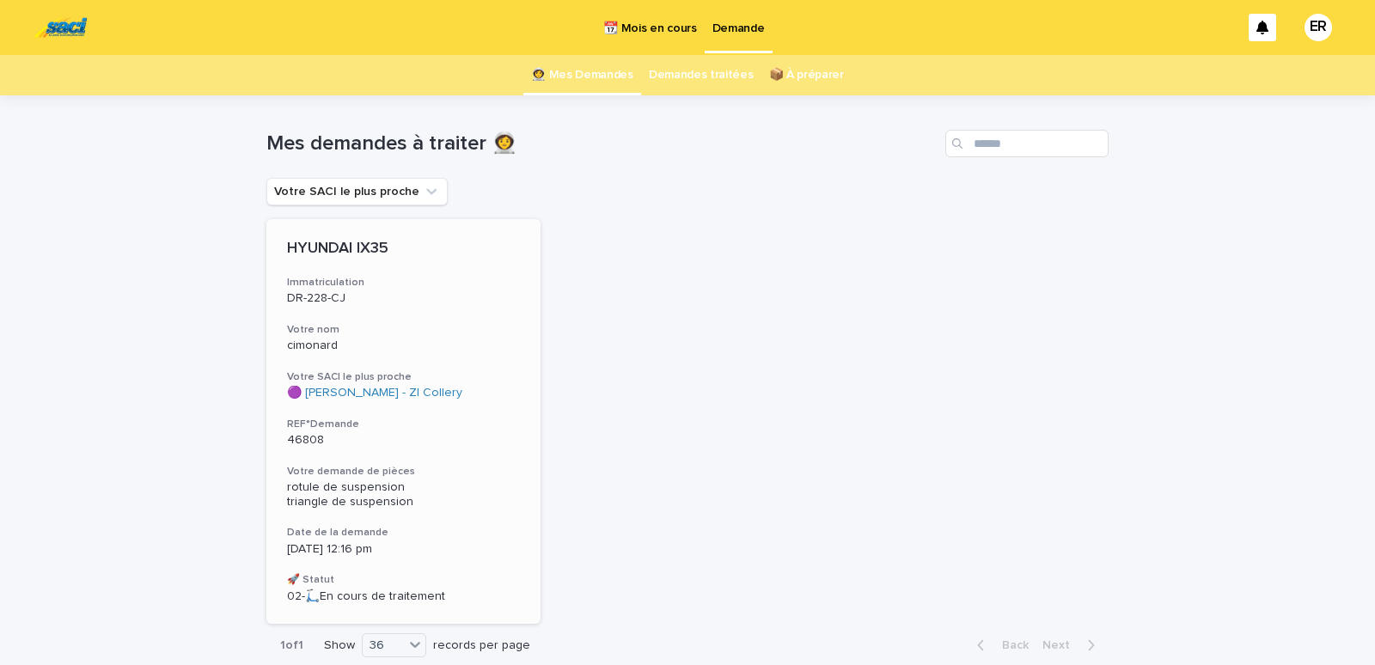
click at [340, 339] on p "cimonard" at bounding box center [403, 346] width 233 height 15
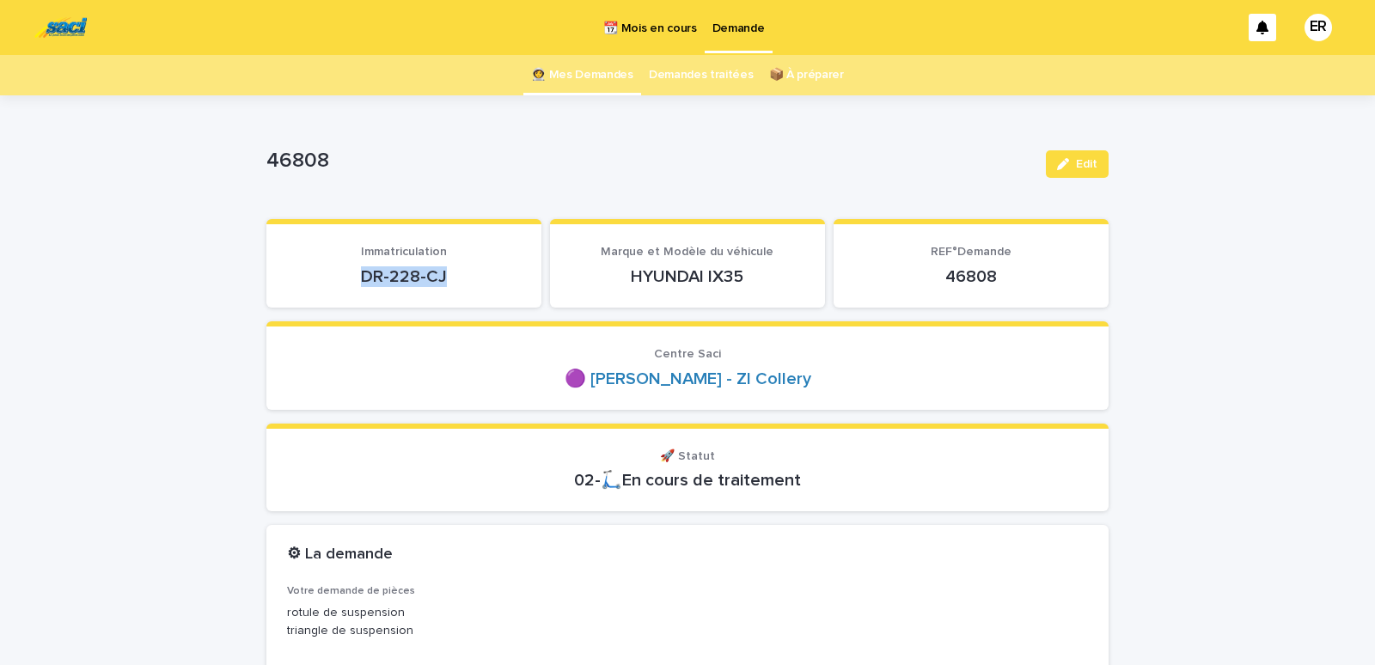
drag, startPoint x: 356, startPoint y: 280, endPoint x: 490, endPoint y: 277, distance: 134.2
click at [490, 277] on p "DR-228-CJ" at bounding box center [404, 277] width 234 height 21
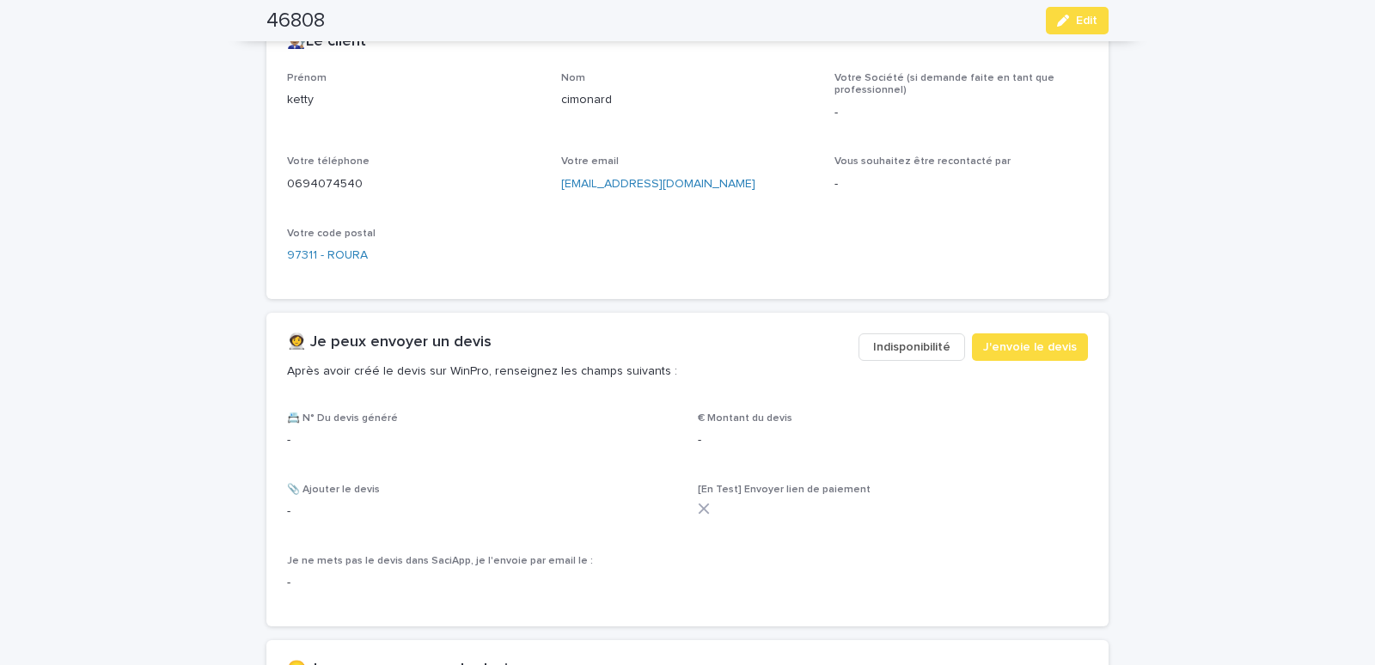
scroll to position [804, 0]
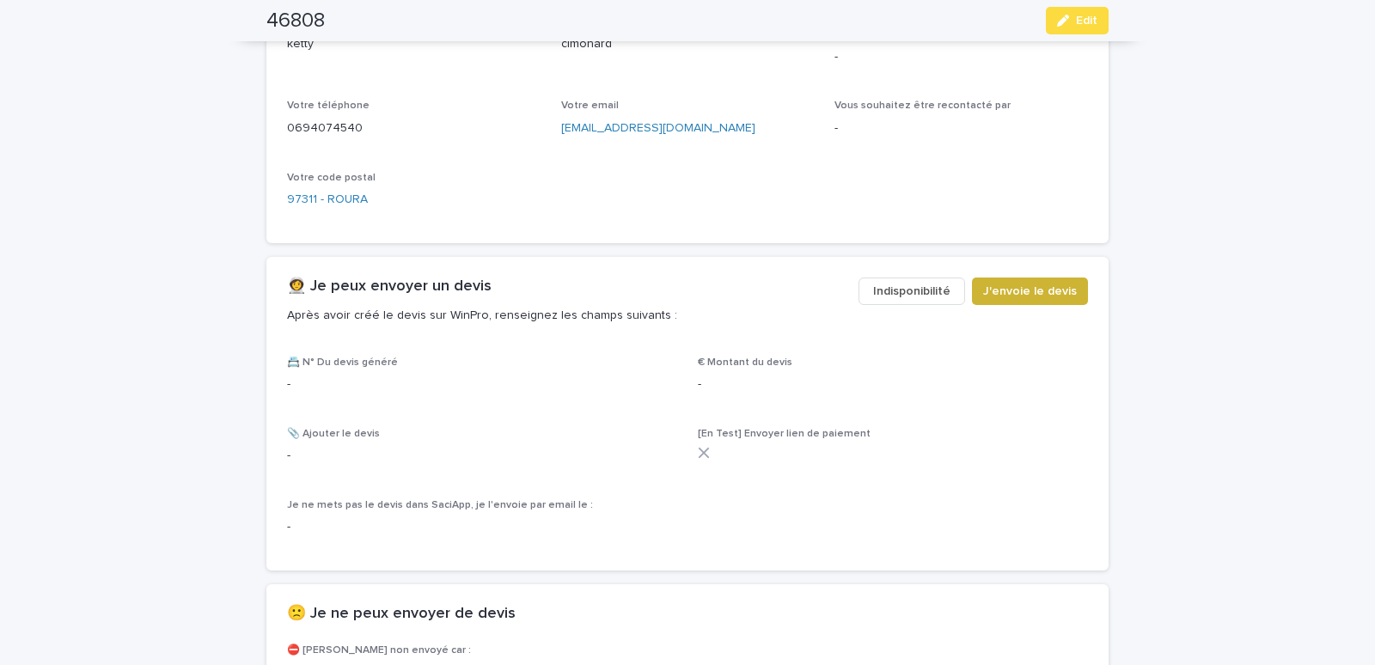
click at [1023, 284] on span "J'envoie le devis" at bounding box center [1030, 291] width 94 height 17
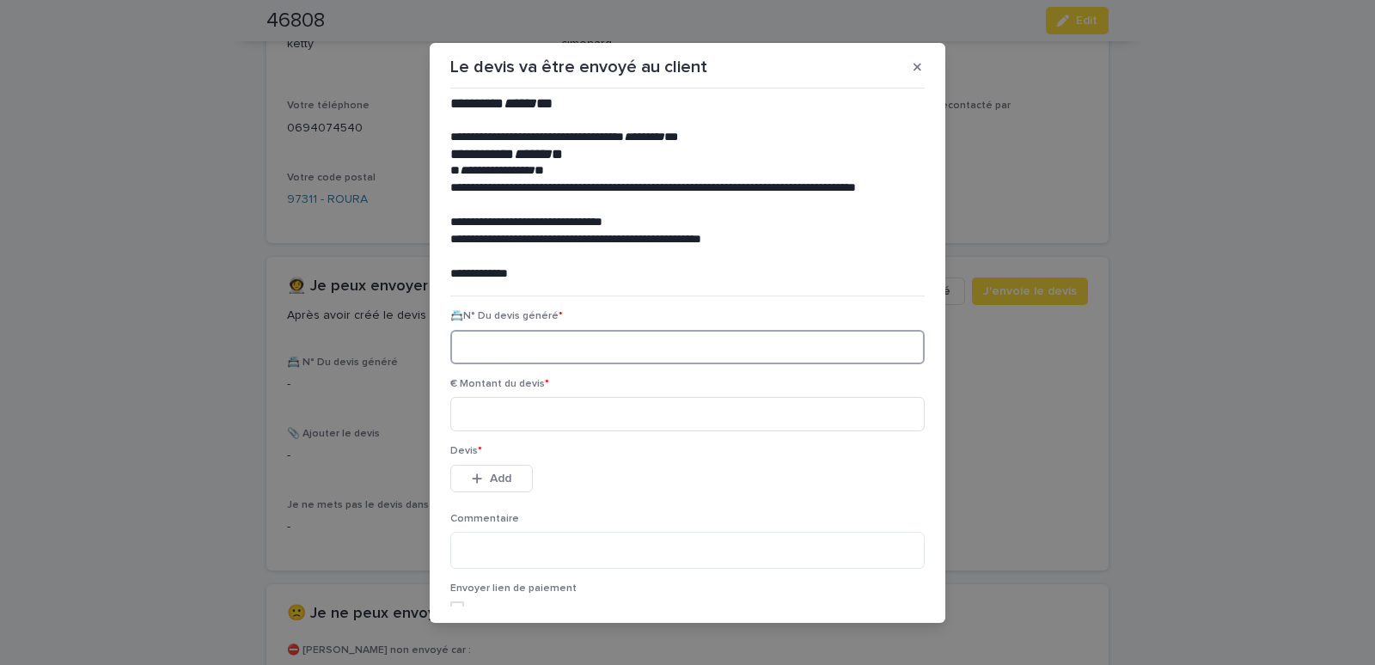
click at [465, 347] on input at bounding box center [687, 347] width 475 height 34
paste input "********"
type input "********"
click at [469, 419] on input at bounding box center [687, 414] width 475 height 34
type input "******"
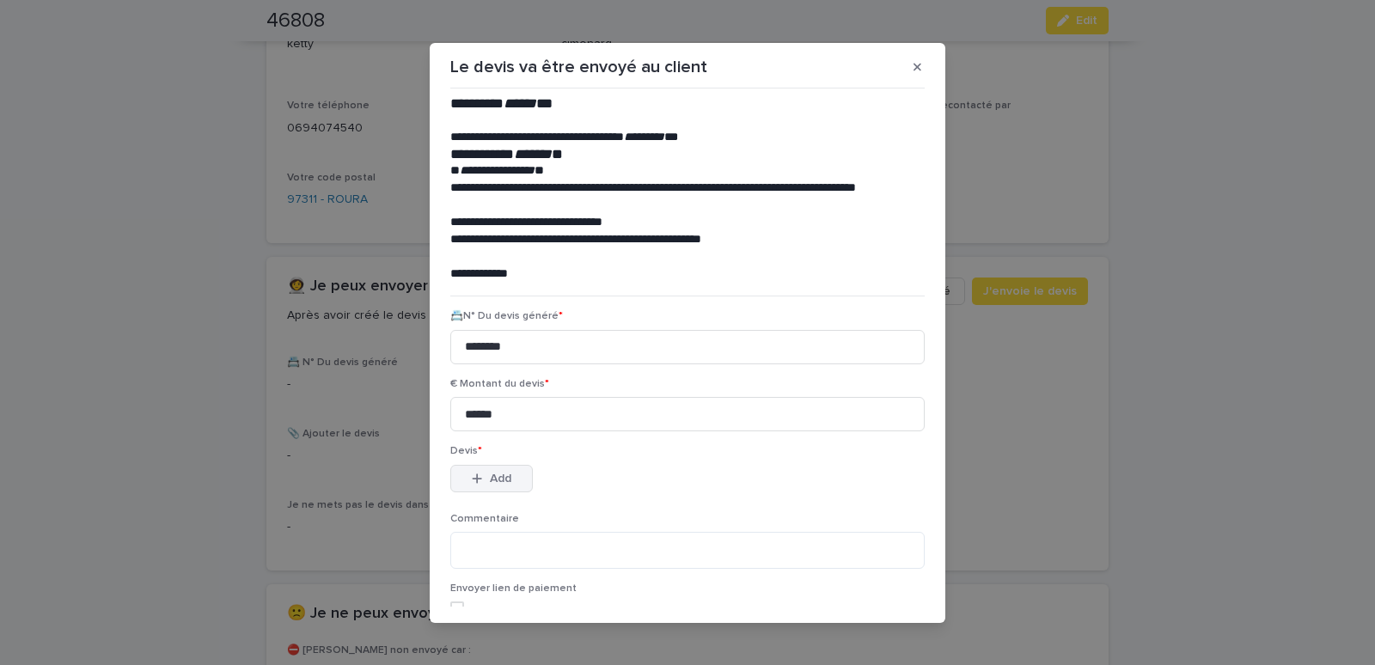
click at [490, 476] on span "Add" at bounding box center [500, 479] width 21 height 12
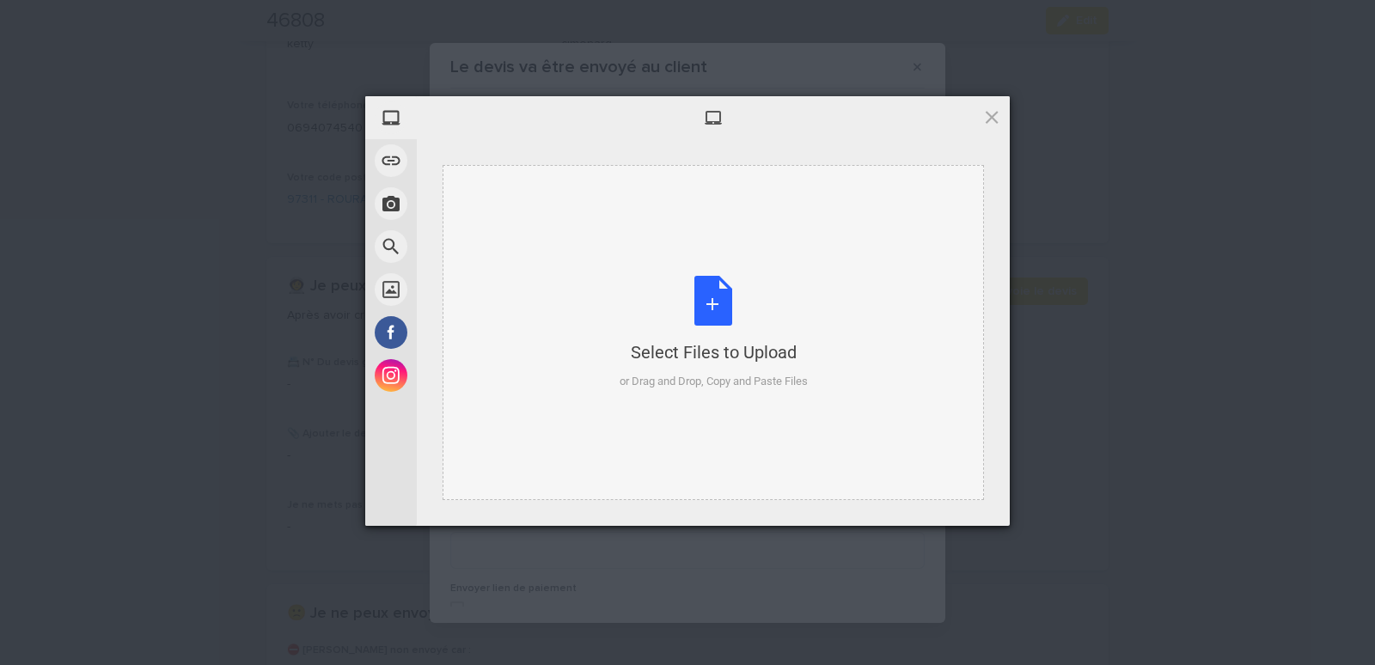
click at [543, 224] on div "Select Files to Upload or Drag and Drop, Copy and Paste Files" at bounding box center [714, 332] width 542 height 335
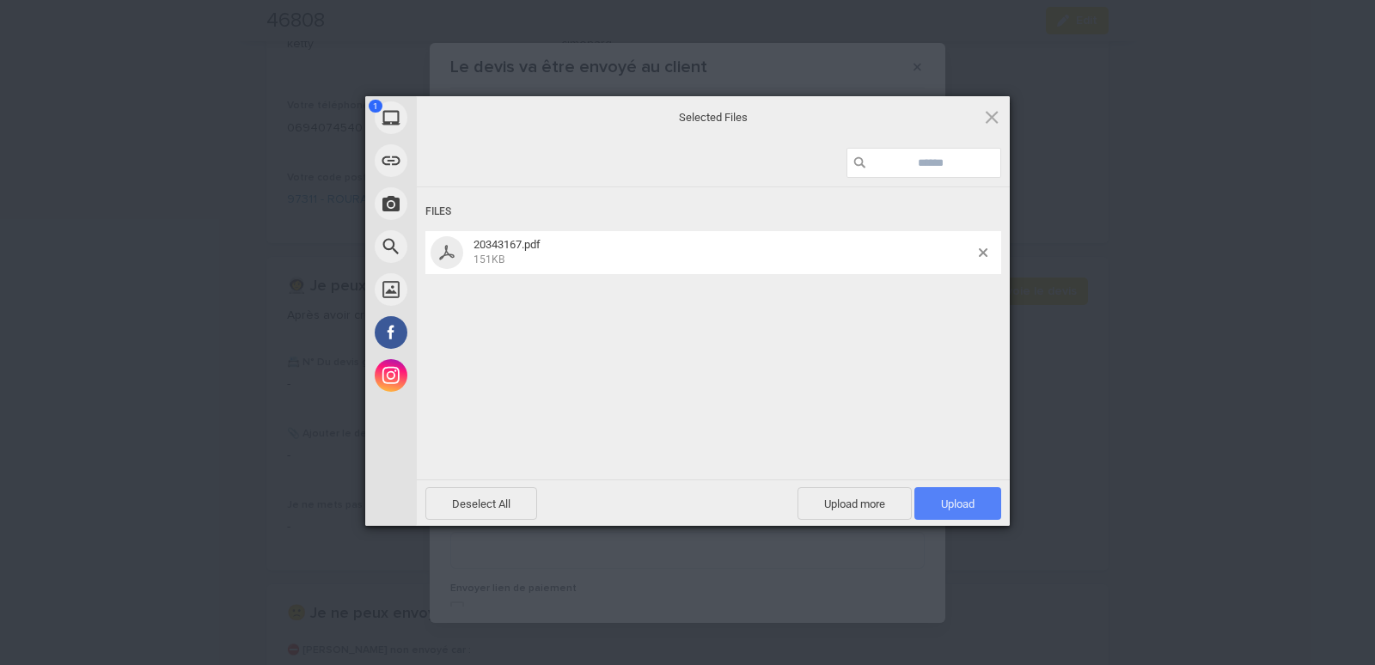
click at [954, 504] on span "Upload 1" at bounding box center [958, 504] width 34 height 13
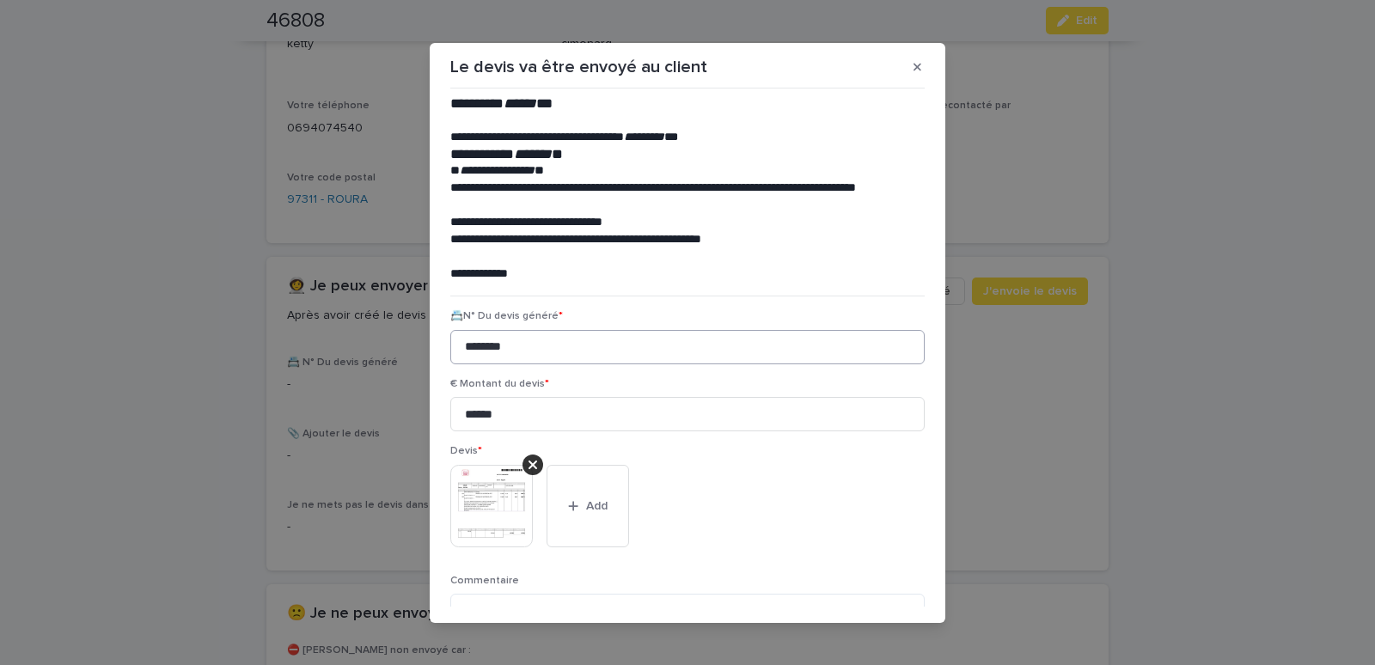
scroll to position [140, 0]
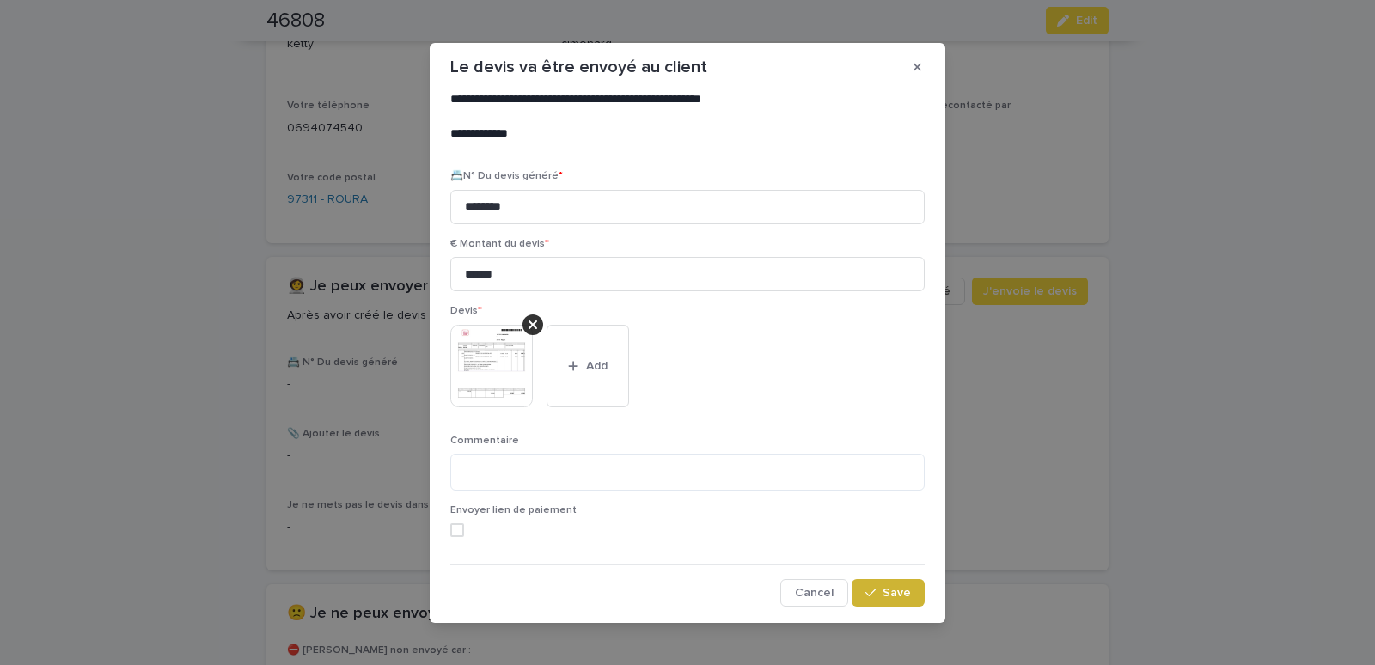
click at [883, 595] on span "Save" at bounding box center [897, 593] width 28 height 12
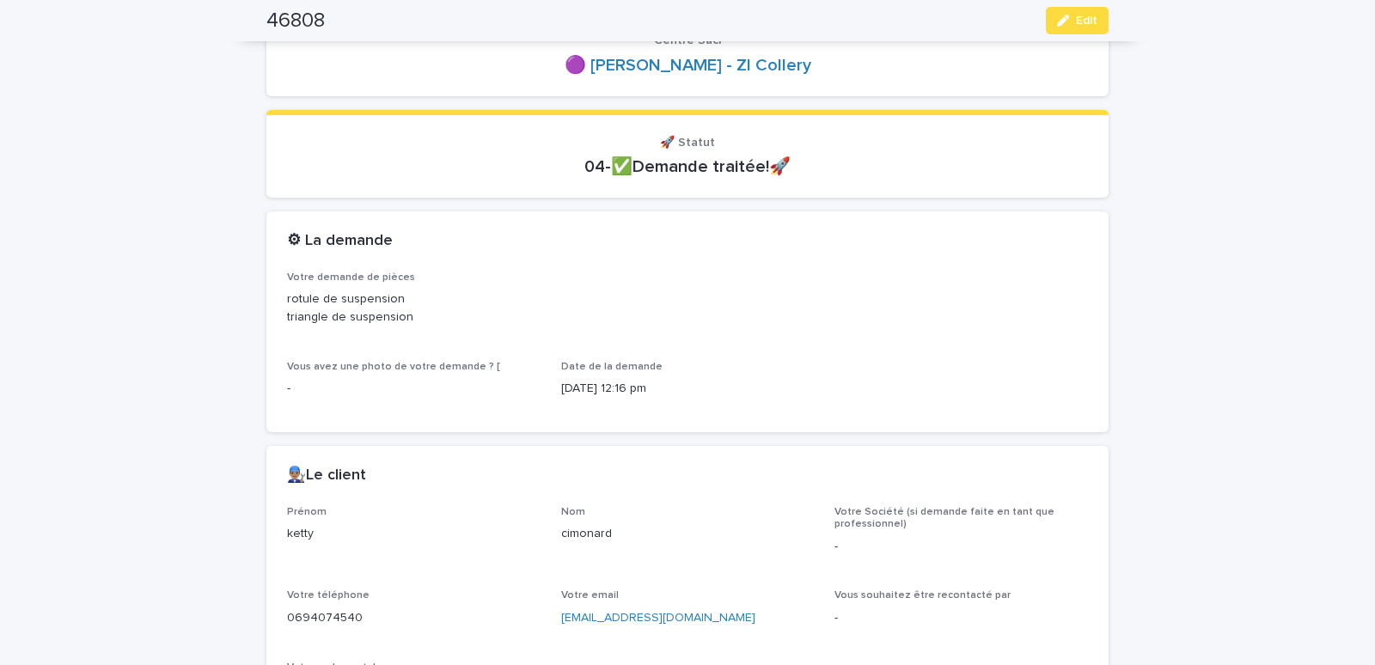
scroll to position [0, 0]
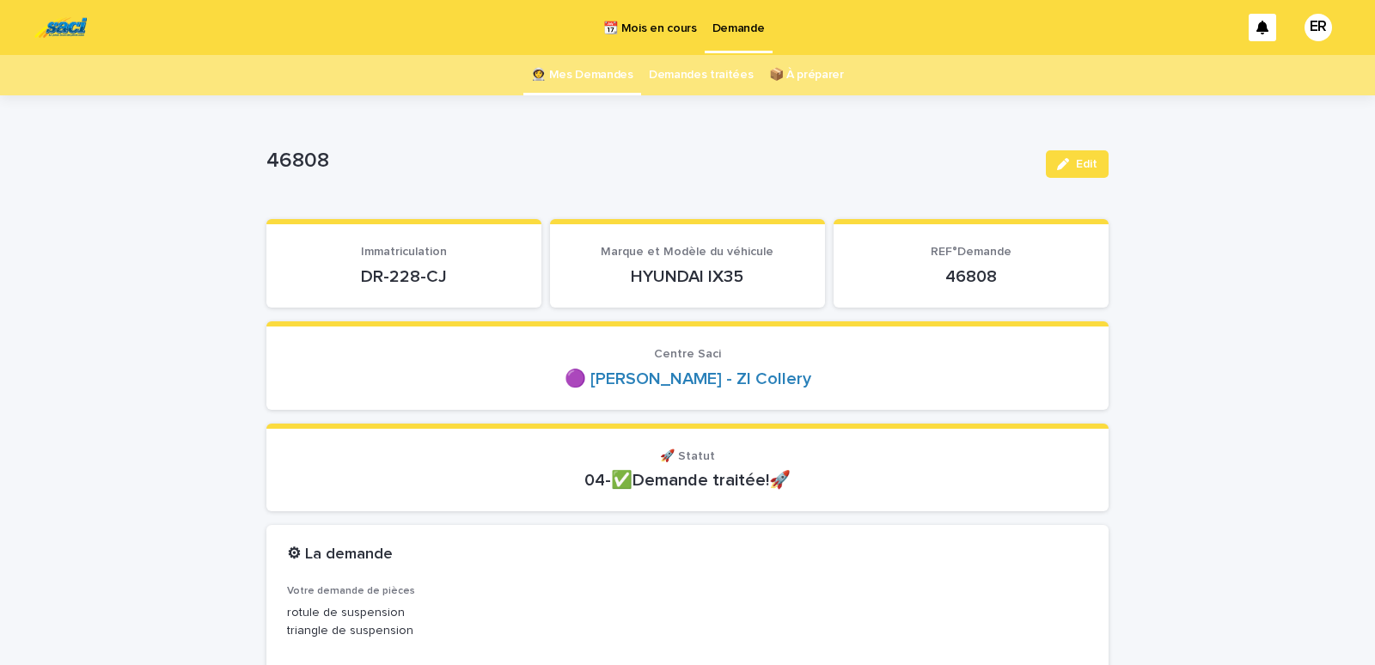
click at [592, 76] on link "👩‍🚀 Mes Demandes" at bounding box center [582, 75] width 102 height 40
